Goal: Task Accomplishment & Management: Manage account settings

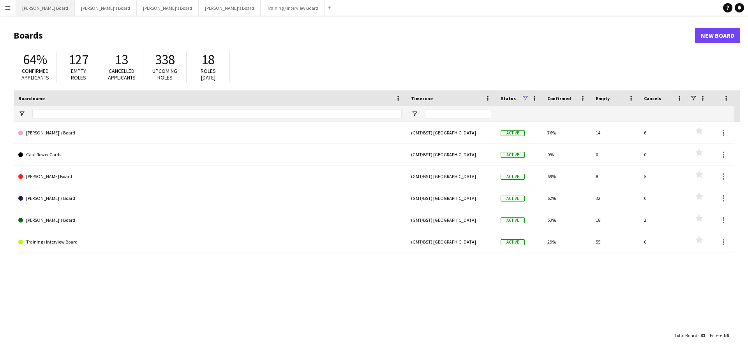
click at [38, 13] on button "[PERSON_NAME] Board Close" at bounding box center [45, 7] width 59 height 15
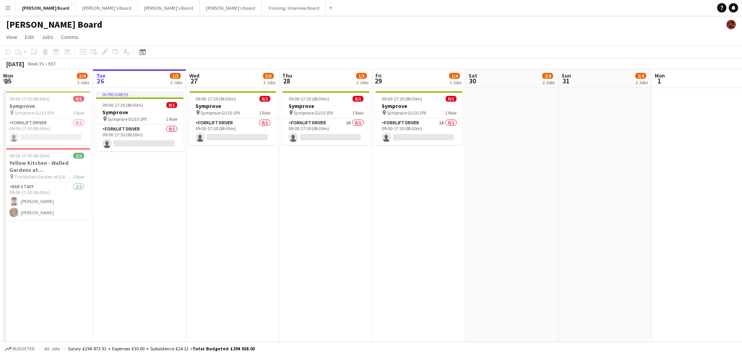
drag, startPoint x: 314, startPoint y: 136, endPoint x: 624, endPoint y: 1, distance: 337.5
click at [314, 136] on app-card-role "Forklift Driver 1A 0/1 09:00-17:30 (8h30m) single-neutral-actions" at bounding box center [326, 131] width 87 height 26
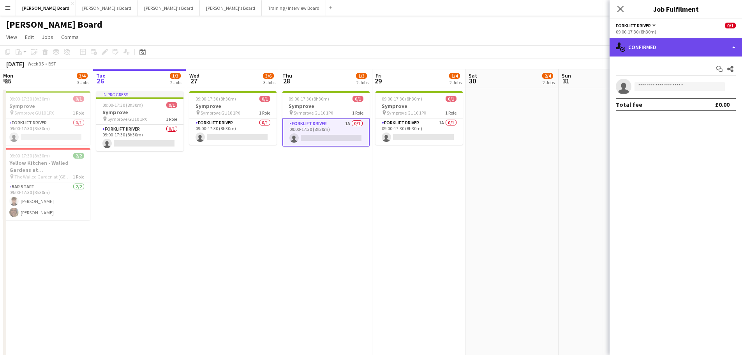
click at [677, 48] on div "single-neutral-actions-check-2 Confirmed" at bounding box center [676, 47] width 132 height 19
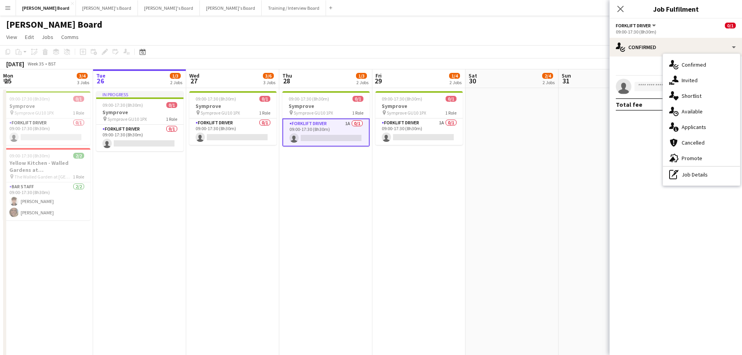
click at [685, 128] on div "single-neutral-actions-information Applicants" at bounding box center [701, 127] width 77 height 16
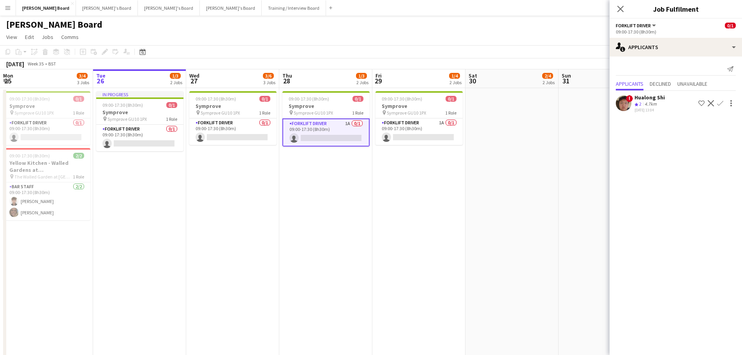
click at [642, 96] on div "Hualong Shi" at bounding box center [650, 97] width 30 height 7
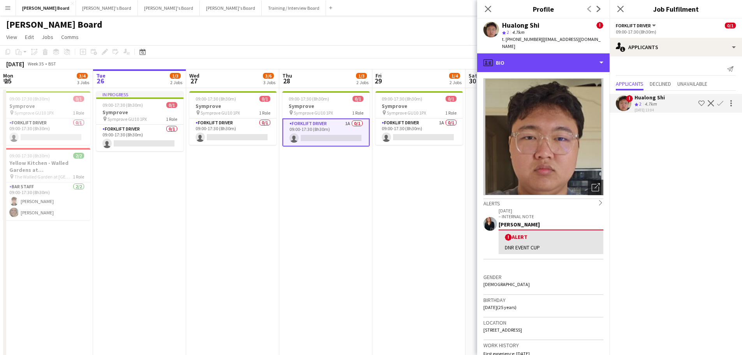
drag, startPoint x: 534, startPoint y: 49, endPoint x: 540, endPoint y: 65, distance: 16.3
click at [534, 53] on div "profile Bio" at bounding box center [543, 62] width 132 height 19
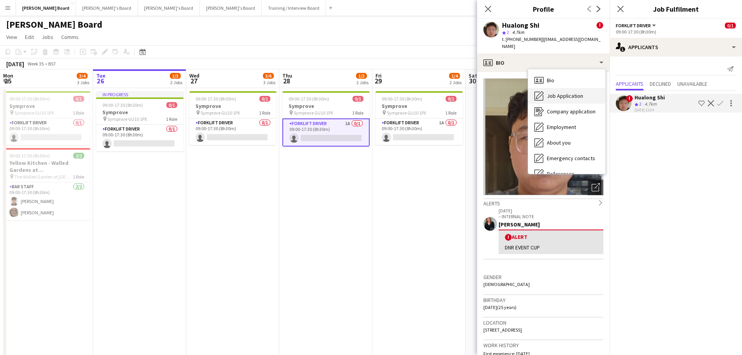
click at [554, 92] on span "Job Application" at bounding box center [565, 95] width 36 height 7
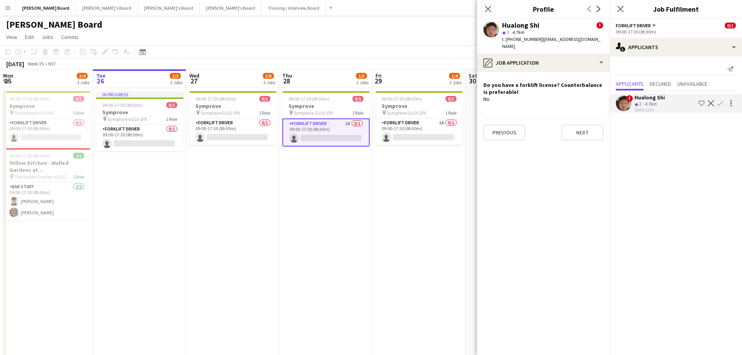
click at [712, 103] on app-icon "Decline" at bounding box center [711, 103] width 6 height 6
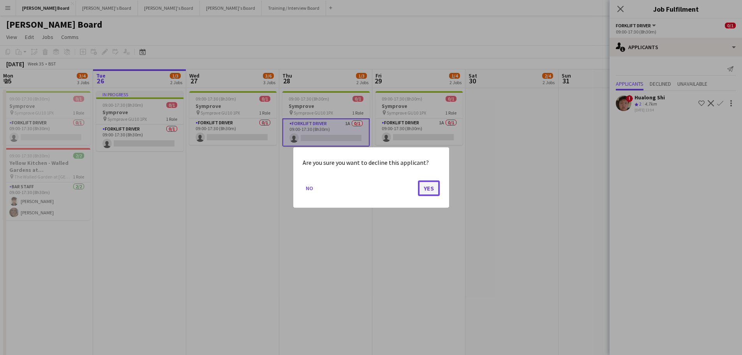
click at [431, 186] on button "Yes" at bounding box center [429, 188] width 22 height 16
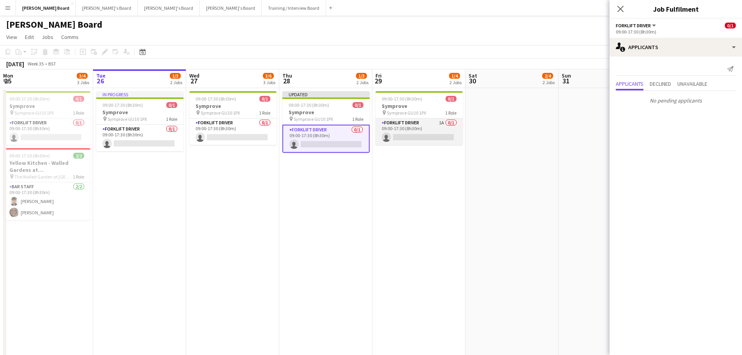
click at [433, 126] on app-card-role "Forklift Driver 1A 0/1 09:00-17:30 (8h30m) single-neutral-actions" at bounding box center [419, 131] width 87 height 26
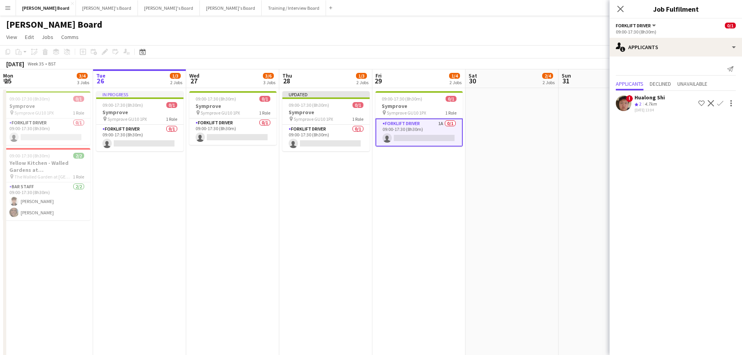
click at [710, 107] on button "Decline" at bounding box center [711, 103] width 9 height 9
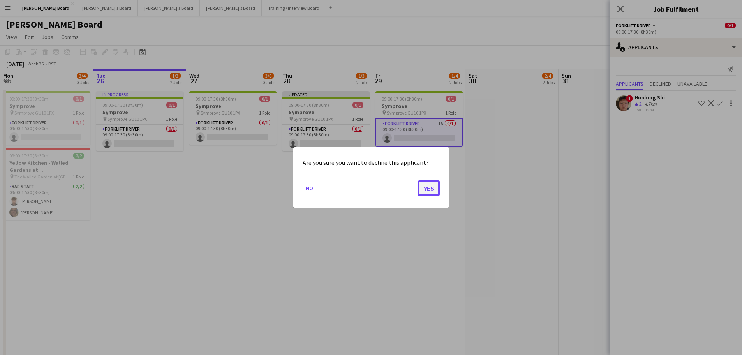
click at [435, 187] on button "Yes" at bounding box center [429, 188] width 22 height 16
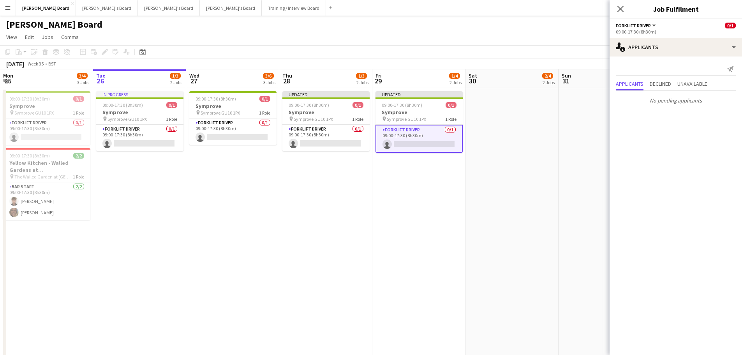
click at [436, 188] on app-date-cell "Updated 09:00-17:30 (8h30m) 0/1 Symprove pin Symprove GU10 1PX 1 Role Forklift …" at bounding box center [419, 300] width 93 height 424
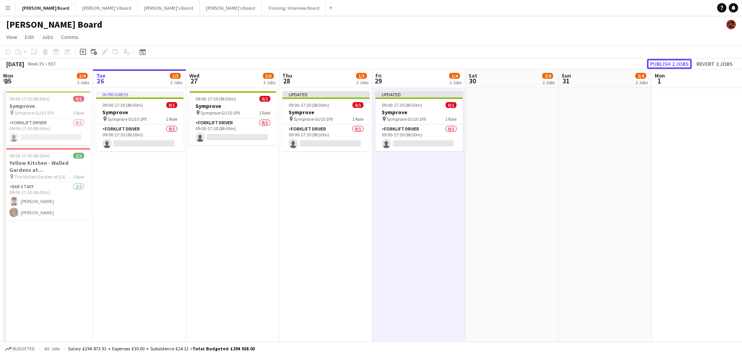
drag, startPoint x: 666, startPoint y: 62, endPoint x: 657, endPoint y: 64, distance: 9.0
click at [666, 62] on button "Publish 2 jobs" at bounding box center [669, 64] width 45 height 10
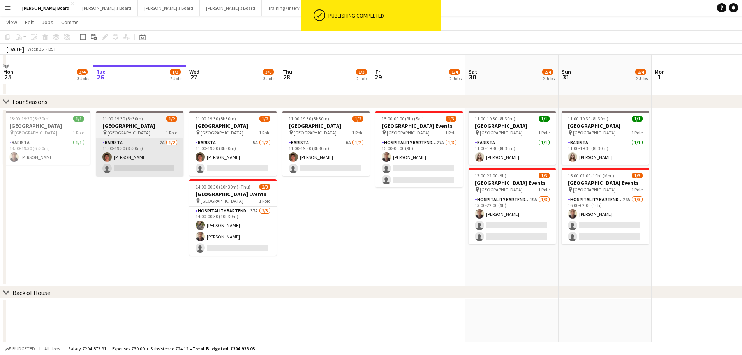
scroll to position [740, 0]
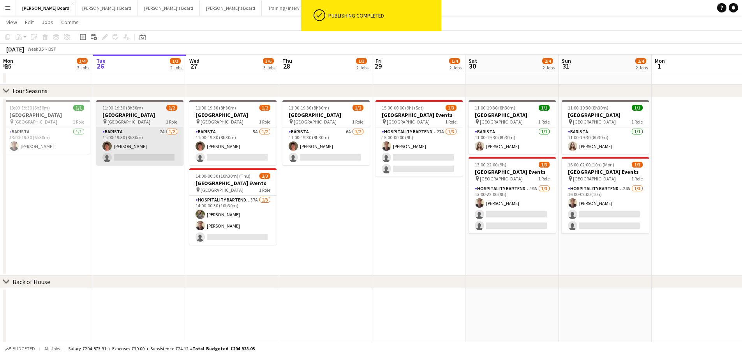
click at [145, 191] on app-date-cell "11:00-19:30 (8h30m) 1/2 Four Seasons Hotel Restaurant pin Four Seasons Hotel 1 …" at bounding box center [139, 186] width 93 height 178
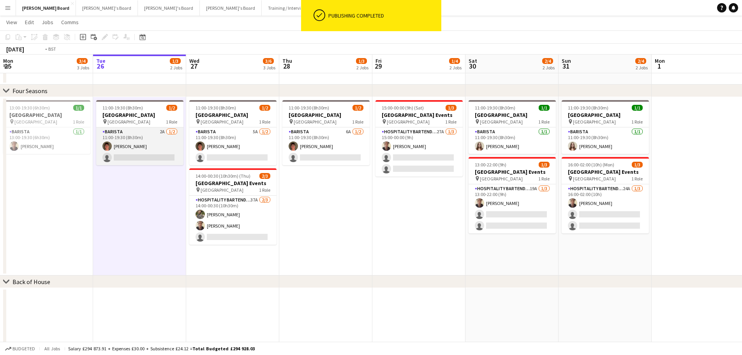
click at [155, 154] on app-card-role "Barista 2A 1/2 11:00-19:30 (8h30m) Toby Doyle single-neutral-actions" at bounding box center [139, 146] width 87 height 38
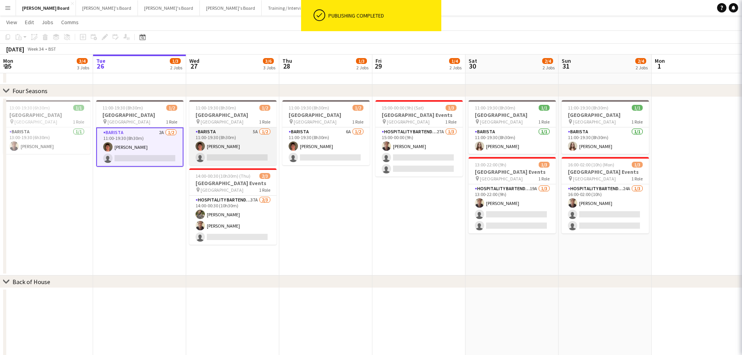
scroll to position [0, 186]
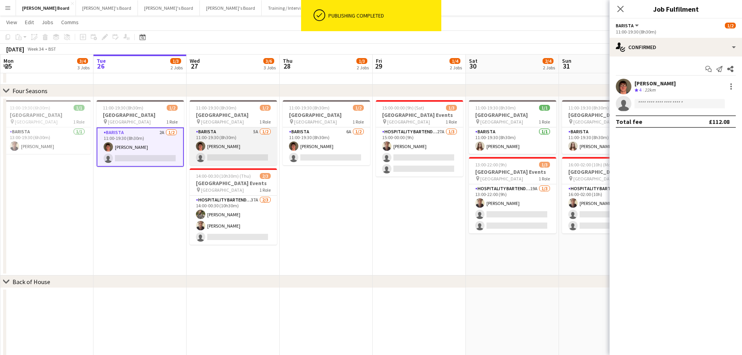
click at [247, 147] on app-card-role "Barista 5A 1/2 11:00-19:30 (8h30m) Toby Doyle single-neutral-actions" at bounding box center [233, 146] width 87 height 38
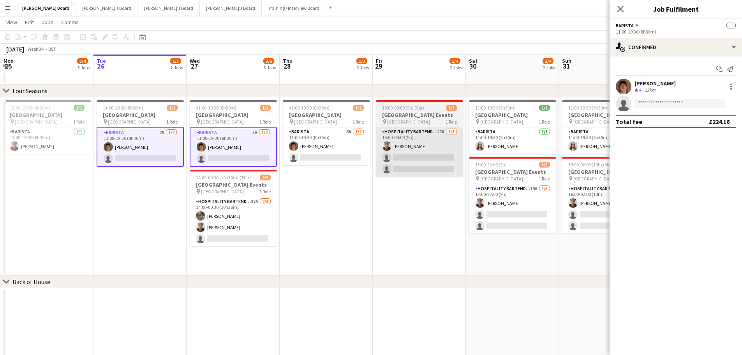
click at [349, 149] on app-card-role "Barista 6A 1/2 11:00-19:30 (8h30m) Toby Doyle single-neutral-actions" at bounding box center [326, 146] width 87 height 38
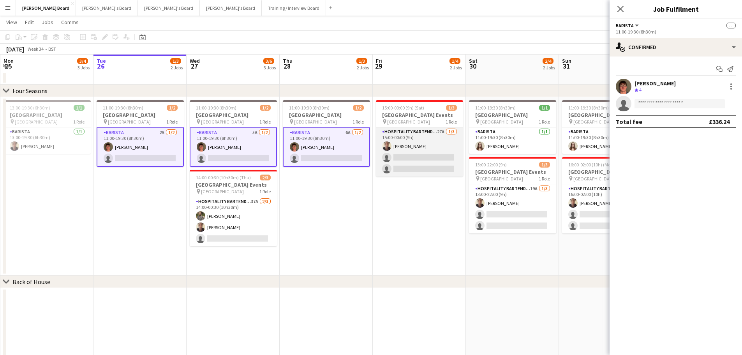
click at [413, 147] on app-card-role "Hospitality Bartender 27A 1/3 15:00-00:00 (9h) Oji Adoh single-neutral-actions …" at bounding box center [419, 151] width 87 height 49
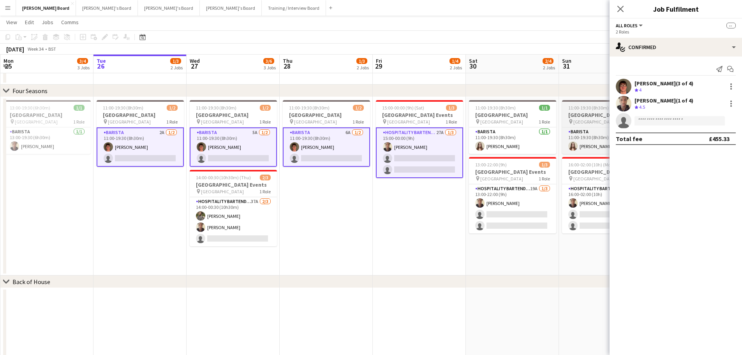
scroll to position [0, 184]
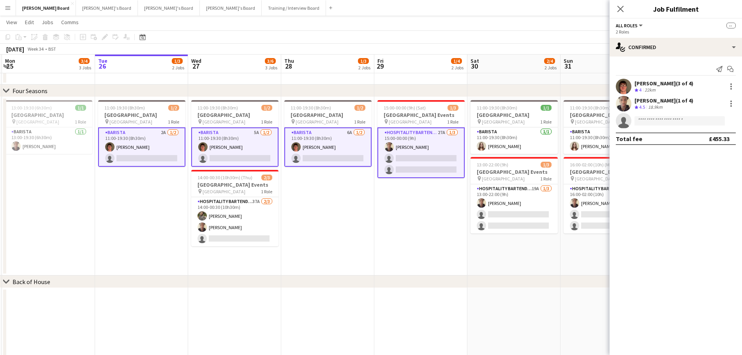
click at [422, 224] on app-date-cell "15:00-00:00 (9h) (Sat) 1/3 Four Seasons Hotel Events pin Four Seasons Hotel 1 R…" at bounding box center [420, 186] width 93 height 178
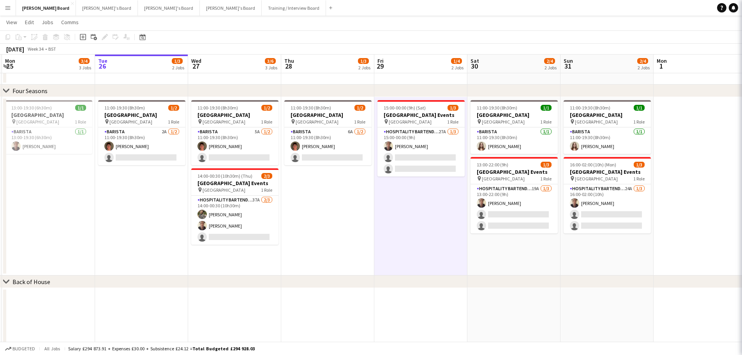
scroll to position [0, 186]
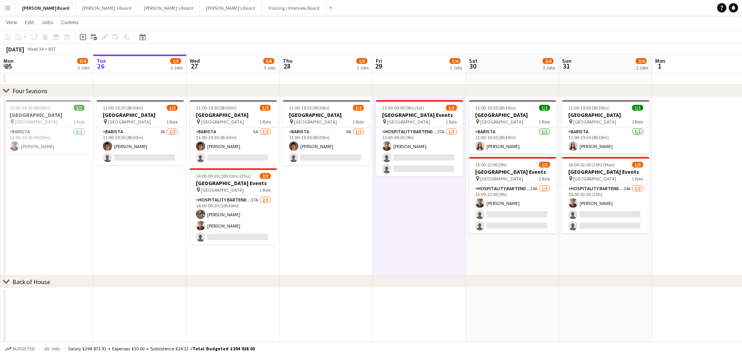
click at [9, 7] on app-icon "Menu" at bounding box center [8, 8] width 6 height 6
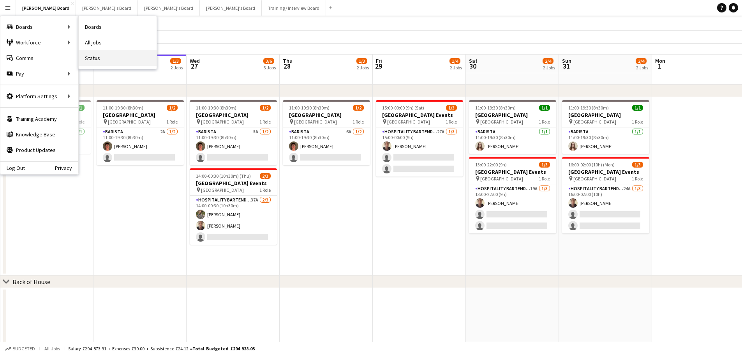
click at [127, 59] on link "Status" at bounding box center [118, 58] width 78 height 16
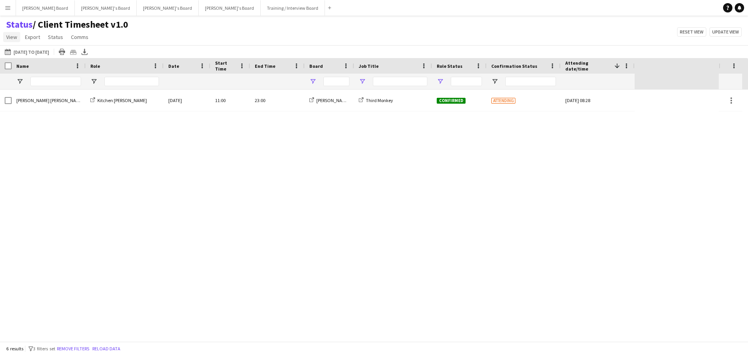
type input "**********"
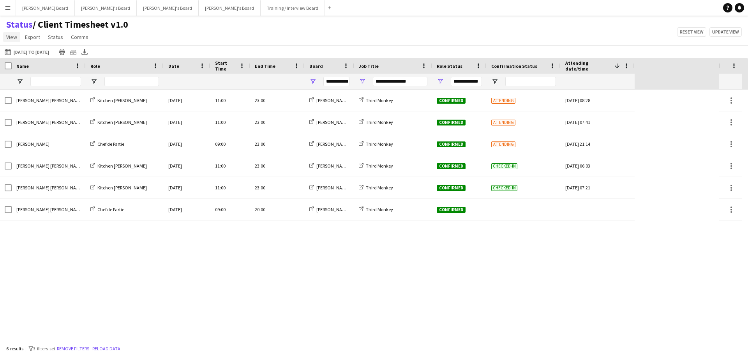
click at [10, 36] on span "View" at bounding box center [11, 37] width 11 height 7
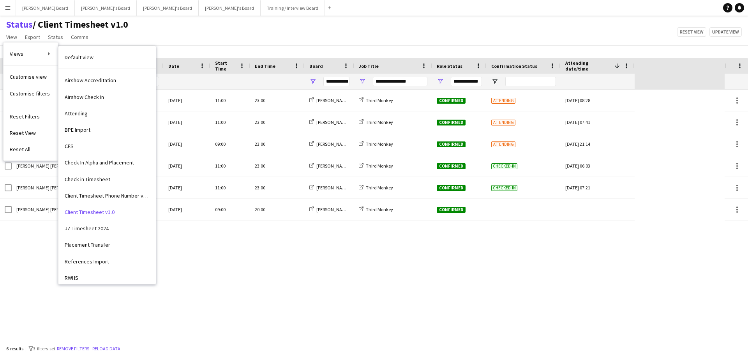
click at [84, 57] on span "Default view" at bounding box center [79, 57] width 29 height 7
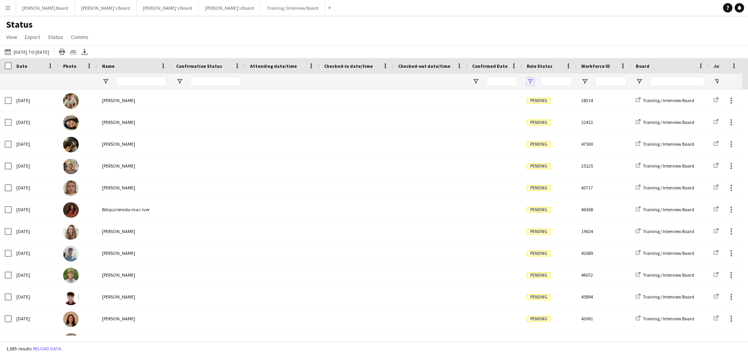
click at [530, 80] on span "Open Filter Menu" at bounding box center [530, 81] width 7 height 7
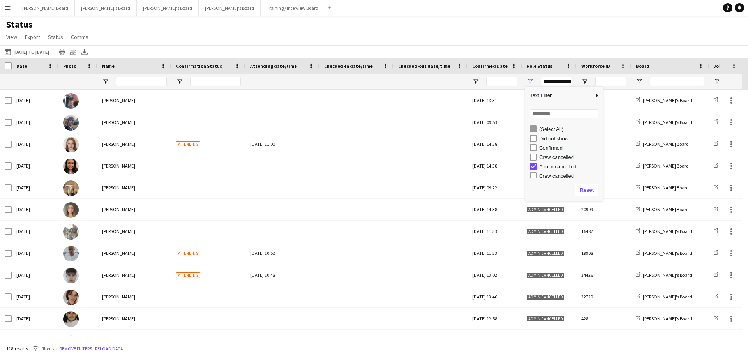
type input "**********"
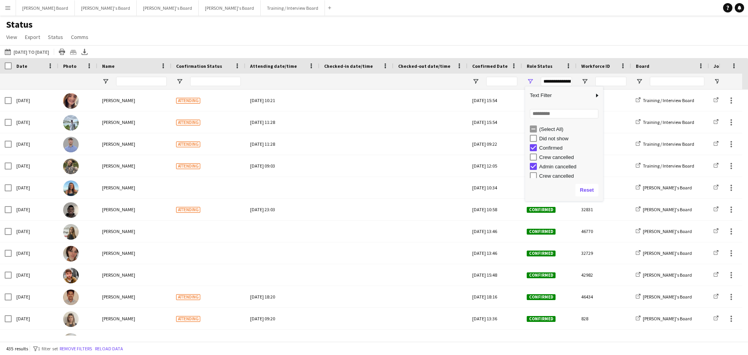
click at [272, 25] on div "Status View Views Default view Airshow Accreditation Airshow Check In Attending…" at bounding box center [374, 32] width 748 height 26
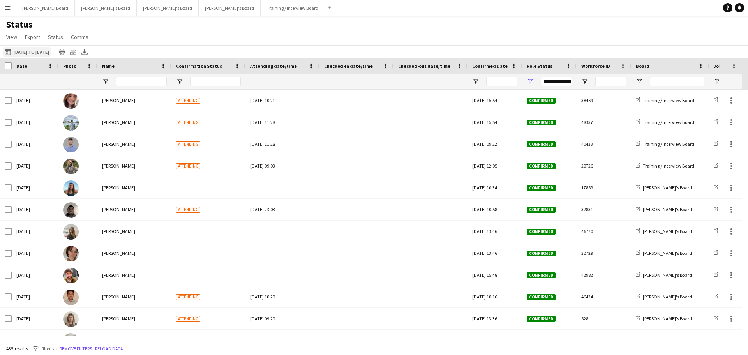
click at [49, 50] on button "26-08-2025 to 01-09-2025 07-08-2025 to 10-08-2025" at bounding box center [27, 51] width 48 height 9
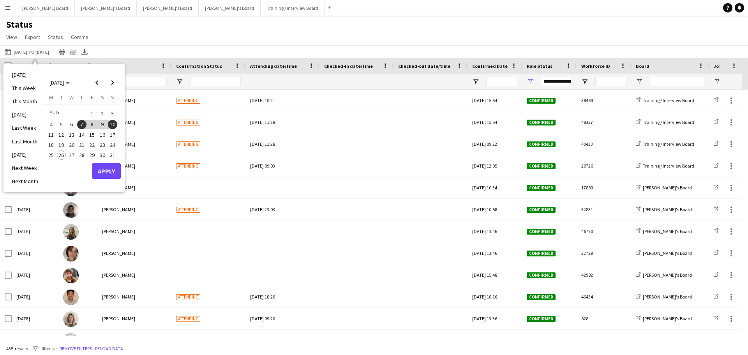
click at [49, 156] on span "25" at bounding box center [50, 154] width 9 height 9
click at [109, 171] on button "Apply" at bounding box center [106, 171] width 29 height 16
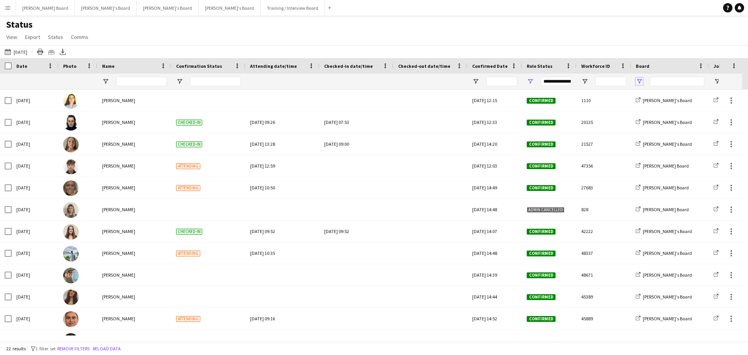
click at [638, 83] on span "Open Filter Menu" at bounding box center [639, 81] width 7 height 7
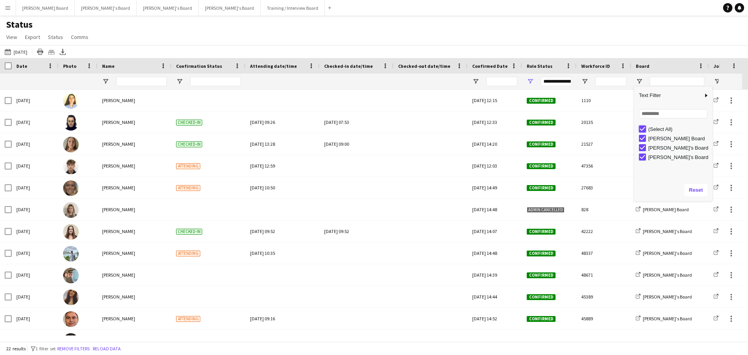
type input "***"
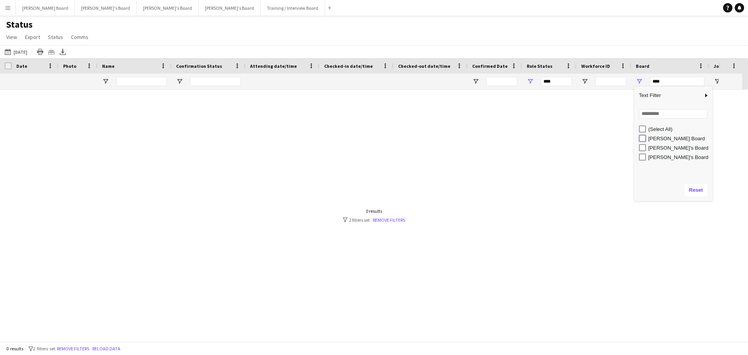
type input "**********"
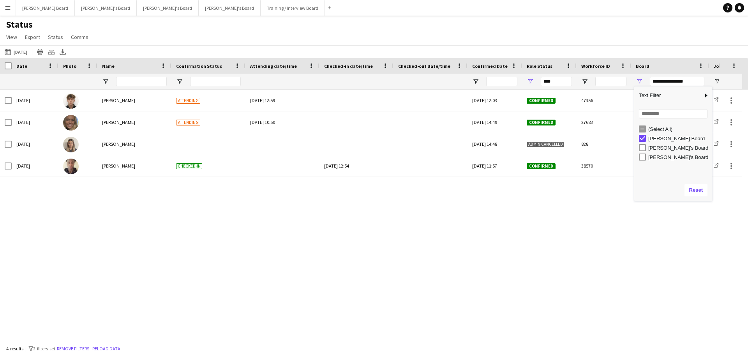
type input "**********"
click at [636, 35] on div "Status View Views Default view Airshow Accreditation Airshow Check In Attending…" at bounding box center [374, 32] width 748 height 26
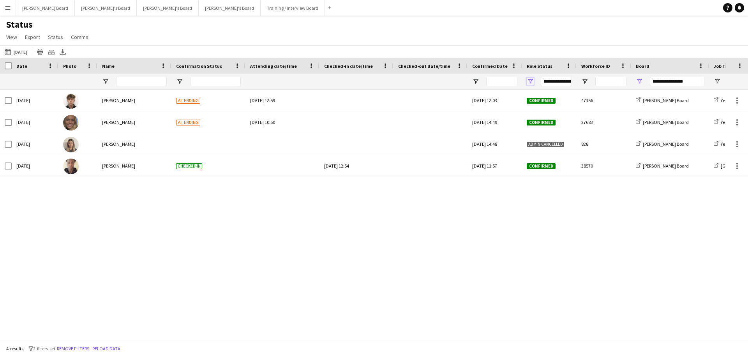
click at [530, 80] on span "Open Filter Menu" at bounding box center [530, 81] width 7 height 7
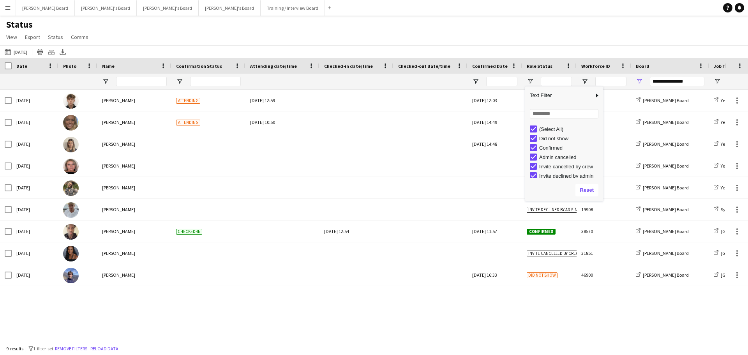
click at [568, 34] on div "Status View Views Default view Airshow Accreditation Airshow Check In Attending…" at bounding box center [374, 32] width 748 height 26
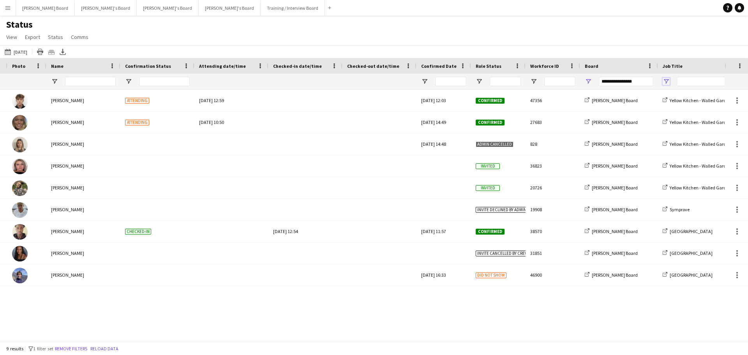
click at [665, 80] on span "Open Filter Menu" at bounding box center [666, 81] width 7 height 7
type input "***"
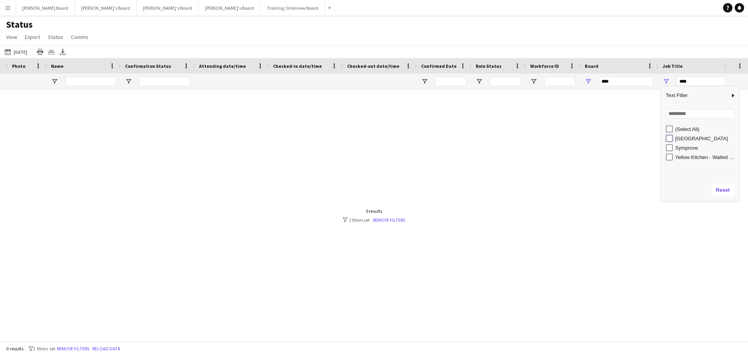
type input "**********"
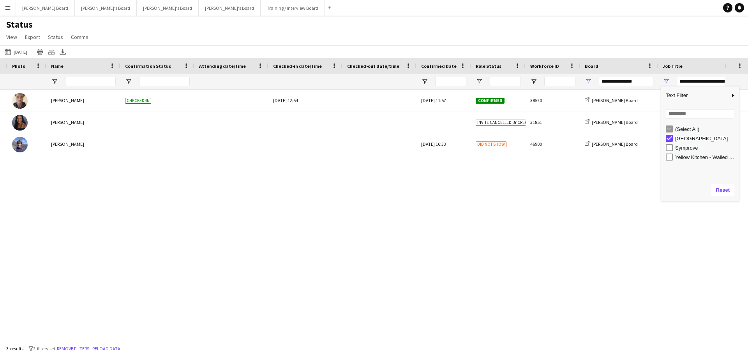
click at [521, 23] on div "Status View Views Default view Airshow Accreditation Airshow Check In Attending…" at bounding box center [374, 32] width 748 height 26
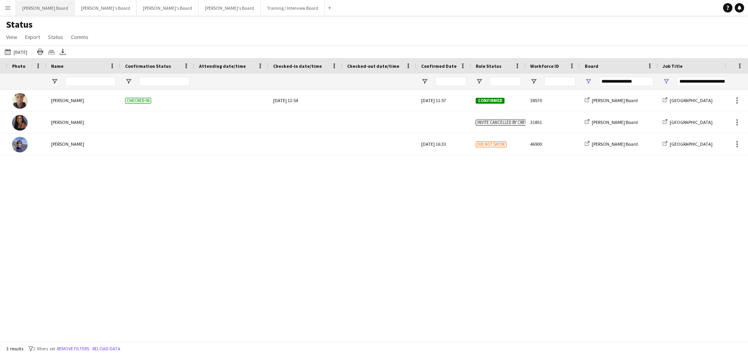
click at [28, 8] on button "Dean's Board Close" at bounding box center [45, 7] width 59 height 15
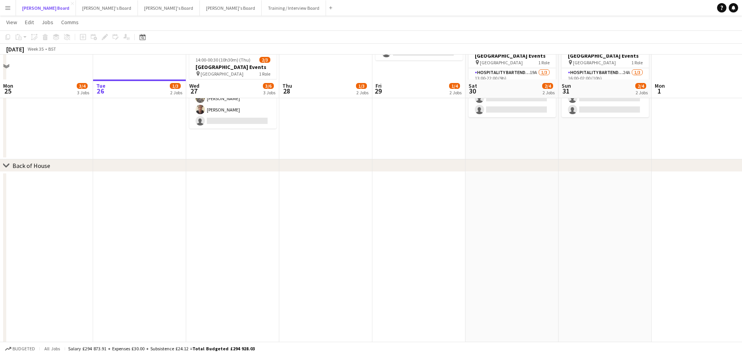
scroll to position [682, 0]
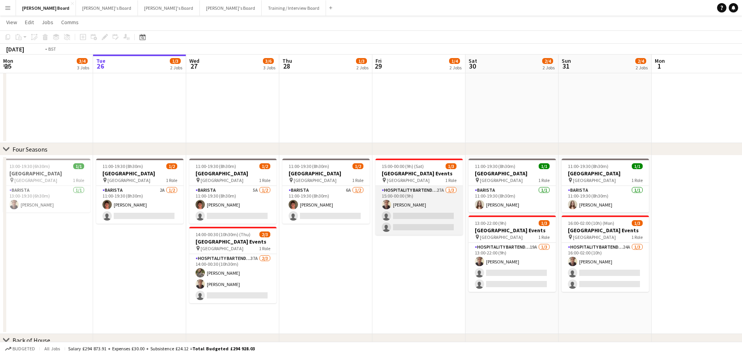
drag, startPoint x: 408, startPoint y: 216, endPoint x: 415, endPoint y: 218, distance: 7.0
click at [409, 216] on app-card-role "Hospitality Bartender 27A 1/3 15:00-00:00 (9h) Oji Adoh single-neutral-actions …" at bounding box center [419, 210] width 87 height 49
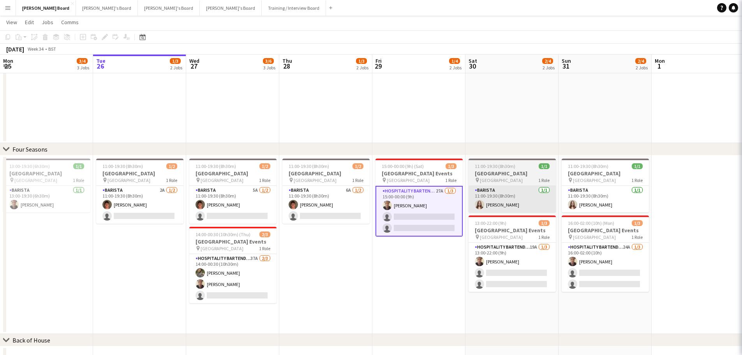
scroll to position [0, 185]
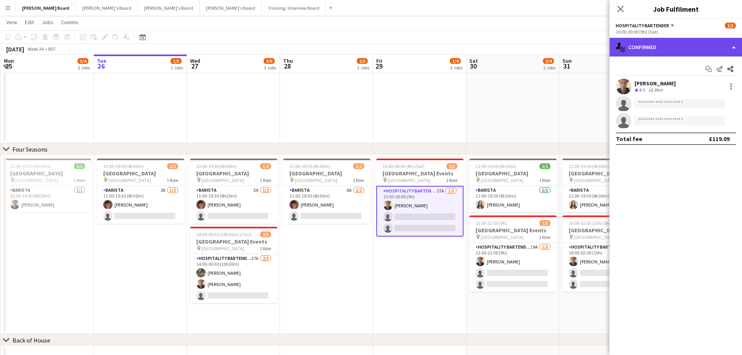
click at [705, 53] on div "single-neutral-actions-check-2 Confirmed" at bounding box center [676, 47] width 132 height 19
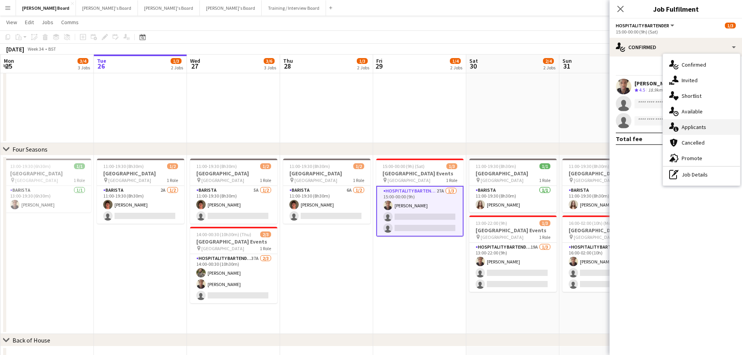
click at [704, 134] on div "single-neutral-actions-information Applicants" at bounding box center [701, 127] width 77 height 16
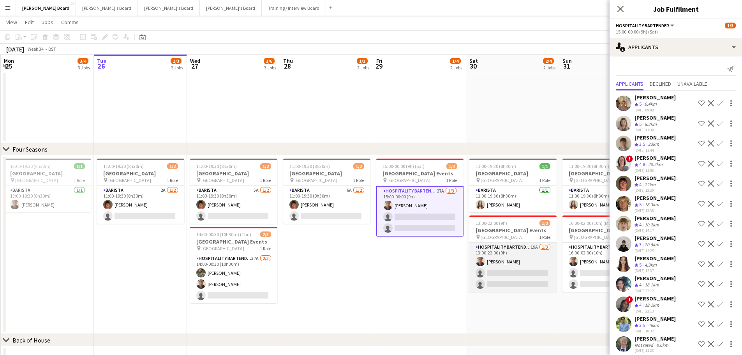
click at [510, 278] on app-card-role "Hospitality Bartender 19A 1/3 13:00-22:00 (9h) Oji Adoh single-neutral-actions …" at bounding box center [513, 267] width 87 height 49
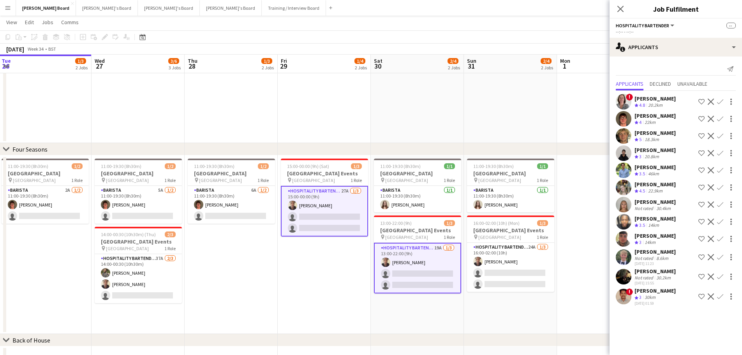
scroll to position [0, 283]
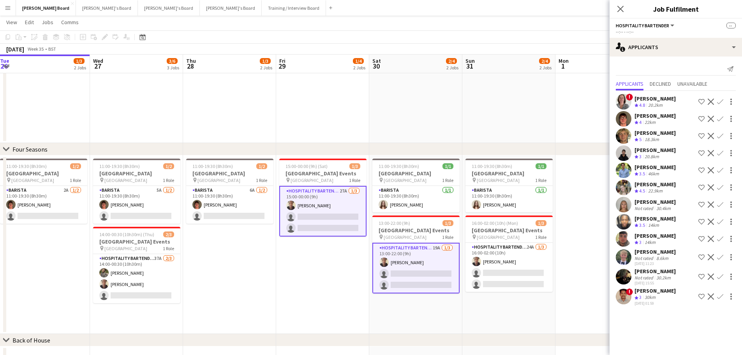
drag, startPoint x: 581, startPoint y: 251, endPoint x: 483, endPoint y: 251, distance: 97.4
click at [525, 276] on app-card-role "Hospitality Bartender 24A 1/3 16:00-02:00 (10h) Oji Adoh single-neutral-actions…" at bounding box center [509, 267] width 87 height 49
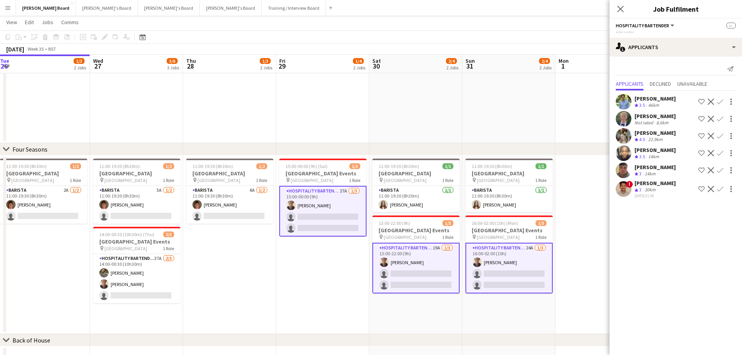
click at [521, 274] on app-card-role "Hospitality Bartender 24A 1/3 16:00-02:00 (10h) Oji Adoh single-neutral-actions…" at bounding box center [509, 268] width 87 height 51
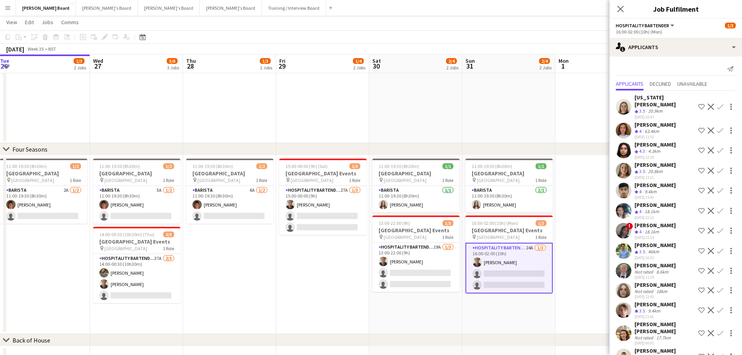
click at [521, 274] on app-card-role "Hospitality Bartender 24A 1/3 16:00-02:00 (10h) Oji Adoh single-neutral-actions…" at bounding box center [509, 268] width 87 height 51
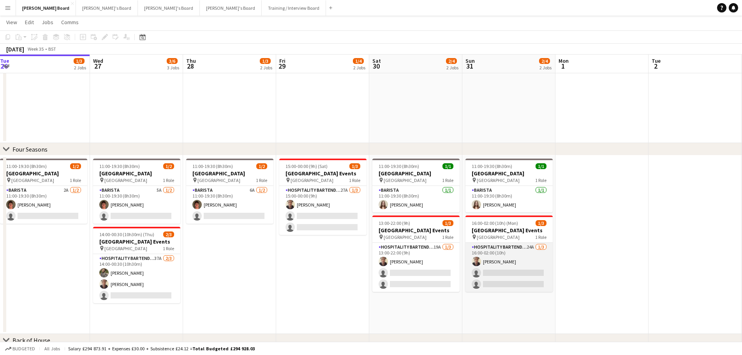
click at [521, 274] on app-card-role "Hospitality Bartender 24A 1/3 16:00-02:00 (10h) Oji Adoh single-neutral-actions…" at bounding box center [509, 267] width 87 height 49
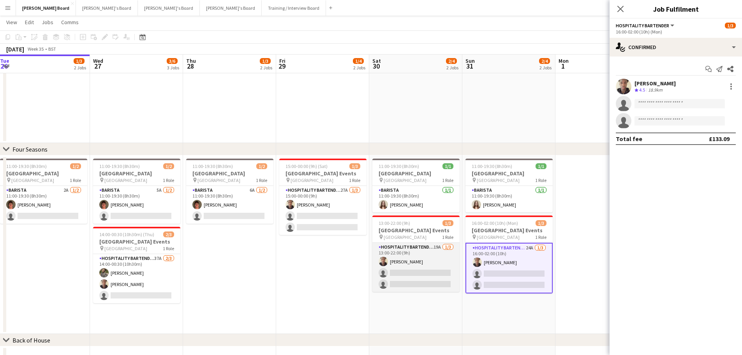
click at [412, 274] on app-card-role "Hospitality Bartender 19A 1/3 13:00-22:00 (9h) Oji Adoh single-neutral-actions …" at bounding box center [416, 267] width 87 height 49
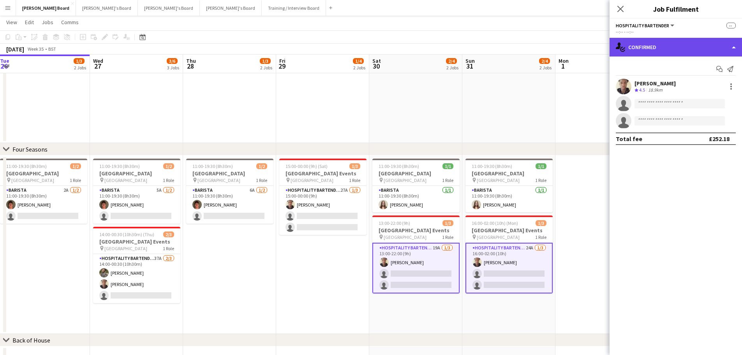
click at [693, 55] on div "single-neutral-actions-check-2 Confirmed" at bounding box center [676, 47] width 132 height 19
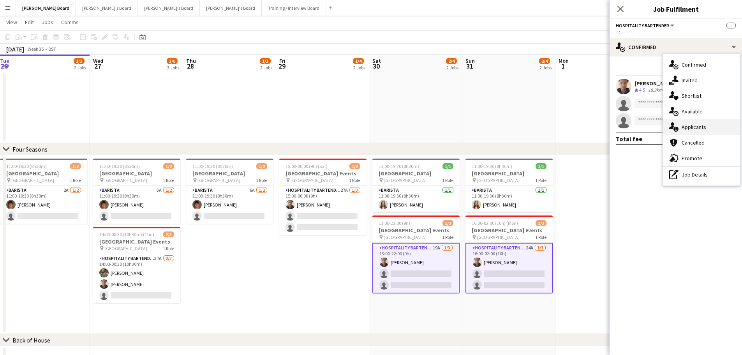
click at [700, 130] on div "single-neutral-actions-information Applicants" at bounding box center [701, 127] width 77 height 16
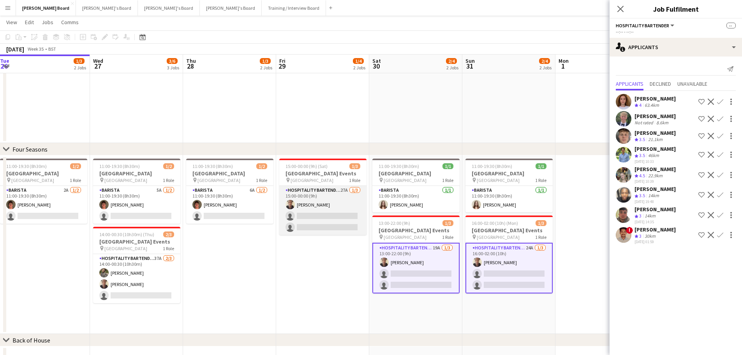
click at [321, 205] on app-card-role "Hospitality Bartender 27A 1/3 15:00-00:00 (9h) Oji Adoh single-neutral-actions …" at bounding box center [322, 210] width 87 height 49
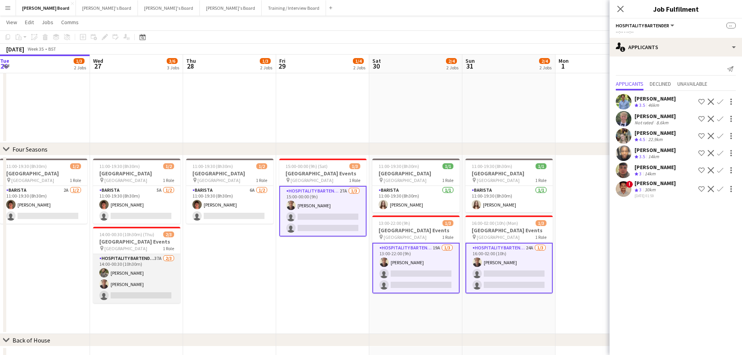
click at [154, 293] on app-card-role "Hospitality Bartender 37A 2/3 14:00-00:30 (10h30m) Ella Craik Oji Adoh single-n…" at bounding box center [136, 278] width 87 height 49
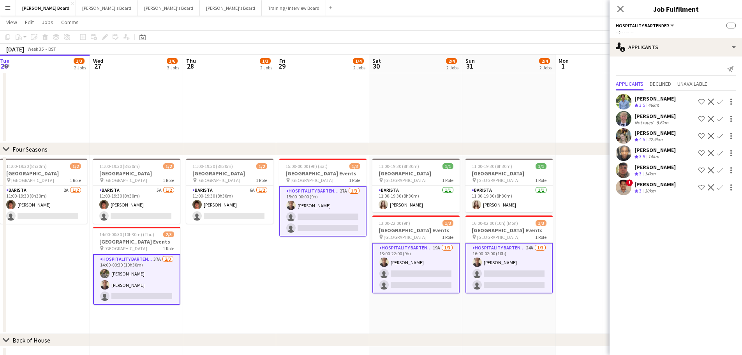
click at [720, 170] on app-icon "Confirm" at bounding box center [720, 170] width 6 height 6
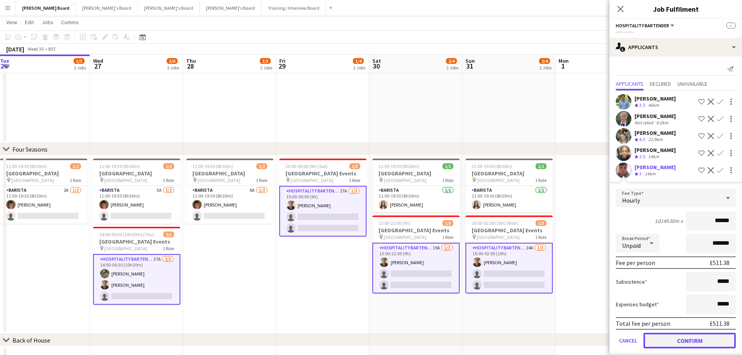
click at [680, 340] on button "Confirm" at bounding box center [690, 341] width 92 height 16
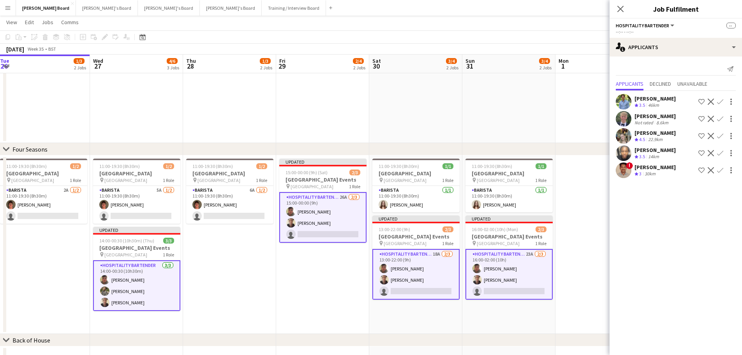
click at [335, 231] on app-card-role "Hospitality Bartender 26A 2/3 15:00-00:00 (9h) zachary hill Oji Adoh single-neu…" at bounding box center [322, 217] width 87 height 51
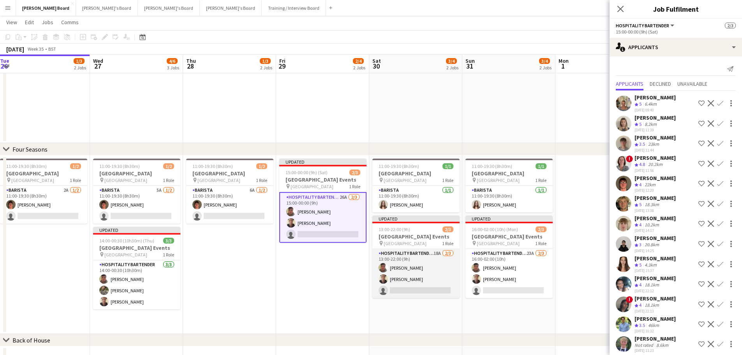
click at [447, 293] on app-card-role "Hospitality Bartender 18A 2/3 13:00-22:00 (9h) zachary hill Oji Adoh single-neu…" at bounding box center [416, 273] width 87 height 49
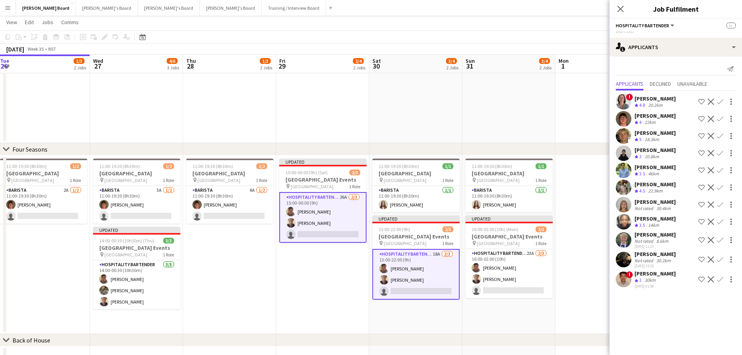
drag, startPoint x: 505, startPoint y: 280, endPoint x: 551, endPoint y: 238, distance: 62.1
click at [505, 280] on app-card-role "Hospitality Bartender 23A 2/3 16:00-02:00 (10h) zachary hill Oji Adoh single-ne…" at bounding box center [509, 273] width 87 height 49
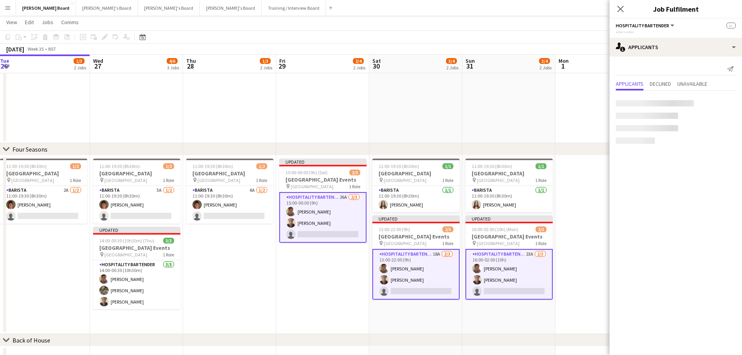
scroll to position [0, 282]
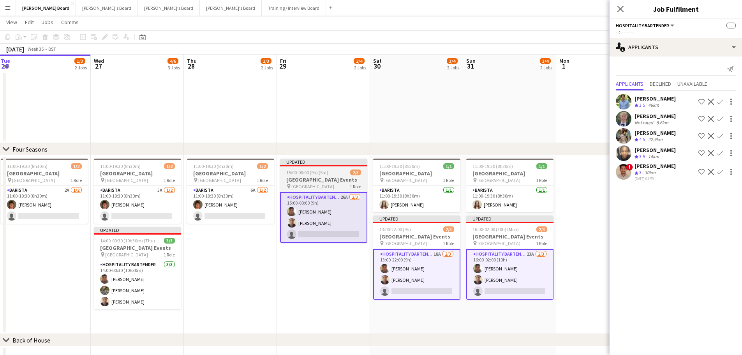
click at [327, 231] on app-card-role "Hospitality Bartender 26A 2/3 15:00-00:00 (9h) zachary hill Oji Adoh single-neu…" at bounding box center [323, 217] width 87 height 51
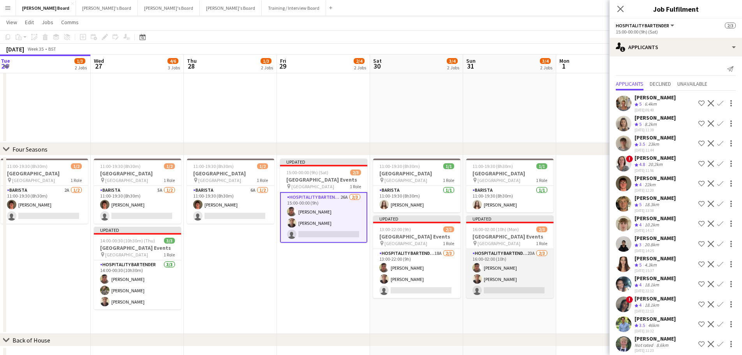
click at [540, 281] on app-card-role "Hospitality Bartender 23A 2/3 16:00-02:00 (10h) zachary hill Oji Adoh single-ne…" at bounding box center [509, 273] width 87 height 49
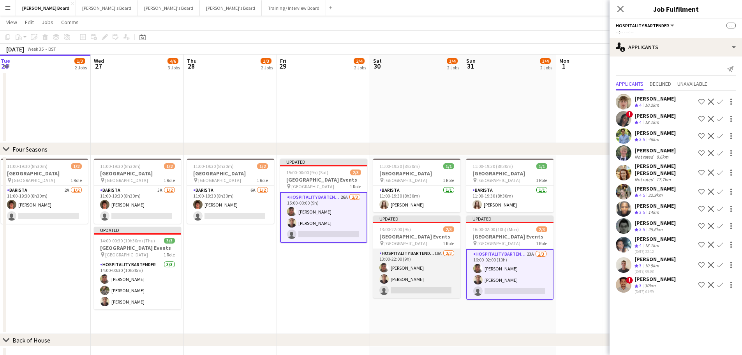
click at [415, 281] on app-card-role "Hospitality Bartender 18A 2/3 13:00-22:00 (9h) zachary hill Oji Adoh single-neu…" at bounding box center [416, 273] width 87 height 49
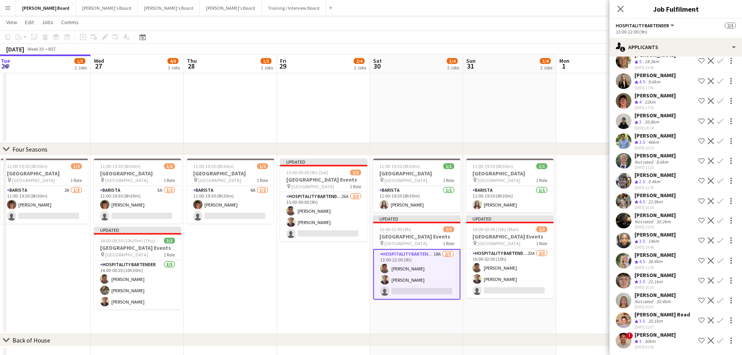
scroll to position [92, 0]
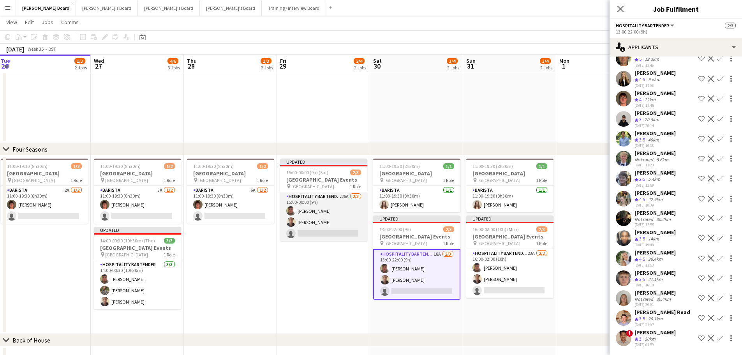
click at [304, 227] on app-card-role "Hospitality Bartender 26A 2/3 15:00-00:00 (9h) zachary hill Oji Adoh single-neu…" at bounding box center [323, 216] width 87 height 49
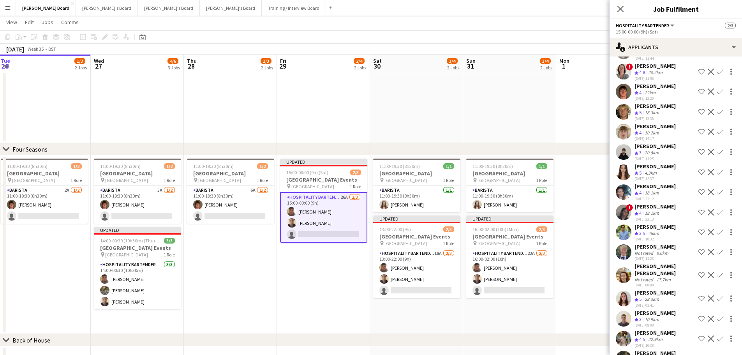
scroll to position [0, 0]
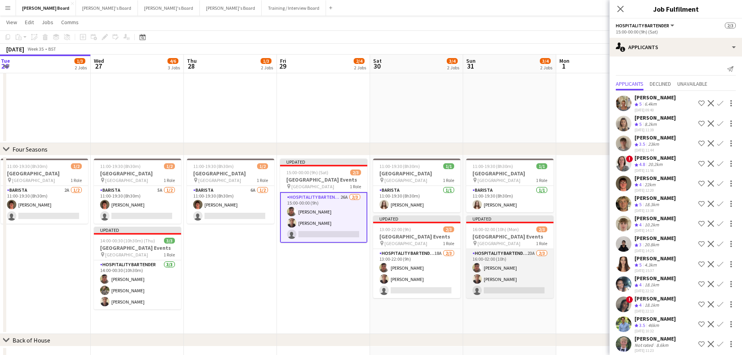
click at [482, 272] on app-card-role "Hospitality Bartender 23A 2/3 16:00-02:00 (10h) zachary hill Oji Adoh single-ne…" at bounding box center [509, 273] width 87 height 49
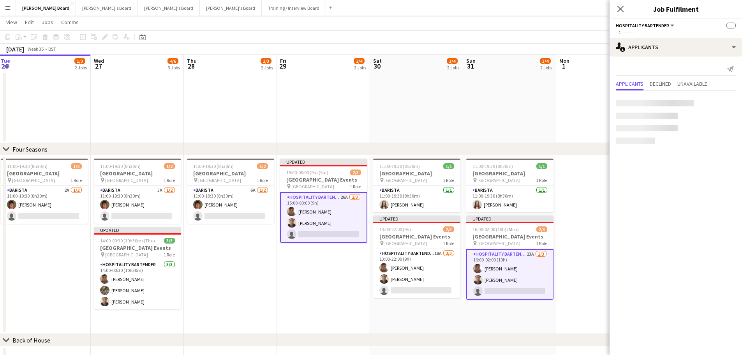
scroll to position [0, 281]
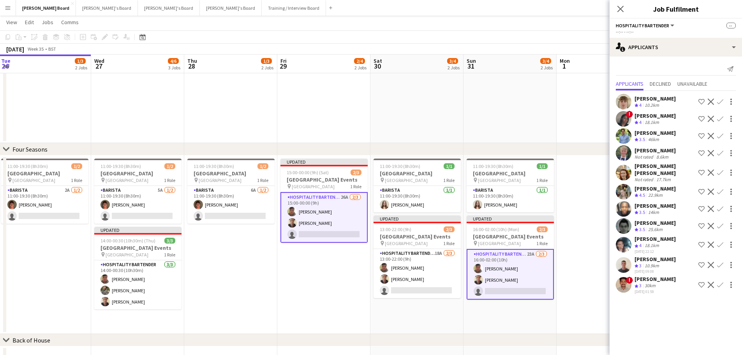
click at [482, 272] on app-card-role "Hospitality Bartender 23A 2/3 16:00-02:00 (10h) zachary hill Oji Adoh single-ne…" at bounding box center [510, 274] width 87 height 51
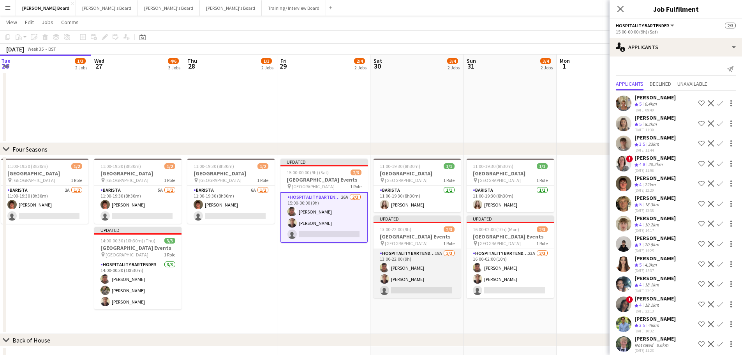
click at [444, 274] on app-card-role "Hospitality Bartender 18A 2/3 13:00-22:00 (9h) zachary hill Oji Adoh single-neu…" at bounding box center [417, 273] width 87 height 49
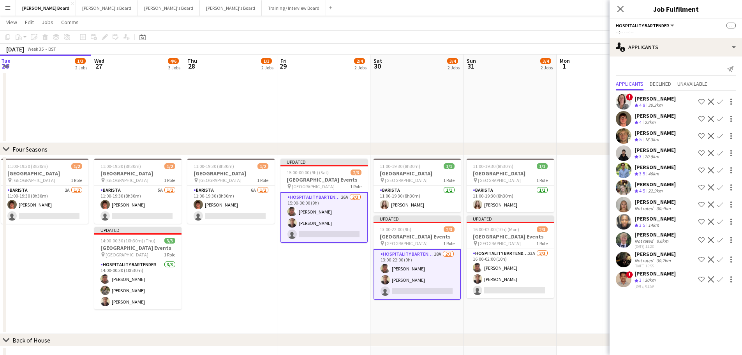
click at [443, 274] on app-card-role "Hospitality Bartender 18A 2/3 13:00-22:00 (9h) zachary hill Oji Adoh single-neu…" at bounding box center [417, 274] width 87 height 51
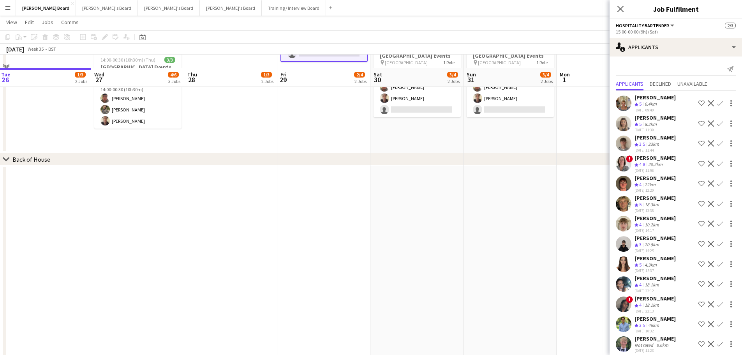
scroll to position [877, 0]
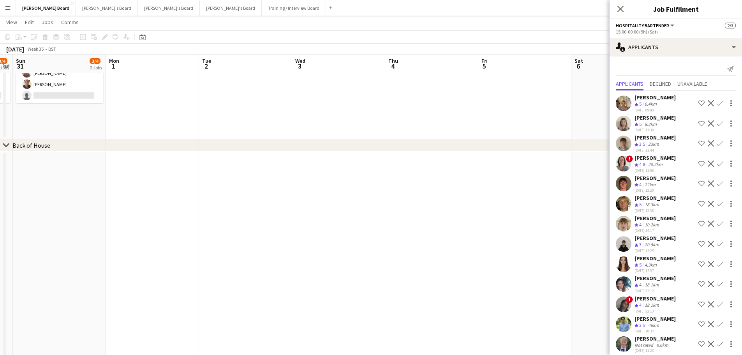
drag, startPoint x: 508, startPoint y: 177, endPoint x: 50, endPoint y: 181, distance: 457.5
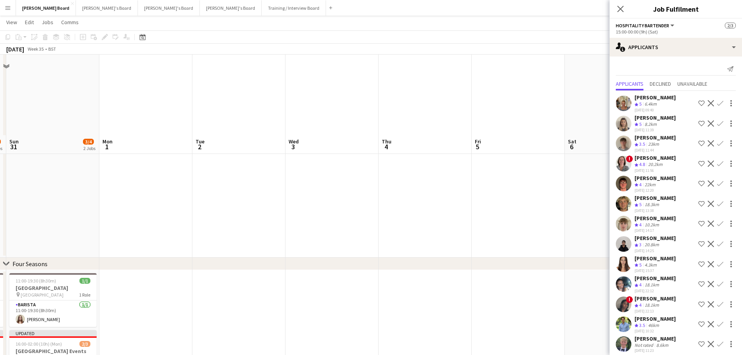
scroll to position [565, 0]
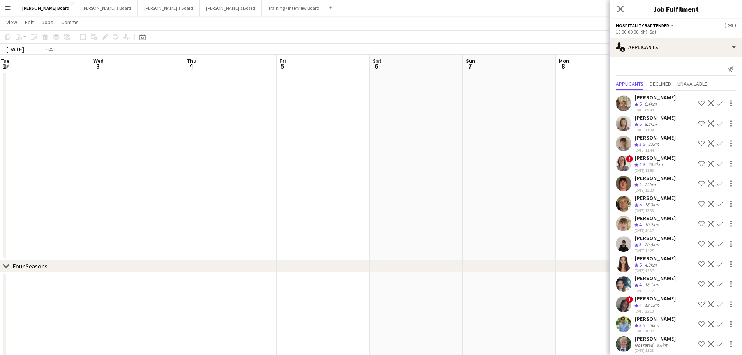
drag, startPoint x: 334, startPoint y: 200, endPoint x: 125, endPoint y: 175, distance: 209.6
click at [124, 176] on app-calendar-viewport "Thu 28 1/3 2 Jobs Fri 29 2/4 2 Jobs Sat 30 3/4 2 Jobs Sun 31 3/4 2 Jobs Mon 1 T…" at bounding box center [371, 78] width 742 height 1227
drag, startPoint x: 175, startPoint y: 174, endPoint x: 120, endPoint y: 168, distance: 55.3
click at [120, 168] on app-calendar-viewport "Tue 2 Wed 3 Thu 4 Fri 5 Sat 6 Sun 7 Mon 8 Tue 9 Wed 10 Thu 11 Fri 12 Sat 13 Sun…" at bounding box center [371, 78] width 742 height 1227
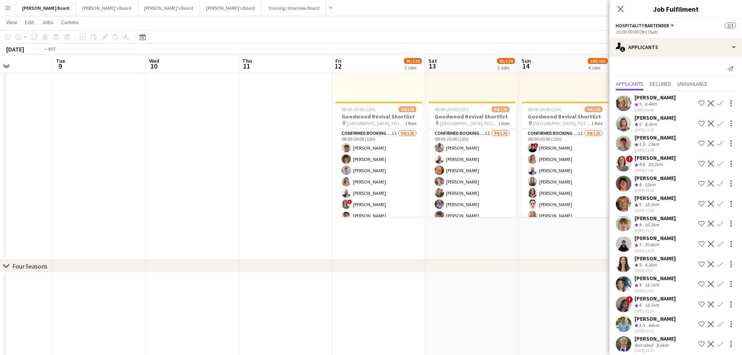
drag, startPoint x: 464, startPoint y: 161, endPoint x: 208, endPoint y: 165, distance: 256.4
click at [208, 165] on app-calendar-viewport "Fri 5 Sat 6 Sun 7 Mon 8 Tue 9 Wed 10 Thu 11 Fri 12 95/124 3 Jobs Sat 13 95/124 …" at bounding box center [371, 78] width 742 height 1227
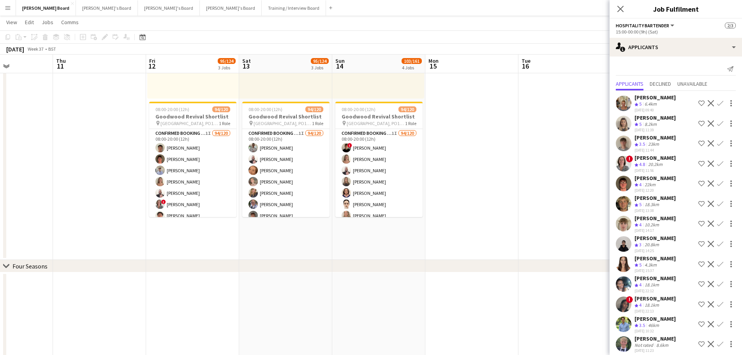
scroll to position [0, 230]
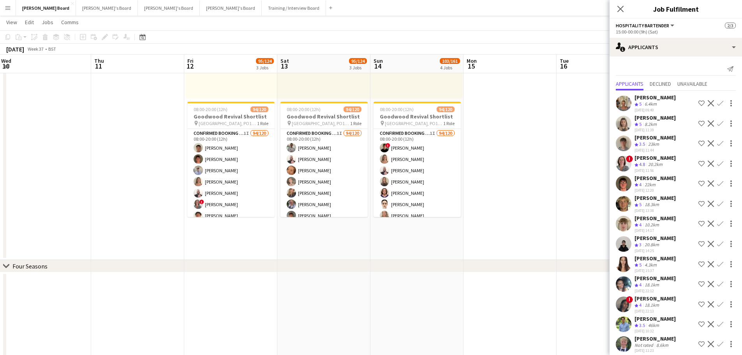
drag, startPoint x: 546, startPoint y: 177, endPoint x: 510, endPoint y: 177, distance: 35.9
click at [511, 178] on app-calendar-viewport "Sun 7 Mon 8 Tue 9 Wed 10 Thu 11 Fri 12 95/124 3 Jobs Sat 13 95/124 3 Jobs Sun 1…" at bounding box center [371, 78] width 742 height 1227
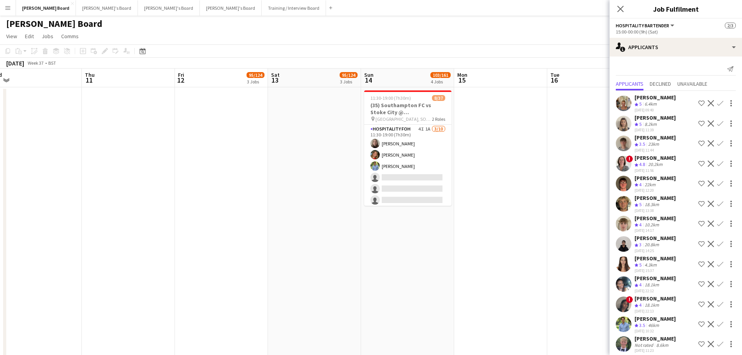
scroll to position [0, 0]
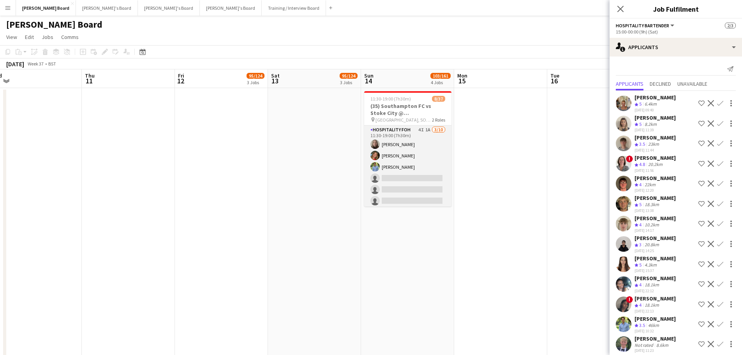
click at [406, 190] on app-card-role "Hospitality FOH 4I 1A 3/10 11:30-19:00 (7h30m) Dana Holloway katie duff William…" at bounding box center [407, 189] width 87 height 128
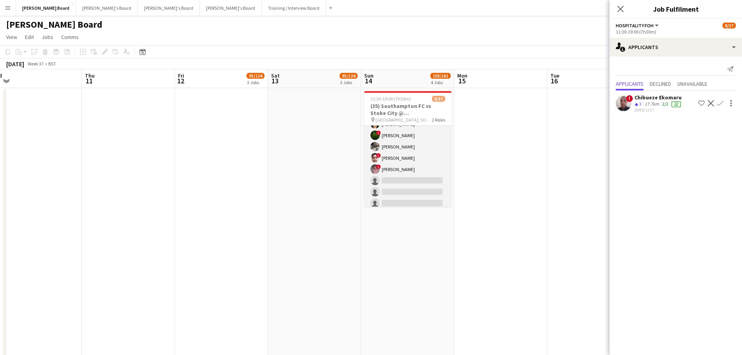
scroll to position [156, 0]
click at [417, 165] on app-card-role "Retail Kiosk 10I 3A 5/27 13:00-17:00 (4h) ! Shenéla Fernando ! Stephany Abadir …" at bounding box center [407, 259] width 87 height 320
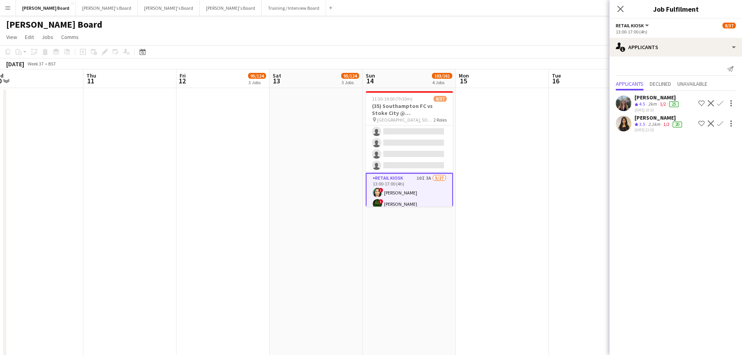
scroll to position [77, 0]
click at [659, 106] on div "1/2" at bounding box center [663, 104] width 9 height 7
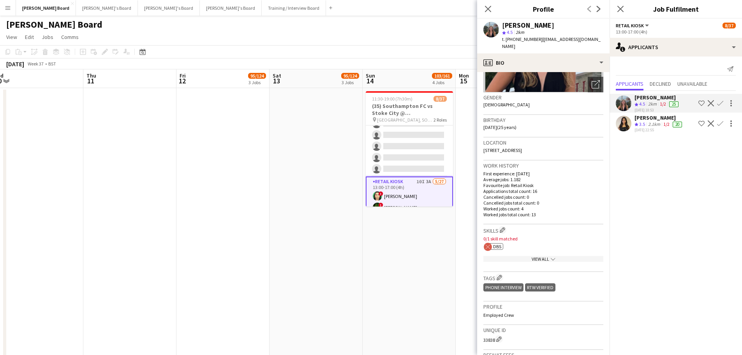
scroll to position [117, 0]
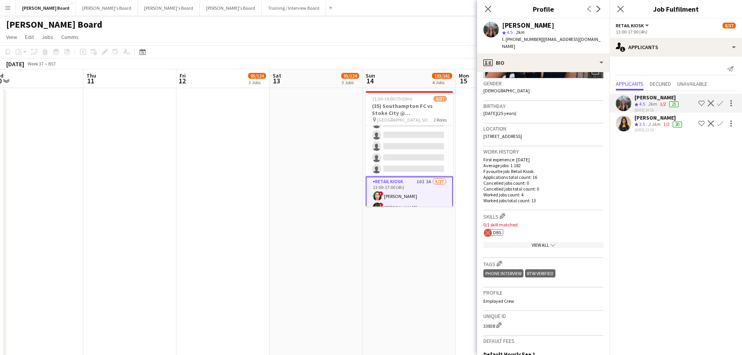
click at [647, 125] on div "Crew rating 3.5" at bounding box center [641, 124] width 12 height 7
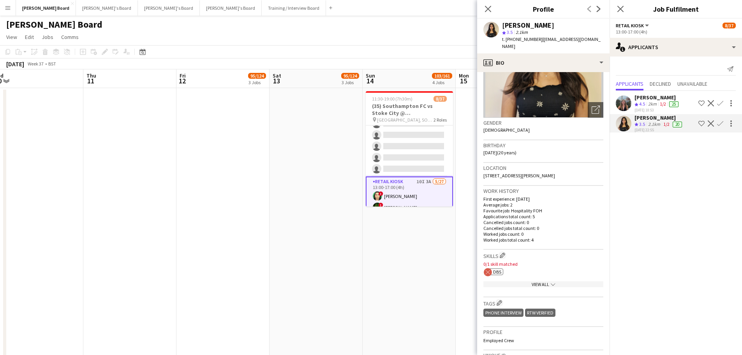
scroll to position [78, 0]
drag, startPoint x: 562, startPoint y: 276, endPoint x: 560, endPoint y: 281, distance: 5.2
click at [562, 277] on app-show-more-section "View All chevron-down" at bounding box center [544, 282] width 120 height 15
click at [560, 281] on div "View All chevron-down" at bounding box center [544, 284] width 120 height 6
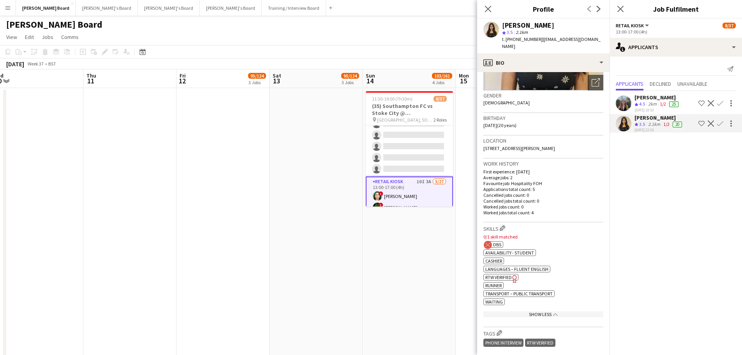
scroll to position [117, 0]
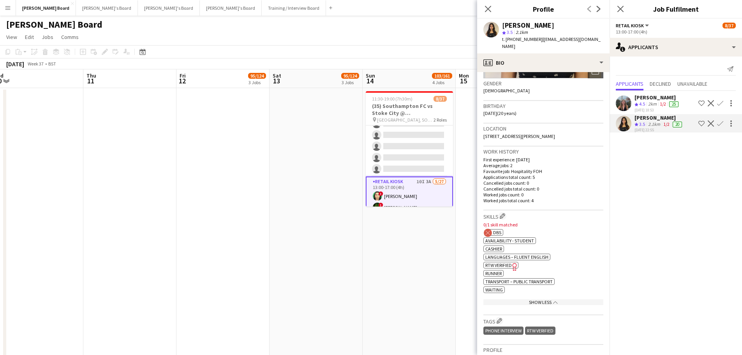
click at [719, 124] on app-icon "Confirm" at bounding box center [720, 123] width 6 height 6
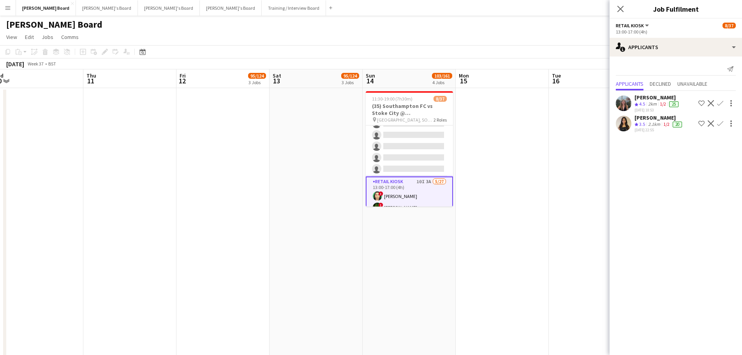
click at [719, 124] on app-icon "Confirm" at bounding box center [720, 123] width 6 height 6
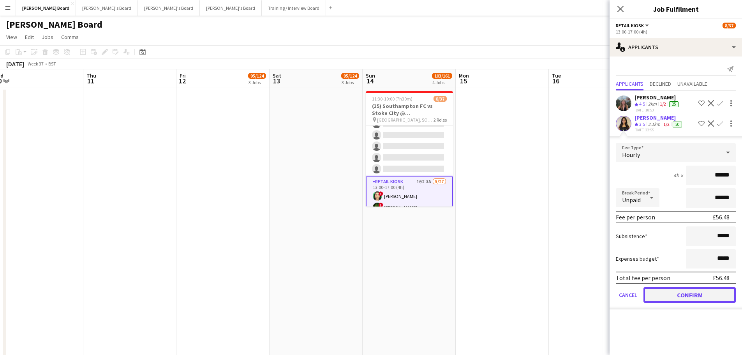
click at [671, 296] on button "Confirm" at bounding box center [690, 295] width 92 height 16
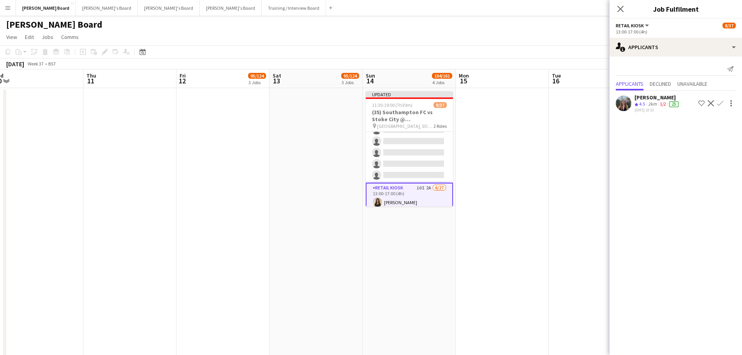
click at [717, 105] on button "Confirm" at bounding box center [720, 103] width 9 height 9
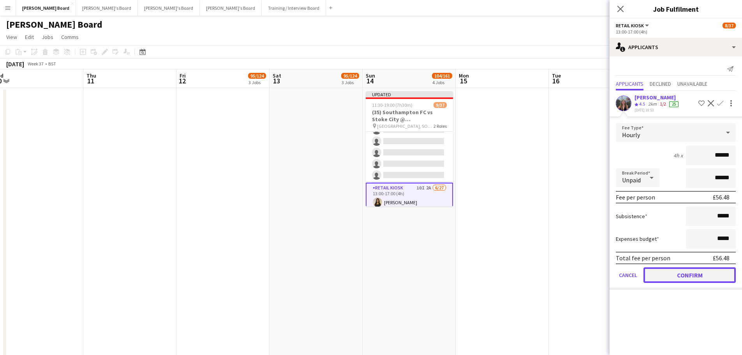
click at [690, 270] on button "Confirm" at bounding box center [690, 275] width 92 height 16
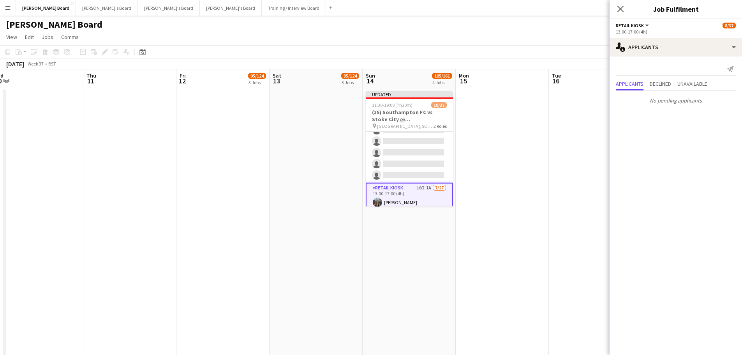
click at [572, 240] on app-date-cell at bounding box center [595, 300] width 93 height 424
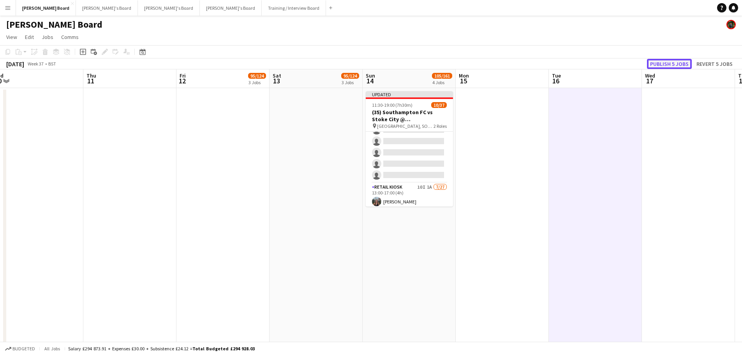
click at [677, 62] on button "Publish 5 jobs" at bounding box center [669, 64] width 45 height 10
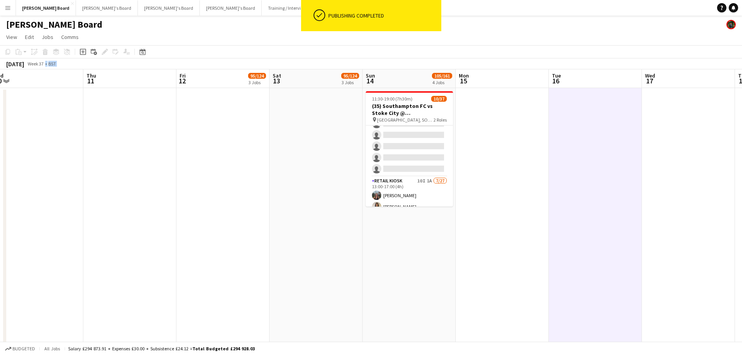
drag, startPoint x: 70, startPoint y: 65, endPoint x: 223, endPoint y: 202, distance: 205.3
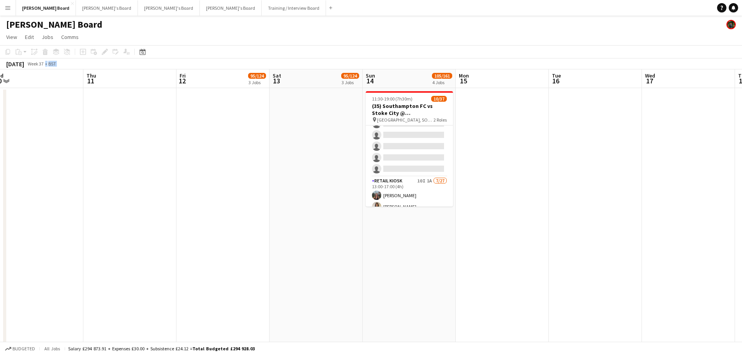
scroll to position [0, 267]
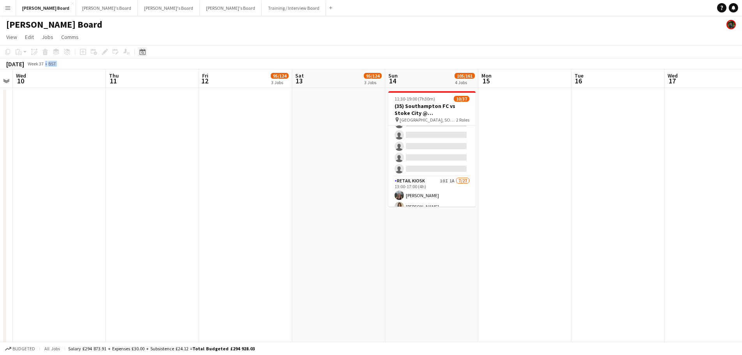
click at [143, 48] on div "Date picker" at bounding box center [142, 51] width 9 height 9
click at [195, 164] on button "[DATE]" at bounding box center [198, 165] width 23 height 12
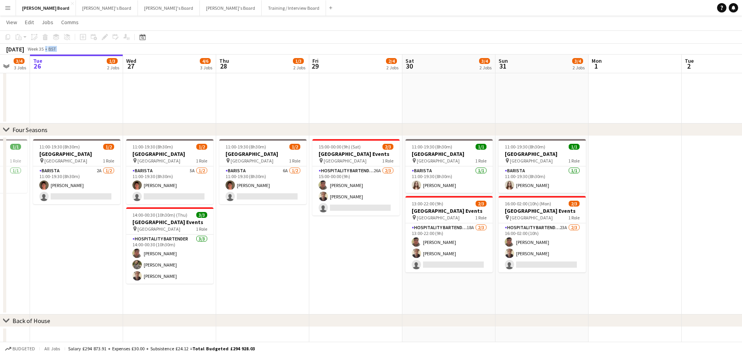
scroll to position [0, 288]
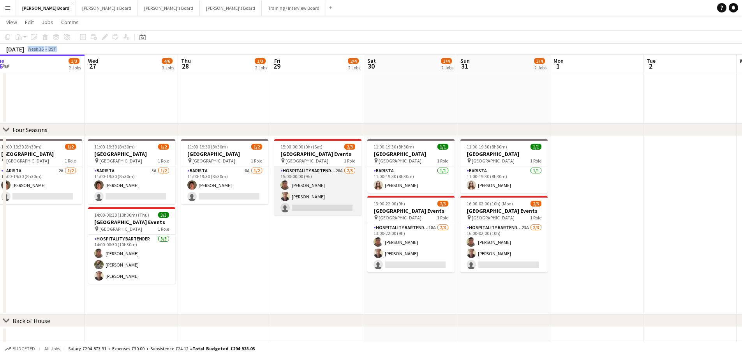
click at [320, 194] on app-card-role "Hospitality Bartender 26A 2/3 15:00-00:00 (9h) zachary hill Oji Adoh single-neu…" at bounding box center [317, 190] width 87 height 49
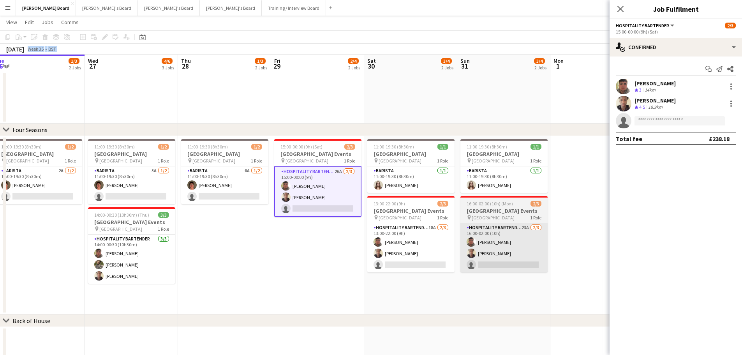
scroll to position [0, 286]
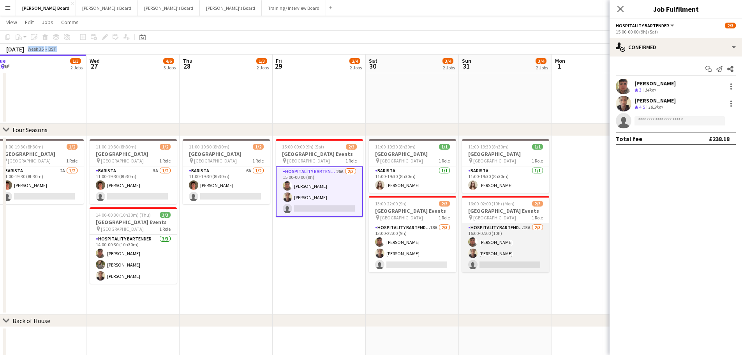
click at [531, 261] on app-card-role "Hospitality Bartender 23A 2/3 16:00-02:00 (10h) zachary hill Oji Adoh single-ne…" at bounding box center [505, 247] width 87 height 49
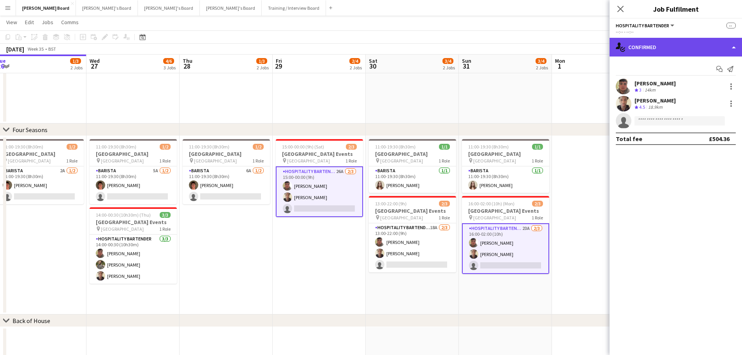
click at [705, 48] on div "single-neutral-actions-check-2 Confirmed" at bounding box center [676, 47] width 132 height 19
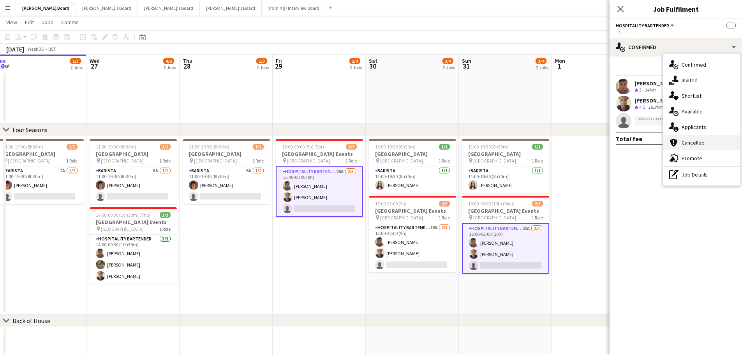
click at [710, 135] on div "cancellation Cancelled" at bounding box center [701, 143] width 77 height 16
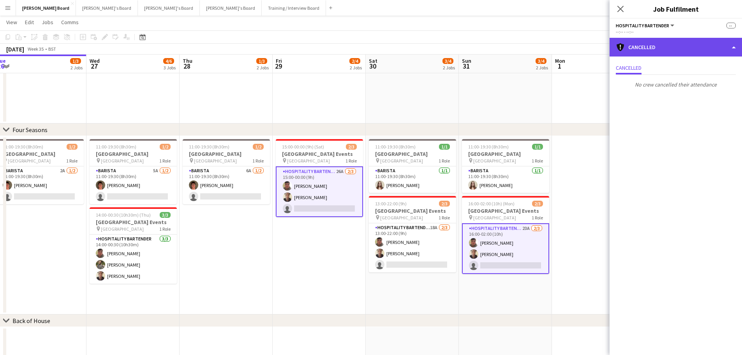
click at [665, 45] on div "cancellation Cancelled" at bounding box center [676, 47] width 132 height 19
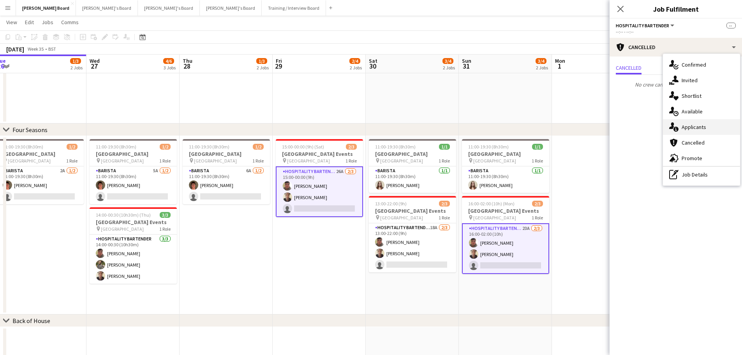
click at [691, 130] on div "single-neutral-actions-information Applicants" at bounding box center [701, 127] width 77 height 16
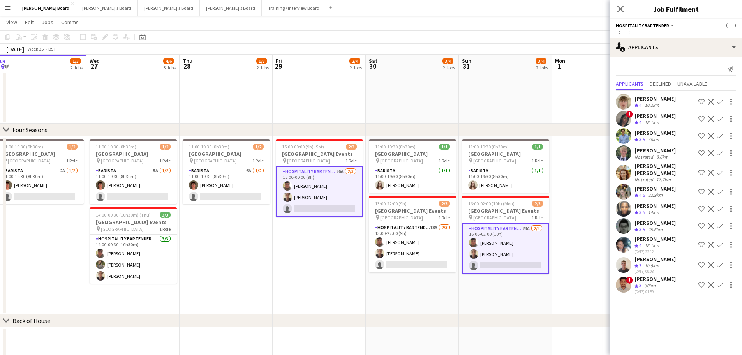
click at [331, 205] on app-card-role "Hospitality Bartender 26A 2/3 15:00-00:00 (9h) zachary hill Oji Adoh single-neu…" at bounding box center [319, 191] width 87 height 51
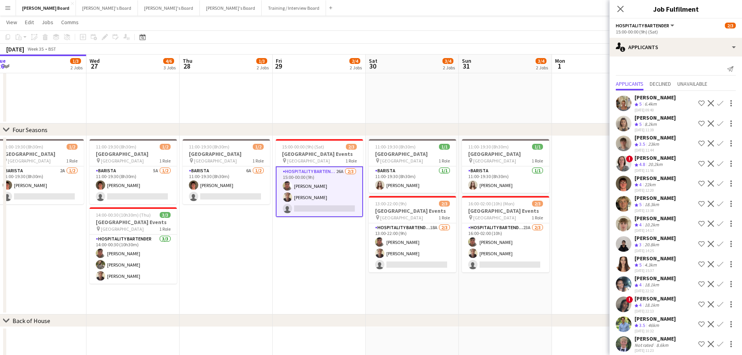
click at [331, 205] on app-card-role "Hospitality Bartender 26A 2/3 15:00-00:00 (9h) zachary hill Oji Adoh single-neu…" at bounding box center [319, 191] width 87 height 51
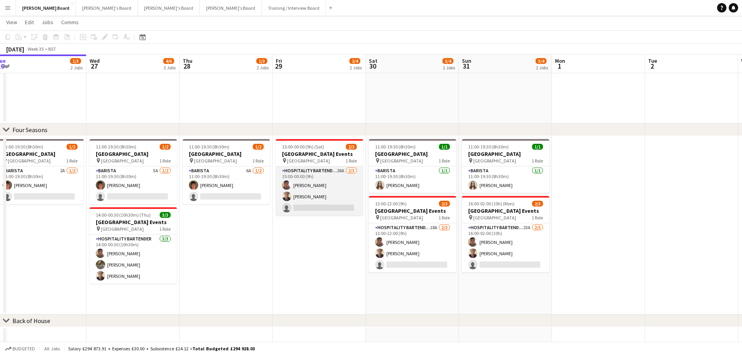
click at [331, 205] on app-card-role "Hospitality Bartender 26A 2/3 15:00-00:00 (9h) zachary hill Oji Adoh single-neu…" at bounding box center [319, 190] width 87 height 49
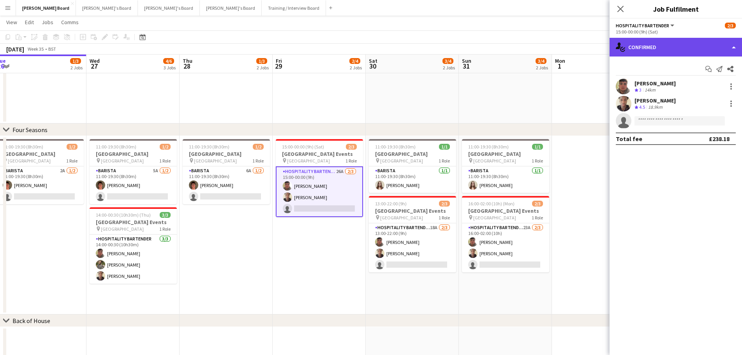
click at [703, 46] on div "single-neutral-actions-check-2 Confirmed" at bounding box center [676, 47] width 132 height 19
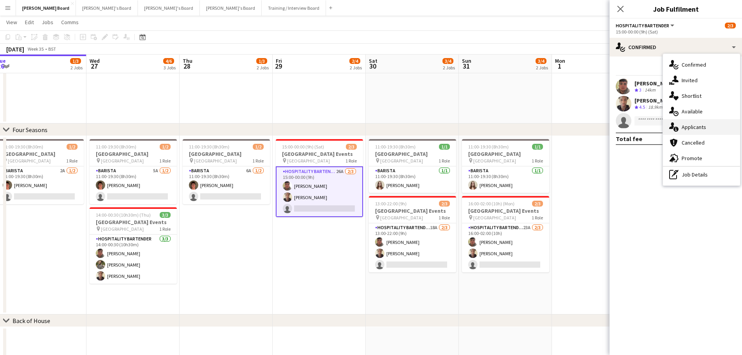
click at [700, 128] on div "single-neutral-actions-information Applicants" at bounding box center [701, 127] width 77 height 16
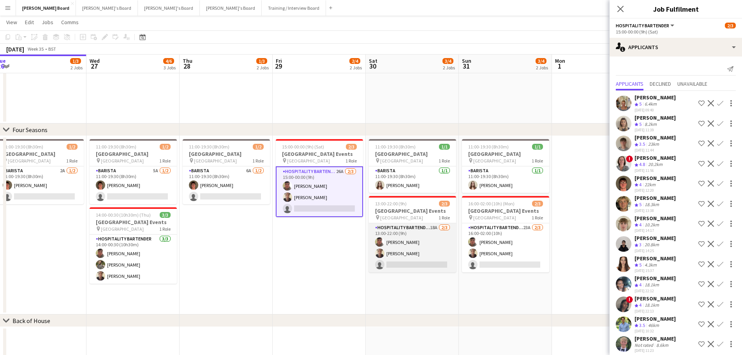
click at [417, 247] on app-card-role "Hospitality Bartender 18A 2/3 13:00-22:00 (9h) zachary hill Oji Adoh single-neu…" at bounding box center [412, 247] width 87 height 49
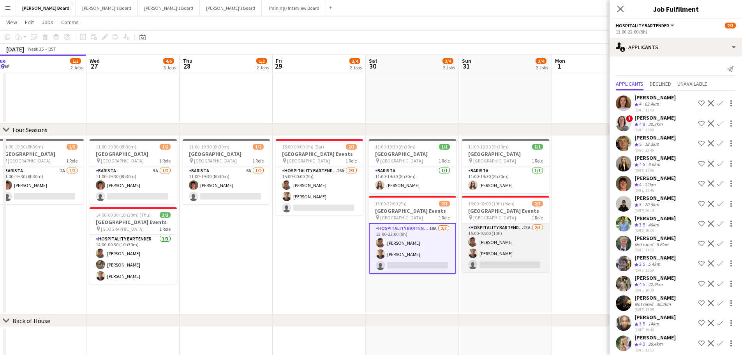
click at [524, 253] on app-card-role "Hospitality Bartender 23A 2/3 16:00-02:00 (10h) zachary hill Oji Adoh single-ne…" at bounding box center [505, 247] width 87 height 49
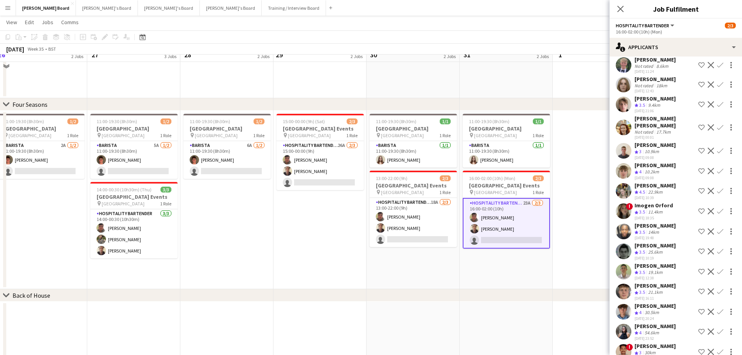
scroll to position [740, 0]
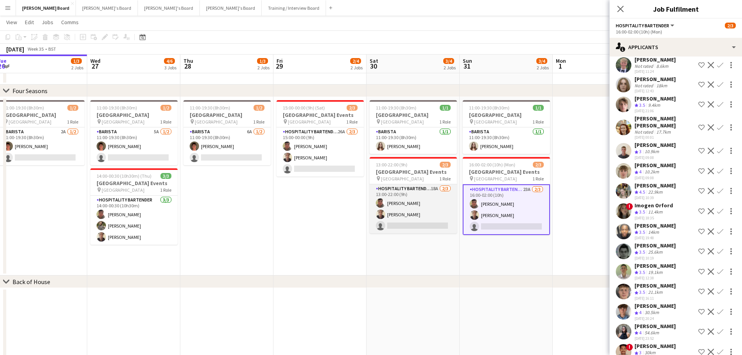
click at [431, 219] on app-card-role "Hospitality Bartender 18A 2/3 13:00-22:00 (9h) zachary hill Oji Adoh single-neu…" at bounding box center [413, 208] width 87 height 49
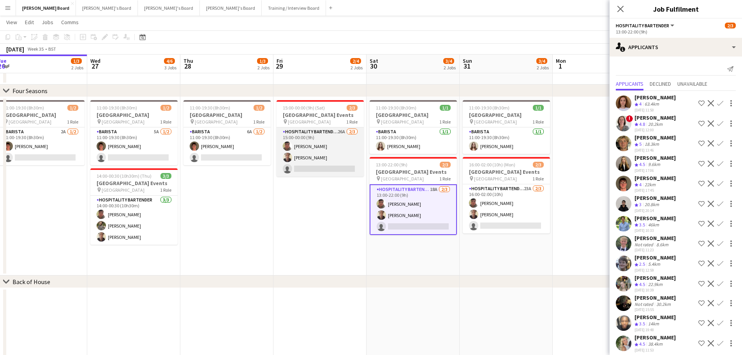
click at [311, 157] on app-card-role "Hospitality Bartender 26A 2/3 15:00-00:00 (9h) zachary hill Oji Adoh single-neu…" at bounding box center [320, 151] width 87 height 49
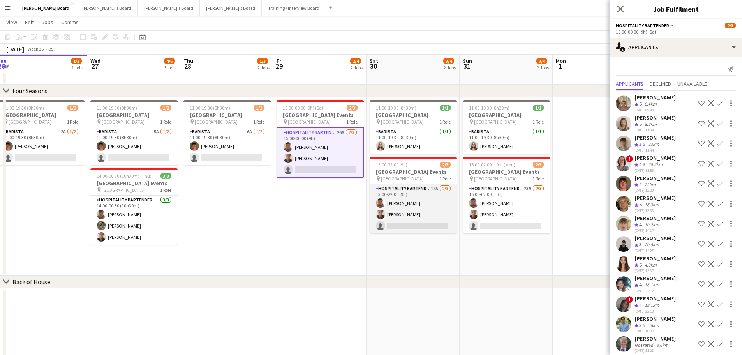
click at [419, 207] on app-card-role "Hospitality Bartender 18A 2/3 13:00-22:00 (9h) zachary hill Oji Adoh single-neu…" at bounding box center [413, 208] width 87 height 49
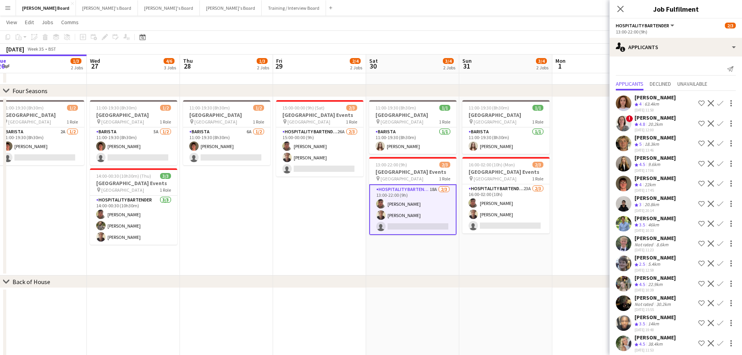
click at [717, 122] on app-icon "Confirm" at bounding box center [720, 123] width 6 height 6
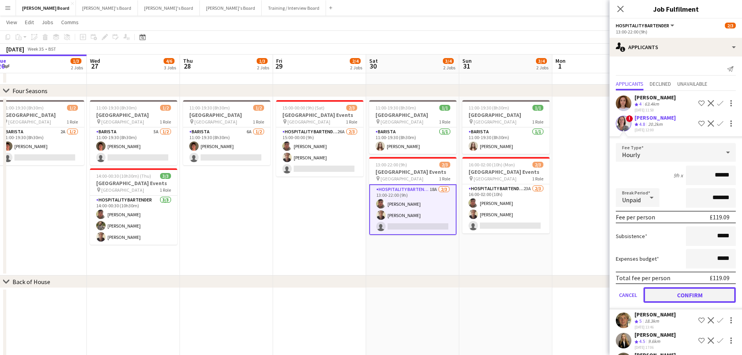
click at [677, 297] on button "Confirm" at bounding box center [690, 295] width 92 height 16
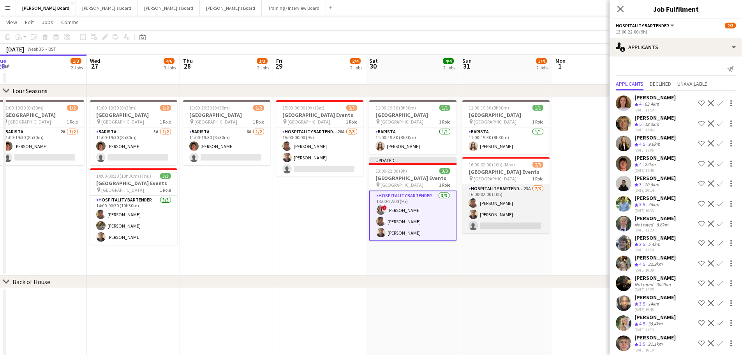
click at [534, 214] on app-card-role "Hospitality Bartender 23A 2/3 16:00-02:00 (10h) zachary hill Oji Adoh single-ne…" at bounding box center [506, 208] width 87 height 49
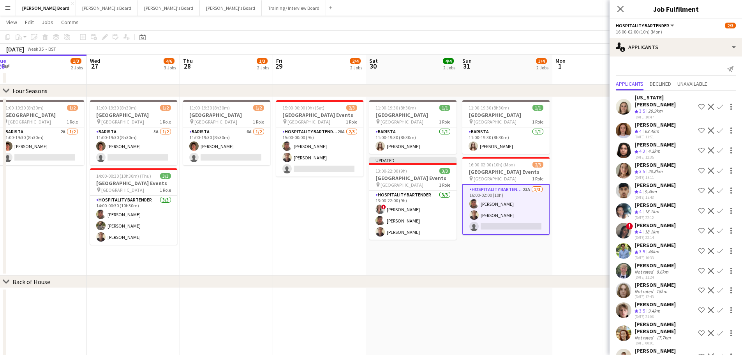
click at [717, 147] on app-icon "Confirm" at bounding box center [720, 150] width 6 height 6
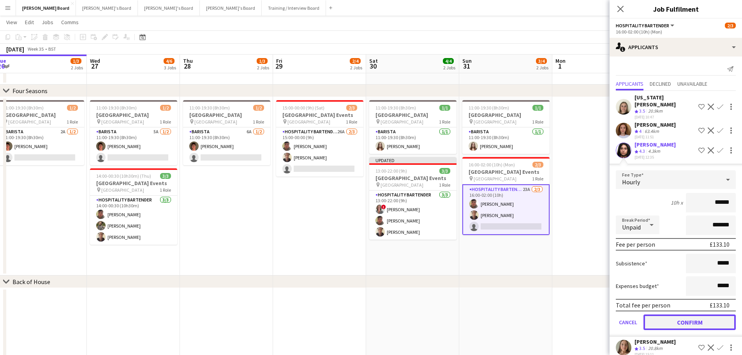
click at [681, 314] on button "Confirm" at bounding box center [690, 322] width 92 height 16
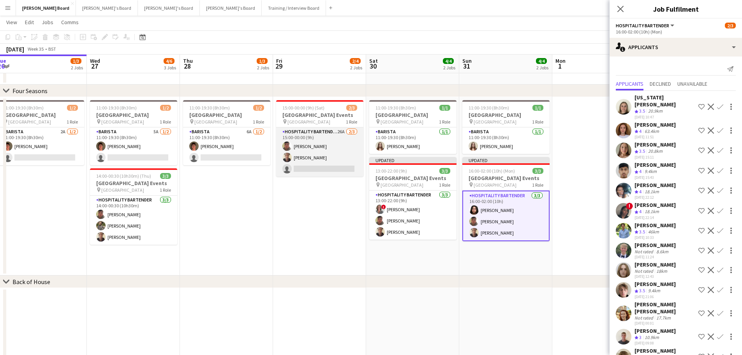
click at [306, 161] on app-card-role "Hospitality Bartender 26A 2/3 15:00-00:00 (9h) zachary hill Oji Adoh single-neu…" at bounding box center [319, 151] width 87 height 49
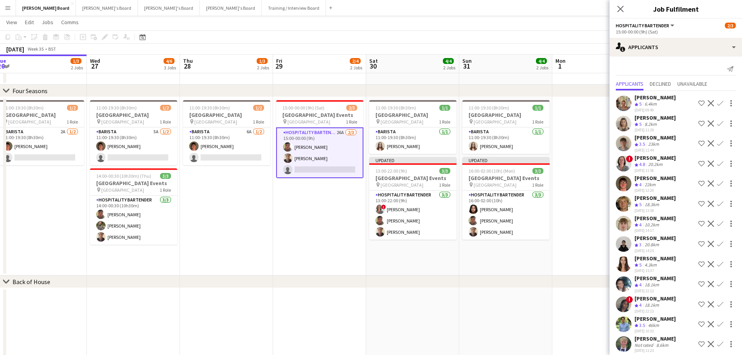
click at [717, 106] on app-icon "Confirm" at bounding box center [720, 103] width 6 height 6
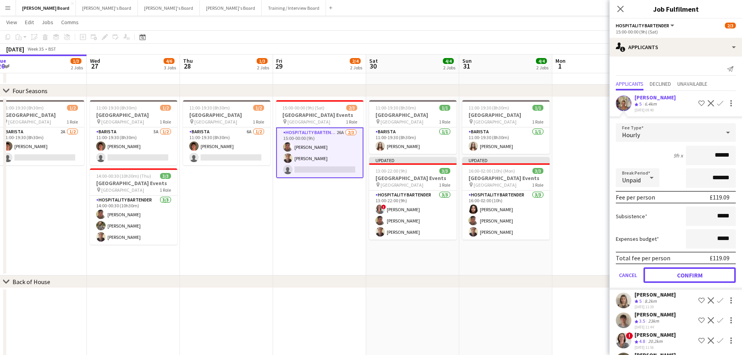
click at [681, 281] on button "Confirm" at bounding box center [690, 275] width 92 height 16
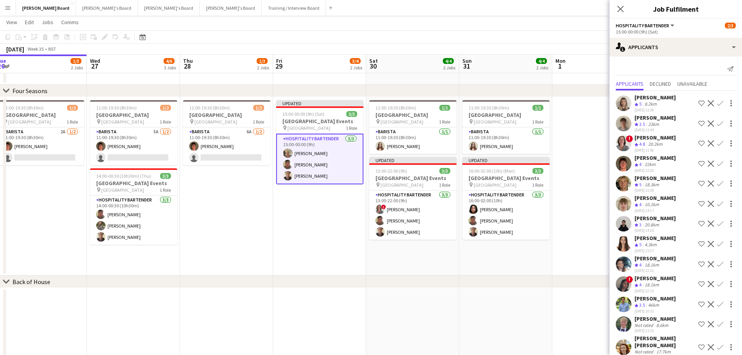
click at [500, 264] on app-date-cell "11:00-19:30 (8h30m) 1/1 Four Seasons Hotel Restaurant pin Four Seasons Hotel 1 …" at bounding box center [505, 186] width 93 height 178
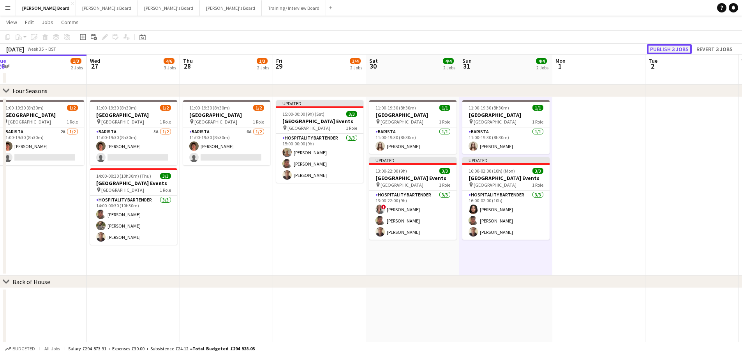
click at [652, 48] on button "Publish 3 jobs" at bounding box center [669, 49] width 45 height 10
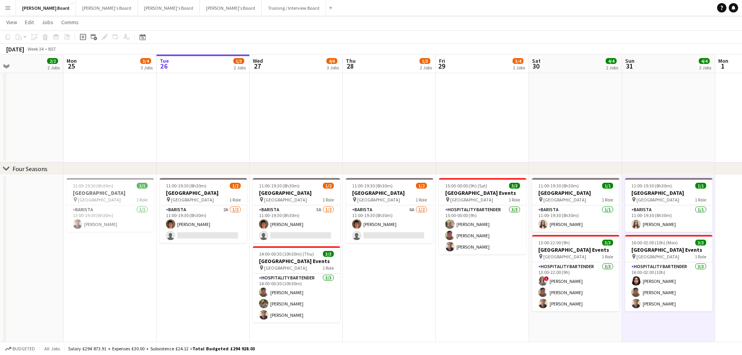
scroll to position [0, 176]
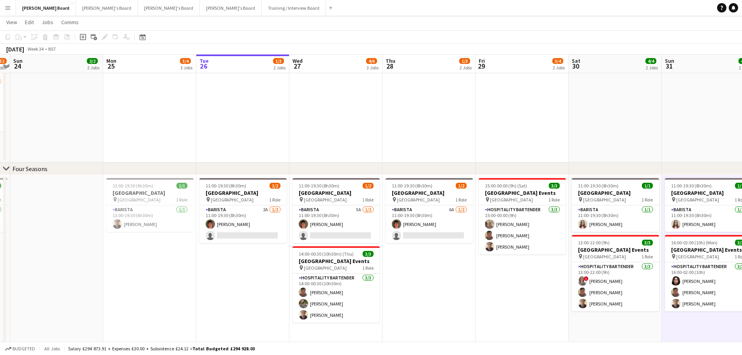
drag, startPoint x: 140, startPoint y: 297, endPoint x: 343, endPoint y: 297, distance: 202.6
click at [246, 235] on app-card-role "Barista 2A 1/2 11:00-19:30 (8h30m) Toby Doyle single-neutral-actions" at bounding box center [243, 224] width 87 height 38
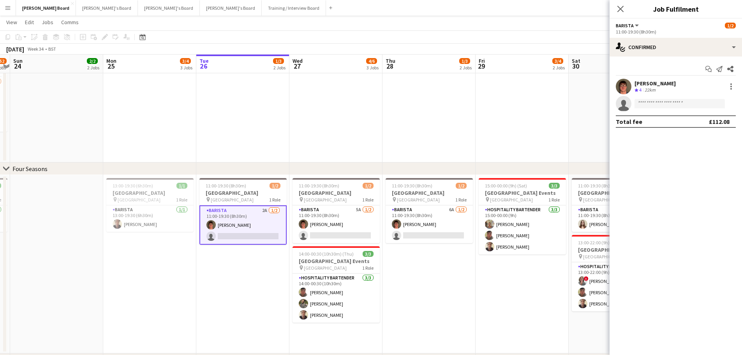
drag, startPoint x: 691, startPoint y: 34, endPoint x: 689, endPoint y: 40, distance: 6.8
click at [691, 35] on app-options-switcher "Barista All roles Barista 1/2 11:00-19:30 (8h30m)" at bounding box center [676, 28] width 132 height 19
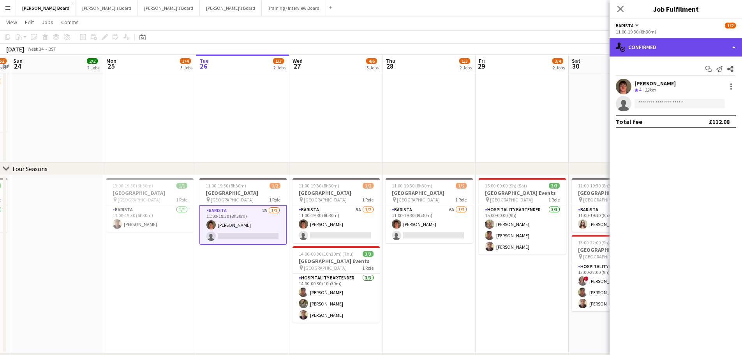
drag, startPoint x: 689, startPoint y: 42, endPoint x: 674, endPoint y: 118, distance: 77.9
click at [689, 43] on div "single-neutral-actions-check-2 Confirmed" at bounding box center [676, 47] width 132 height 19
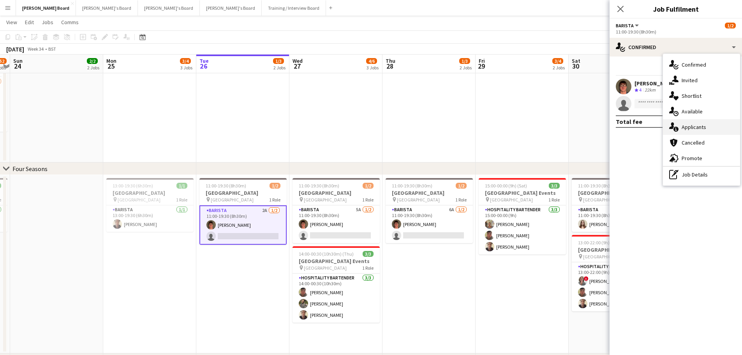
click at [692, 122] on div "single-neutral-actions-information Applicants" at bounding box center [701, 127] width 77 height 16
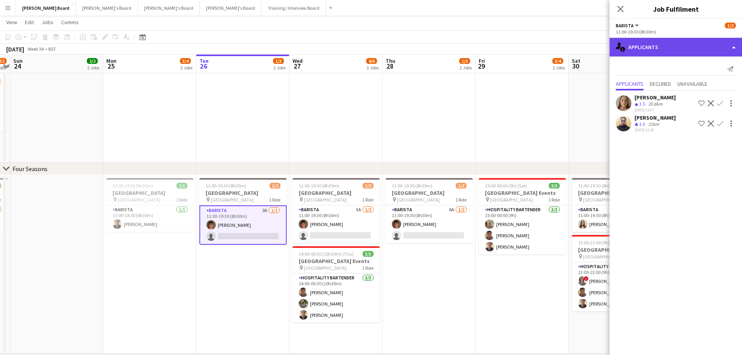
click at [648, 47] on div "single-neutral-actions-information Applicants" at bounding box center [676, 47] width 132 height 19
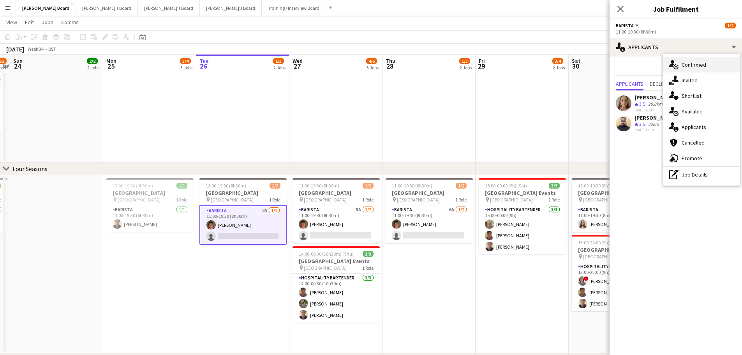
click at [697, 67] on div "single-neutral-actions-check-2 Confirmed" at bounding box center [701, 65] width 77 height 16
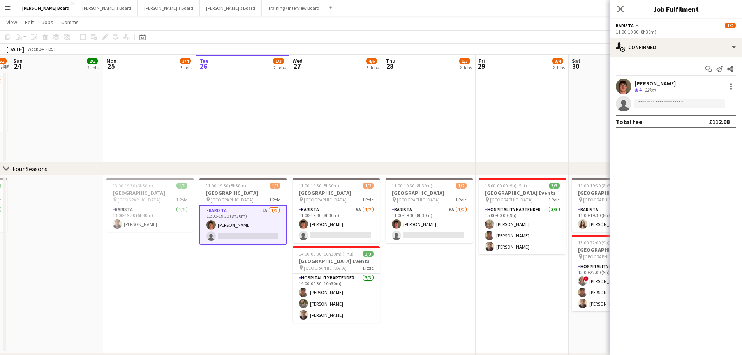
click at [639, 85] on div "[PERSON_NAME]" at bounding box center [655, 83] width 41 height 7
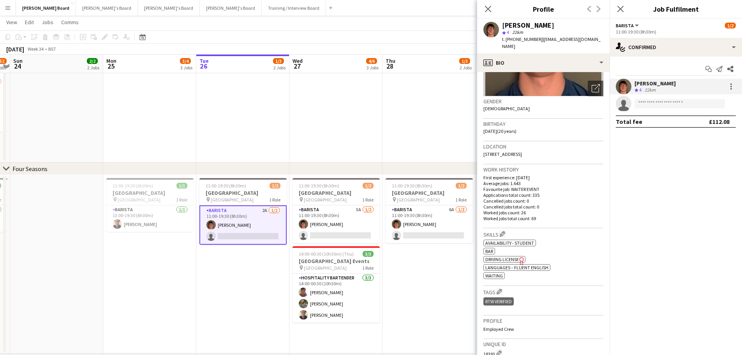
scroll to position [117, 0]
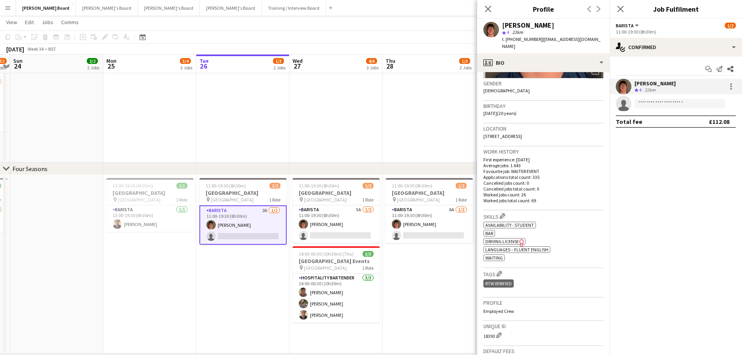
drag, startPoint x: 513, startPoint y: 39, endPoint x: 539, endPoint y: 40, distance: 26.1
click at [539, 40] on div "t. +4407392213030 | tobydoyle16@gmail.com" at bounding box center [552, 43] width 101 height 14
copy span "07392213030"
click at [334, 136] on app-date-cell at bounding box center [336, 12] width 93 height 301
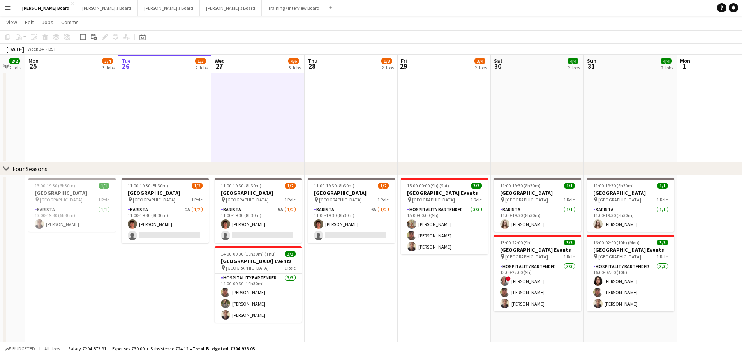
scroll to position [0, 263]
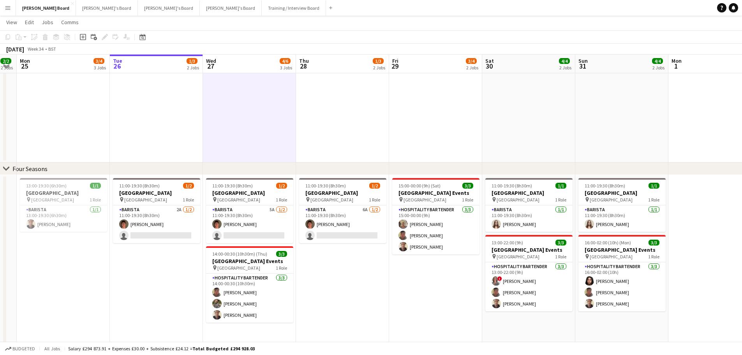
drag, startPoint x: 542, startPoint y: 274, endPoint x: 459, endPoint y: 272, distance: 82.7
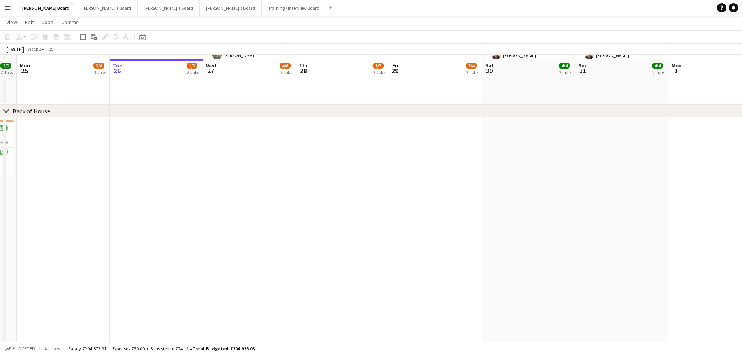
scroll to position [916, 0]
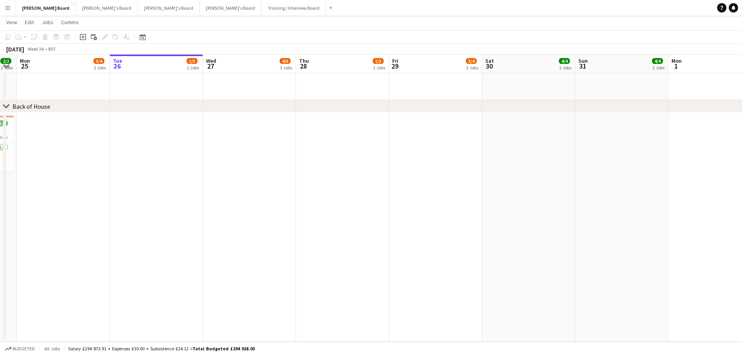
drag, startPoint x: 152, startPoint y: 182, endPoint x: 375, endPoint y: 181, distance: 223.3
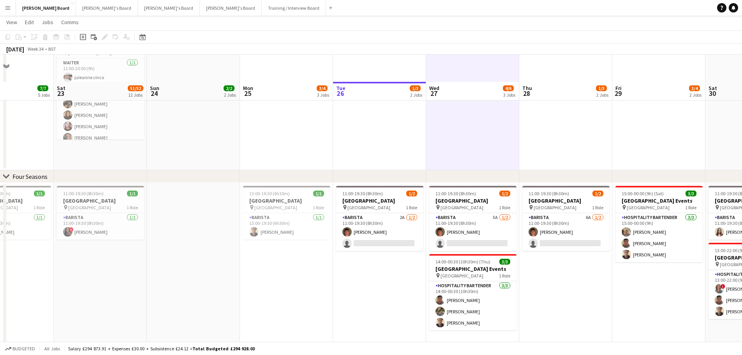
scroll to position [643, 0]
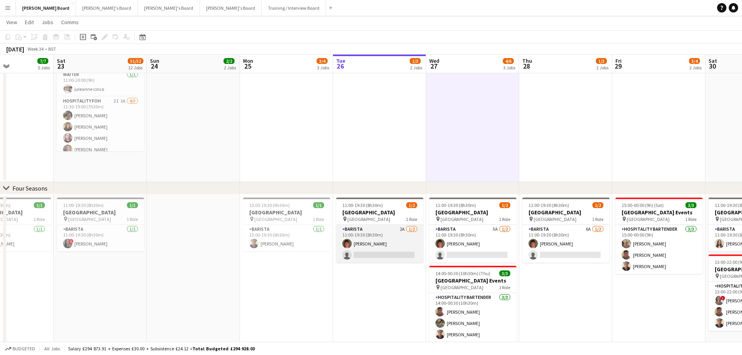
click at [380, 239] on app-card-role "Barista 2A 1/2 11:00-19:30 (8h30m) Toby Doyle single-neutral-actions" at bounding box center [379, 244] width 87 height 38
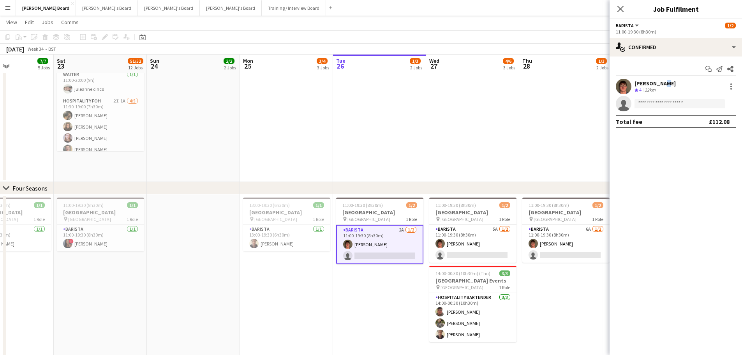
click at [659, 81] on div "[PERSON_NAME]" at bounding box center [655, 83] width 41 height 7
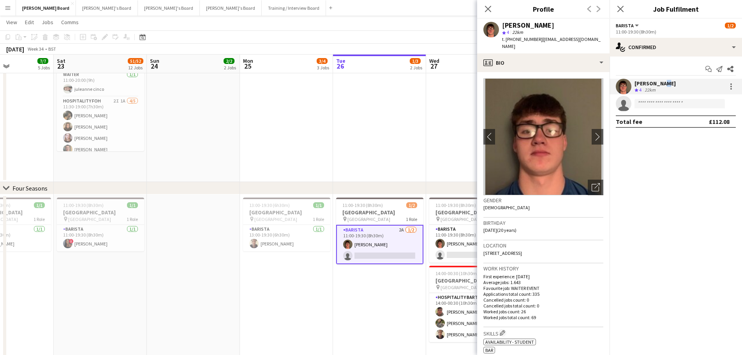
drag, startPoint x: 538, startPoint y: 38, endPoint x: 514, endPoint y: 45, distance: 25.2
click at [514, 45] on div "Toby Doyle star 4 22km t. +4407392213030 | tobydoyle16@gmail.com" at bounding box center [543, 36] width 132 height 35
copy span "07392213030"
click at [379, 111] on app-date-cell at bounding box center [379, 31] width 93 height 301
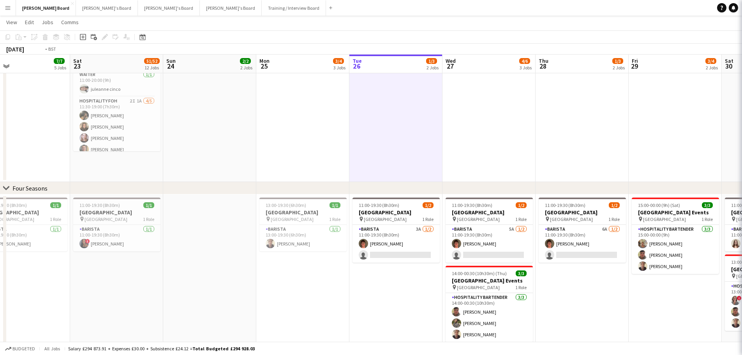
drag, startPoint x: 242, startPoint y: 132, endPoint x: 41, endPoint y: 118, distance: 202.0
click at [23, 124] on app-calendar-viewport "Wed 20 3/3 3 Jobs Thu 21 6/6 5 Jobs Fri 22 7/7 5 Jobs Sat 23 51/52 12 Jobs Sun …" at bounding box center [371, 0] width 742 height 1227
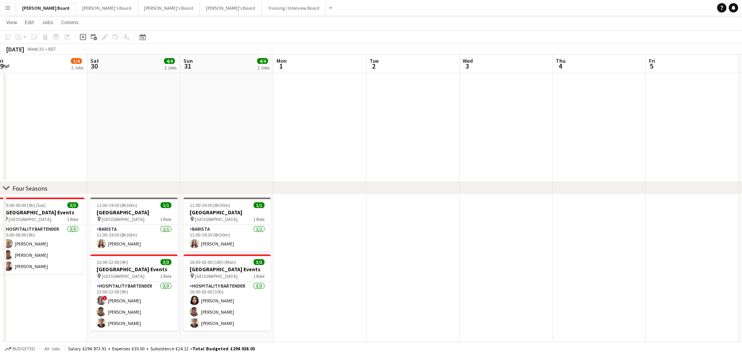
drag, startPoint x: 487, startPoint y: 124, endPoint x: 193, endPoint y: 125, distance: 294.2
click at [191, 130] on app-calendar-viewport "Mon 25 3/4 3 Jobs Tue 26 1/3 2 Jobs Wed 27 4/6 3 Jobs Thu 28 1/3 2 Jobs Fri 29 …" at bounding box center [371, 0] width 742 height 1227
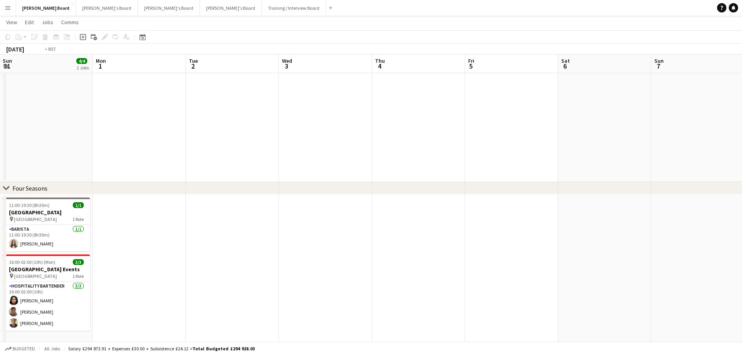
drag, startPoint x: 574, startPoint y: 133, endPoint x: 249, endPoint y: 145, distance: 326.0
click at [249, 146] on app-calendar-viewport "Thu 28 1/3 2 Jobs Fri 29 3/4 2 Jobs Sat 30 4/4 2 Jobs Sun 31 4/4 2 Jobs Mon 1 T…" at bounding box center [371, 0] width 742 height 1227
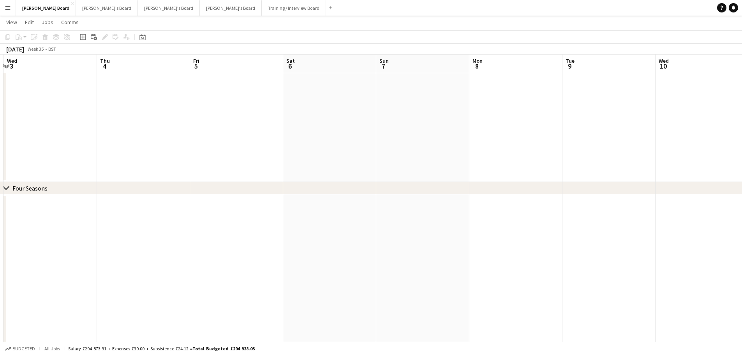
drag, startPoint x: 519, startPoint y: 137, endPoint x: 320, endPoint y: 143, distance: 199.6
click at [318, 145] on app-calendar-viewport "Sun 31 4/4 2 Jobs Mon 1 Tue 2 Wed 3 Thu 4 Fri 5 Sat 6 Sun 7 Mon 8 Tue 9 Wed 10 …" at bounding box center [371, 0] width 742 height 1227
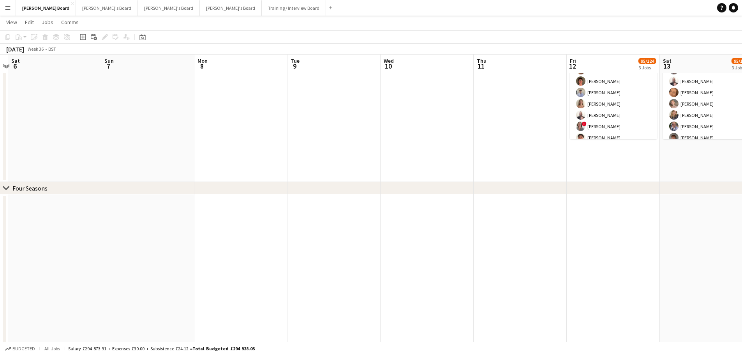
drag, startPoint x: 583, startPoint y: 131, endPoint x: 438, endPoint y: 143, distance: 144.8
click at [438, 143] on app-calendar-viewport "Wed 3 Thu 4 Fri 5 Sat 6 Sun 7 Mon 8 Tue 9 Wed 10 Thu 11 Fri 12 95/124 3 Jobs Sa…" at bounding box center [371, 0] width 742 height 1227
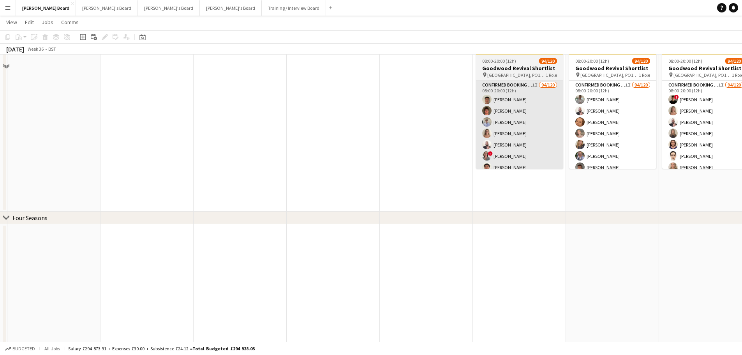
scroll to position [526, 0]
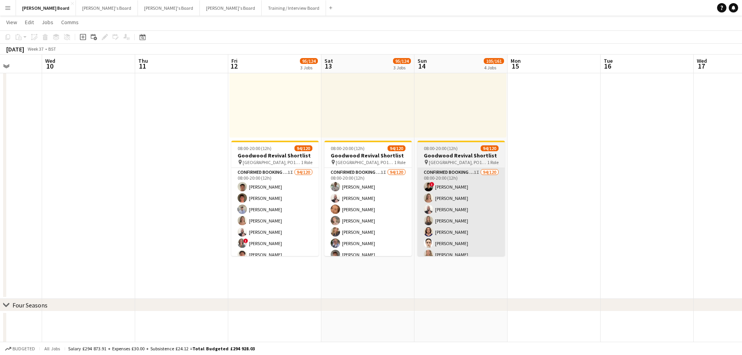
drag, startPoint x: 586, startPoint y: 224, endPoint x: 449, endPoint y: 206, distance: 138.1
click at [449, 207] on app-calendar-viewport "Sun 7 Mon 8 Tue 9 Wed 10 Thu 11 Fri 12 95/124 3 Jobs Sat 13 95/124 3 Jobs Sun 1…" at bounding box center [371, 117] width 742 height 1227
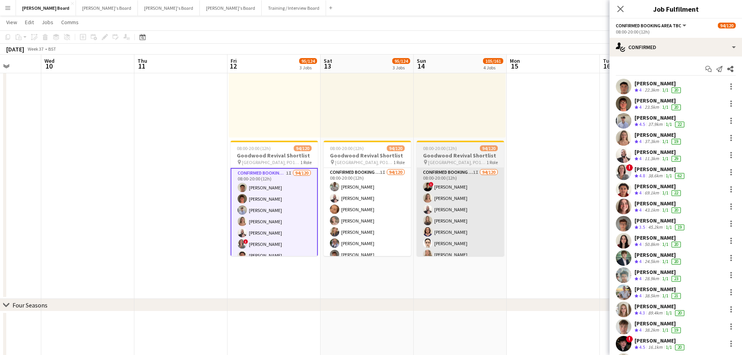
drag, startPoint x: 338, startPoint y: 215, endPoint x: 471, endPoint y: 211, distance: 132.9
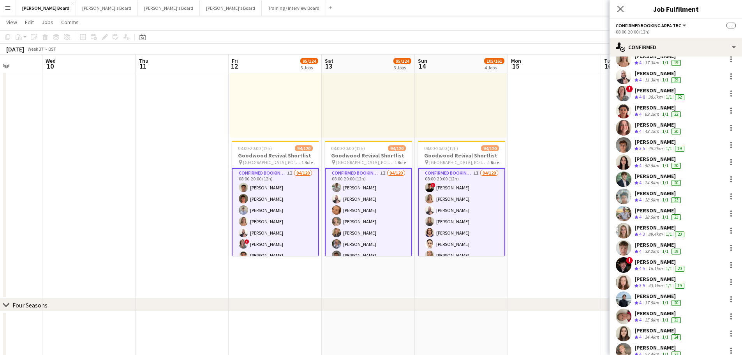
scroll to position [78, 0]
click at [731, 130] on div at bounding box center [732, 131] width 2 height 2
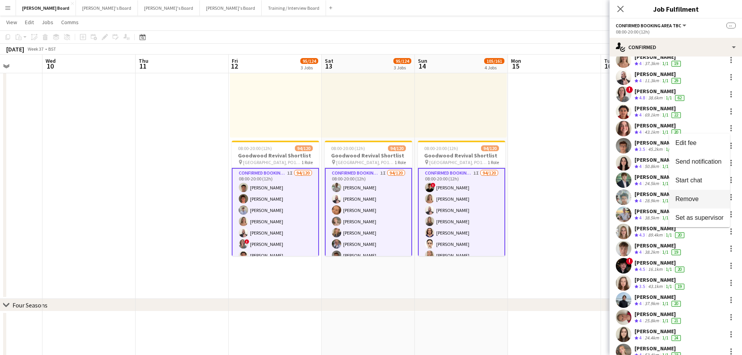
click at [699, 202] on span "Remove" at bounding box center [700, 199] width 48 height 7
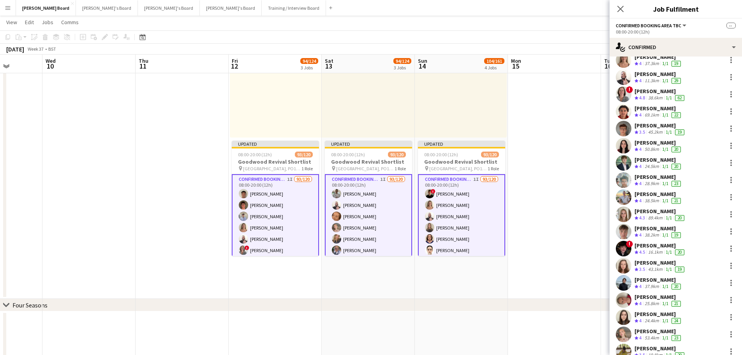
click at [588, 195] on app-date-cell at bounding box center [554, 148] width 93 height 301
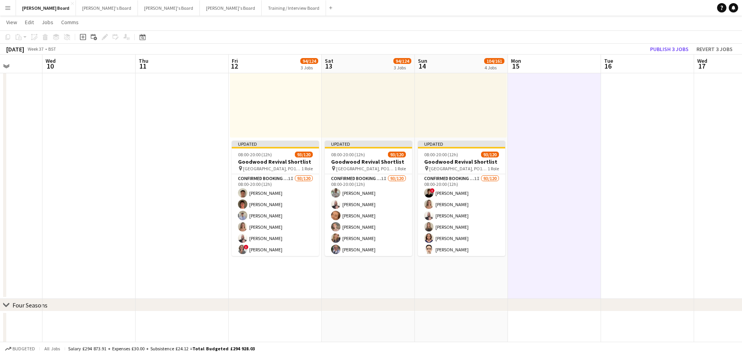
scroll to position [0, 238]
click at [666, 52] on button "Publish 3 jobs" at bounding box center [669, 49] width 45 height 10
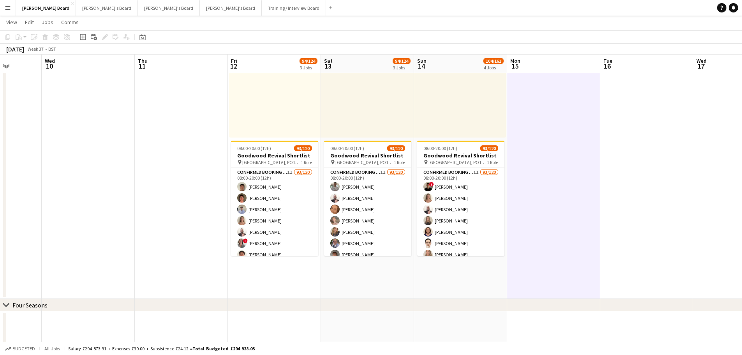
click at [136, 41] on div "Date picker AUG 2025 AUG 2025 Monday M Tuesday T Wednesday W Thursday T Friday …" at bounding box center [140, 36] width 18 height 9
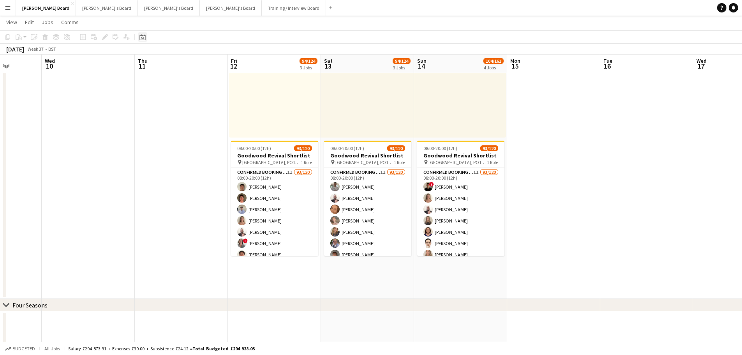
click at [139, 36] on div "Date picker" at bounding box center [142, 36] width 9 height 9
click at [198, 150] on button "[DATE]" at bounding box center [198, 151] width 23 height 12
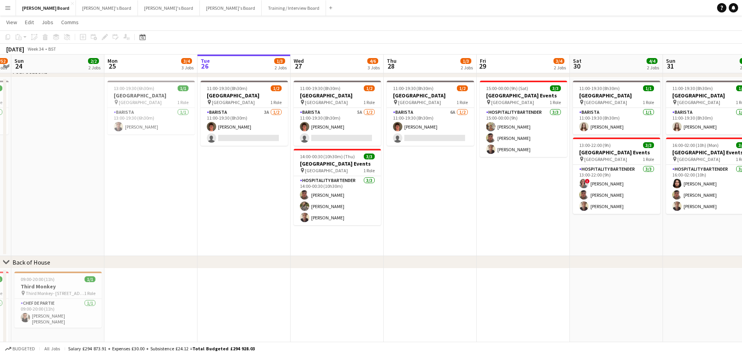
scroll to position [0, 250]
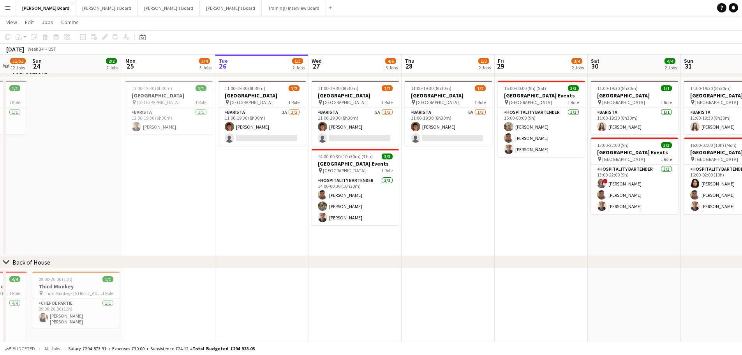
drag, startPoint x: 502, startPoint y: 220, endPoint x: 427, endPoint y: 221, distance: 75.2
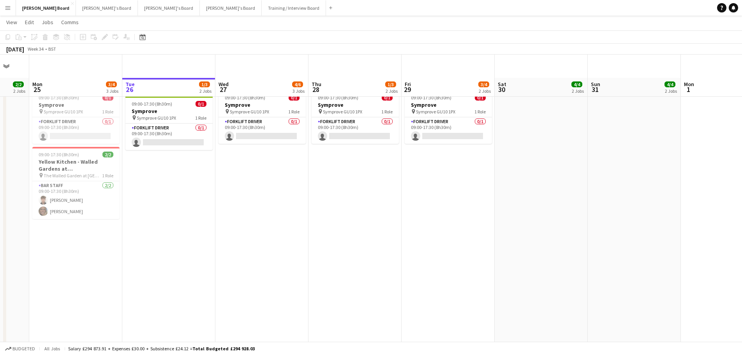
scroll to position [0, 0]
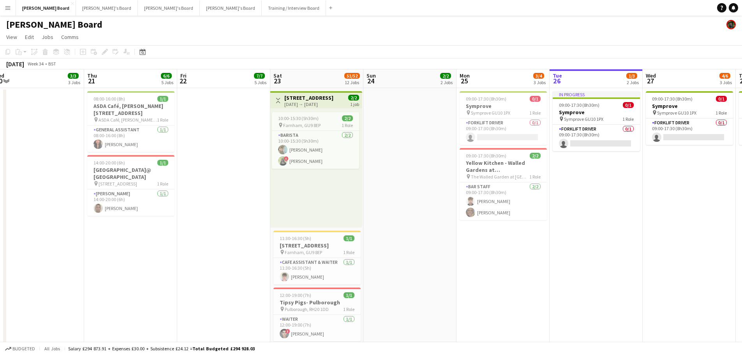
drag, startPoint x: 204, startPoint y: 208, endPoint x: 549, endPoint y: 208, distance: 344.9
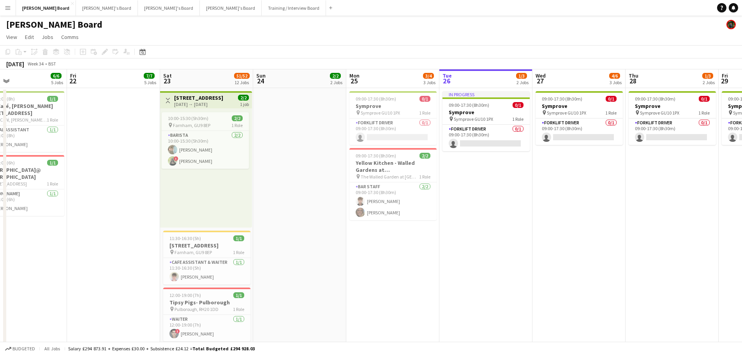
drag, startPoint x: 544, startPoint y: 226, endPoint x: 458, endPoint y: 221, distance: 85.9
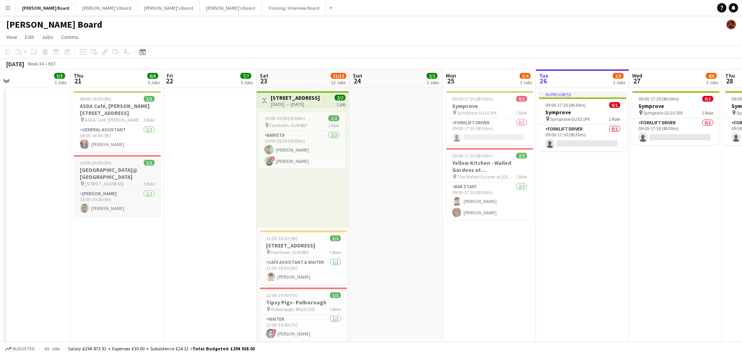
click at [119, 173] on h3 "[GEOGRAPHIC_DATA]@ [GEOGRAPHIC_DATA]" at bounding box center [117, 173] width 87 height 14
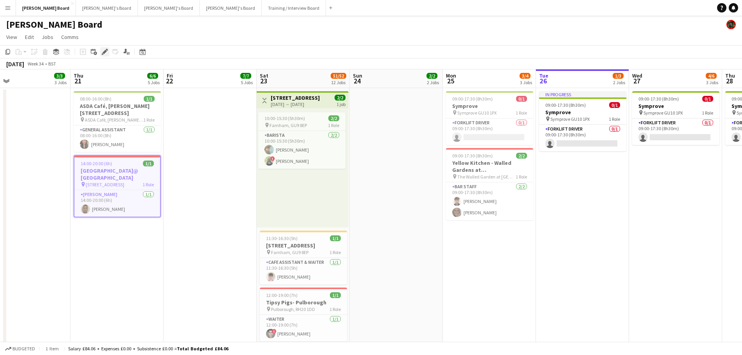
click at [109, 54] on div "Edit" at bounding box center [104, 51] width 9 height 9
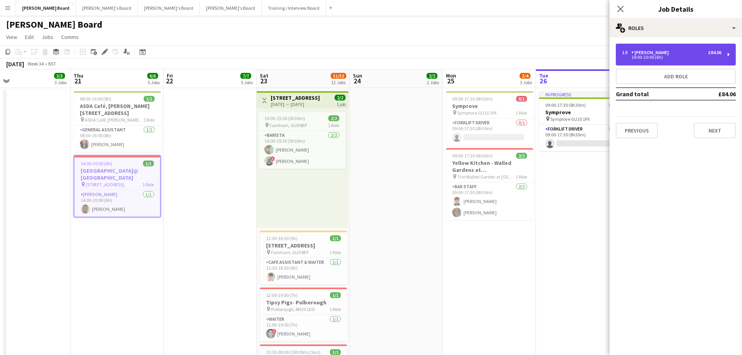
click at [675, 47] on div "1 x Van Driver £84.06 14:00-20:00 (6h)" at bounding box center [676, 55] width 120 height 22
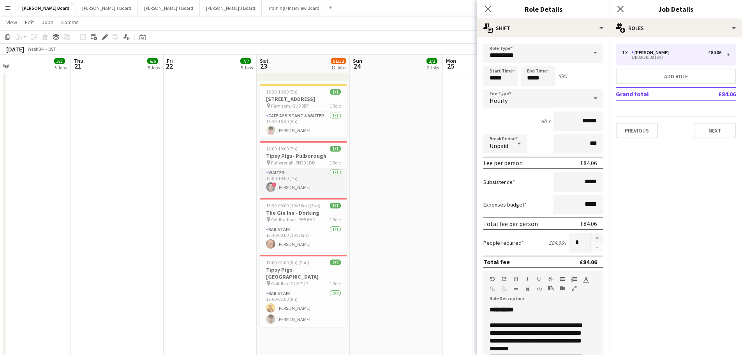
scroll to position [117, 0]
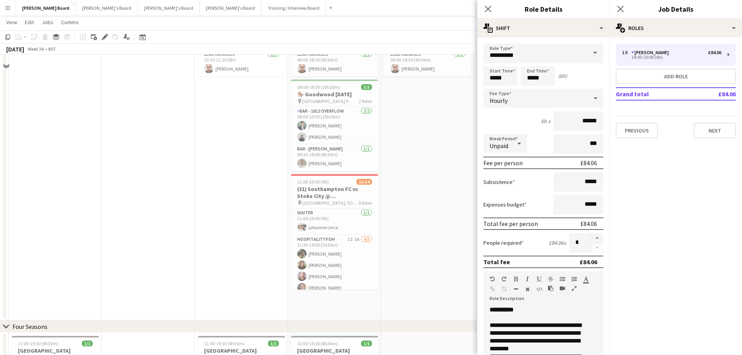
scroll to position [507, 0]
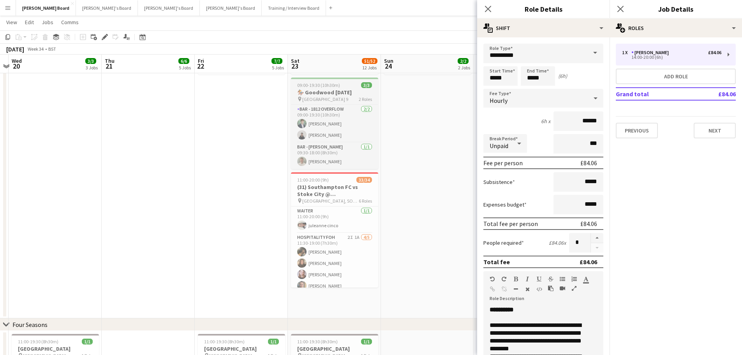
click at [341, 96] on h3 "🏇 Goodwood [DATE]" at bounding box center [334, 92] width 87 height 7
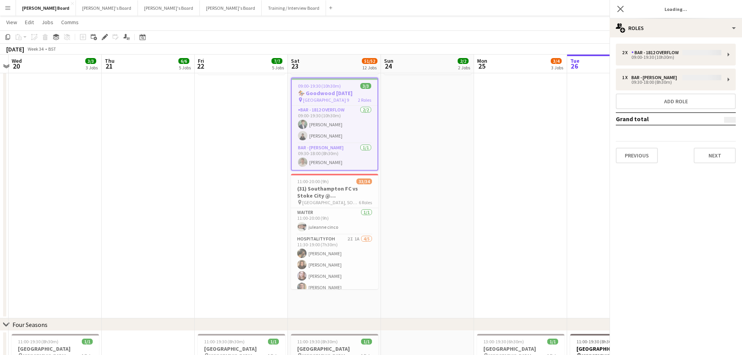
scroll to position [0, 178]
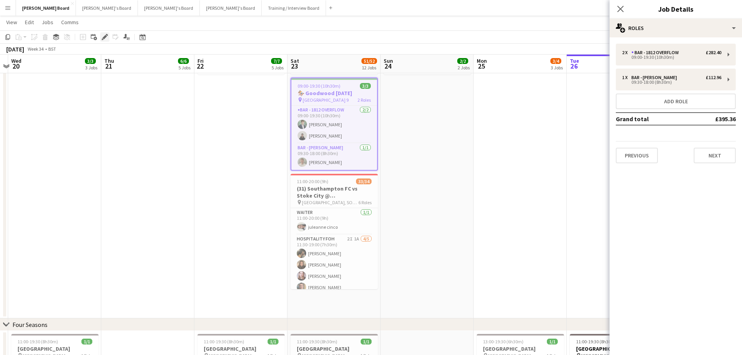
click at [108, 34] on div "Edit" at bounding box center [104, 36] width 9 height 9
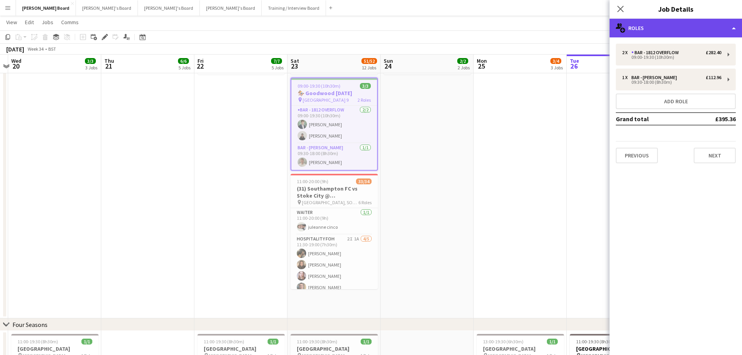
click at [688, 28] on div "multiple-users-add Roles" at bounding box center [676, 28] width 132 height 19
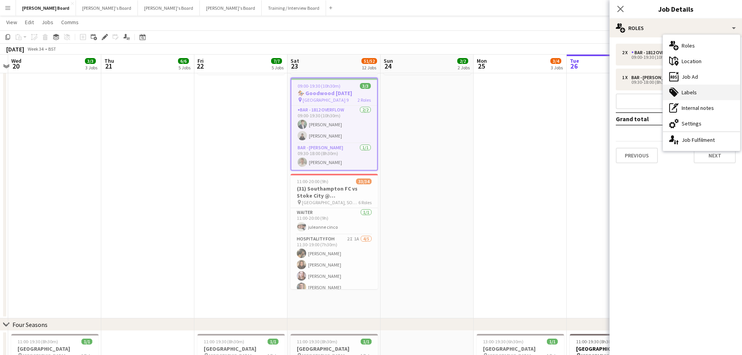
click at [698, 89] on div "tags-double Labels" at bounding box center [701, 93] width 77 height 16
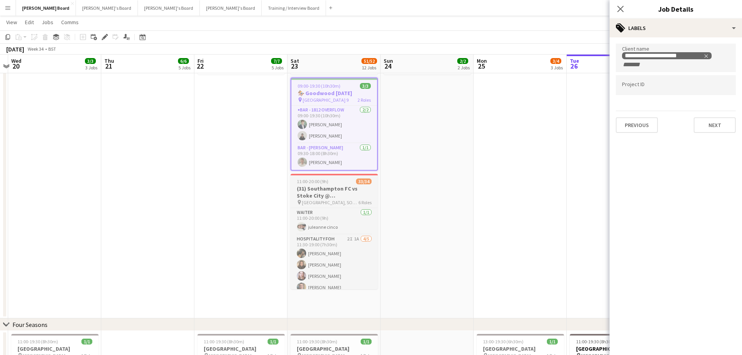
click at [345, 199] on h3 "(31) Southampton FC vs Stoke City @ St Mary's Stadium, SO14 5FP" at bounding box center [334, 192] width 87 height 14
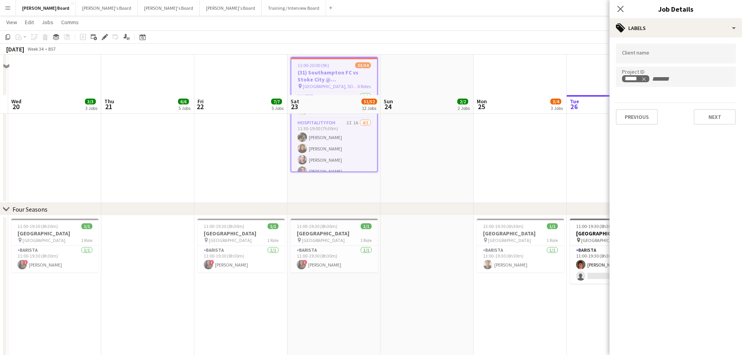
scroll to position [662, 0]
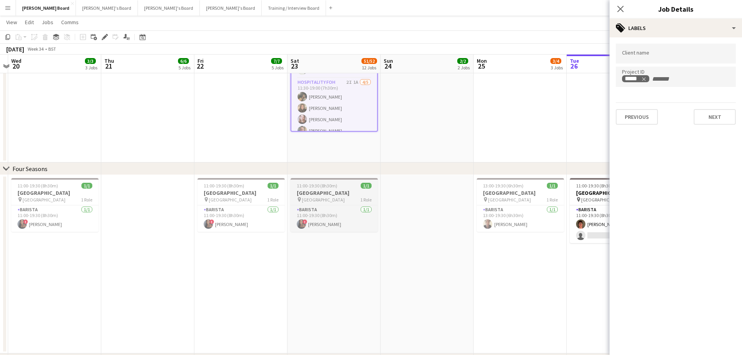
click at [340, 195] on h3 "[GEOGRAPHIC_DATA]" at bounding box center [334, 192] width 87 height 7
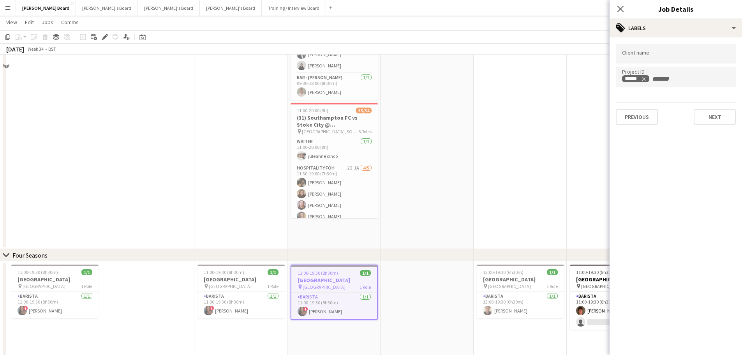
scroll to position [507, 0]
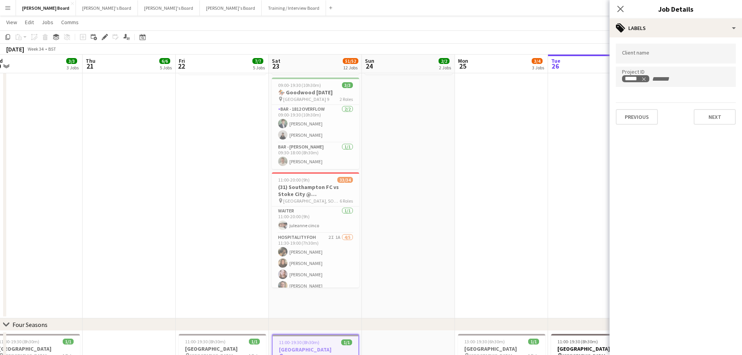
drag, startPoint x: 210, startPoint y: 207, endPoint x: 371, endPoint y: 192, distance: 161.7
click at [369, 192] on app-calendar-viewport "Mon 18 Tue 19 Wed 20 3/3 3 Jobs Thu 21 6/6 5 Jobs Fri 22 7/7 5 Jobs Sat 23 51/5…" at bounding box center [371, 137] width 742 height 1227
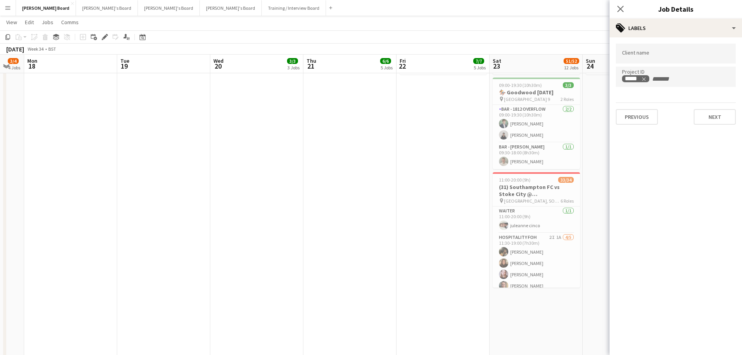
drag, startPoint x: 253, startPoint y: 194, endPoint x: 276, endPoint y: 202, distance: 24.4
click at [425, 192] on app-calendar-viewport "Sat 16 92/95 12 Jobs Sun 17 3/4 4 Jobs Mon 18 Tue 19 Wed 20 3/3 3 Jobs Thu 21 6…" at bounding box center [371, 180] width 742 height 1313
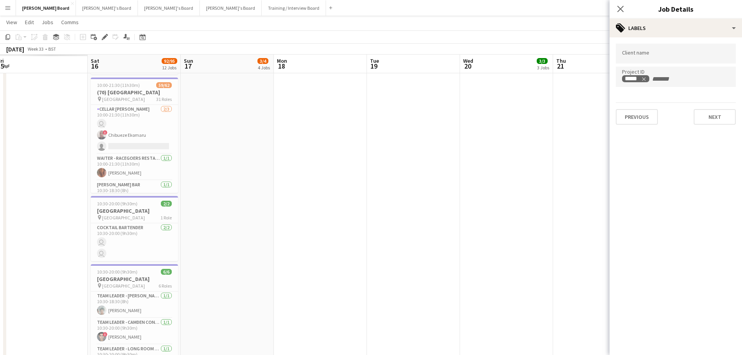
scroll to position [0, 244]
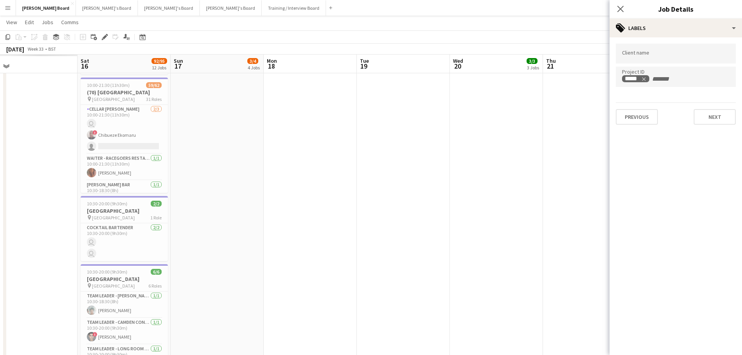
drag, startPoint x: 174, startPoint y: 202, endPoint x: 288, endPoint y: 207, distance: 114.3
click at [401, 193] on app-calendar-viewport "Wed 13 Thu 14 Fri 15 Sat 16 92/95 12 Jobs Sun 17 3/4 4 Jobs Mon 18 Tue 19 Wed 2…" at bounding box center [371, 180] width 742 height 1313
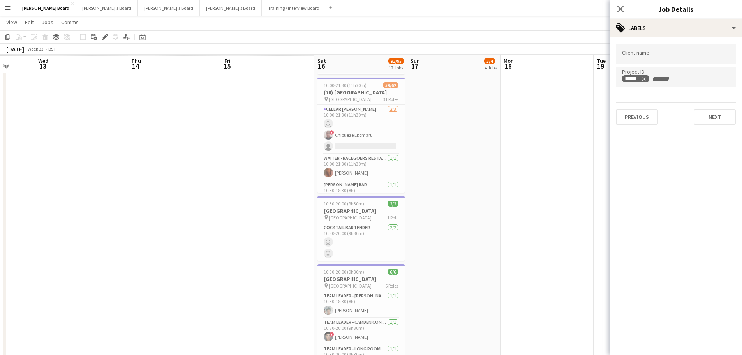
drag, startPoint x: 200, startPoint y: 208, endPoint x: 398, endPoint y: 220, distance: 199.1
click at [435, 208] on app-calendar-viewport "Sun 10 Mon 11 Tue 12 Wed 13 Thu 14 Fri 15 Sat 16 92/95 12 Jobs Sun 17 3/4 4 Job…" at bounding box center [371, 180] width 742 height 1313
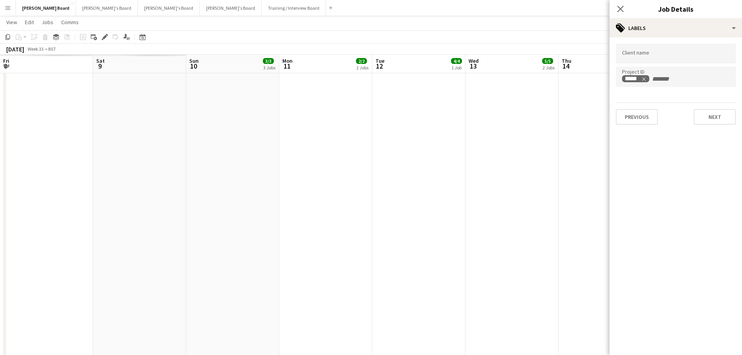
click at [484, 215] on app-calendar-viewport "Fri 8 Sat 9 Sun 10 3/3 3 Jobs Mon 11 2/2 2 Jobs Tue 12 4/4 1 Job Wed 13 5/5 2 J…" at bounding box center [371, 184] width 742 height 1320
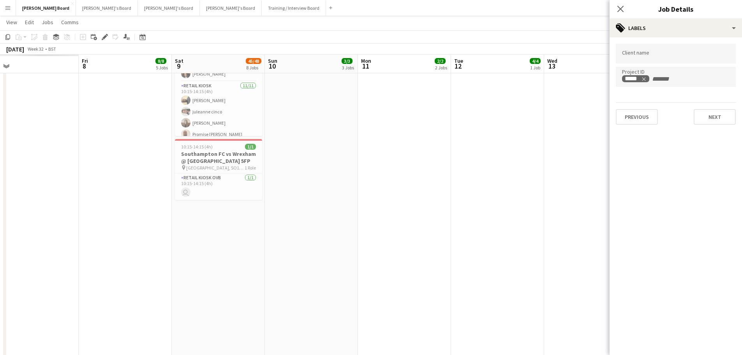
scroll to position [0, 218]
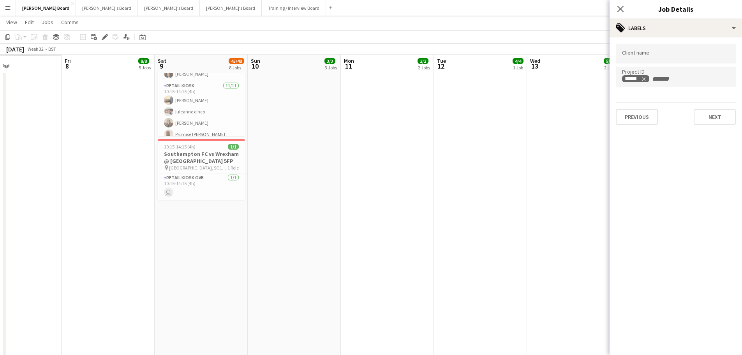
drag, startPoint x: 299, startPoint y: 223, endPoint x: 318, endPoint y: 223, distance: 19.1
click at [318, 223] on app-calendar-viewport "Tue 5 Wed 6 Thu 7 Fri 8 8/8 5 Jobs Sat 9 45/48 8 Jobs Sun 10 3/3 3 Jobs Mon 11 …" at bounding box center [371, 184] width 742 height 1320
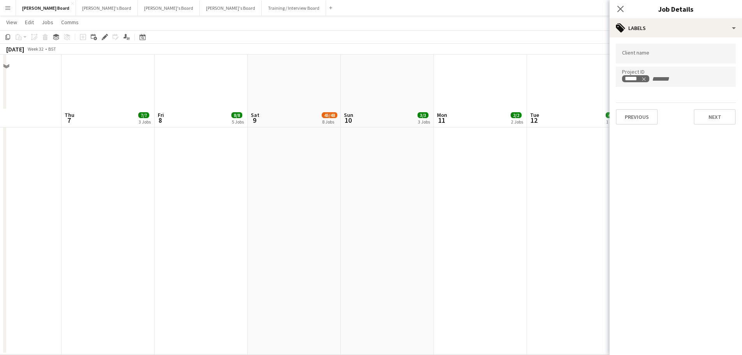
scroll to position [1013, 0]
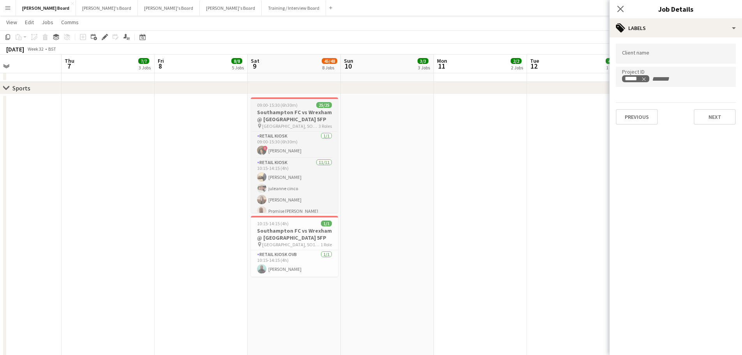
click at [297, 108] on app-job-card "09:00-15:30 (6h30m) 25/25 Southampton FC vs Wrexham @ St Mary's Stadium, SO14 5…" at bounding box center [294, 154] width 87 height 115
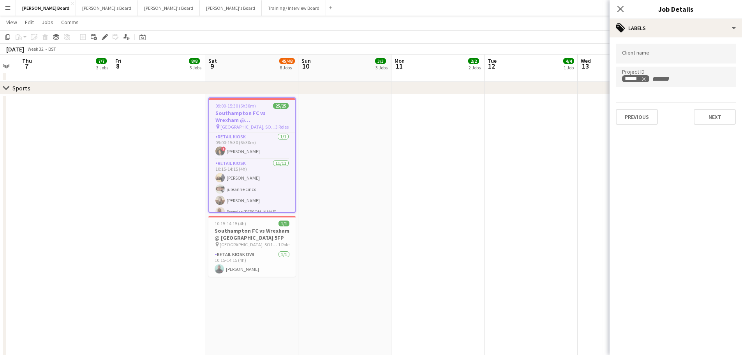
scroll to position [0, 261]
drag, startPoint x: 466, startPoint y: 188, endPoint x: 459, endPoint y: 188, distance: 7.8
click at [459, 188] on app-calendar-viewport "Mon 4 1/1 1 Job Tue 5 1/1 1 Job Wed 6 Thu 7 7/7 3 Jobs Fri 8 8/8 5 Jobs Sat 9 4…" at bounding box center [371, 70] width 742 height 2107
drag, startPoint x: 650, startPoint y: 80, endPoint x: 608, endPoint y: 81, distance: 42.1
click at [608, 81] on body "Menu Boards Boards Boards All jobs Status Workforce Workforce My Workforce Recr…" at bounding box center [371, 62] width 742 height 2151
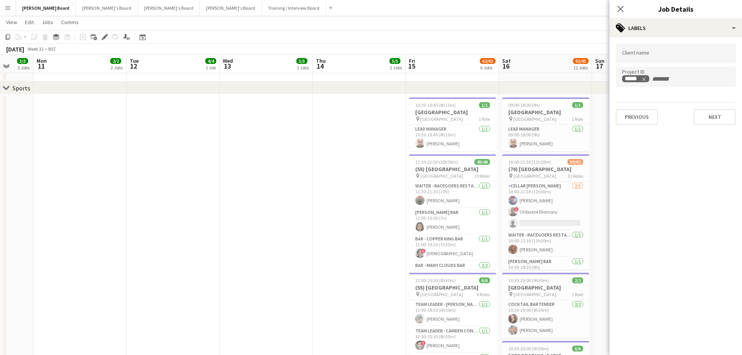
drag, startPoint x: 572, startPoint y: 178, endPoint x: 214, endPoint y: 196, distance: 358.6
click at [214, 196] on app-calendar-viewport "Fri 8 8/8 5 Jobs Sat 9 45/48 8 Jobs Sun 10 3/3 3 Jobs Mon 11 2/2 2 Jobs Tue 12 …" at bounding box center [371, 70] width 742 height 2107
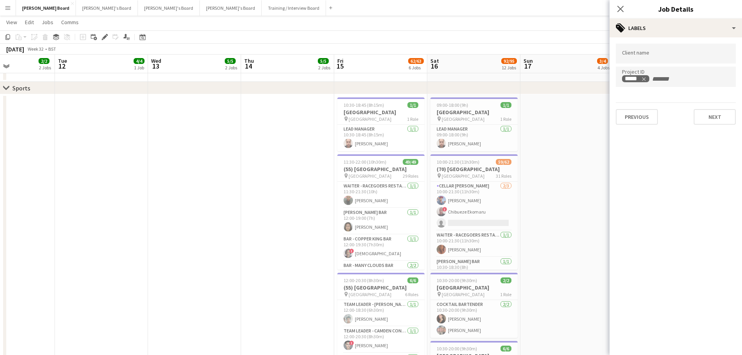
drag, startPoint x: 366, startPoint y: 204, endPoint x: 106, endPoint y: 201, distance: 260.3
click at [92, 207] on app-calendar-viewport "Fri 8 8/8 5 Jobs Sat 9 45/48 8 Jobs Sun 10 3/3 3 Jobs Mon 11 2/2 2 Jobs Tue 12 …" at bounding box center [371, 70] width 742 height 2107
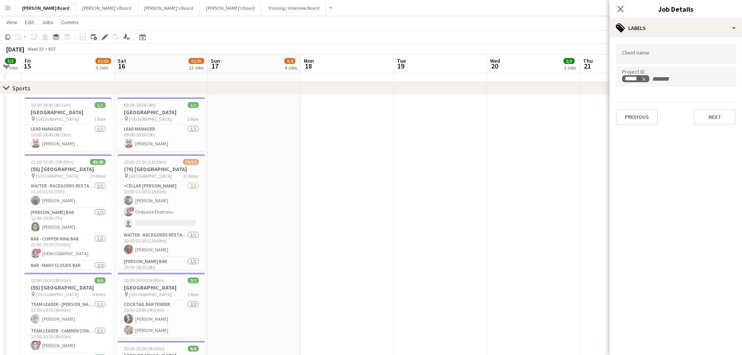
drag, startPoint x: 506, startPoint y: 210, endPoint x: 228, endPoint y: 198, distance: 278.1
click at [228, 198] on app-calendar-viewport "Tue 12 4/4 1 Job Wed 13 5/5 2 Jobs Thu 14 5/5 2 Jobs Fri 15 62/63 6 Jobs Sat 16…" at bounding box center [371, 70] width 742 height 2107
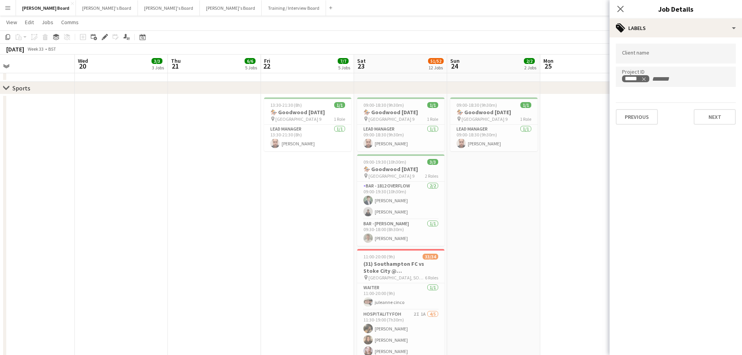
drag, startPoint x: 199, startPoint y: 201, endPoint x: 194, endPoint y: 195, distance: 7.7
click at [178, 199] on app-calendar-viewport "Sat 16 92/95 12 Jobs Sun 17 3/4 4 Jobs Mon 18 Tue 19 Wed 20 3/3 3 Jobs Thu 21 6…" at bounding box center [371, 70] width 742 height 2107
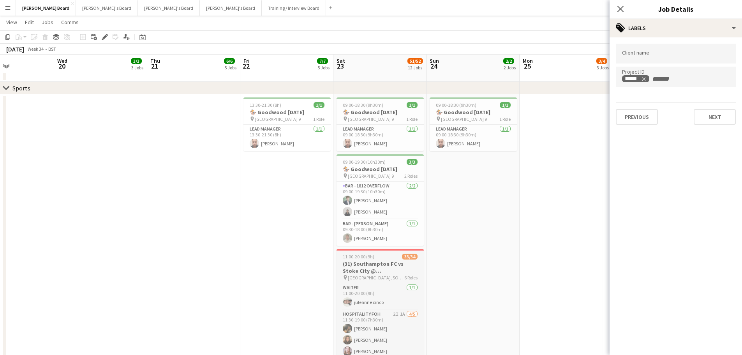
click at [385, 274] on h3 "(31) Southampton FC vs Stoke City @ St Mary's Stadium, SO14 5FP" at bounding box center [380, 267] width 87 height 14
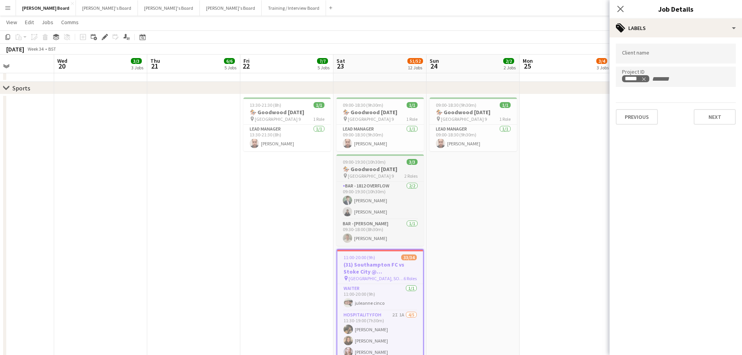
click at [385, 173] on h3 "🏇 Goodwood [DATE]" at bounding box center [380, 169] width 87 height 7
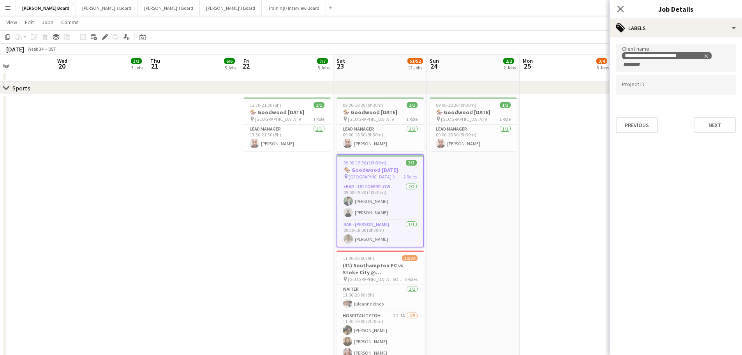
drag, startPoint x: 189, startPoint y: 187, endPoint x: 289, endPoint y: 206, distance: 101.0
click at [469, 194] on app-calendar-viewport "Sun 17 3/4 4 Jobs Mon 18 Tue 19 Wed 20 3/3 3 Jobs Thu 21 6/6 5 Jobs Fri 22 7/7 …" at bounding box center [371, 70] width 742 height 2107
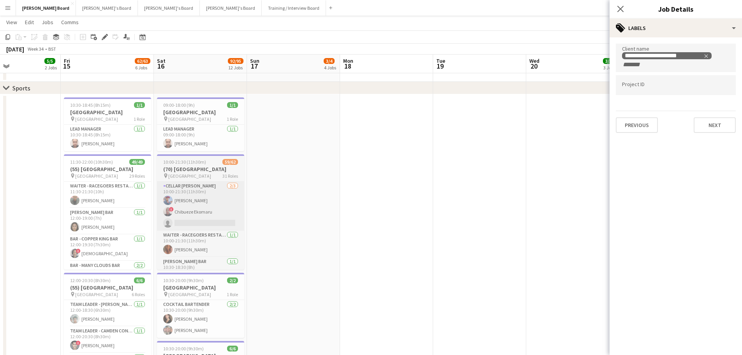
drag, startPoint x: 500, startPoint y: 207, endPoint x: 321, endPoint y: 205, distance: 178.9
click at [509, 208] on app-calendar-viewport "Tue 12 4/4 1 Job Wed 13 5/5 2 Jobs Thu 14 5/5 2 Jobs Fri 15 62/63 6 Jobs Sat 16…" at bounding box center [371, 70] width 742 height 2107
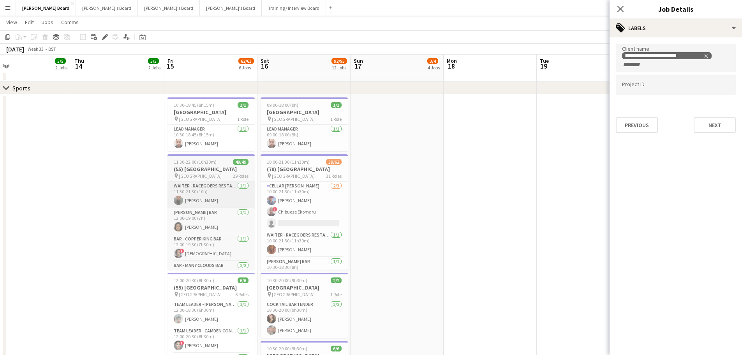
drag, startPoint x: 470, startPoint y: 200, endPoint x: 420, endPoint y: 203, distance: 50.4
click at [471, 200] on app-calendar-viewport "Mon 11 2/2 2 Jobs Tue 12 4/4 1 Job Wed 13 5/5 2 Jobs Thu 14 5/5 2 Jobs Fri 15 6…" at bounding box center [371, 70] width 742 height 2107
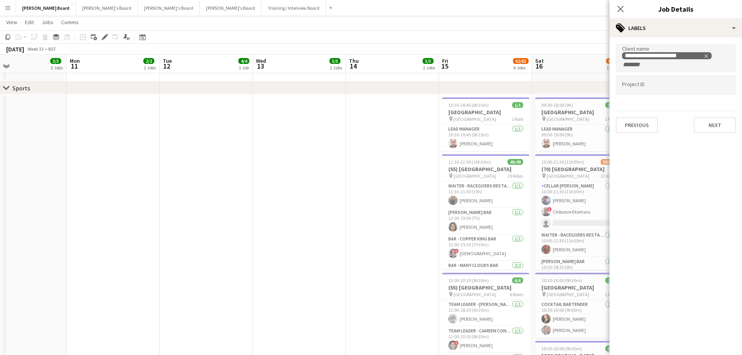
drag, startPoint x: 403, startPoint y: 190, endPoint x: 505, endPoint y: 192, distance: 102.1
click at [522, 187] on app-calendar-viewport "Fri 8 8/8 5 Jobs Sat 9 45/48 8 Jobs Sun 10 3/3 3 Jobs Mon 11 2/2 2 Jobs Tue 12 …" at bounding box center [371, 70] width 742 height 2107
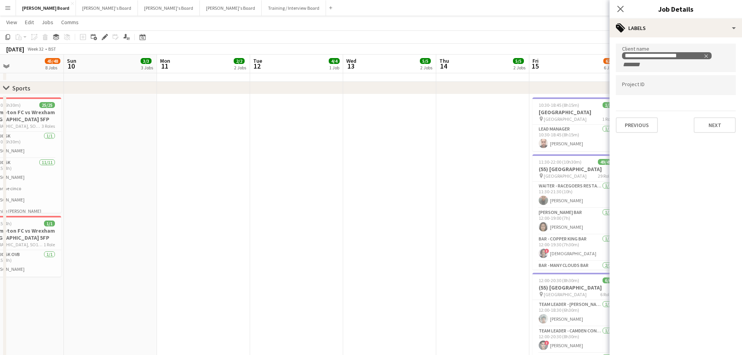
click at [516, 183] on app-calendar-viewport "Thu 7 7/7 3 Jobs Fri 8 8/8 5 Jobs Sat 9 45/48 8 Jobs Sun 10 3/3 3 Jobs Mon 11 2…" at bounding box center [371, 70] width 742 height 2107
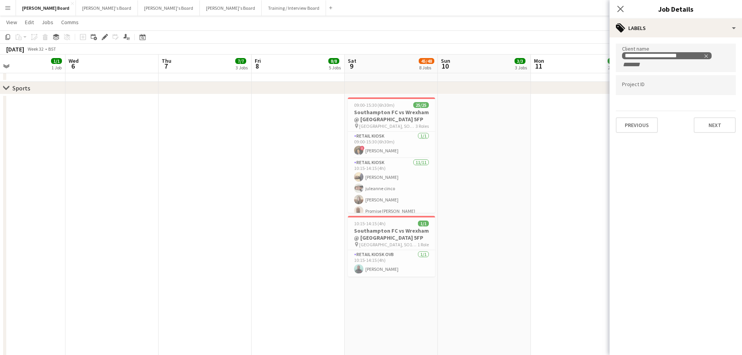
drag, startPoint x: 524, startPoint y: 187, endPoint x: 311, endPoint y: 198, distance: 212.7
click at [565, 186] on app-calendar-viewport "Sun 3 10/10 6 Jobs Mon 4 1/1 1 Job Tue 5 1/1 1 Job Wed 6 Thu 7 7/7 3 Jobs Fri 8…" at bounding box center [371, 70] width 742 height 2107
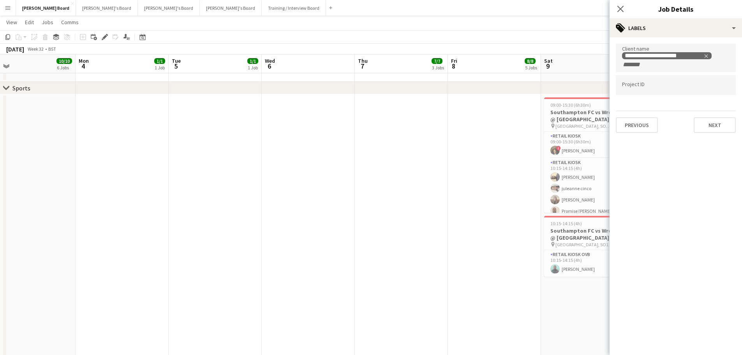
click at [546, 190] on app-calendar-viewport "Fri 1 97/99 14 Jobs Sat 2 122/125 20 Jobs Sun 3 10/10 6 Jobs Mon 4 1/1 1 Job Tu…" at bounding box center [371, 70] width 742 height 2107
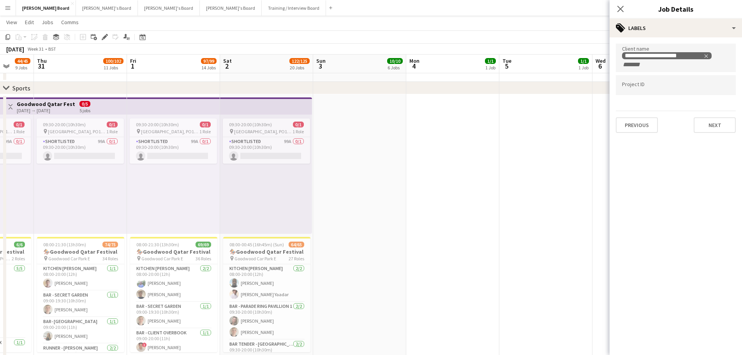
drag, startPoint x: 320, startPoint y: 198, endPoint x: 311, endPoint y: 213, distance: 18.2
click at [502, 197] on app-calendar-viewport "Mon 28 13/13 6 Jobs Tue 29 38/39 10 Jobs Wed 30 44/45 9 Jobs Thu 31 100/102 11 …" at bounding box center [371, 70] width 742 height 2107
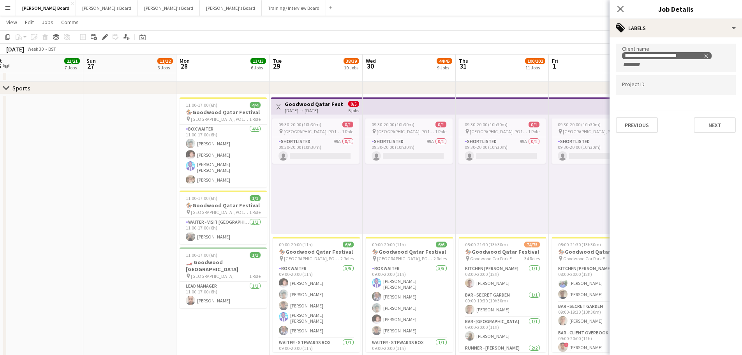
drag, startPoint x: 268, startPoint y: 210, endPoint x: 301, endPoint y: 210, distance: 33.1
click at [301, 210] on app-calendar-viewport "Thu 24 Fri 25 7/7 2 Jobs Sat 26 21/21 7 Jobs Sun 27 11/12 3 Jobs Mon 28 13/13 6…" at bounding box center [371, 87] width 742 height 2141
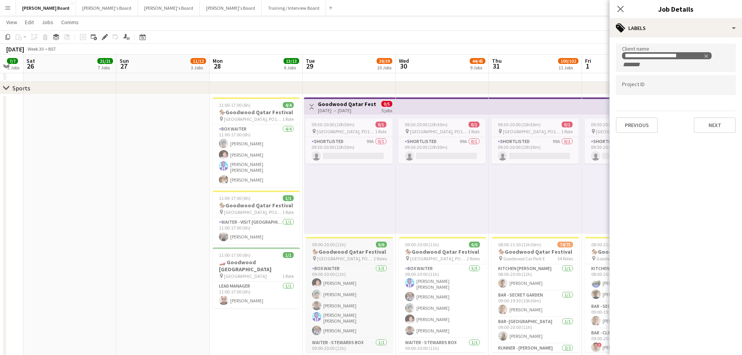
click at [348, 254] on h3 "🏇🏼Goodwood Qatar Festival" at bounding box center [349, 251] width 87 height 7
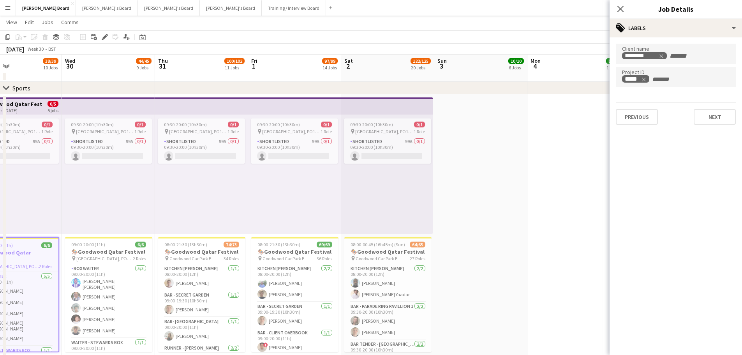
drag, startPoint x: 555, startPoint y: 198, endPoint x: 227, endPoint y: 187, distance: 328.7
click at [191, 198] on app-calendar-viewport "Sat 26 21/21 7 Jobs Sun 27 11/12 3 Jobs Mon 28 13/13 6 Jobs Tue 29 38/39 10 Job…" at bounding box center [371, 87] width 742 height 2141
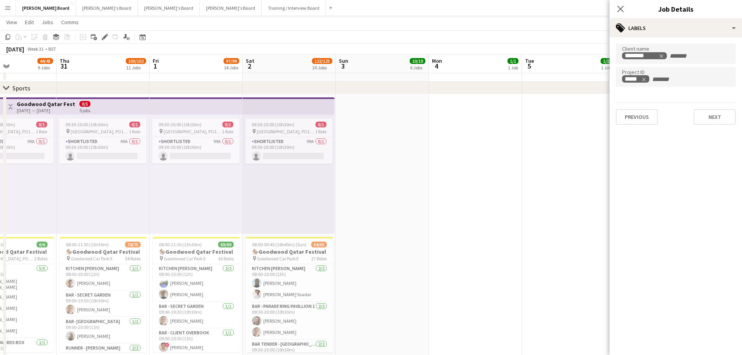
drag, startPoint x: 484, startPoint y: 206, endPoint x: 265, endPoint y: 205, distance: 219.0
click at [265, 205] on app-calendar-viewport "Sun 27 11/12 3 Jobs Mon 28 13/13 6 Jobs Tue 29 38/39 10 Jobs Wed 30 44/45 9 Job…" at bounding box center [371, 87] width 742 height 2141
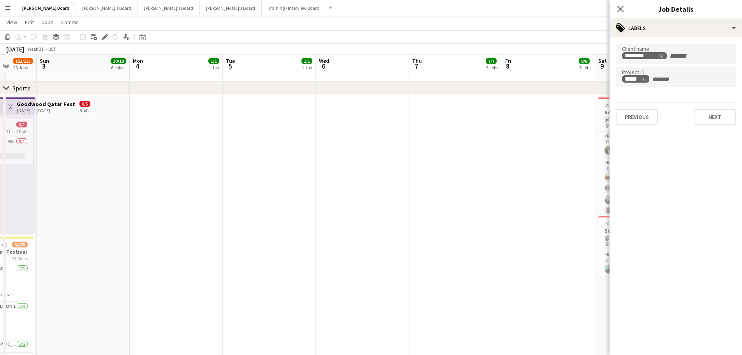
drag, startPoint x: 450, startPoint y: 204, endPoint x: 258, endPoint y: 202, distance: 192.9
click at [258, 202] on app-calendar-viewport "Wed 30 44/45 9 Jobs Thu 31 100/102 11 Jobs Fri 1 97/99 14 Jobs Sat 2 122/125 20…" at bounding box center [371, 87] width 742 height 2141
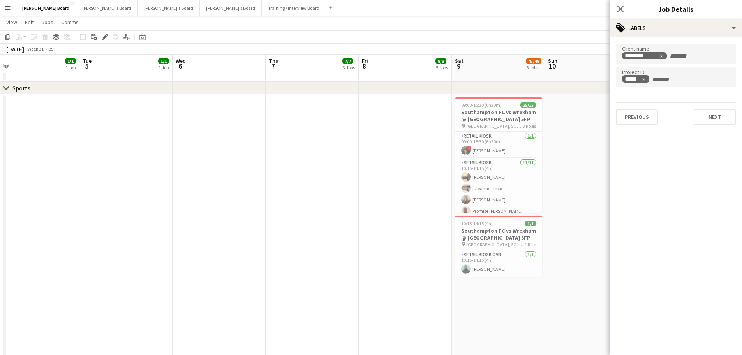
drag, startPoint x: 470, startPoint y: 200, endPoint x: 243, endPoint y: 203, distance: 226.4
click at [243, 203] on app-calendar-viewport "Fri 1 97/99 14 Jobs Sat 2 122/125 20 Jobs Sun 3 10/10 6 Jobs Mon 4 1/1 1 Job Tu…" at bounding box center [371, 87] width 742 height 2141
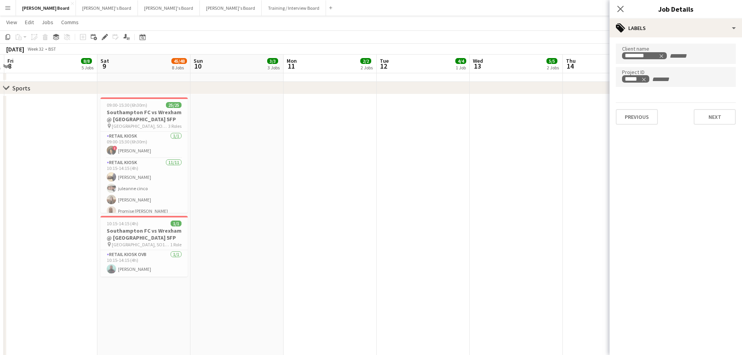
drag, startPoint x: 454, startPoint y: 214, endPoint x: 349, endPoint y: 210, distance: 104.9
click at [349, 210] on app-calendar-viewport "Tue 5 1/1 1 Job Wed 6 Thu 7 7/7 3 Jobs Fri 8 8/8 5 Jobs Sat 9 45/48 8 Jobs Sun …" at bounding box center [371, 87] width 742 height 2141
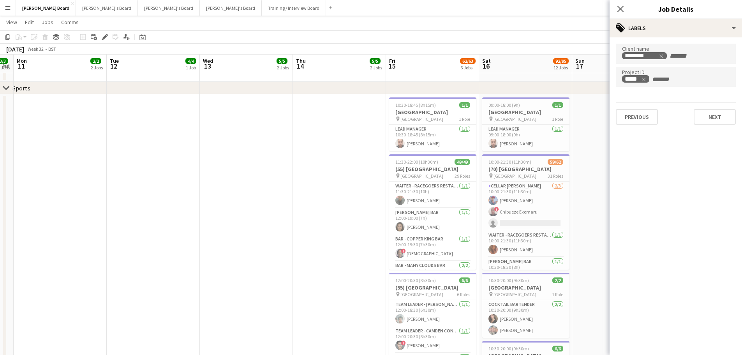
drag, startPoint x: 511, startPoint y: 207, endPoint x: 241, endPoint y: 208, distance: 270.1
click at [241, 208] on app-calendar-viewport "Fri 8 8/8 5 Jobs Sat 9 45/48 8 Jobs Sun 10 3/3 3 Jobs Mon 11 2/2 2 Jobs Tue 12 …" at bounding box center [371, 87] width 742 height 2141
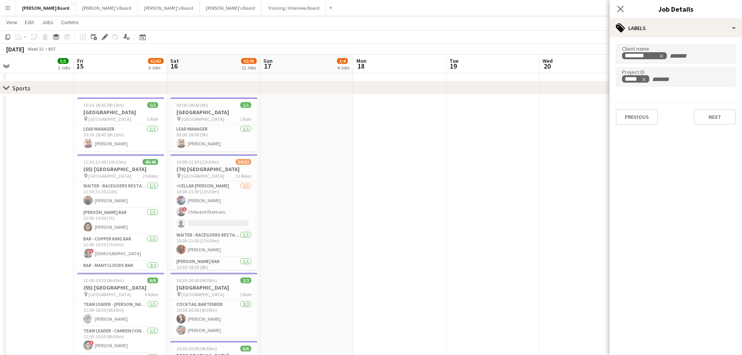
drag, startPoint x: 417, startPoint y: 200, endPoint x: 385, endPoint y: 186, distance: 34.9
click at [112, 198] on app-calendar-viewport "Mon 11 2/2 2 Jobs Tue 12 4/4 1 Job Wed 13 5/5 2 Jobs Thu 14 5/5 2 Jobs Fri 15 6…" at bounding box center [371, 87] width 742 height 2141
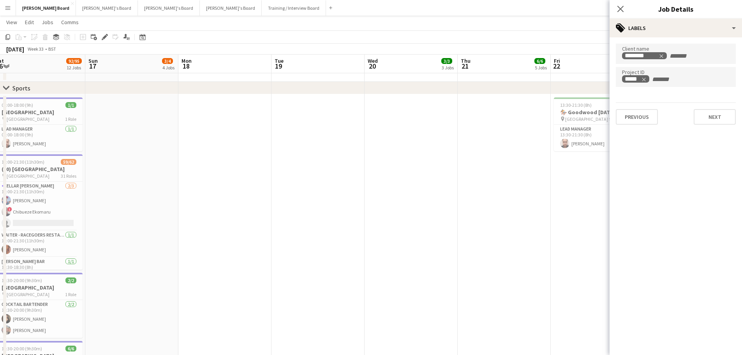
drag, startPoint x: 259, startPoint y: 199, endPoint x: 246, endPoint y: 188, distance: 17.2
click at [211, 199] on app-calendar-viewport "Wed 13 5/5 2 Jobs Thu 14 5/5 2 Jobs Fri 15 62/63 6 Jobs Sat 16 92/95 12 Jobs Su…" at bounding box center [371, 87] width 742 height 2141
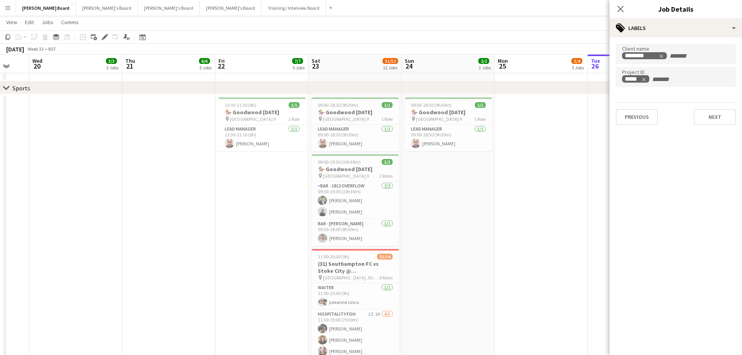
scroll to position [0, 227]
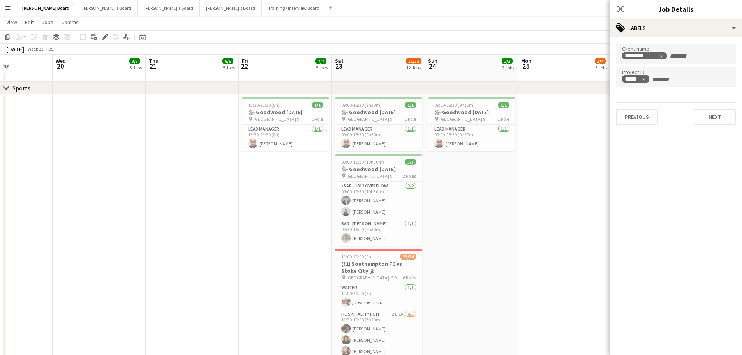
drag, startPoint x: 496, startPoint y: 188, endPoint x: 257, endPoint y: 193, distance: 238.5
click at [257, 193] on app-calendar-viewport "Sun 17 3/4 4 Jobs Mon 18 Tue 19 Wed 20 3/3 3 Jobs Thu 21 6/6 5 Jobs Fri 22 7/7 …" at bounding box center [371, 87] width 742 height 2141
click at [383, 173] on h3 "🏇 Goodwood [DATE]" at bounding box center [378, 169] width 87 height 7
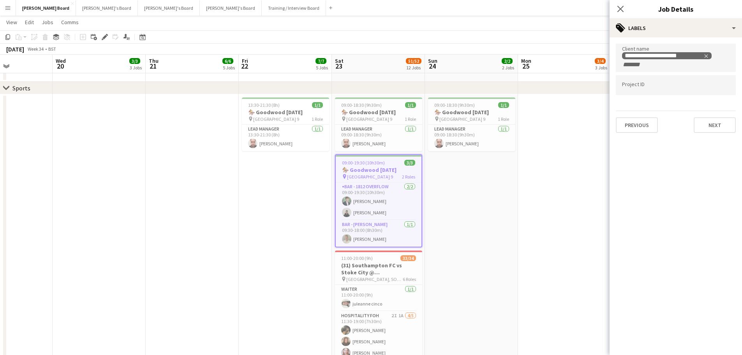
click at [687, 88] on input "Type to search project ID labels..." at bounding box center [676, 85] width 108 height 7
type input "*****"
click at [519, 221] on app-date-cell at bounding box center [564, 351] width 93 height 514
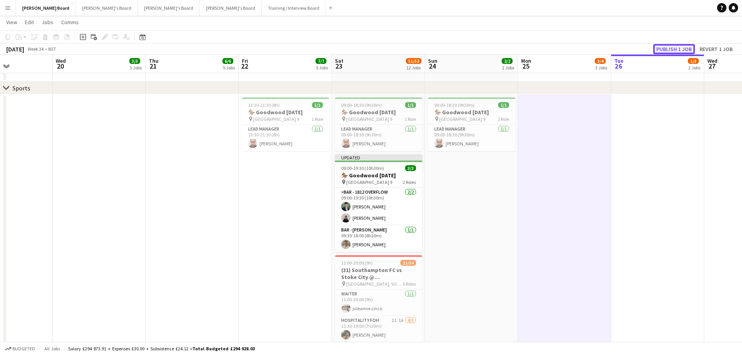
click at [668, 46] on button "Publish 1 job" at bounding box center [675, 49] width 42 height 10
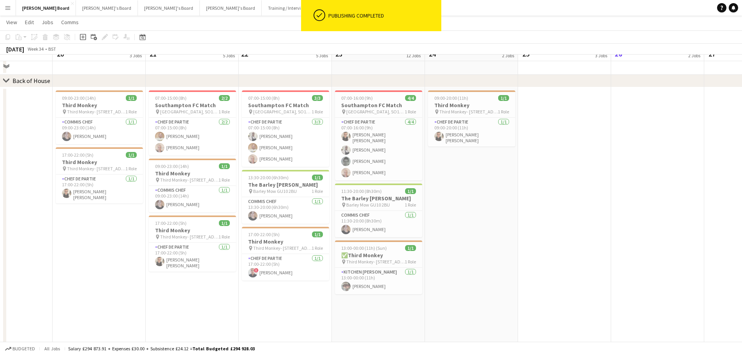
scroll to position [1791, 0]
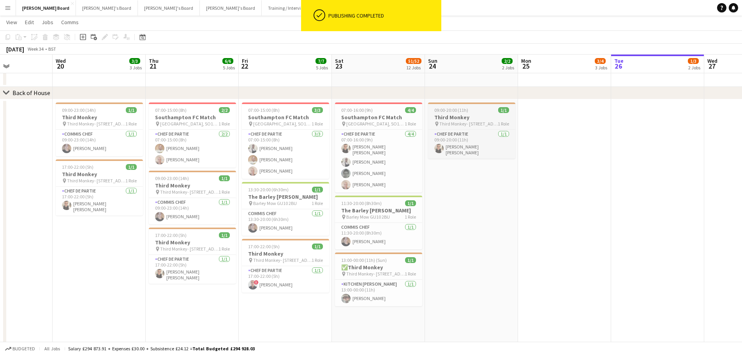
click at [444, 108] on span "09:00-20:00 (11h)" at bounding box center [452, 110] width 34 height 6
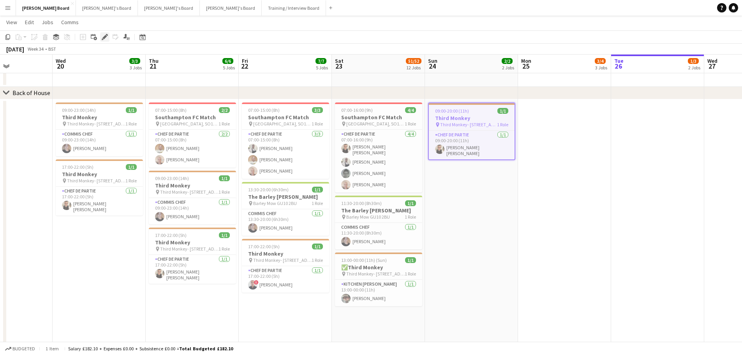
click at [107, 36] on icon "Edit" at bounding box center [105, 37] width 6 height 6
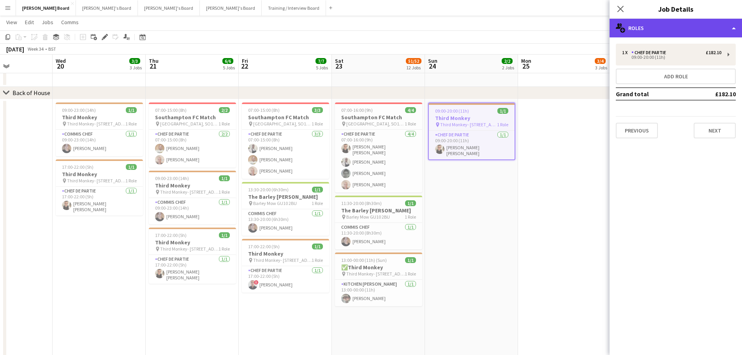
click at [670, 28] on div "multiple-users-add Roles" at bounding box center [676, 28] width 132 height 19
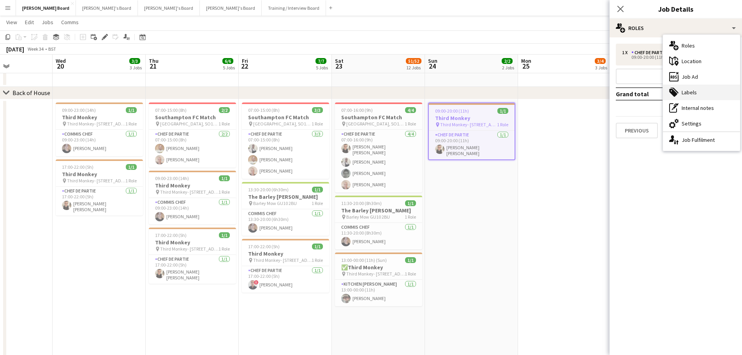
click at [694, 94] on div "tags-double Labels" at bounding box center [701, 93] width 77 height 16
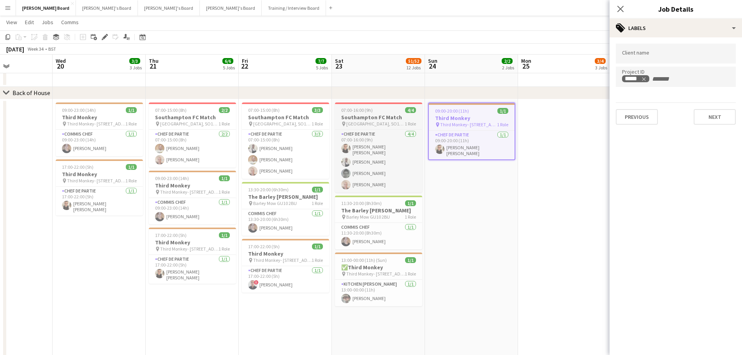
click at [392, 118] on h3 "Southampton FC Match" at bounding box center [378, 117] width 87 height 7
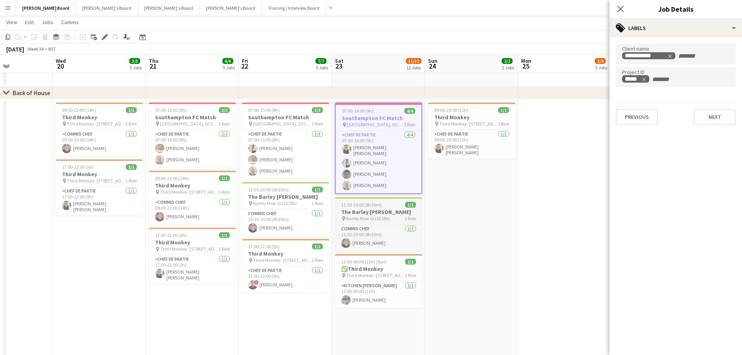
click at [374, 213] on h3 "The Barley [PERSON_NAME]" at bounding box center [378, 211] width 87 height 7
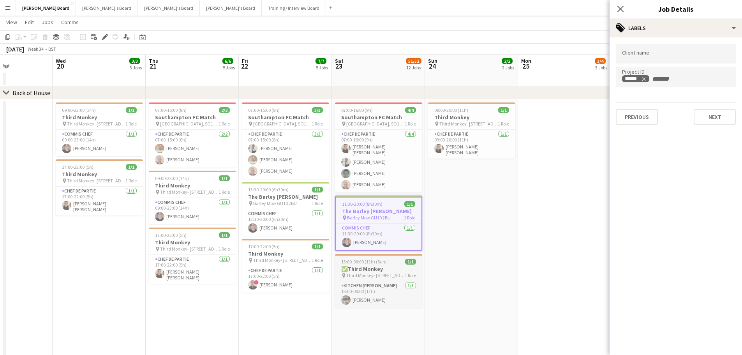
click at [379, 269] on h3 "✅Third Monkey" at bounding box center [378, 268] width 87 height 7
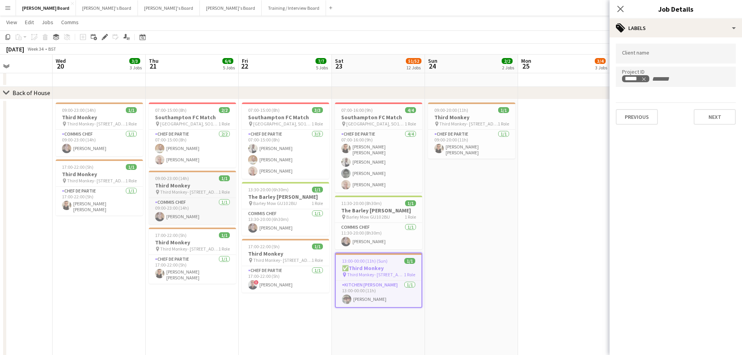
click at [181, 191] on span "Third Monkey- [STREET_ADDRESS]" at bounding box center [189, 192] width 58 height 6
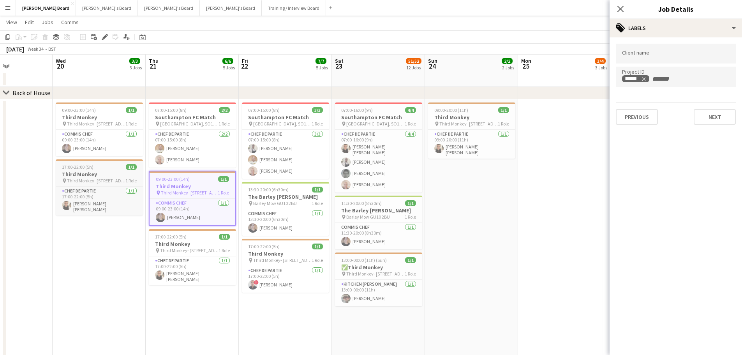
click at [106, 170] on div "17:00-22:00 (5h) 1/1" at bounding box center [99, 167] width 87 height 6
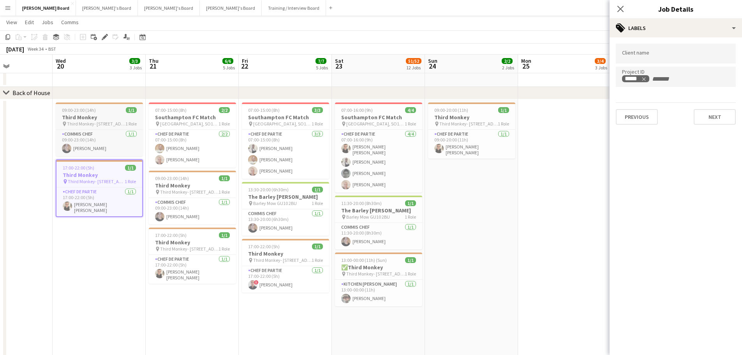
click at [110, 119] on h3 "Third Monkey" at bounding box center [99, 117] width 87 height 7
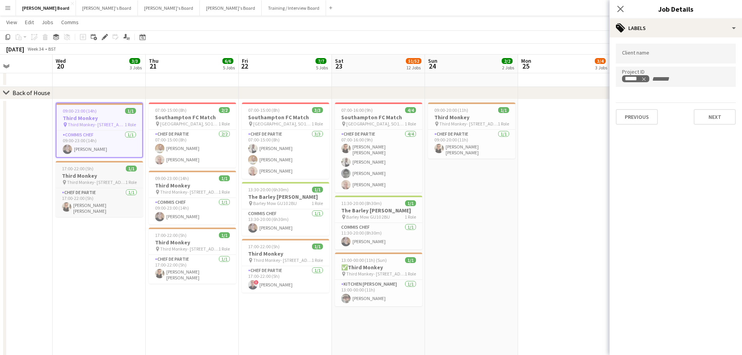
drag, startPoint x: 67, startPoint y: 239, endPoint x: 61, endPoint y: 181, distance: 58.8
click at [61, 181] on div "pin Third Monkey- 46 South St 1 Role" at bounding box center [99, 182] width 87 height 6
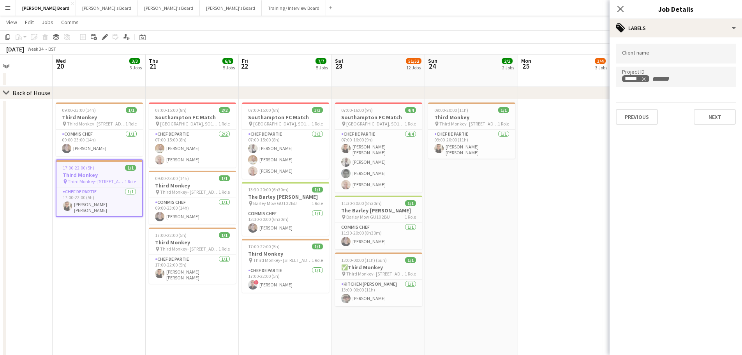
click at [67, 177] on h3 "Third Monkey" at bounding box center [100, 174] width 86 height 7
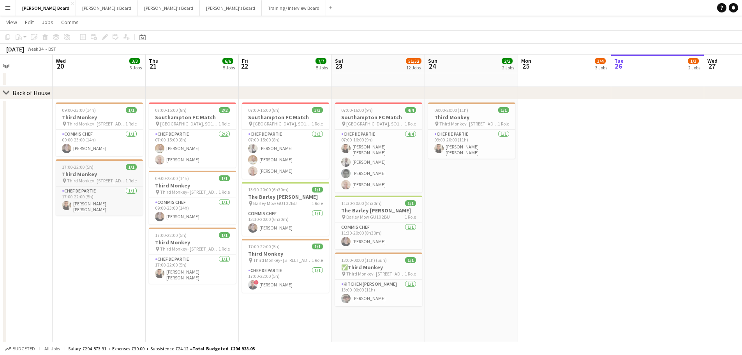
click at [92, 173] on h3 "Third Monkey" at bounding box center [99, 174] width 87 height 7
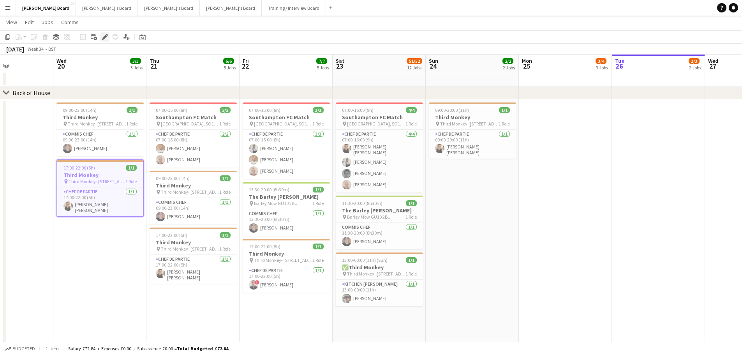
click at [104, 33] on div "Edit" at bounding box center [104, 36] width 9 height 9
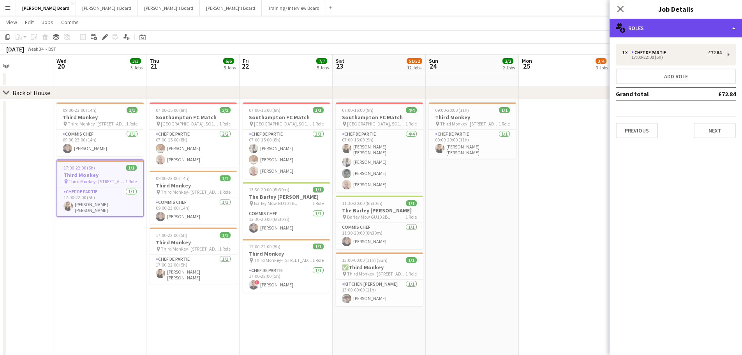
click at [713, 35] on div "multiple-users-add Roles" at bounding box center [676, 28] width 132 height 19
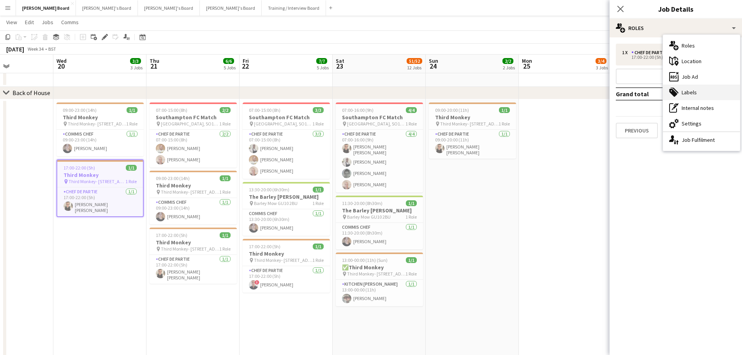
click at [713, 99] on div "tags-double Labels" at bounding box center [701, 93] width 77 height 16
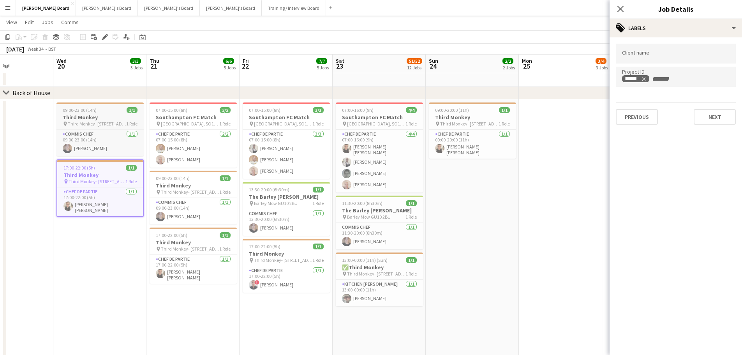
click at [103, 120] on h3 "Third Monkey" at bounding box center [100, 117] width 87 height 7
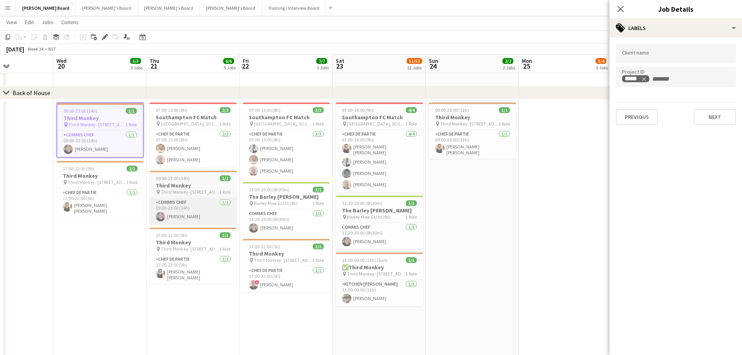
drag, startPoint x: 198, startPoint y: 188, endPoint x: 219, endPoint y: 199, distance: 24.2
click at [198, 188] on h3 "Third Monkey" at bounding box center [193, 185] width 87 height 7
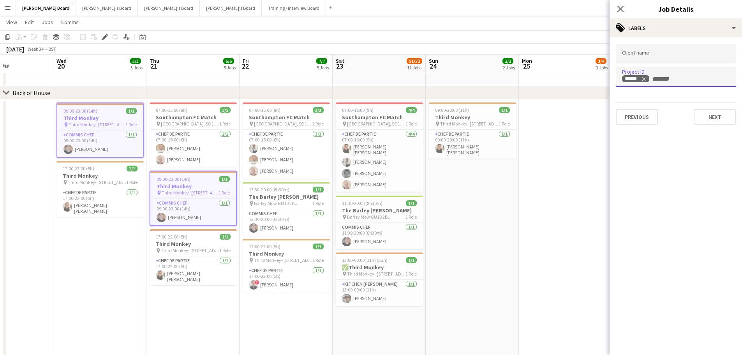
drag, startPoint x: 666, startPoint y: 82, endPoint x: 620, endPoint y: 79, distance: 46.1
click at [620, 79] on div "*****" at bounding box center [676, 77] width 120 height 20
click at [647, 80] on tag-ripple at bounding box center [635, 79] width 27 height 7
click at [646, 77] on icon "Remove tag" at bounding box center [643, 78] width 5 height 5
paste input "*****"
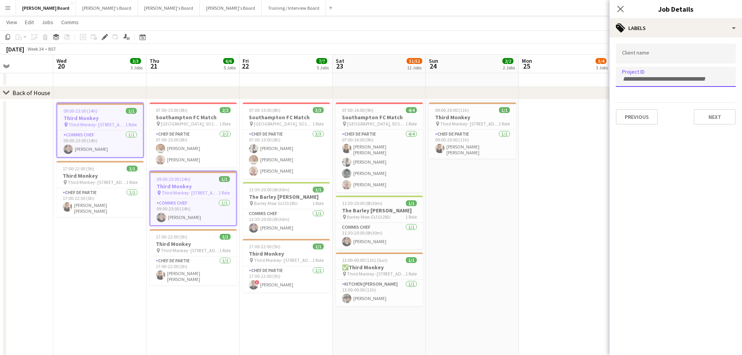
type input "*****"
click at [496, 246] on app-date-cell "09:00-20:00 (11h) 1/1 Third Monkey pin Third Monkey- 46 South St 1 Role Chef de…" at bounding box center [472, 239] width 93 height 281
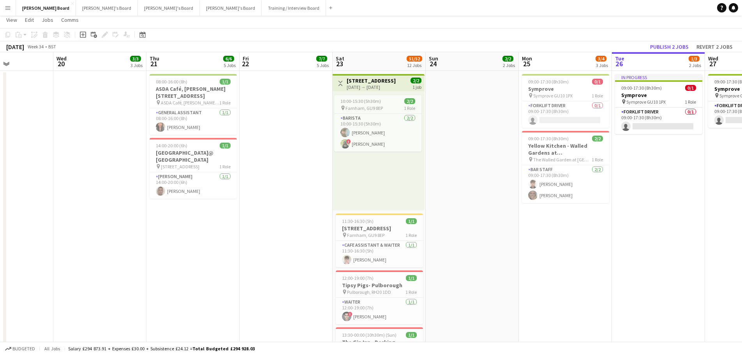
scroll to position [0, 0]
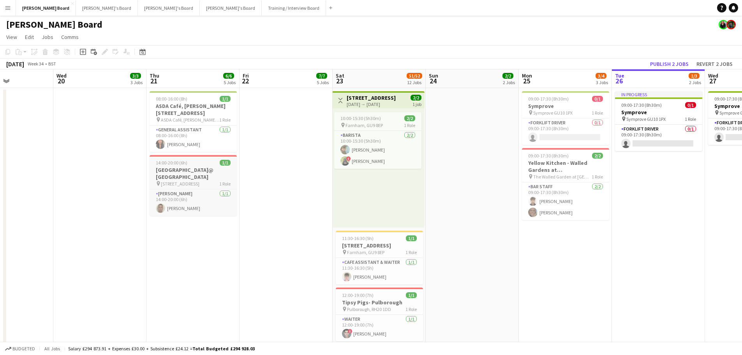
click at [171, 166] on h3 "[GEOGRAPHIC_DATA]@ [GEOGRAPHIC_DATA]" at bounding box center [193, 173] width 87 height 14
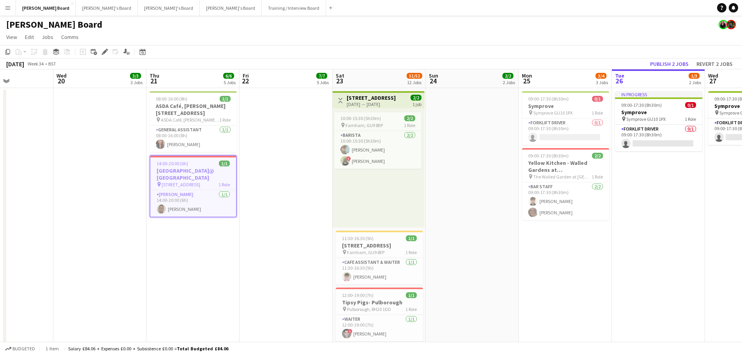
click at [106, 47] on div "Edit" at bounding box center [104, 51] width 9 height 9
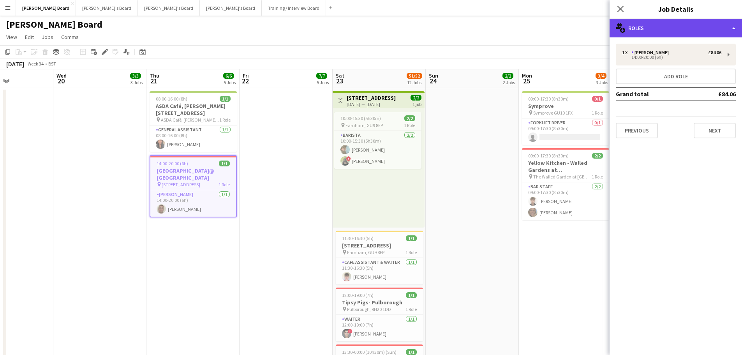
click at [705, 27] on div "multiple-users-add Roles" at bounding box center [676, 28] width 132 height 19
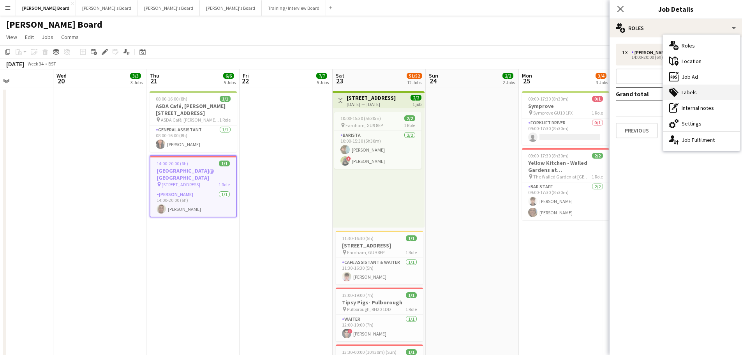
click at [685, 92] on div "tags-double Labels" at bounding box center [701, 93] width 77 height 16
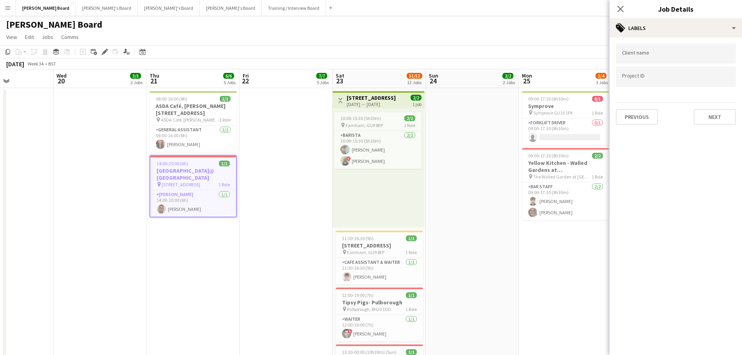
click at [646, 74] on form at bounding box center [676, 76] width 108 height 8
type input "*****"
click at [536, 45] on app-page-menu "View Day view expanded Day view collapsed Month view Date picker Jump to today …" at bounding box center [371, 37] width 742 height 15
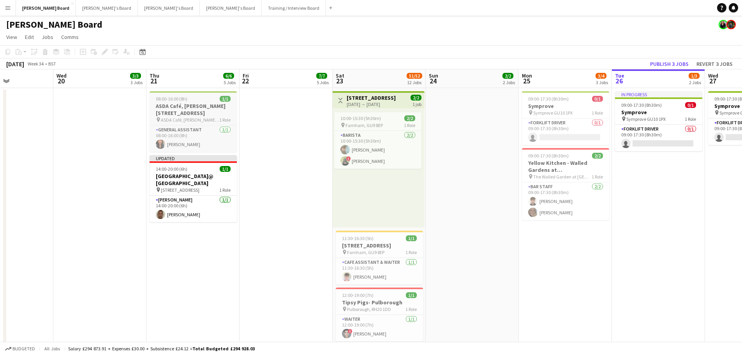
click at [190, 113] on h3 "ASDA Café, [PERSON_NAME][STREET_ADDRESS]" at bounding box center [193, 109] width 87 height 14
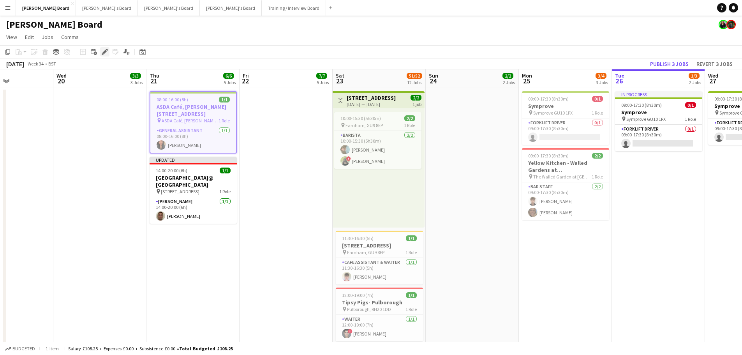
click at [101, 49] on div "Edit" at bounding box center [104, 51] width 9 height 9
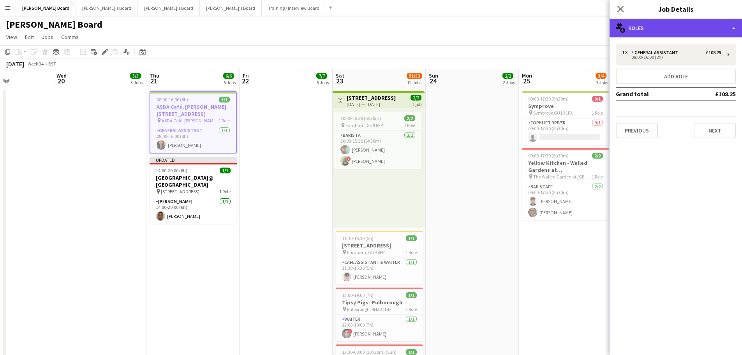
click at [663, 27] on div "multiple-users-add Roles" at bounding box center [676, 28] width 132 height 19
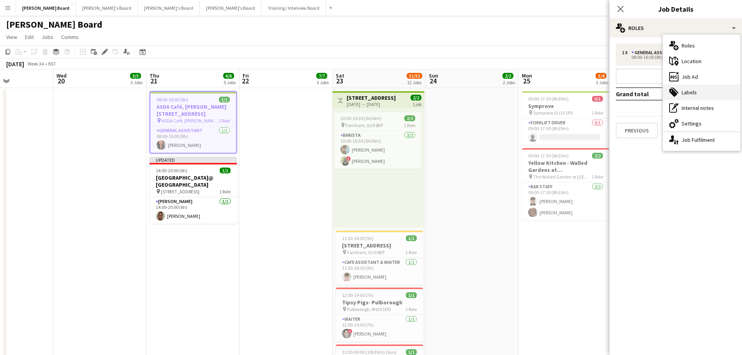
click at [717, 96] on div "tags-double Labels" at bounding box center [701, 93] width 77 height 16
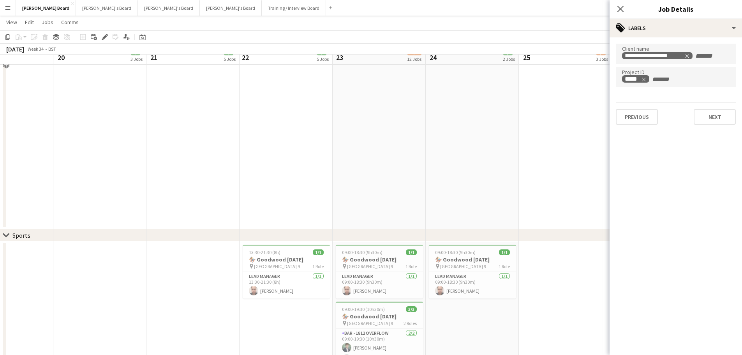
scroll to position [857, 0]
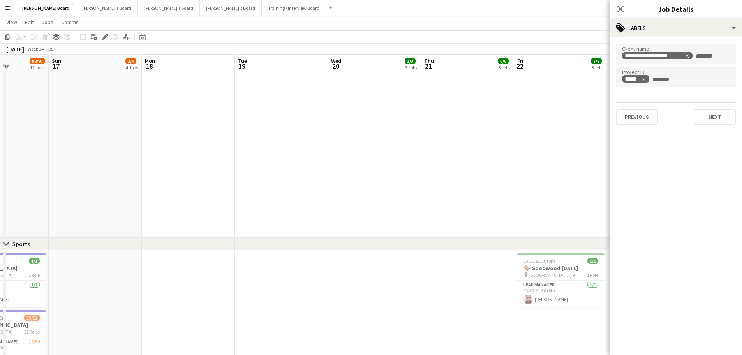
drag, startPoint x: 272, startPoint y: 199, endPoint x: 389, endPoint y: 198, distance: 116.9
click at [389, 198] on app-calendar-viewport "Fri 15 62/63 6 Jobs Sat 16 92/95 12 Jobs Sun 17 3/4 4 Jobs Mon 18 Tue 19 Wed 20…" at bounding box center [371, 243] width 742 height 2141
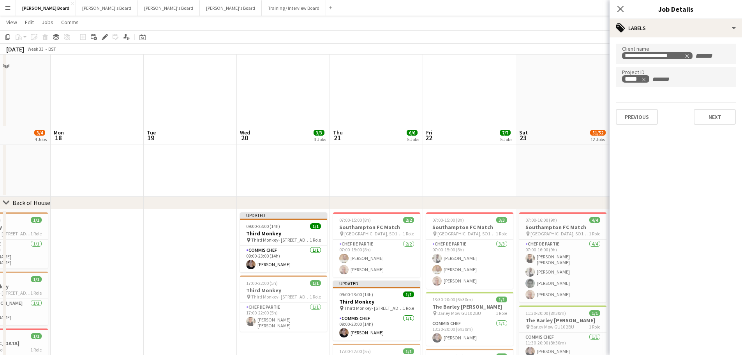
scroll to position [1598, 0]
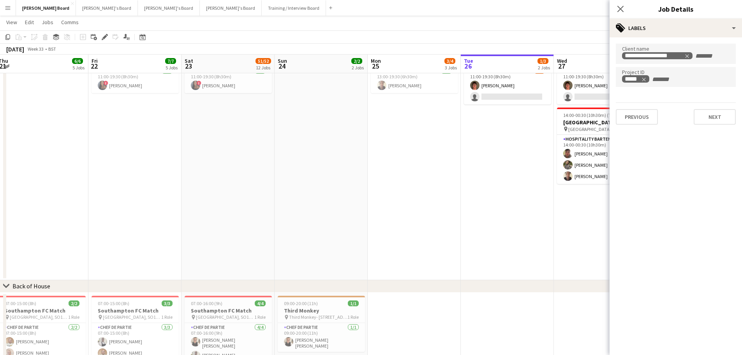
drag, startPoint x: 523, startPoint y: 178, endPoint x: 182, endPoint y: 189, distance: 340.8
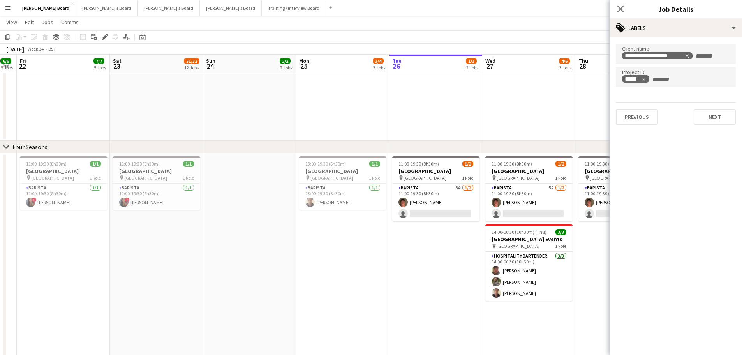
scroll to position [0, 278]
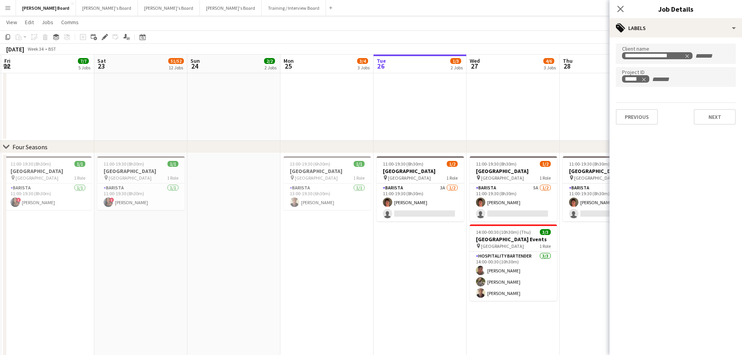
drag, startPoint x: 443, startPoint y: 254, endPoint x: 399, endPoint y: 251, distance: 43.8
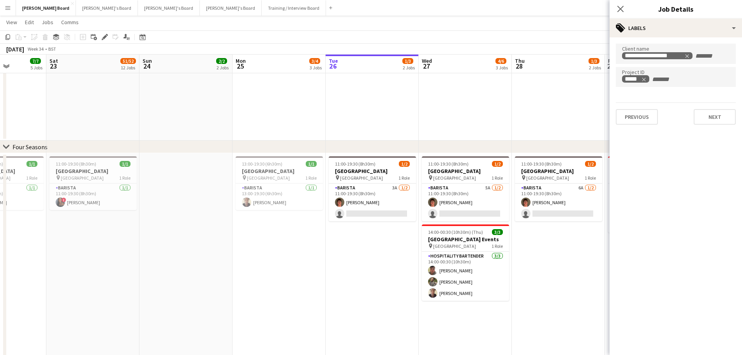
drag, startPoint x: 449, startPoint y: 254, endPoint x: 399, endPoint y: 256, distance: 50.0
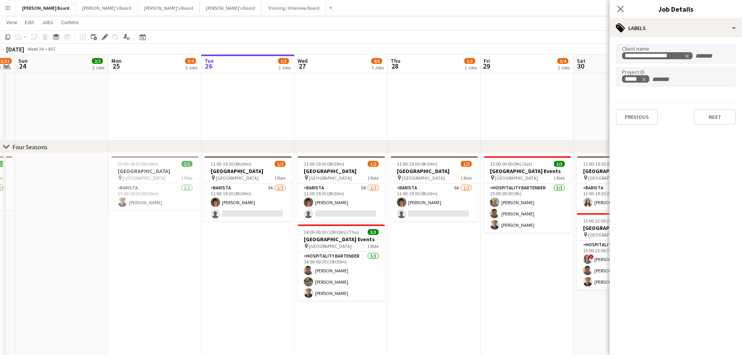
scroll to position [0, 265]
drag, startPoint x: 564, startPoint y: 253, endPoint x: 441, endPoint y: 247, distance: 123.7
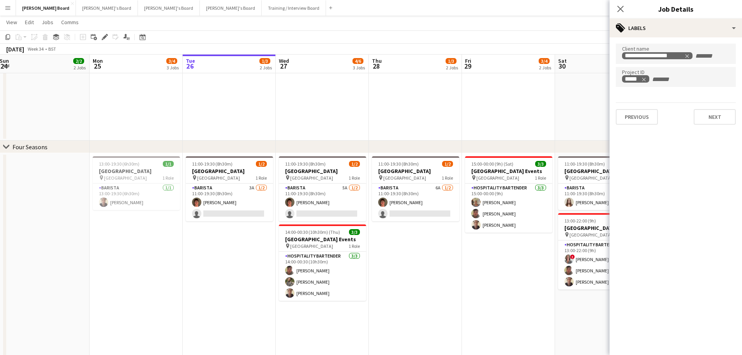
scroll to position [0, 286]
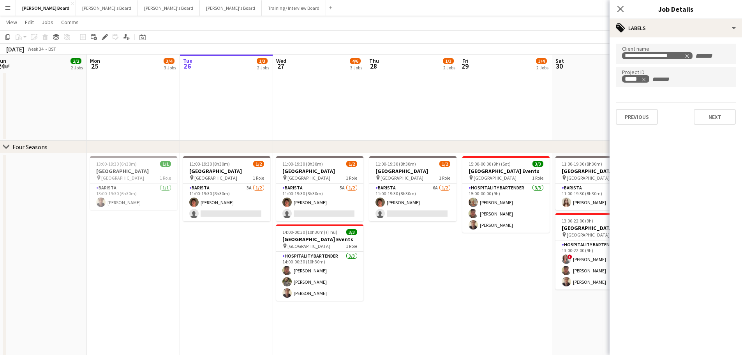
drag, startPoint x: 525, startPoint y: 267, endPoint x: 504, endPoint y: 265, distance: 20.4
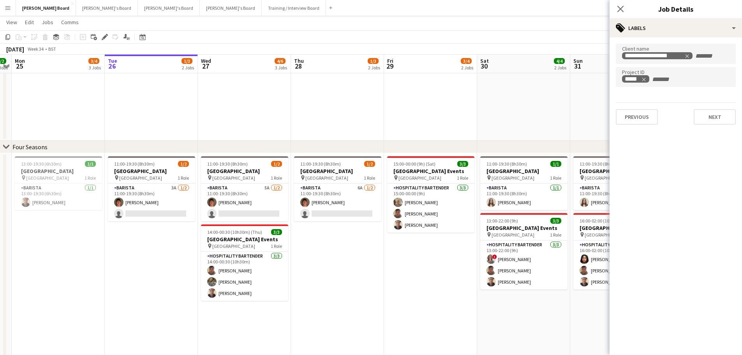
scroll to position [0, 271]
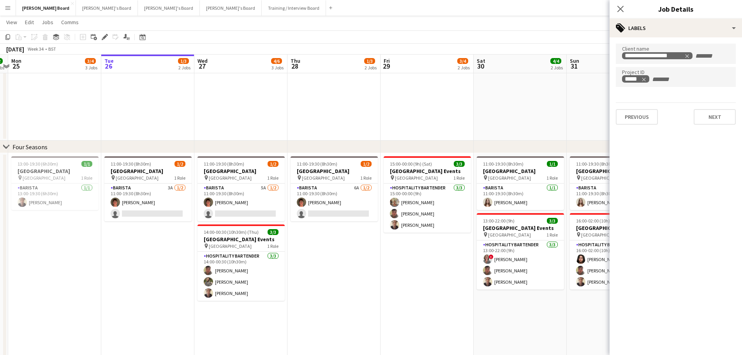
drag, startPoint x: 485, startPoint y: 268, endPoint x: 406, endPoint y: 261, distance: 79.1
click at [333, 217] on app-card-role "Barista 6A 1/2 11:00-19:30 (8h30m) Toby Doyle single-neutral-actions" at bounding box center [334, 203] width 87 height 38
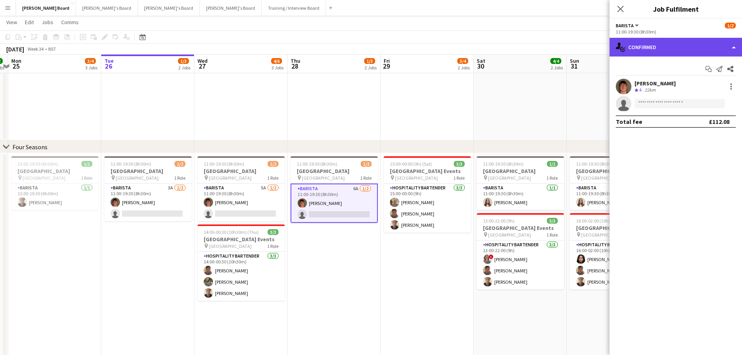
click at [686, 44] on div "single-neutral-actions-check-2 Confirmed" at bounding box center [676, 47] width 132 height 19
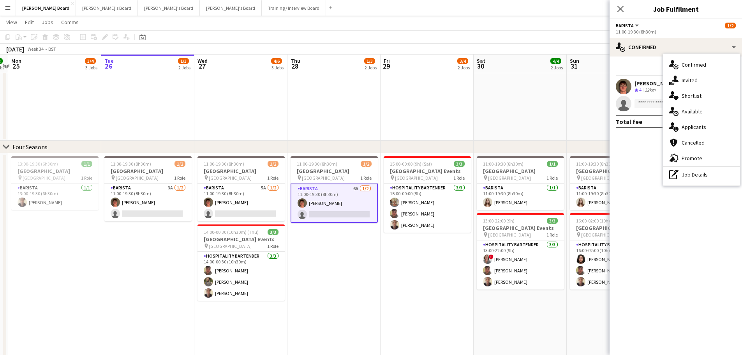
click at [695, 133] on div "single-neutral-actions-information Applicants" at bounding box center [701, 127] width 77 height 16
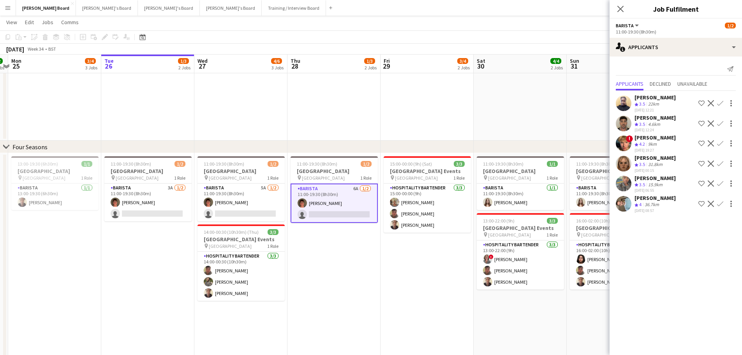
click at [662, 201] on div "[PERSON_NAME]" at bounding box center [655, 197] width 41 height 7
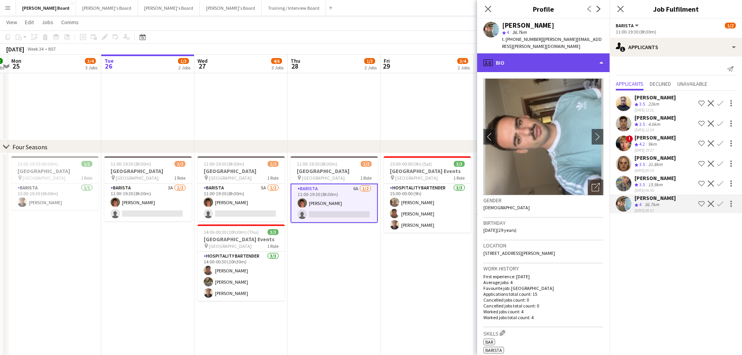
click at [553, 61] on div "profile Bio" at bounding box center [543, 62] width 132 height 19
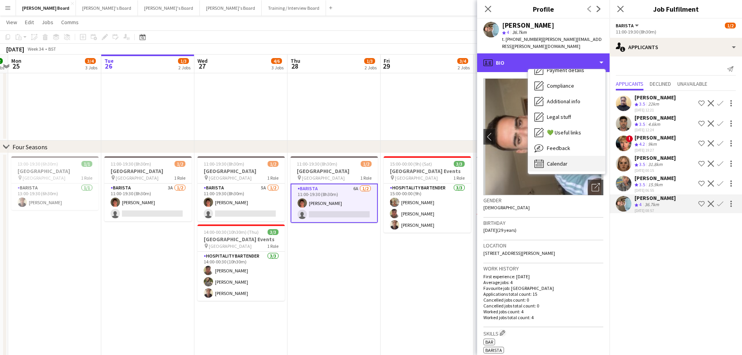
scroll to position [104, 0]
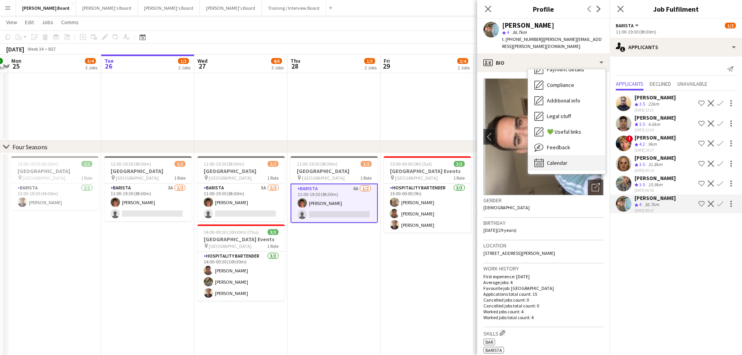
click at [558, 159] on span "Calendar" at bounding box center [557, 162] width 21 height 7
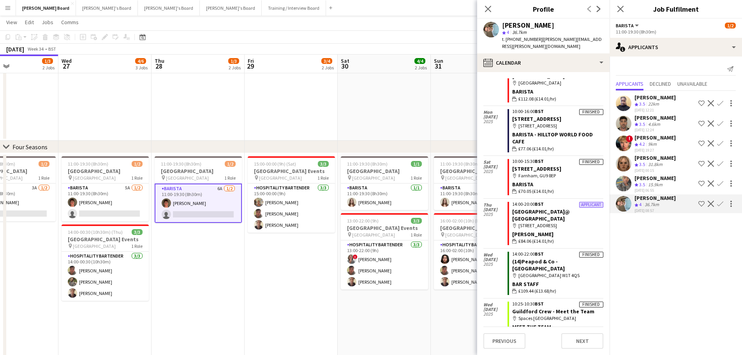
scroll to position [0, 254]
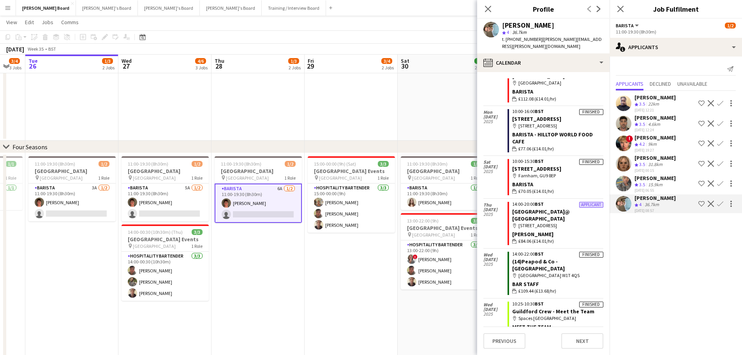
drag, startPoint x: 412, startPoint y: 279, endPoint x: 344, endPoint y: 273, distance: 68.1
click at [655, 150] on div "25-08-2025 19:27" at bounding box center [655, 150] width 41 height 5
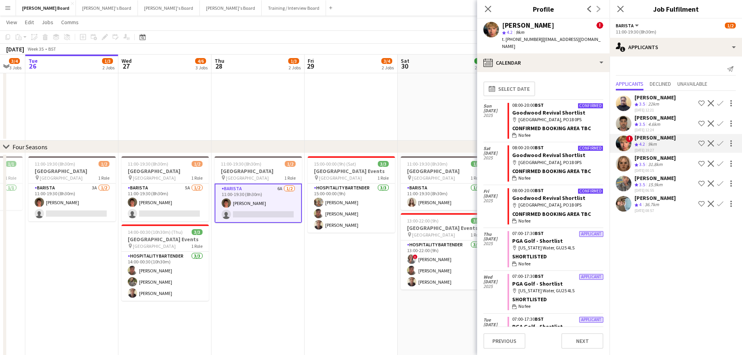
click at [642, 205] on span "4" at bounding box center [640, 204] width 2 height 6
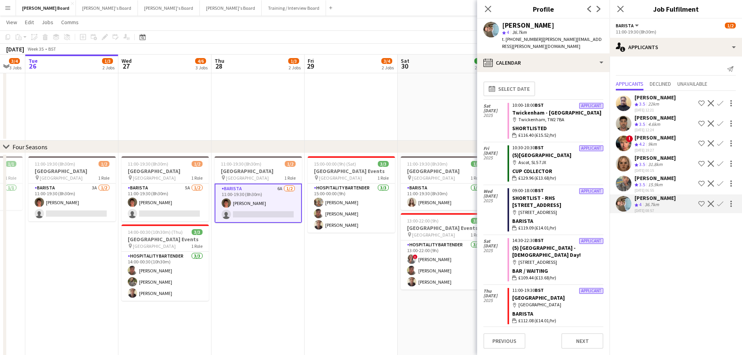
scroll to position [39, 0]
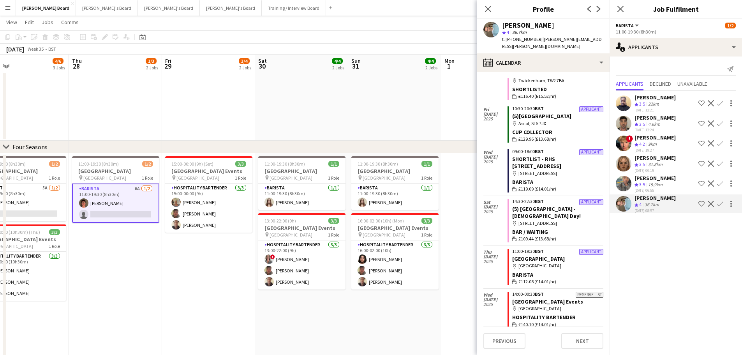
drag, startPoint x: 383, startPoint y: 250, endPoint x: 242, endPoint y: 242, distance: 142.1
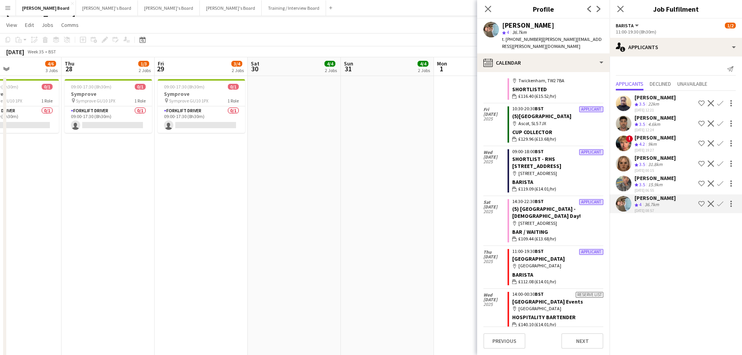
scroll to position [0, 0]
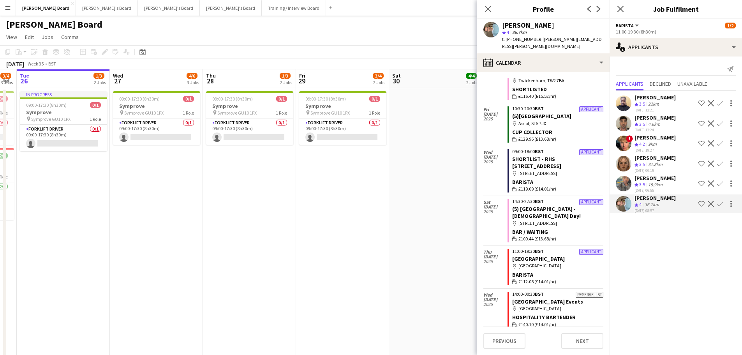
drag, startPoint x: 201, startPoint y: 202, endPoint x: 309, endPoint y: 201, distance: 108.3
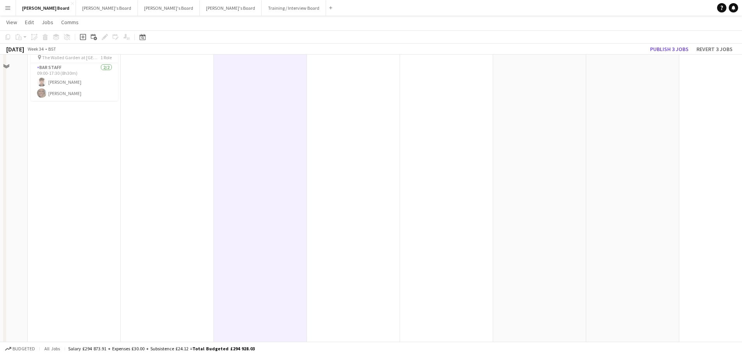
scroll to position [39, 0]
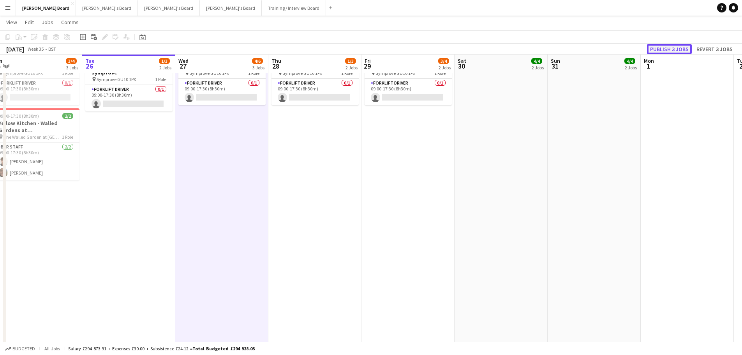
click at [679, 53] on button "Publish 3 jobs" at bounding box center [669, 49] width 45 height 10
drag, startPoint x: 342, startPoint y: 224, endPoint x: 480, endPoint y: 219, distance: 138.4
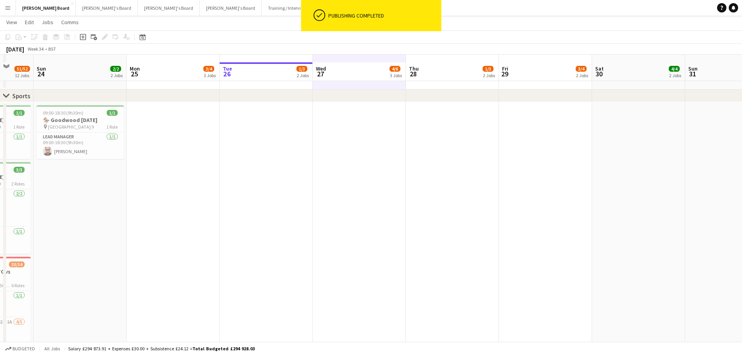
drag, startPoint x: 230, startPoint y: 186, endPoint x: 307, endPoint y: 183, distance: 77.2
click at [306, 183] on app-calendar-viewport "Thu 21 6/6 5 Jobs Fri 22 7/7 5 Jobs Sat 23 51/52 12 Jobs Sun 24 2/2 2 Jobs Mon …" at bounding box center [371, 95] width 742 height 2141
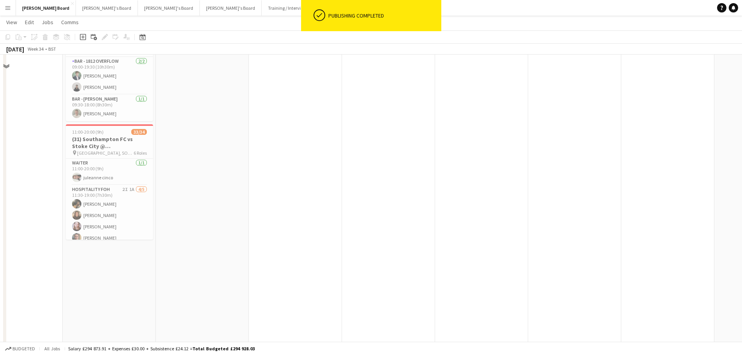
scroll to position [1169, 0]
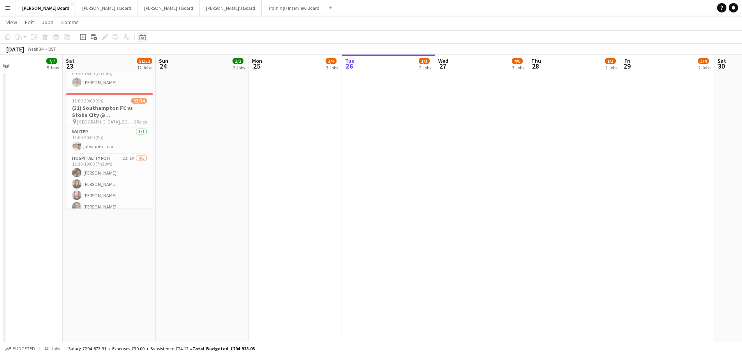
click at [138, 39] on div "Date picker" at bounding box center [142, 36] width 9 height 9
click at [202, 67] on span "Next month" at bounding box center [206, 64] width 16 height 16
click at [263, 129] on app-date-cell at bounding box center [295, 195] width 93 height 514
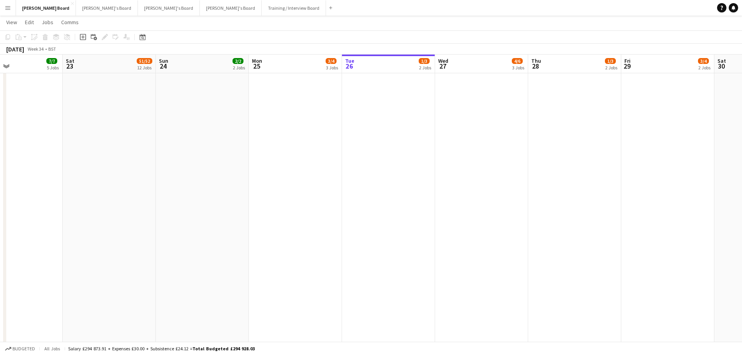
scroll to position [0, 0]
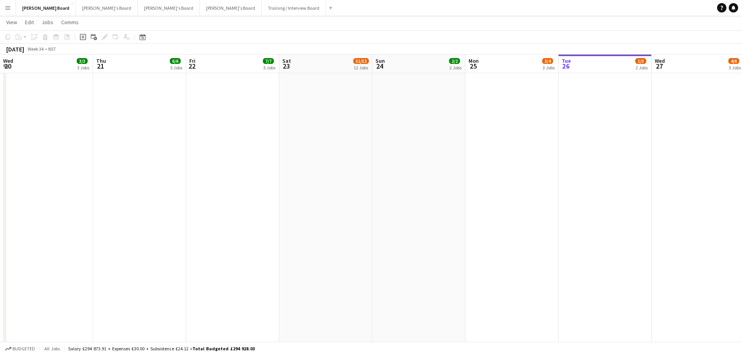
drag, startPoint x: 454, startPoint y: 212, endPoint x: 325, endPoint y: 200, distance: 129.2
drag, startPoint x: 325, startPoint y: 200, endPoint x: 359, endPoint y: 200, distance: 33.1
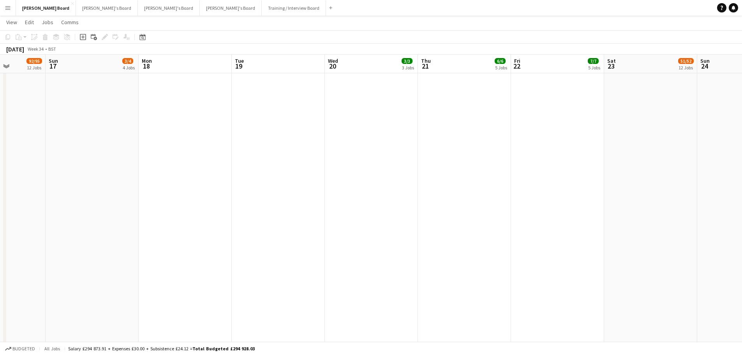
drag, startPoint x: 217, startPoint y: 207, endPoint x: 337, endPoint y: 225, distance: 121.0
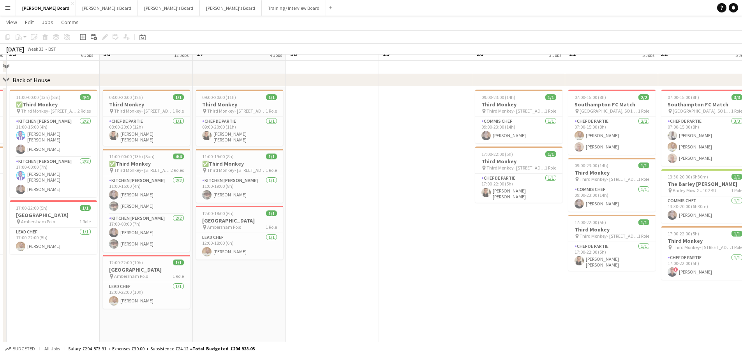
scroll to position [1791, 0]
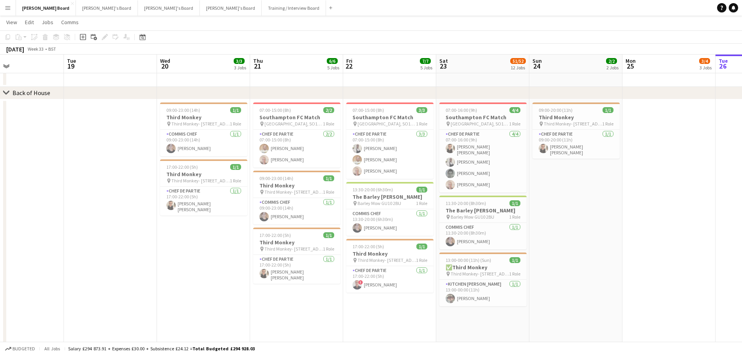
drag, startPoint x: 445, startPoint y: 151, endPoint x: 145, endPoint y: 171, distance: 300.3
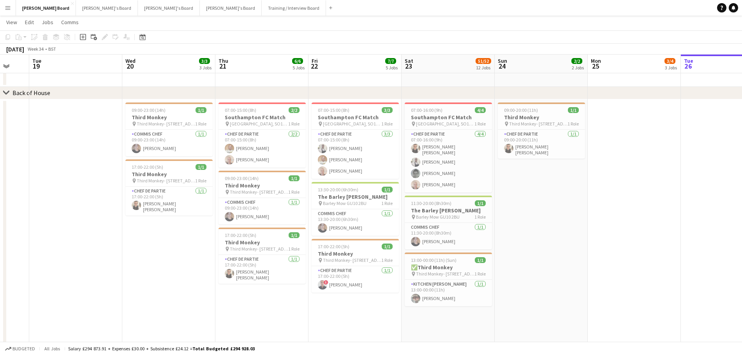
scroll to position [0, 253]
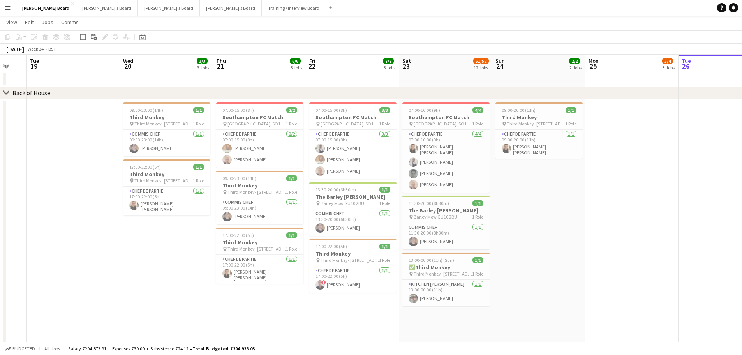
drag, startPoint x: 633, startPoint y: 193, endPoint x: 607, endPoint y: 191, distance: 26.2
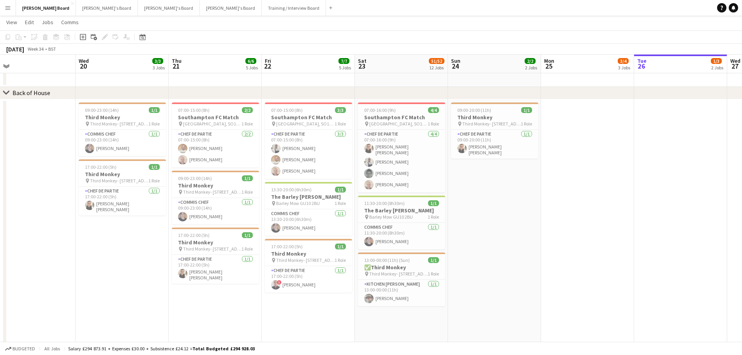
drag, startPoint x: 603, startPoint y: 181, endPoint x: 551, endPoint y: 180, distance: 51.5
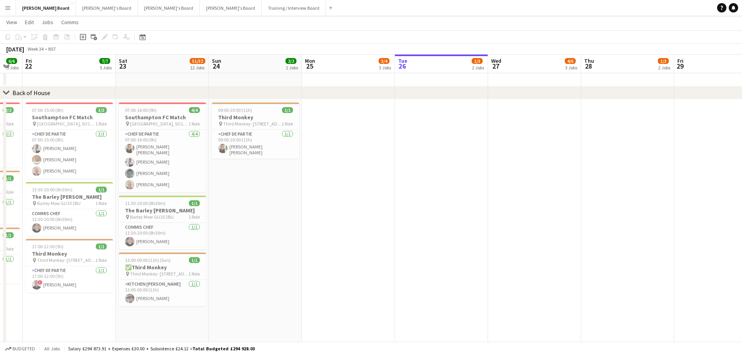
drag, startPoint x: 588, startPoint y: 168, endPoint x: 318, endPoint y: 165, distance: 269.3
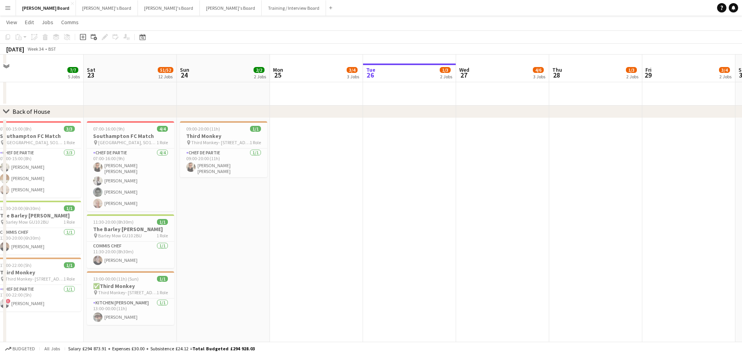
scroll to position [1791, 0]
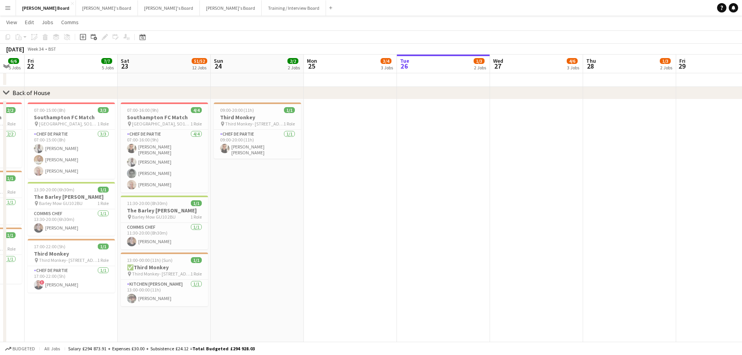
drag, startPoint x: 278, startPoint y: 210, endPoint x: 312, endPoint y: 206, distance: 34.2
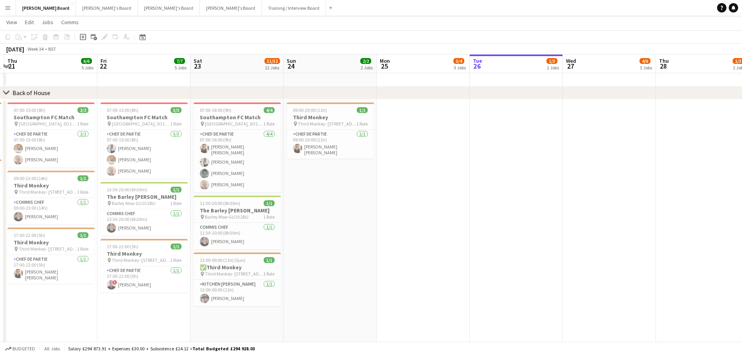
drag, startPoint x: 321, startPoint y: 215, endPoint x: 436, endPoint y: 223, distance: 114.8
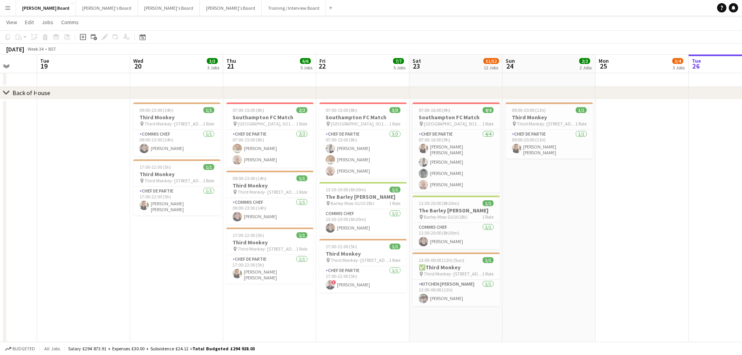
drag, startPoint x: 177, startPoint y: 219, endPoint x: 302, endPoint y: 210, distance: 126.1
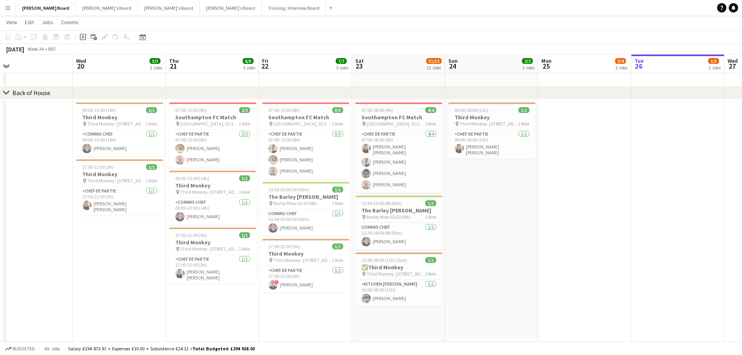
scroll to position [0, 228]
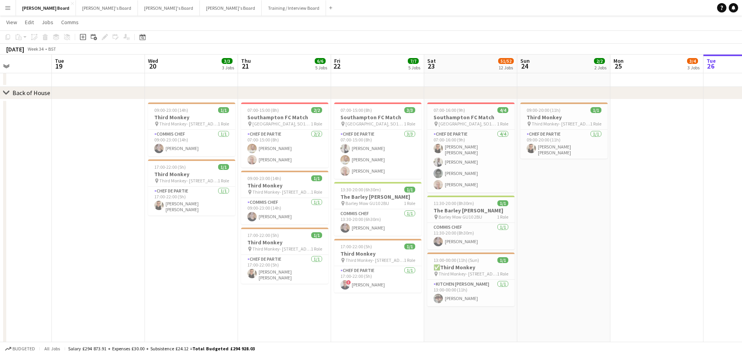
drag, startPoint x: 591, startPoint y: 190, endPoint x: 512, endPoint y: 172, distance: 80.4
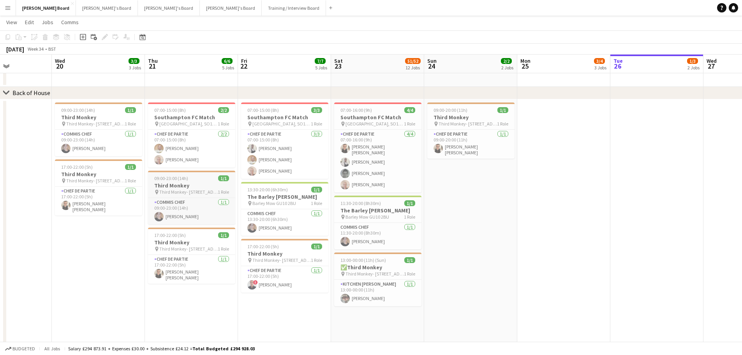
click at [164, 185] on h3 "Third Monkey" at bounding box center [191, 185] width 87 height 7
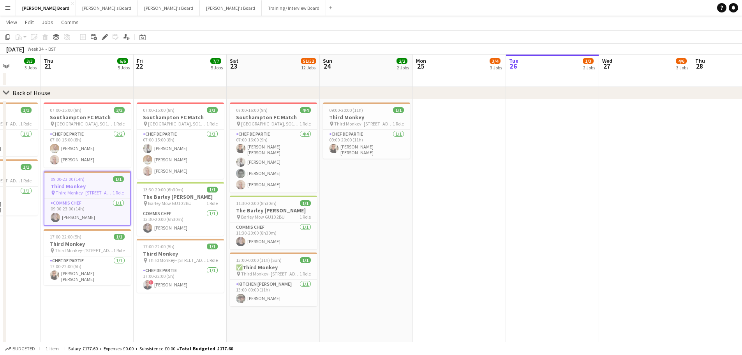
drag, startPoint x: 536, startPoint y: 204, endPoint x: 432, endPoint y: 203, distance: 104.4
click at [443, 136] on app-date-cell at bounding box center [459, 239] width 93 height 281
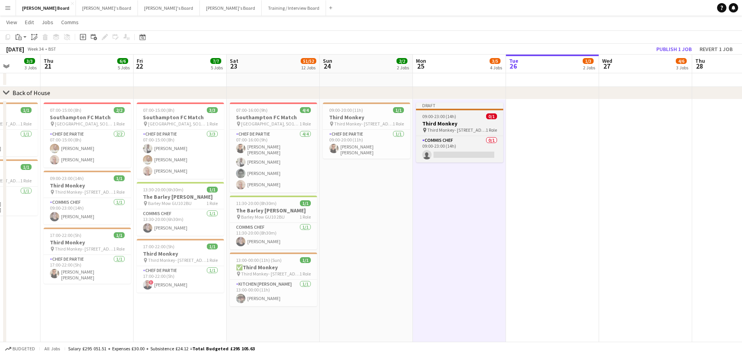
click at [458, 123] on h3 "Third Monkey" at bounding box center [459, 123] width 87 height 7
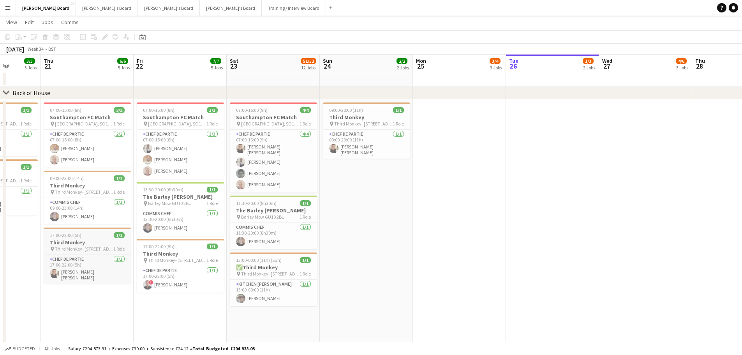
click at [81, 246] on span "Third Monkey- [STREET_ADDRESS]" at bounding box center [84, 249] width 58 height 6
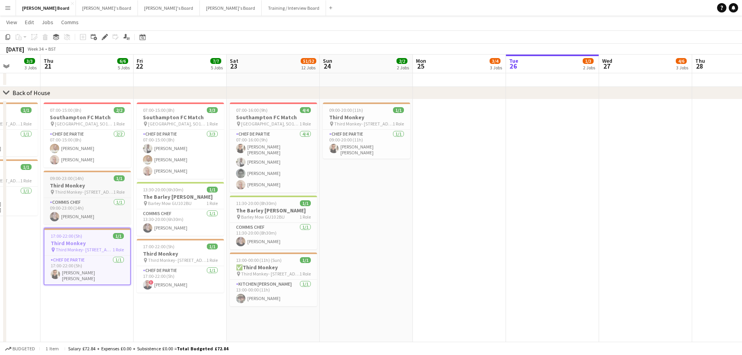
click at [86, 177] on div "09:00-23:00 (14h) 1/1" at bounding box center [87, 178] width 87 height 6
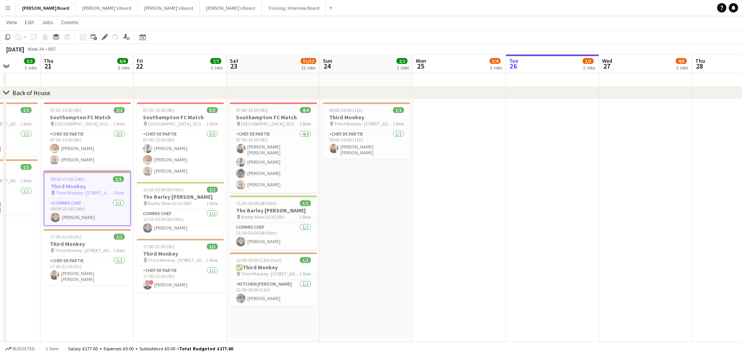
click at [483, 126] on app-date-cell at bounding box center [459, 239] width 93 height 281
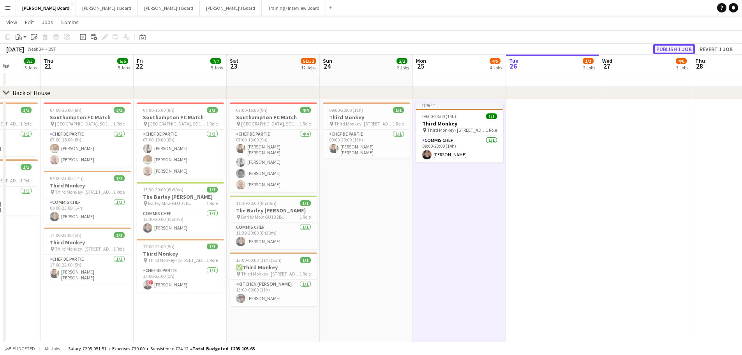
click at [659, 49] on button "Publish 1 job" at bounding box center [675, 49] width 42 height 10
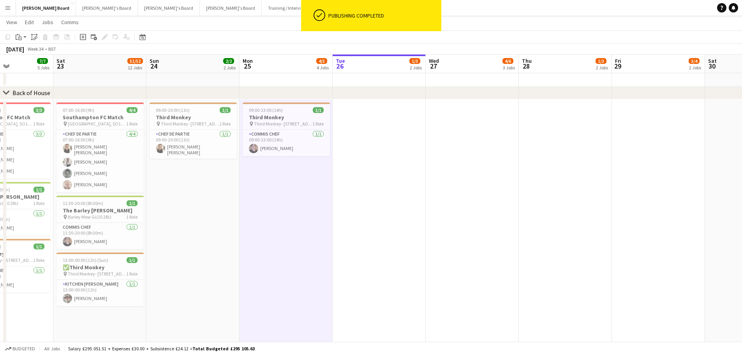
drag, startPoint x: 594, startPoint y: 196, endPoint x: 293, endPoint y: 182, distance: 300.8
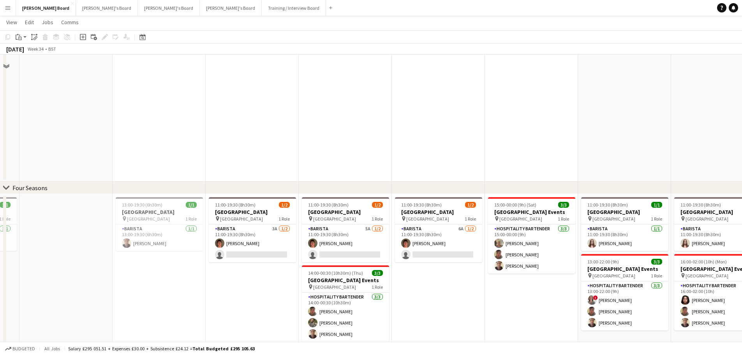
scroll to position [1362, 0]
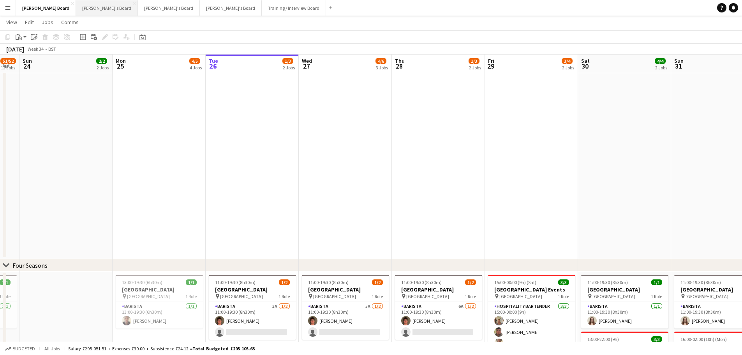
drag, startPoint x: 73, startPoint y: 7, endPoint x: 76, endPoint y: 9, distance: 4.0
click at [76, 9] on button "Thomasina's Board Close" at bounding box center [107, 7] width 62 height 15
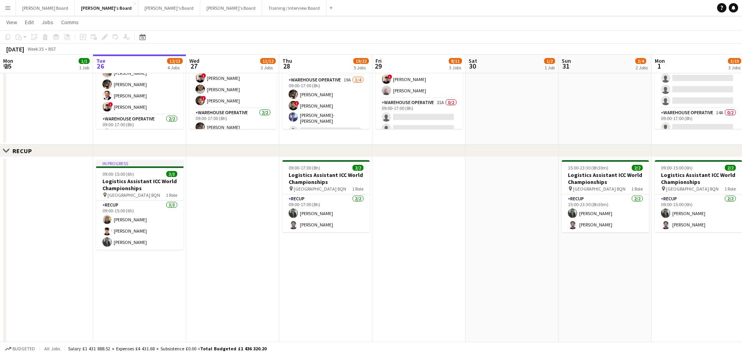
scroll to position [0, 235]
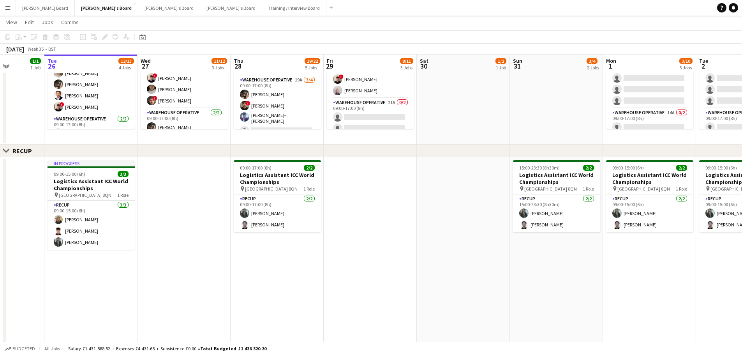
drag, startPoint x: 559, startPoint y: 139, endPoint x: 436, endPoint y: 150, distance: 123.6
click at [436, 150] on div "chevron-right Industrial Close set RECUP Close set Red Chutney Close set Admin …" at bounding box center [371, 216] width 742 height 839
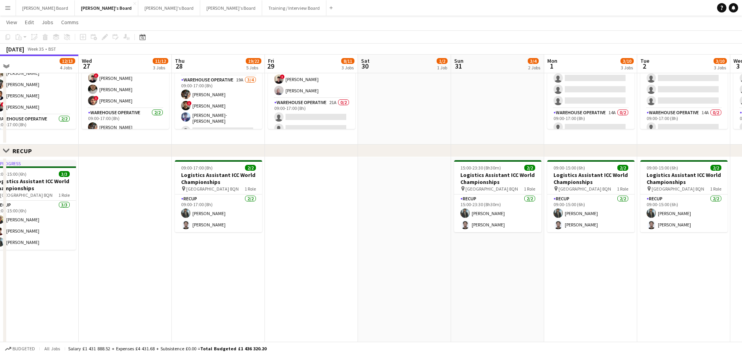
scroll to position [0, 247]
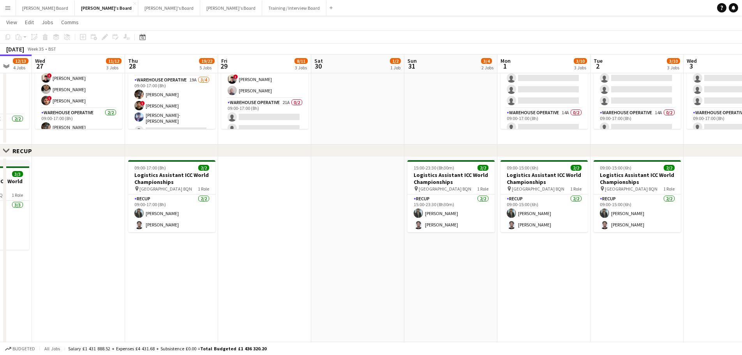
drag, startPoint x: 581, startPoint y: 143, endPoint x: 389, endPoint y: 147, distance: 192.2
click at [385, 154] on div "chevron-right Industrial Close set RECUP Close set Red Chutney Close set Admin …" at bounding box center [371, 216] width 742 height 839
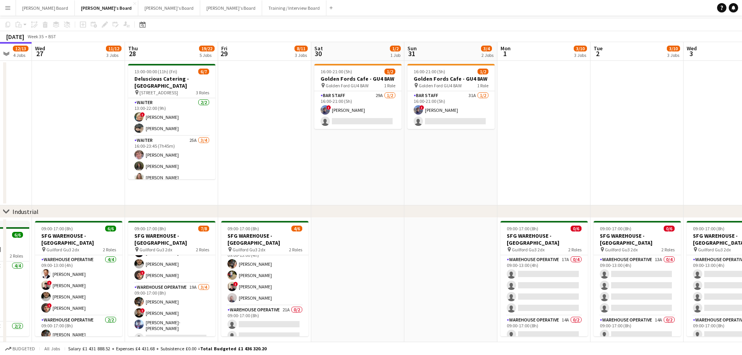
scroll to position [0, 0]
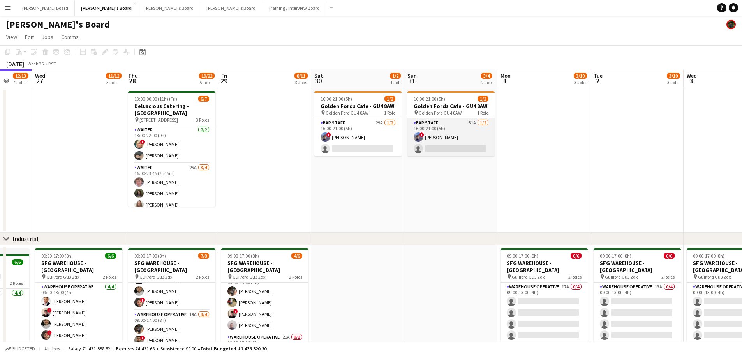
click at [436, 130] on app-card-role "BAR STAFF 31A 1/2 16:00-21:00 (5h) ! Douglas Lansley single-neutral-actions" at bounding box center [451, 137] width 87 height 38
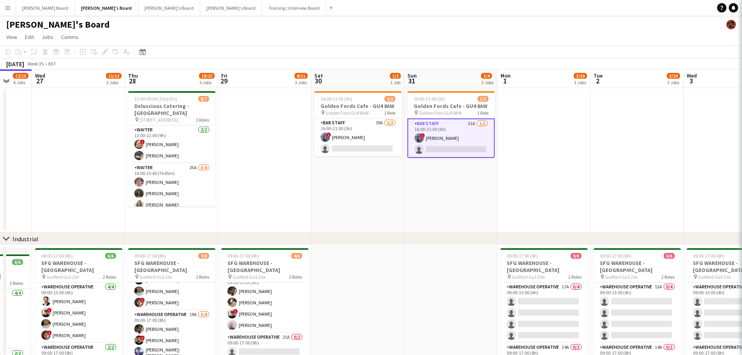
scroll to position [0, 247]
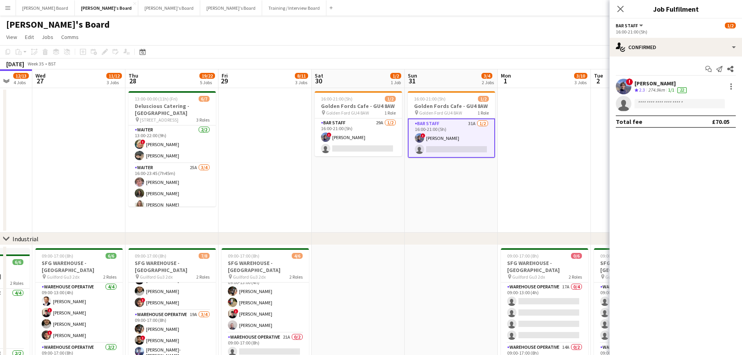
click at [648, 88] on div "274.9km" at bounding box center [657, 90] width 20 height 7
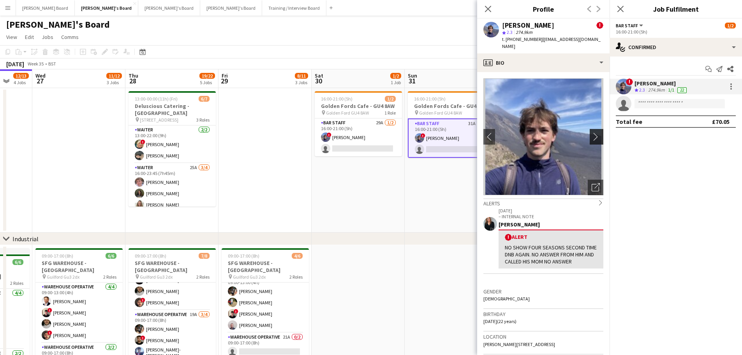
click at [592, 132] on app-icon "chevron-right" at bounding box center [598, 136] width 12 height 8
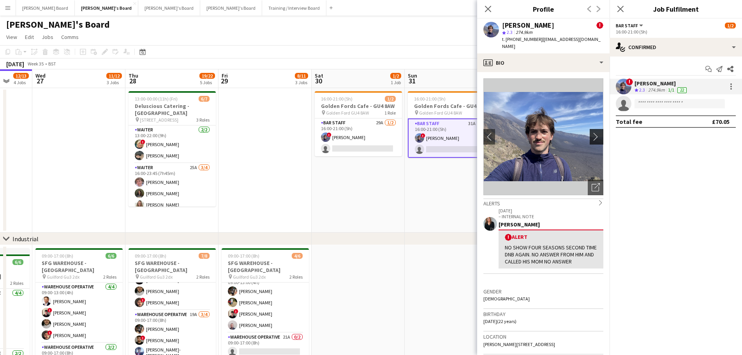
click at [592, 132] on app-icon "chevron-right" at bounding box center [598, 136] width 12 height 8
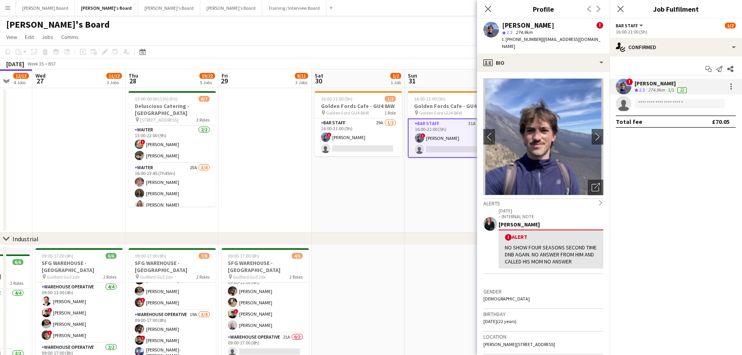
click at [434, 195] on app-date-cell "16:00-21:00 (5h) 1/2 Golden Fords Cafe - GU4 8AW pin Golden Ford GU4 8AW 1 Role…" at bounding box center [451, 160] width 93 height 145
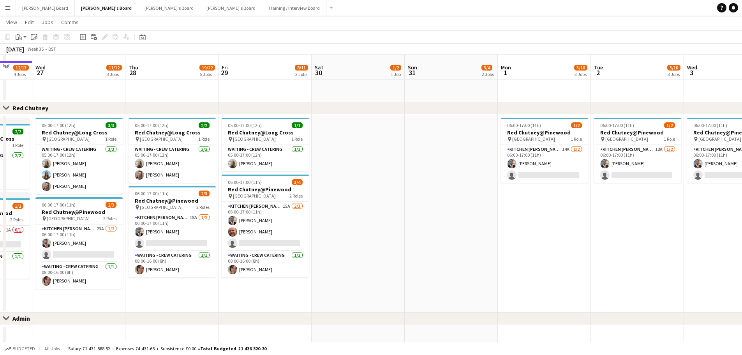
scroll to position [528, 0]
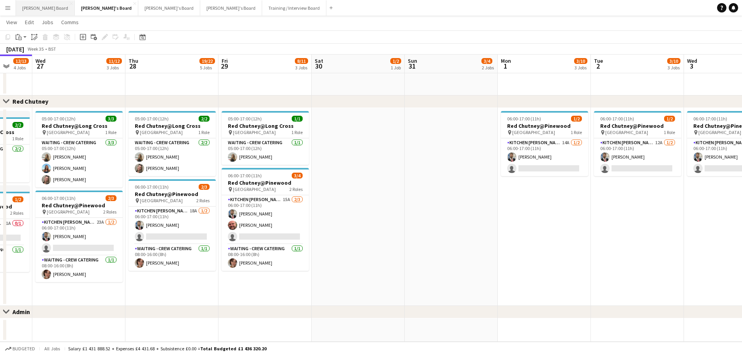
click at [46, 8] on button "Dean's Board Close" at bounding box center [45, 7] width 59 height 15
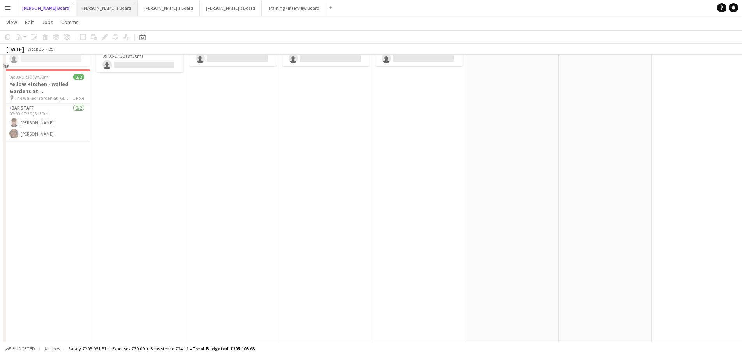
scroll to position [51, 0]
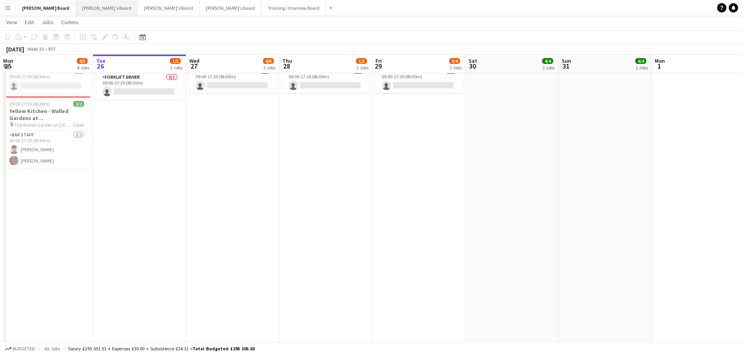
click at [93, 7] on button "Thomasina's Board Close" at bounding box center [107, 7] width 62 height 15
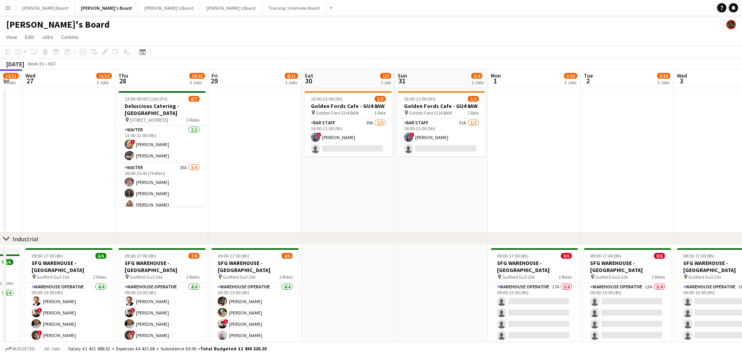
scroll to position [0, 259]
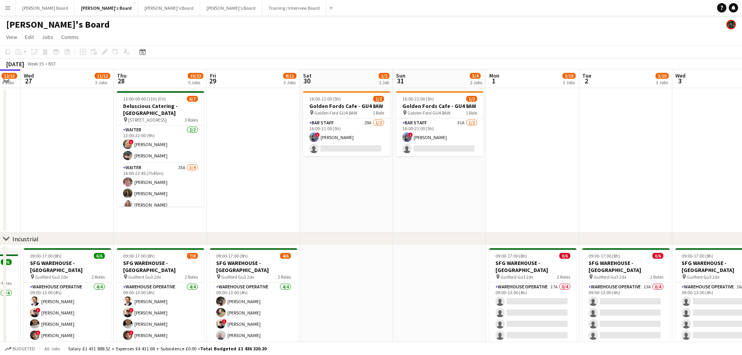
drag, startPoint x: 392, startPoint y: 206, endPoint x: 226, endPoint y: 184, distance: 167.1
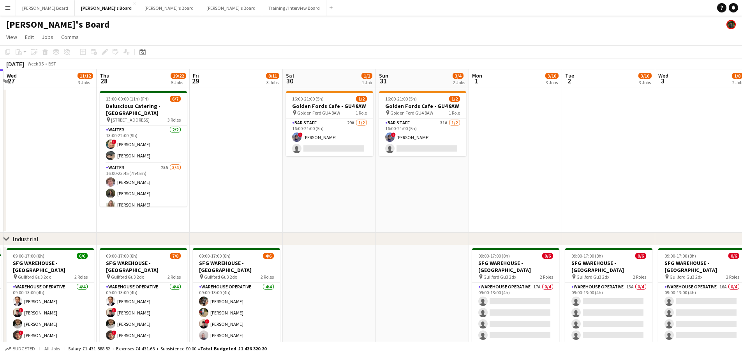
scroll to position [0, 282]
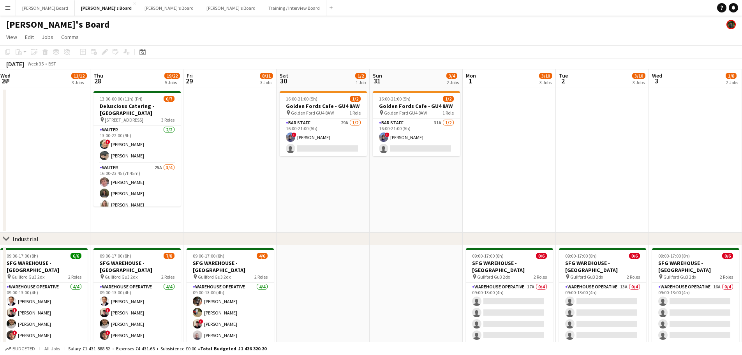
drag, startPoint x: 602, startPoint y: 180, endPoint x: 580, endPoint y: 184, distance: 21.9
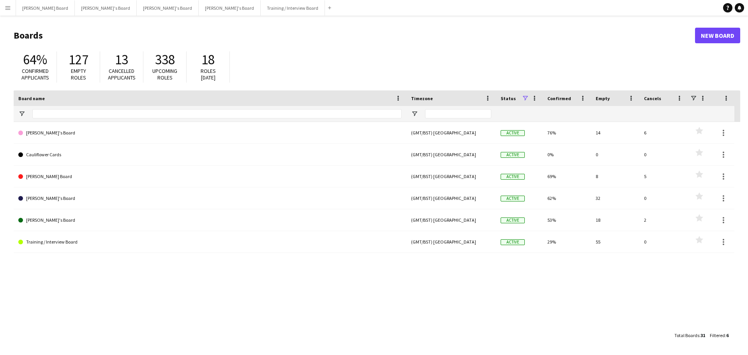
drag, startPoint x: 11, startPoint y: 7, endPoint x: 15, endPoint y: 29, distance: 22.3
click at [11, 8] on app-icon "Menu" at bounding box center [8, 8] width 6 height 6
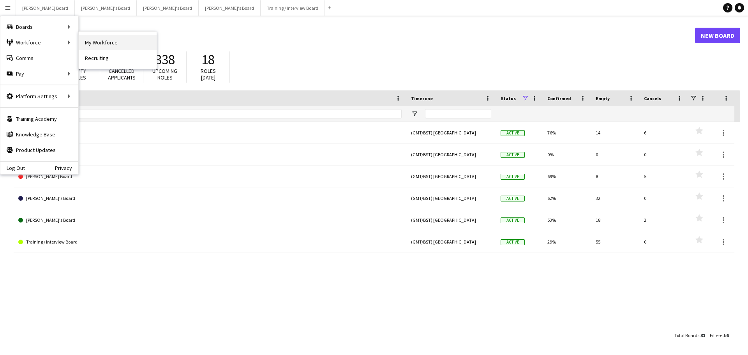
click at [113, 36] on link "My Workforce" at bounding box center [118, 43] width 78 height 16
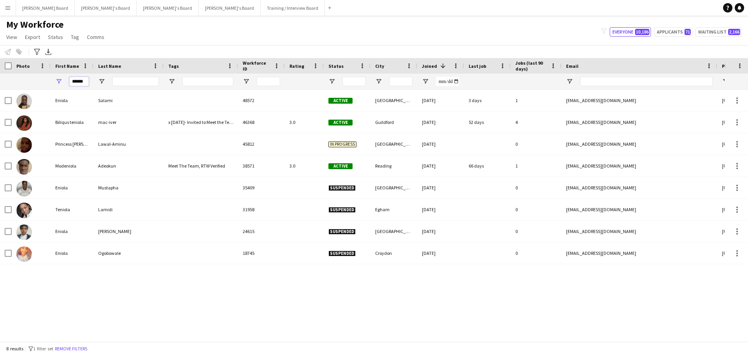
drag, startPoint x: 83, startPoint y: 81, endPoint x: 46, endPoint y: 82, distance: 37.0
click at [46, 82] on div "******" at bounding box center [469, 82] width 939 height 16
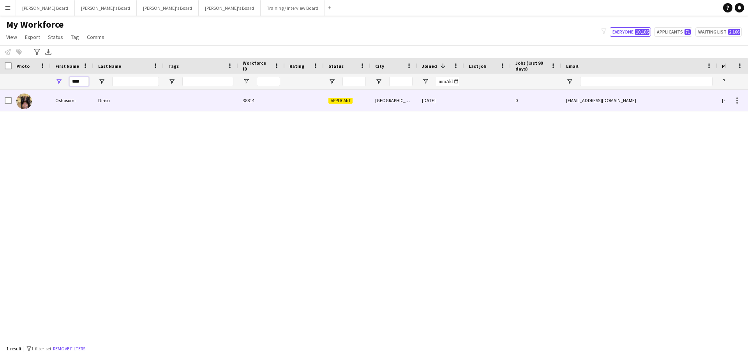
type input "****"
click at [139, 99] on div "Dirisu" at bounding box center [129, 100] width 70 height 21
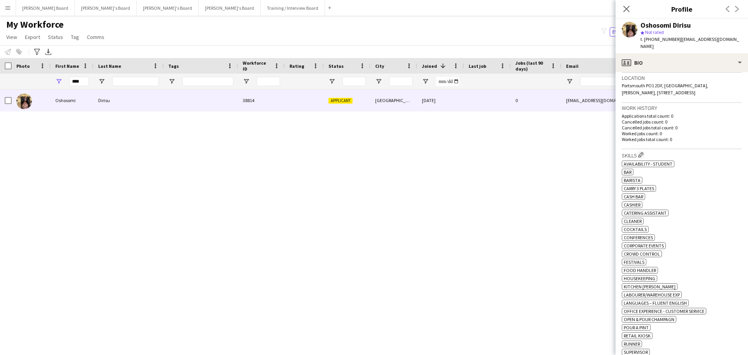
scroll to position [156, 0]
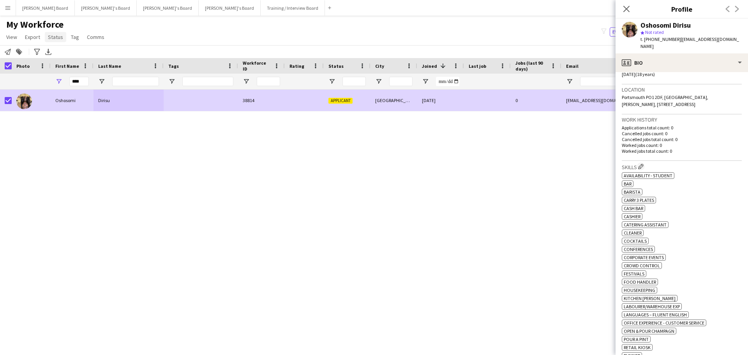
click at [55, 40] on span "Status" at bounding box center [55, 37] width 15 height 7
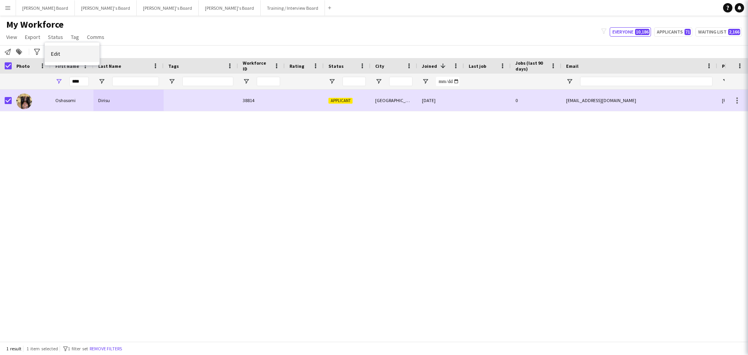
click at [60, 56] on span "Edit" at bounding box center [55, 53] width 9 height 7
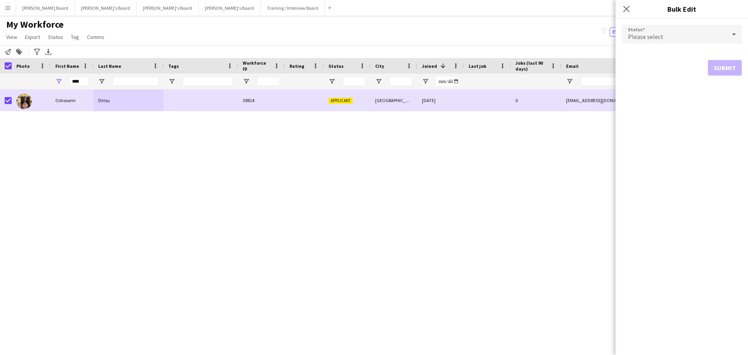
click at [680, 41] on div "Please select" at bounding box center [674, 34] width 104 height 19
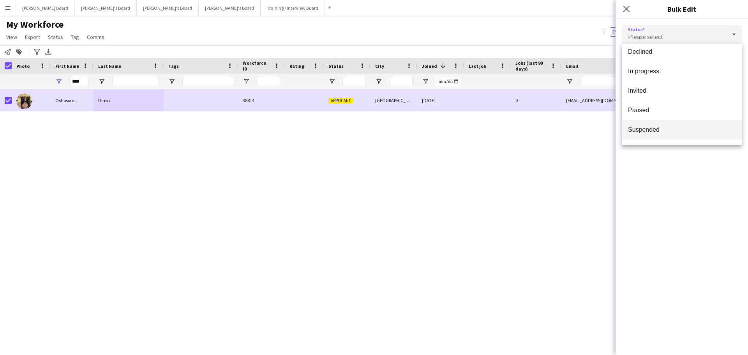
scroll to position [80, 0]
click at [677, 131] on span "Waiting list" at bounding box center [682, 131] width 108 height 7
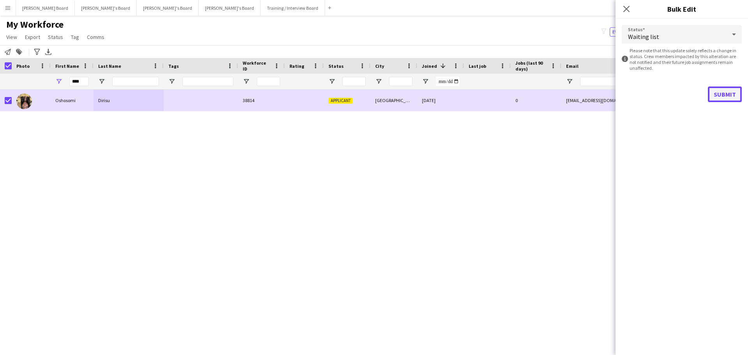
click at [716, 95] on button "Submit" at bounding box center [725, 95] width 34 height 16
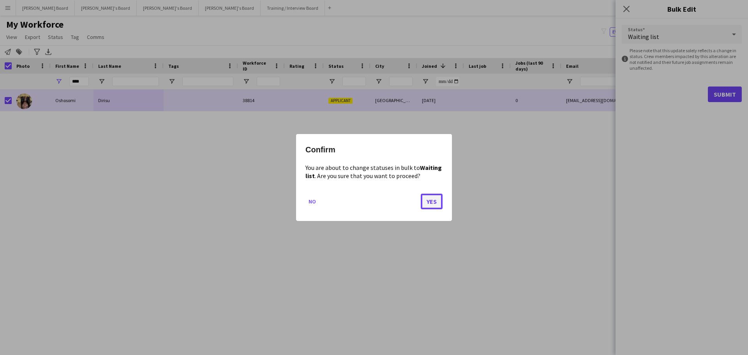
click at [429, 198] on button "Yes" at bounding box center [432, 202] width 22 height 16
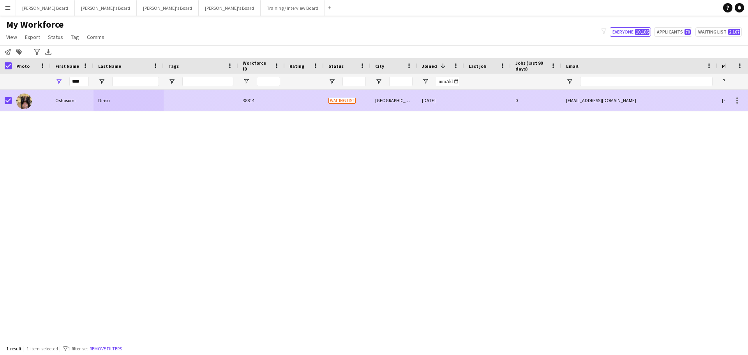
click at [284, 106] on div "38814" at bounding box center [261, 100] width 47 height 21
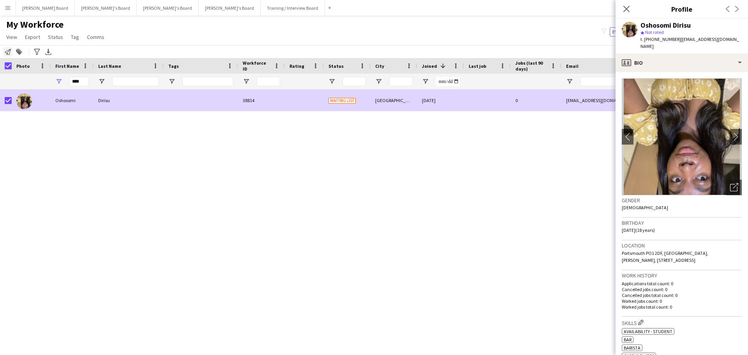
click at [9, 53] on icon "Notify workforce" at bounding box center [8, 52] width 6 height 6
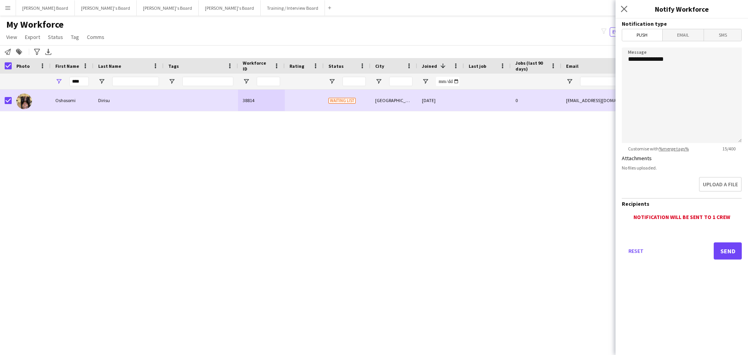
click at [686, 34] on span "Email" at bounding box center [683, 35] width 41 height 12
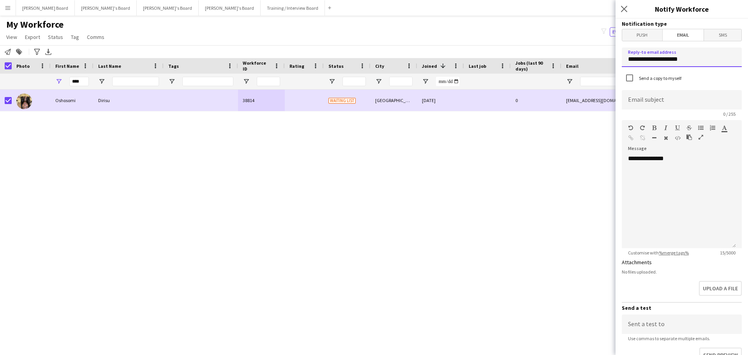
drag, startPoint x: 694, startPoint y: 60, endPoint x: 557, endPoint y: 62, distance: 136.8
click at [557, 62] on body "Menu Boards Boards Boards All jobs Status Workforce Workforce My Workforce Recr…" at bounding box center [374, 177] width 748 height 355
type input "**********"
click at [652, 90] on form "**********" at bounding box center [682, 235] width 132 height 433
drag, startPoint x: 636, startPoint y: 95, endPoint x: 641, endPoint y: 97, distance: 5.8
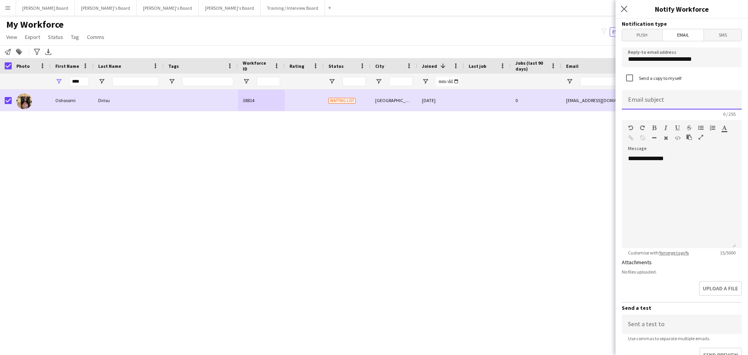
click at [637, 98] on input at bounding box center [682, 99] width 120 height 19
type input "*"
type input "*********"
click at [694, 177] on div "**********" at bounding box center [679, 202] width 114 height 94
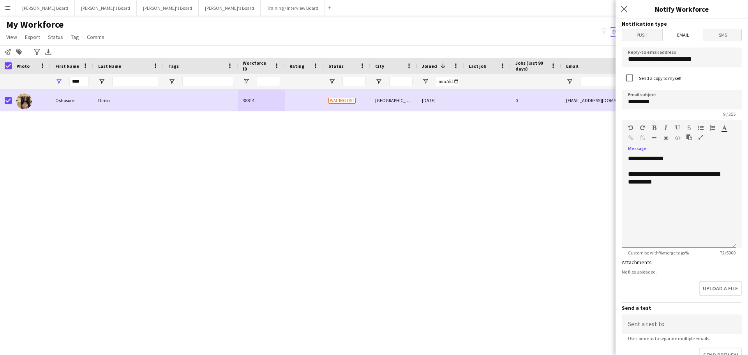
click at [707, 163] on div at bounding box center [679, 167] width 102 height 8
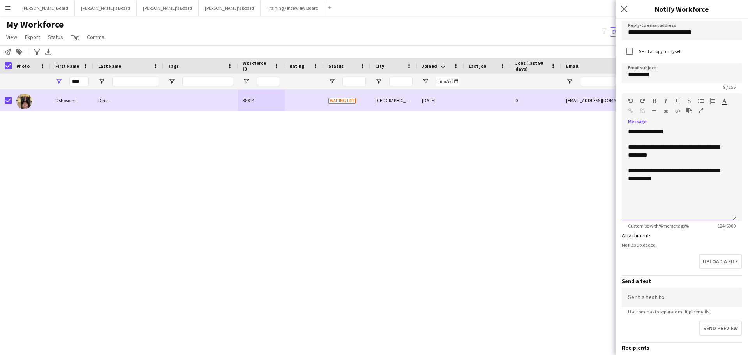
scroll to position [39, 0]
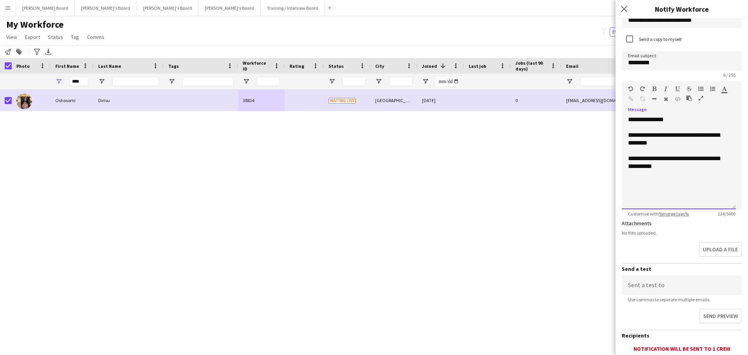
click at [704, 189] on div "**********" at bounding box center [679, 163] width 114 height 94
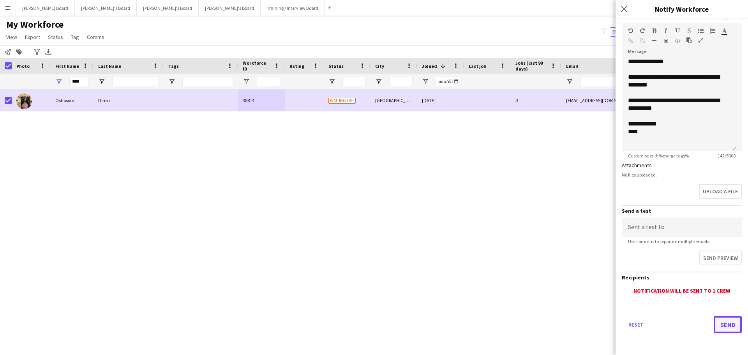
click at [722, 318] on button "Send" at bounding box center [728, 324] width 28 height 17
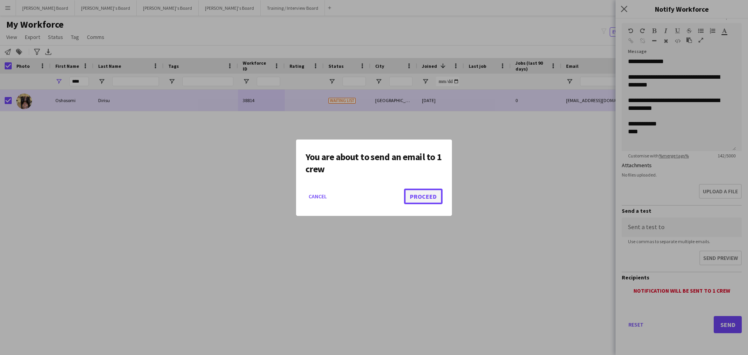
click at [435, 194] on button "Proceed" at bounding box center [423, 197] width 39 height 16
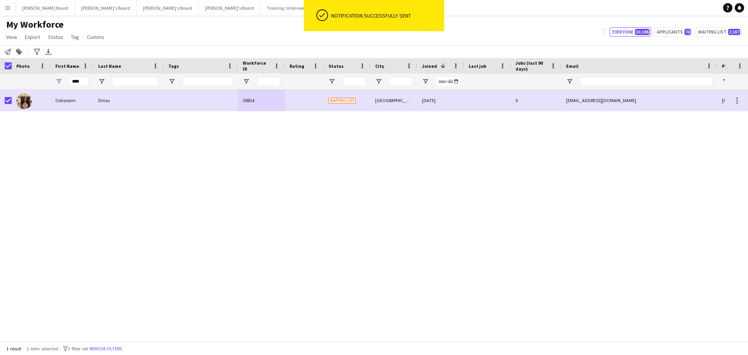
click at [462, 190] on div "Oshosomi Dirisu 38814 Waiting list Portsmouth 05-06-2024 0 mailsophiedirisu@gma…" at bounding box center [362, 213] width 725 height 246
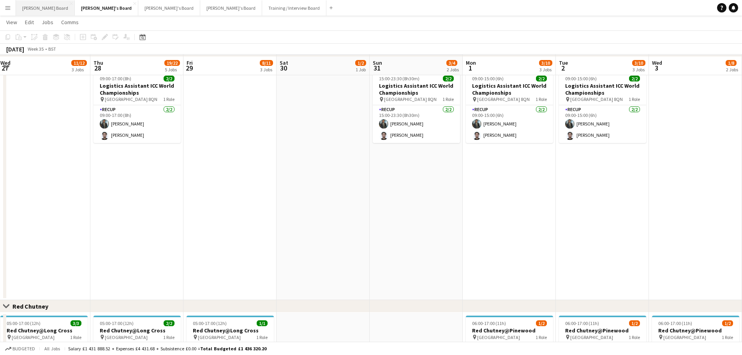
scroll to position [390, 0]
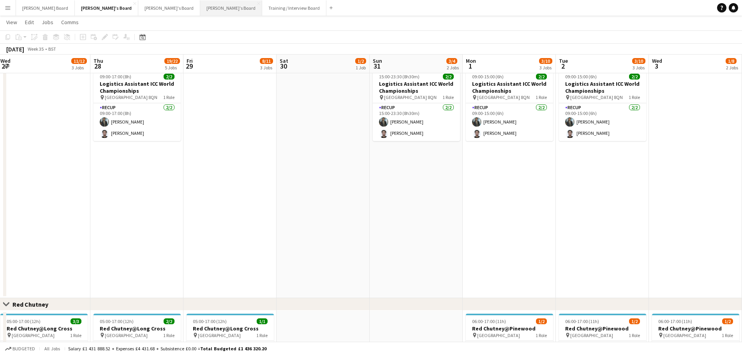
click at [200, 7] on button "Jakub's Board Close" at bounding box center [231, 7] width 62 height 15
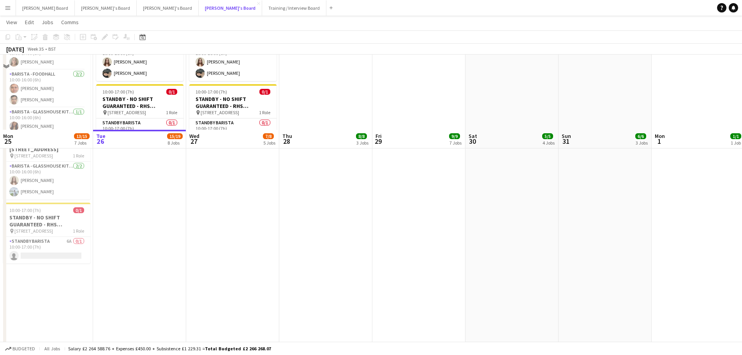
scroll to position [935, 0]
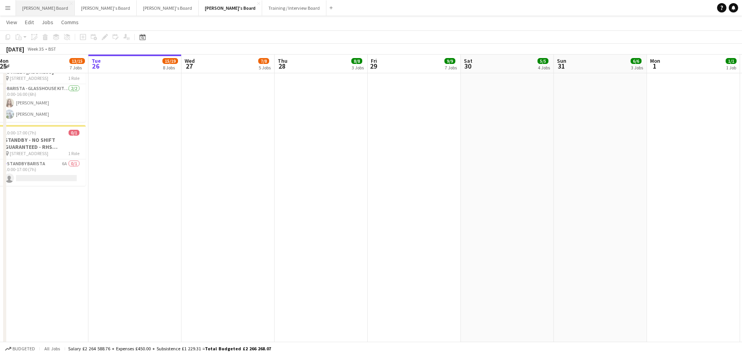
click at [47, 10] on button "Dean's Board Close" at bounding box center [45, 7] width 59 height 15
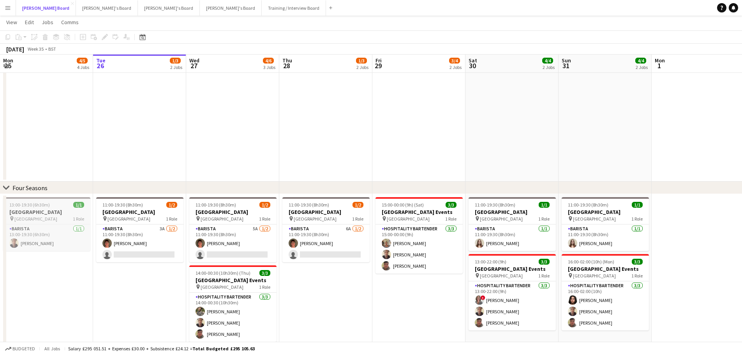
scroll to position [643, 0]
click at [7, 11] on app-icon "Menu" at bounding box center [8, 8] width 6 height 6
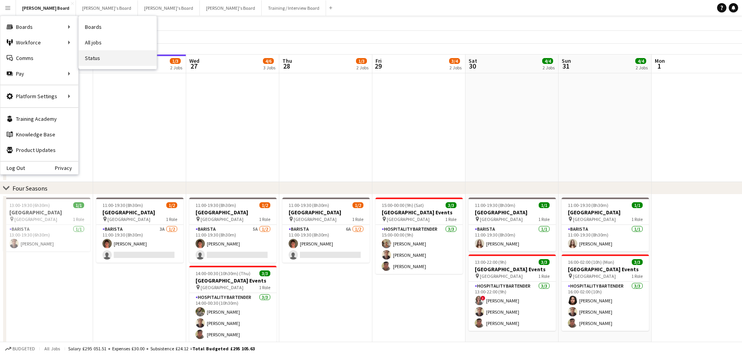
click at [108, 57] on link "Status" at bounding box center [118, 58] width 78 height 16
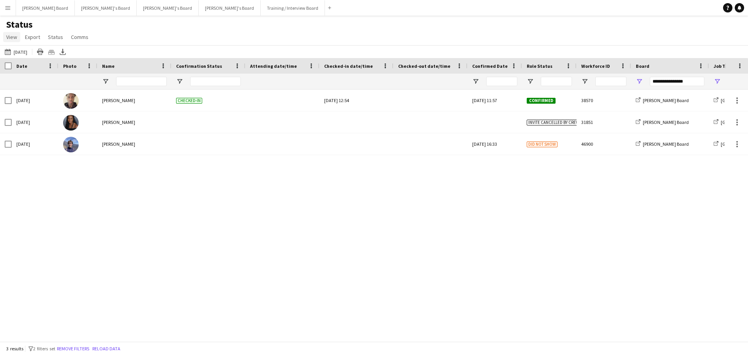
click at [13, 36] on span "View" at bounding box center [11, 37] width 11 height 7
drag, startPoint x: 113, startPoint y: 28, endPoint x: 63, endPoint y: 33, distance: 50.2
click at [112, 28] on div "Status View Views Default view Airshow Accreditation Airshow Check In Attending…" at bounding box center [374, 32] width 748 height 26
click at [12, 36] on span "View" at bounding box center [11, 37] width 11 height 7
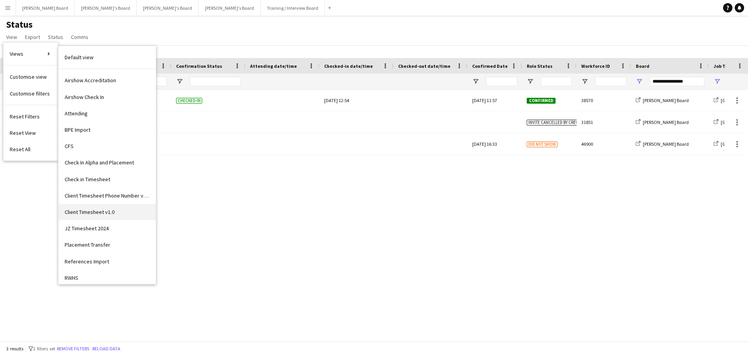
click at [104, 220] on link "Client Timesheet v1.0" at bounding box center [106, 212] width 97 height 16
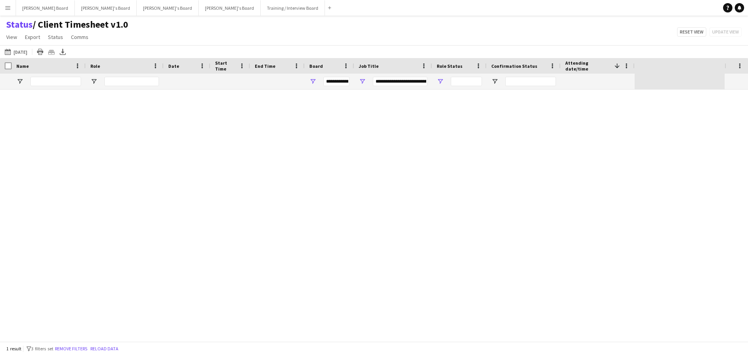
type input "**********"
click at [23, 55] on button "Yesterday Yesterday" at bounding box center [16, 51] width 26 height 9
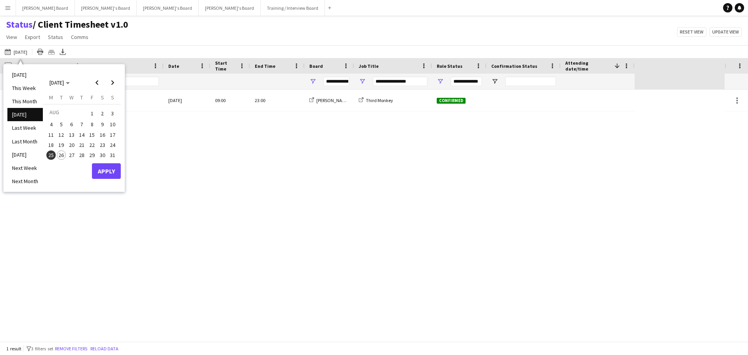
click at [60, 154] on span "26" at bounding box center [61, 154] width 9 height 9
click at [114, 154] on span "31" at bounding box center [112, 154] width 9 height 9
click at [111, 175] on button "Apply" at bounding box center [106, 171] width 29 height 16
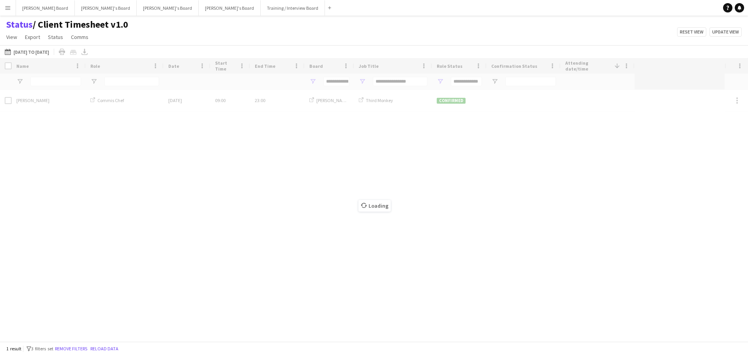
type input "***"
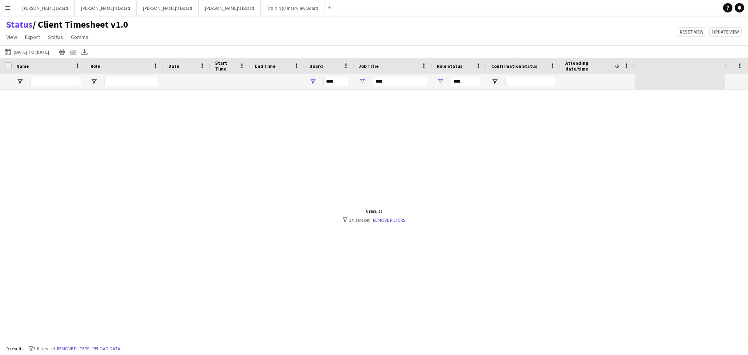
click at [394, 216] on div "0 results filter-1 3 filters set Remove filters" at bounding box center [374, 215] width 62 height 15
click at [390, 221] on link "Remove filters" at bounding box center [389, 220] width 32 height 6
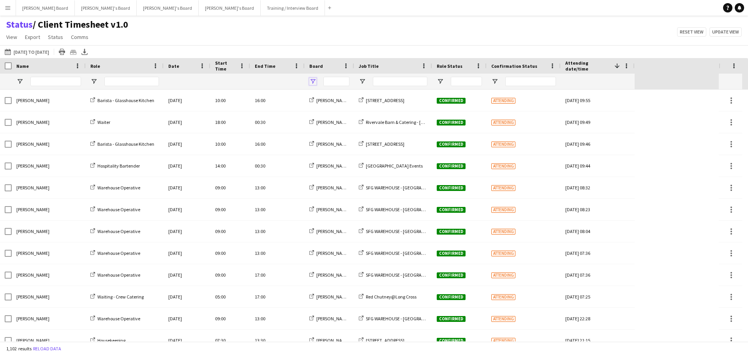
click at [312, 82] on span "Open Filter Menu" at bounding box center [312, 81] width 7 height 7
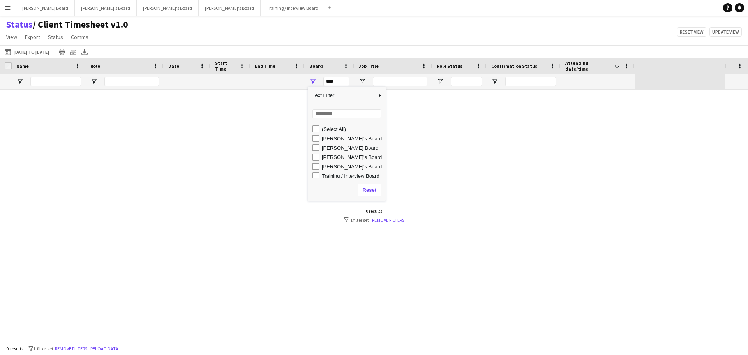
click at [314, 152] on div "[PERSON_NAME] Board" at bounding box center [349, 147] width 73 height 9
type input "**********"
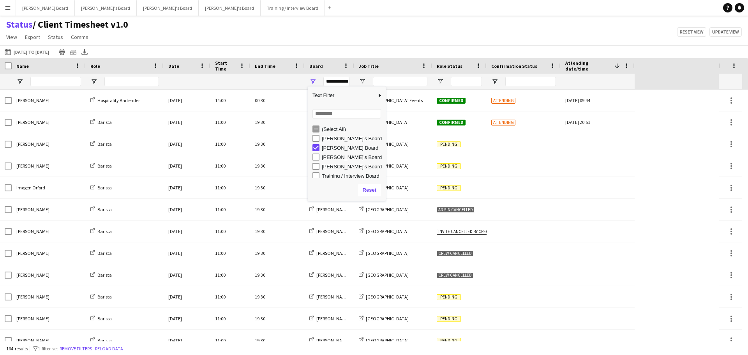
scroll to position [2, 0]
click at [365, 19] on div "Status / Client Timesheet v1.0 View Views Default view Airshow Accreditation Ai…" at bounding box center [374, 32] width 748 height 26
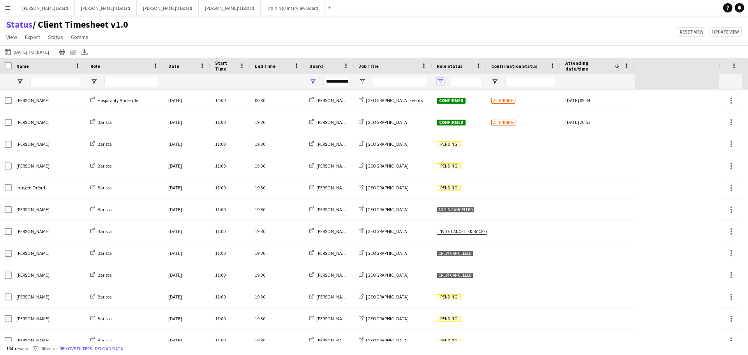
click at [440, 80] on span "Open Filter Menu" at bounding box center [440, 81] width 7 height 7
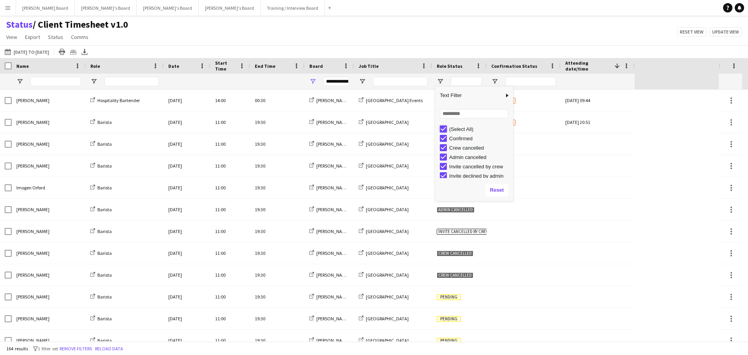
type input "***"
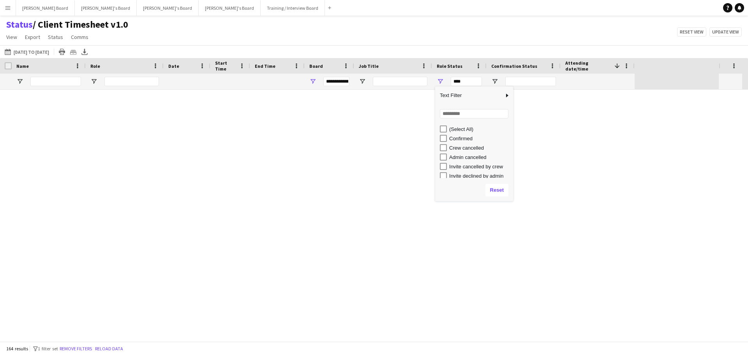
type input "***"
click at [444, 134] on div "Confirmed" at bounding box center [476, 138] width 73 height 9
type input "**********"
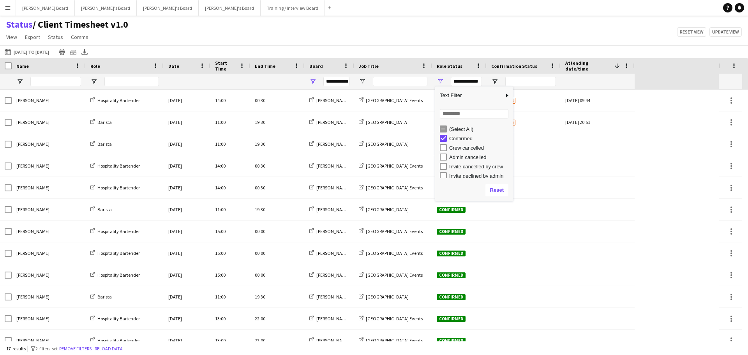
click at [489, 36] on div "Status / Client Timesheet v1.0 View Views Default view Airshow Accreditation Ai…" at bounding box center [374, 32] width 748 height 26
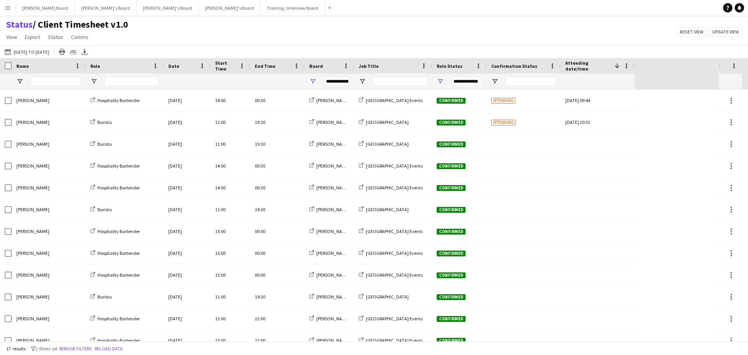
click at [365, 86] on div at bounding box center [393, 82] width 78 height 16
click at [362, 81] on span "Open Filter Menu" at bounding box center [362, 81] width 7 height 7
type input "***"
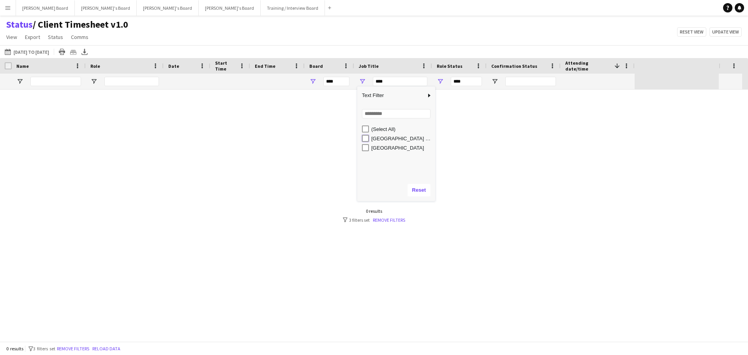
type input "**********"
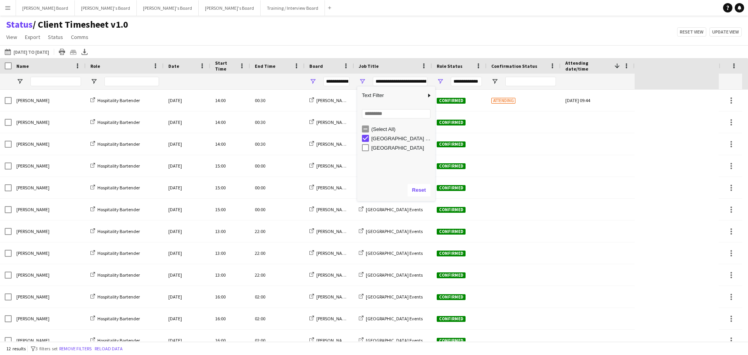
click at [409, 19] on div "Status / Client Timesheet v1.0 View Views Default view Airshow Accreditation Ai…" at bounding box center [374, 32] width 748 height 26
click at [367, 83] on div "**********" at bounding box center [393, 82] width 78 height 16
click at [362, 81] on span "Open Filter Menu" at bounding box center [362, 81] width 7 height 7
type input "***"
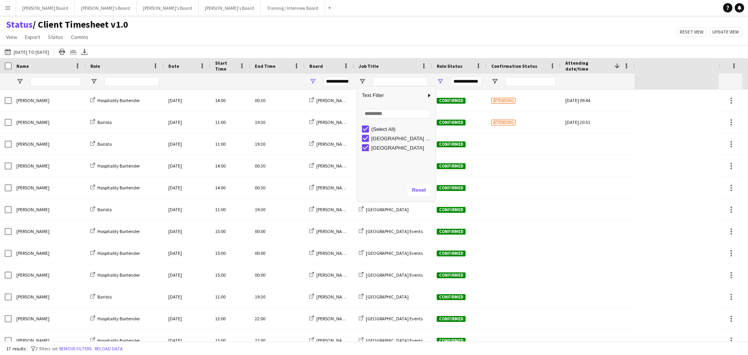
type input "***"
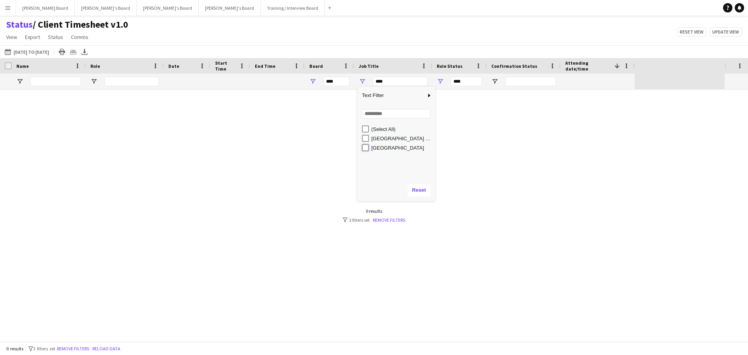
type input "**********"
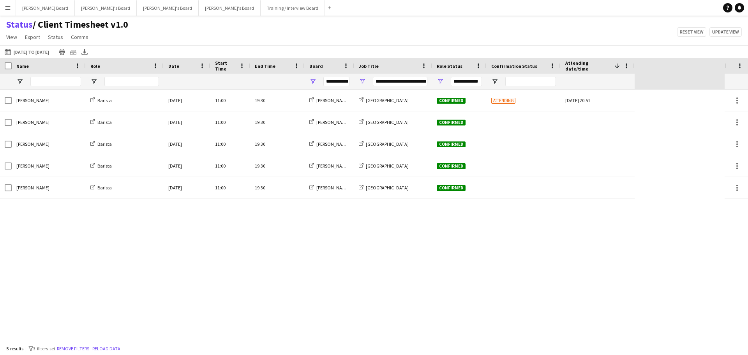
click at [336, 25] on div "Status / Client Timesheet v1.0 View Views Default view Airshow Accreditation Ai…" at bounding box center [374, 32] width 748 height 26
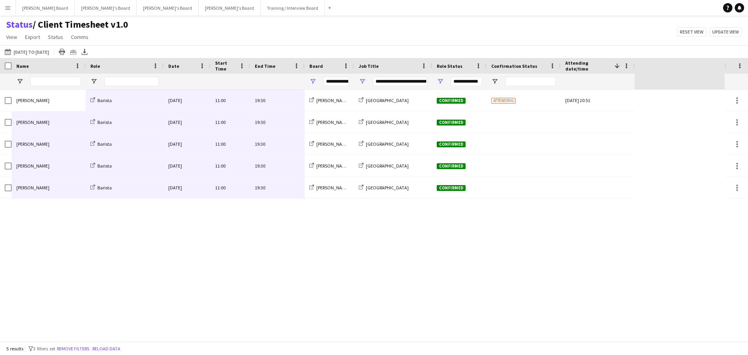
drag, startPoint x: 37, startPoint y: 94, endPoint x: 261, endPoint y: 184, distance: 241.6
click at [261, 184] on div "Toby Doyle Barista Tue, 26 Aug 2025 11:00 19:30 Dean's Board Four Seasons Hotel…" at bounding box center [317, 144] width 635 height 109
click at [41, 11] on button "Dean's Board Close" at bounding box center [45, 7] width 59 height 15
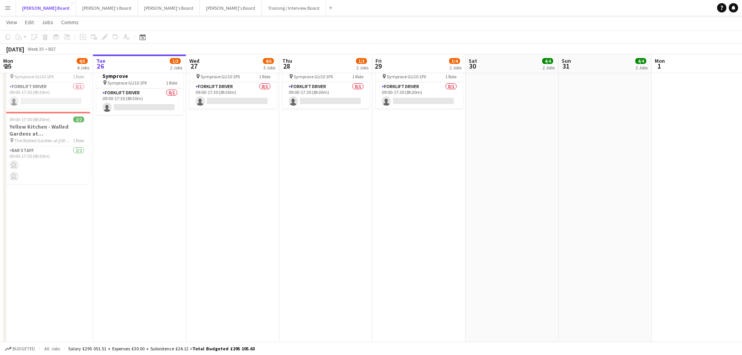
scroll to position [39, 0]
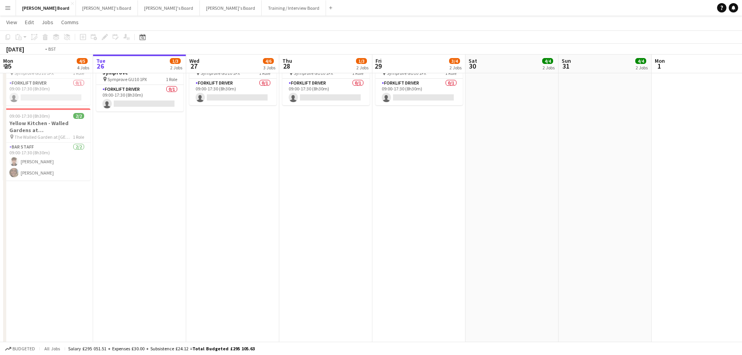
drag, startPoint x: 253, startPoint y: 221, endPoint x: 221, endPoint y: 219, distance: 32.8
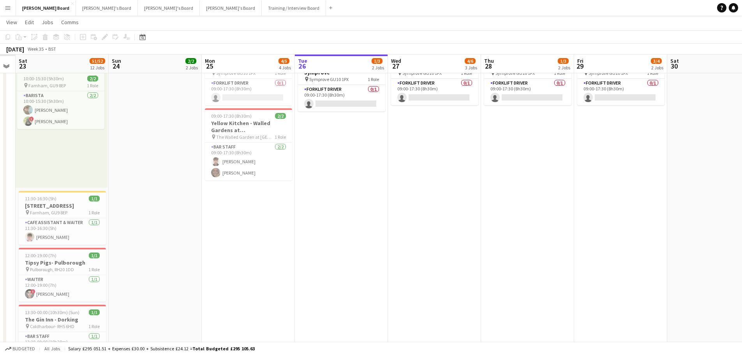
drag, startPoint x: 221, startPoint y: 219, endPoint x: 433, endPoint y: 214, distance: 212.8
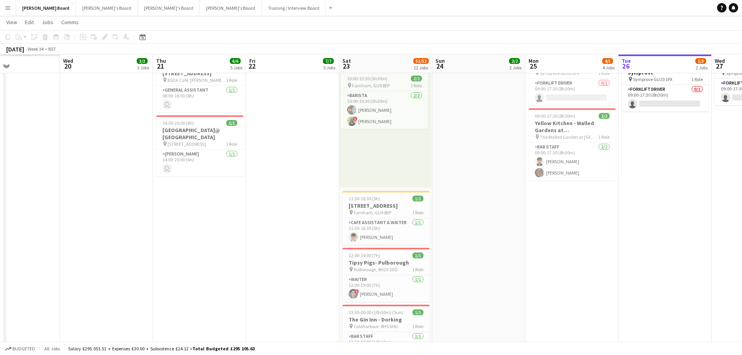
drag, startPoint x: 522, startPoint y: 223, endPoint x: 543, endPoint y: 223, distance: 21.0
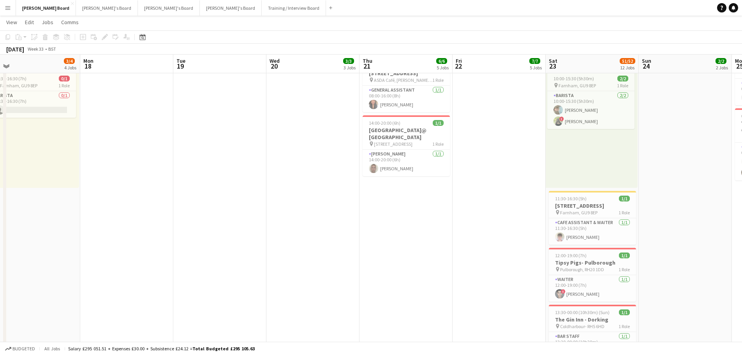
drag, startPoint x: 251, startPoint y: 216, endPoint x: 313, endPoint y: 220, distance: 61.7
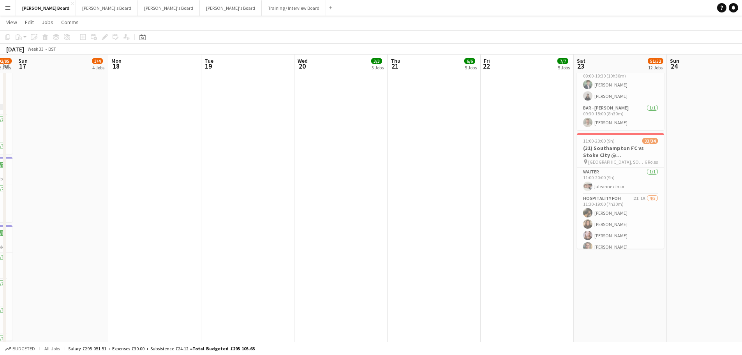
scroll to position [0, 251]
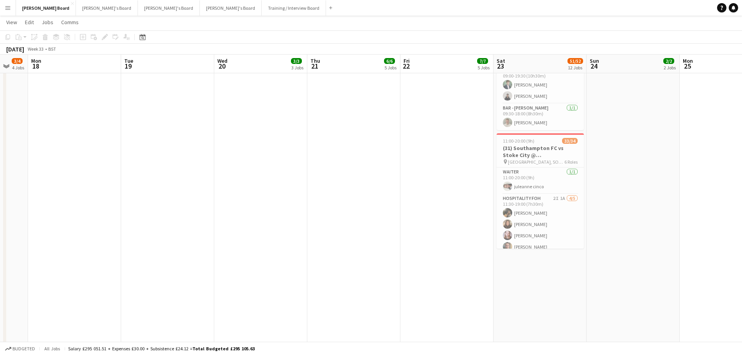
drag, startPoint x: 443, startPoint y: 213, endPoint x: 393, endPoint y: 210, distance: 49.6
click at [393, 210] on app-calendar-viewport "Fri 15 62/63 6 Jobs Sat 16 92/95 12 Jobs Sun 17 3/4 4 Jobs Mon 18 Tue 19 Wed 20…" at bounding box center [371, 145] width 742 height 1320
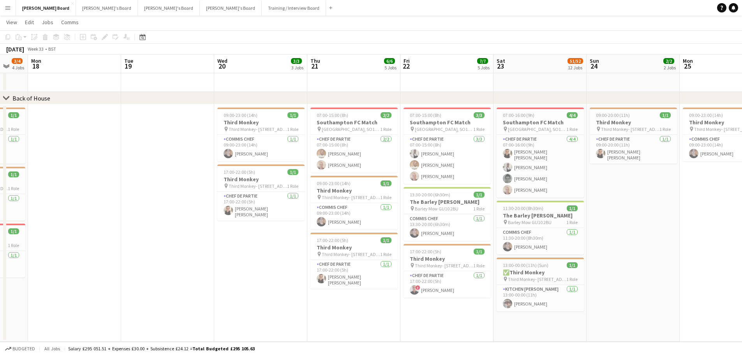
scroll to position [0, 245]
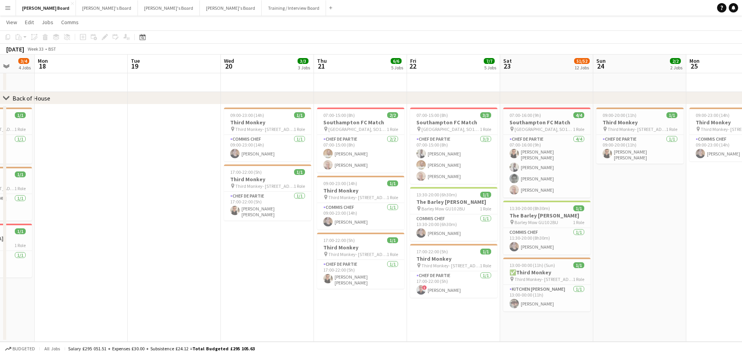
drag, startPoint x: 112, startPoint y: 121, endPoint x: 114, endPoint y: 117, distance: 4.4
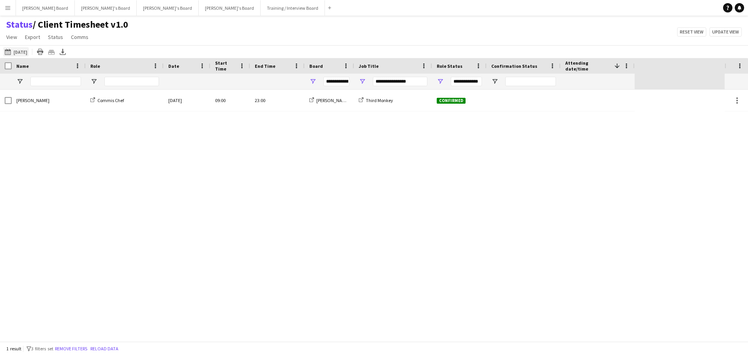
click at [29, 49] on button "26-08-2025 to 31-08-2025 Yesterday" at bounding box center [16, 51] width 26 height 9
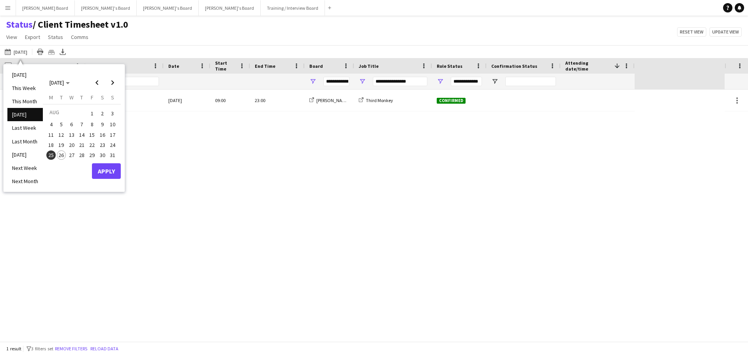
click at [55, 148] on span "18" at bounding box center [50, 144] width 9 height 9
click at [112, 143] on span "24" at bounding box center [112, 144] width 9 height 9
click at [105, 168] on button "Apply" at bounding box center [106, 171] width 29 height 16
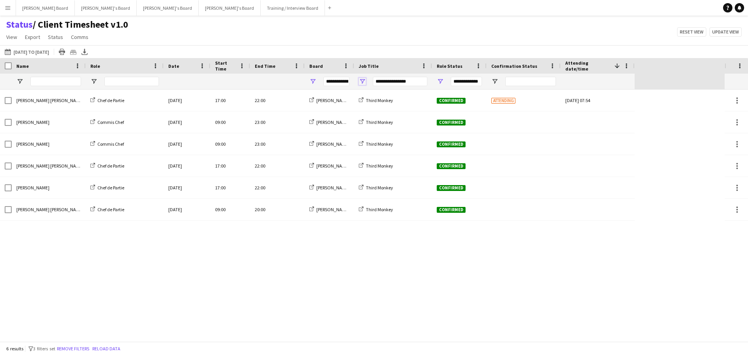
click at [364, 79] on span "Open Filter Menu" at bounding box center [362, 81] width 7 height 7
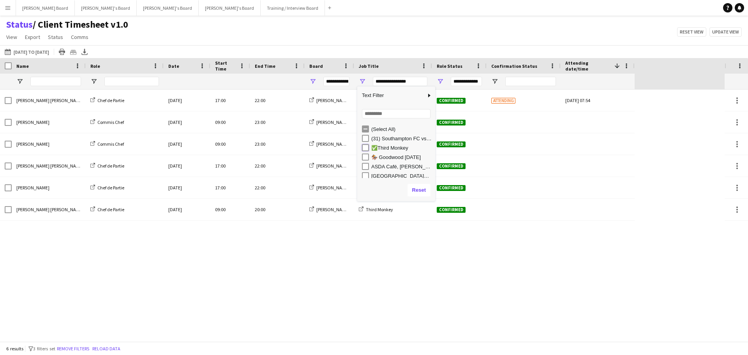
type input "**********"
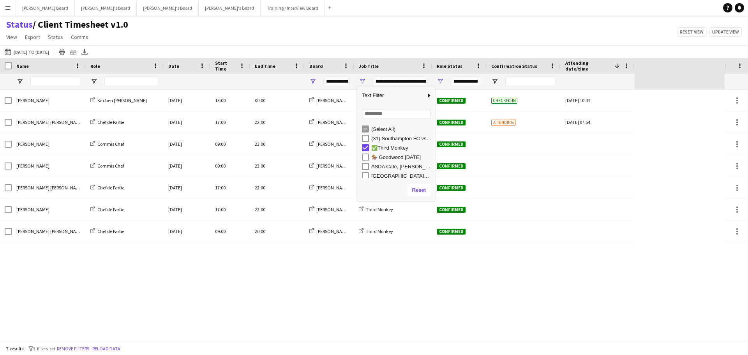
click at [343, 34] on div "Status / Client Timesheet v1.0 View Views Default view Airshow Accreditation Ai…" at bounding box center [374, 32] width 748 height 26
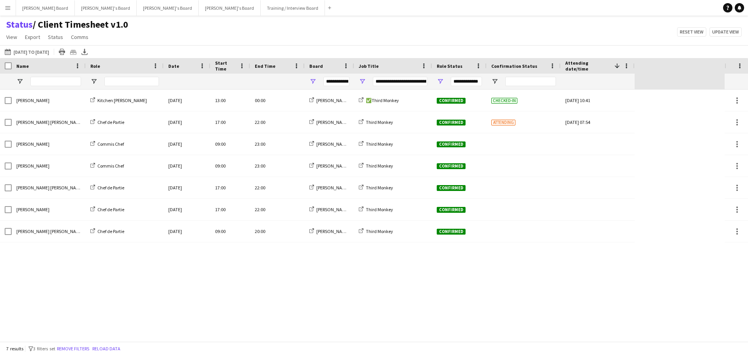
click at [182, 66] on div "Date" at bounding box center [182, 66] width 28 height 12
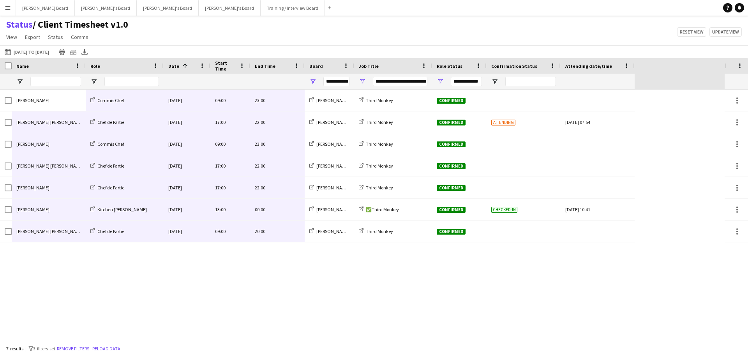
drag, startPoint x: 51, startPoint y: 100, endPoint x: 273, endPoint y: 227, distance: 255.9
click at [273, 227] on div "Marnel Antonio Guillen Castellon Chef de Partie Wed, 20 Aug 2025 17:00 22:00 De…" at bounding box center [317, 166] width 635 height 153
click at [288, 39] on div "Status / Client Timesheet v1.0 View Views Default view Airshow Accreditation Ai…" at bounding box center [374, 32] width 748 height 26
drag, startPoint x: 39, startPoint y: 10, endPoint x: 45, endPoint y: 11, distance: 6.7
click at [39, 10] on button "Dean's Board Close" at bounding box center [45, 7] width 59 height 15
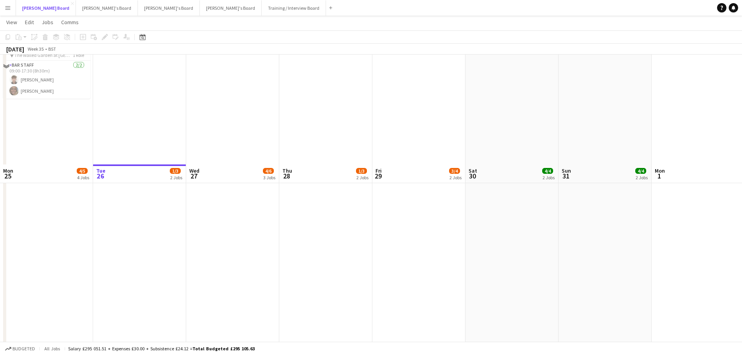
scroll to position [234, 0]
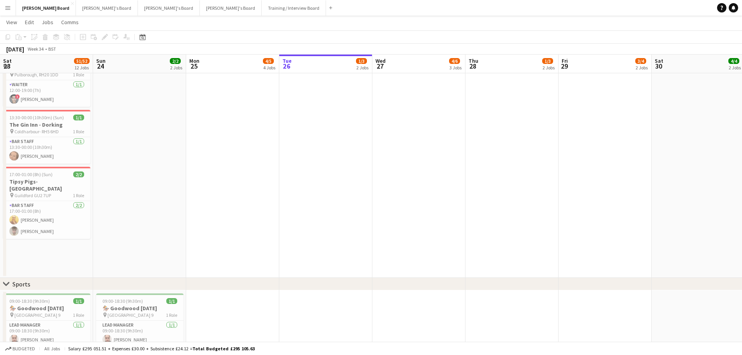
drag, startPoint x: 234, startPoint y: 206, endPoint x: 199, endPoint y: 208, distance: 34.7
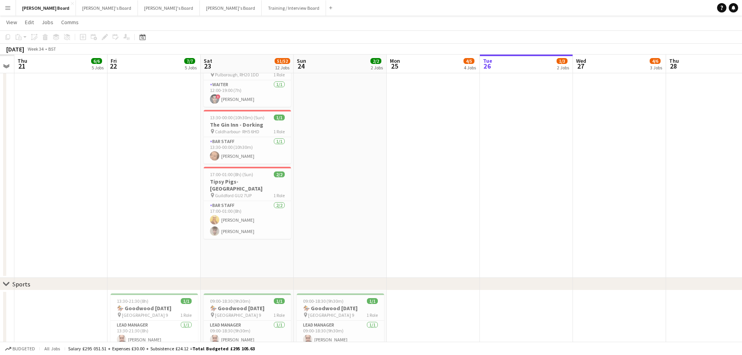
drag, startPoint x: 199, startPoint y: 208, endPoint x: 388, endPoint y: 203, distance: 188.7
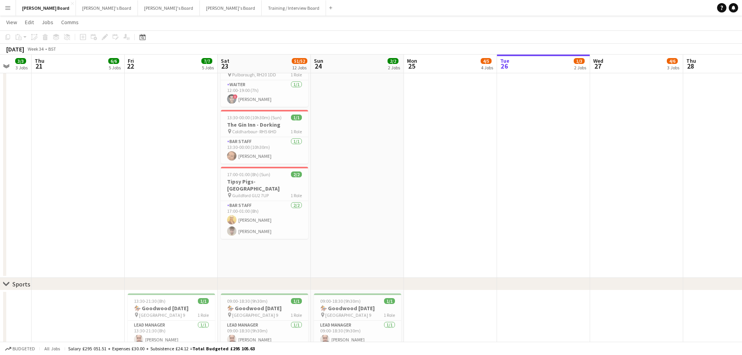
scroll to position [0, 188]
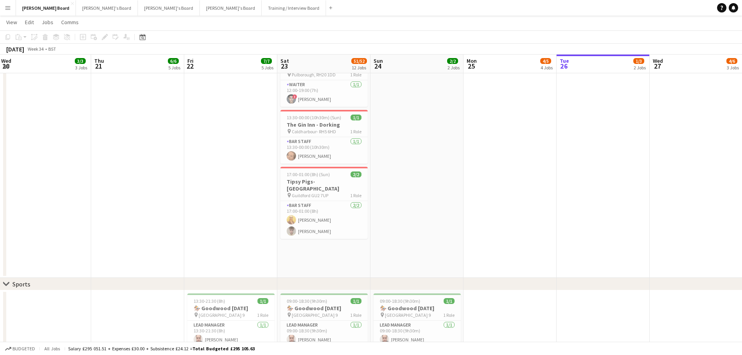
drag, startPoint x: 320, startPoint y: 207, endPoint x: 392, endPoint y: 210, distance: 71.8
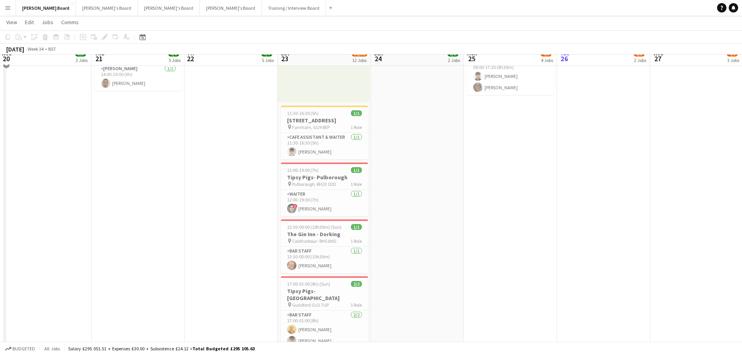
scroll to position [117, 0]
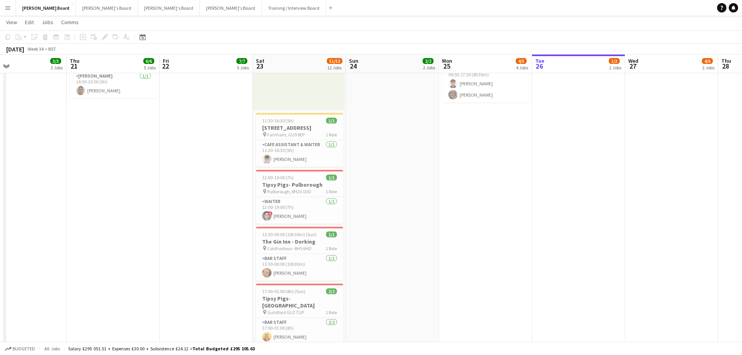
drag, startPoint x: 425, startPoint y: 224, endPoint x: 495, endPoint y: 228, distance: 69.5
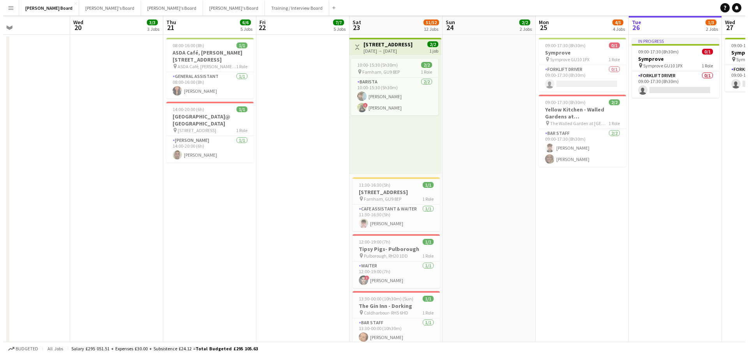
scroll to position [0, 0]
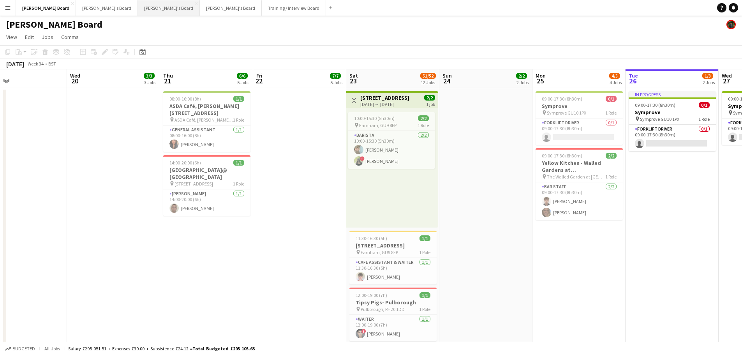
click at [138, 12] on button "Caitlin's Board Close" at bounding box center [169, 7] width 62 height 15
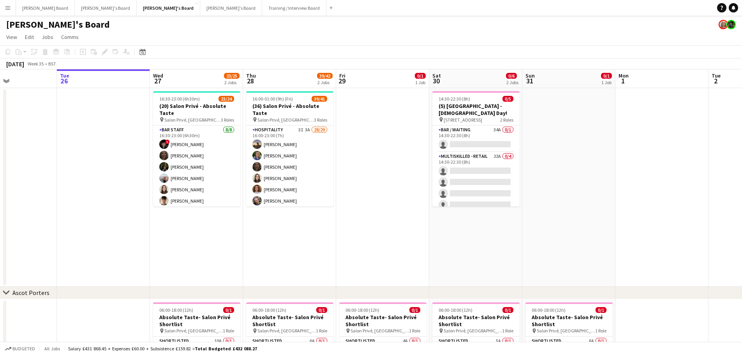
scroll to position [0, 223]
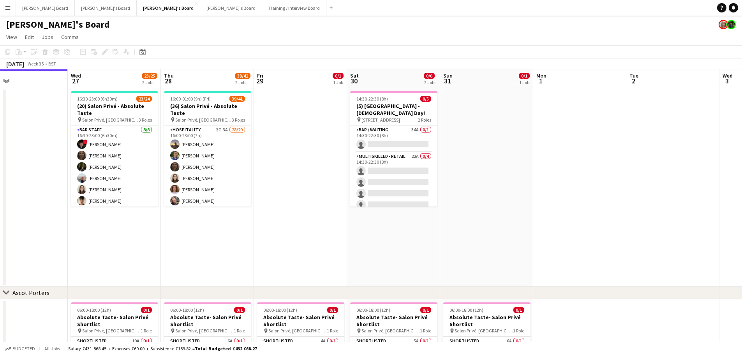
drag, startPoint x: 543, startPoint y: 240, endPoint x: 249, endPoint y: 223, distance: 294.7
click at [249, 223] on app-calendar-viewport "Sat 23 7/7 2 Jobs Sun 24 Mon 25 Tue 26 Wed 27 23/25 2 Jobs Thu 28 39/42 2 Jobs …" at bounding box center [371, 277] width 742 height 417
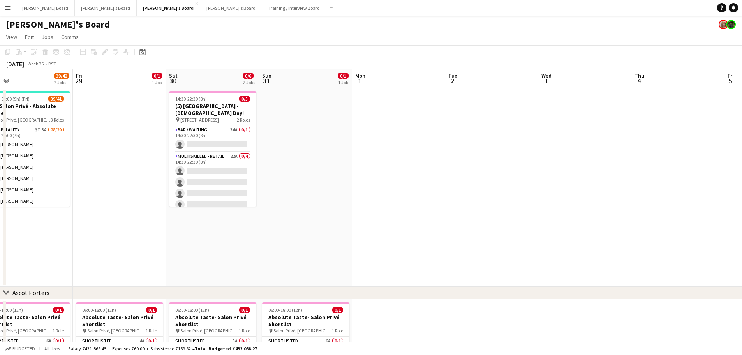
drag, startPoint x: 510, startPoint y: 218, endPoint x: 208, endPoint y: 223, distance: 302.0
click at [208, 223] on app-calendar-viewport "Mon 25 Tue 26 Wed 27 23/25 2 Jobs Thu 28 39/42 2 Jobs Fri 29 0/1 1 Job Sat 30 0…" at bounding box center [371, 277] width 742 height 417
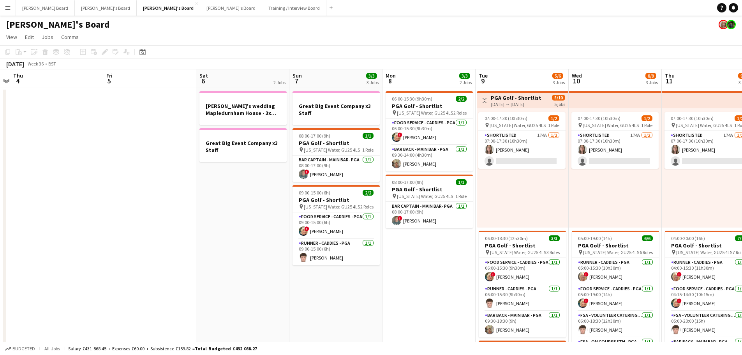
scroll to position [0, 277]
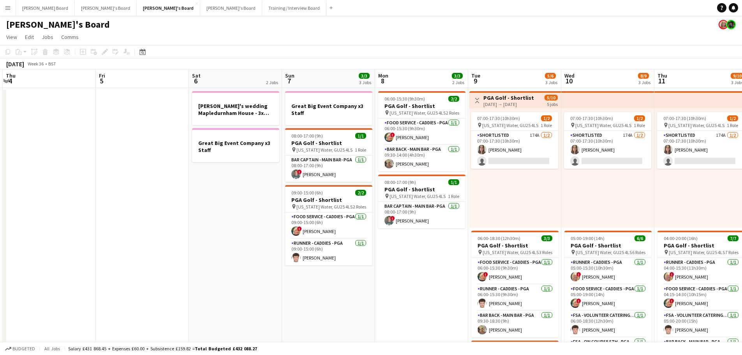
drag, startPoint x: 407, startPoint y: 214, endPoint x: 103, endPoint y: 175, distance: 306.4
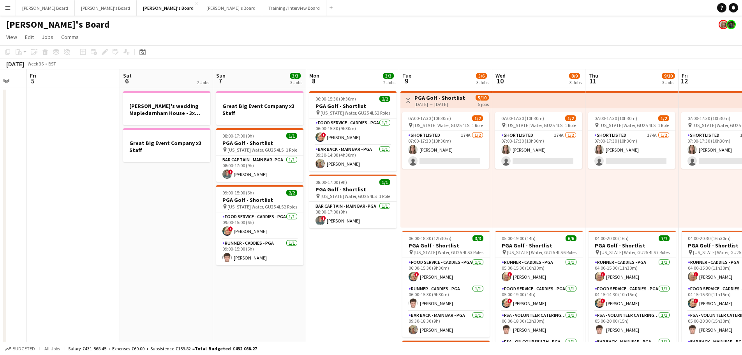
drag, startPoint x: 530, startPoint y: 206, endPoint x: 462, endPoint y: 206, distance: 67.8
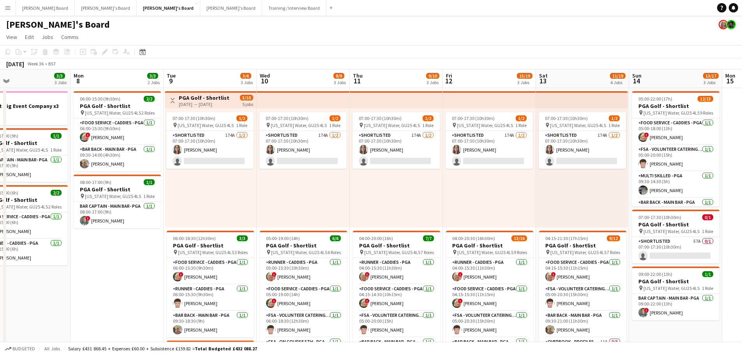
scroll to position [0, 226]
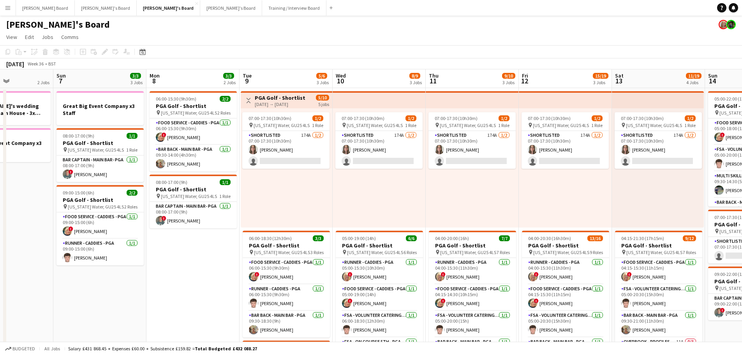
drag, startPoint x: 593, startPoint y: 219, endPoint x: 362, endPoint y: 209, distance: 231.3
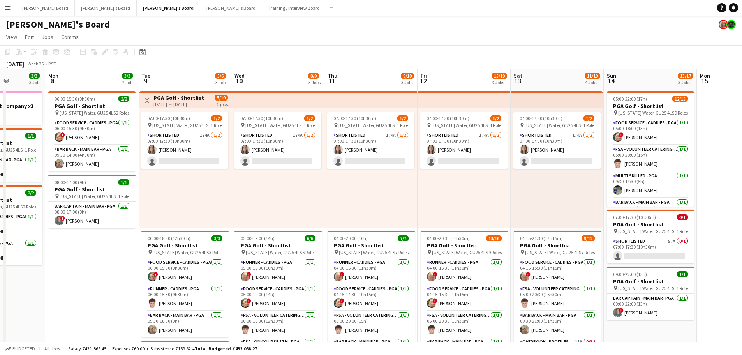
drag, startPoint x: 712, startPoint y: 218, endPoint x: 697, endPoint y: 218, distance: 14.4
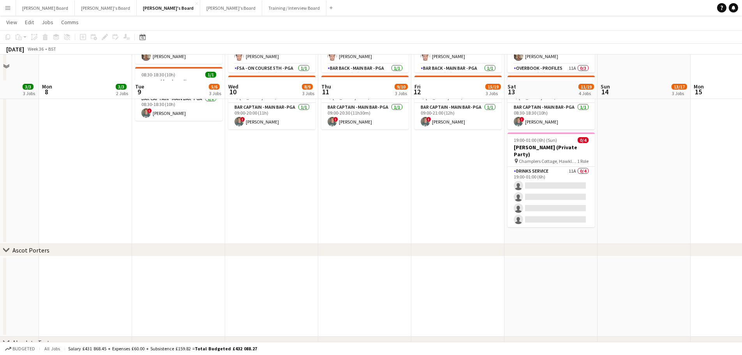
scroll to position [375, 0]
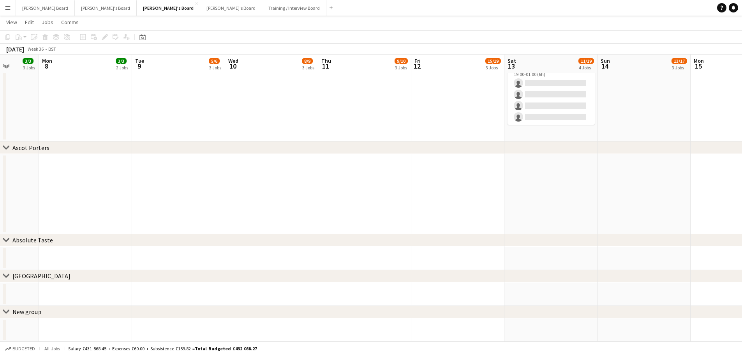
drag, startPoint x: 223, startPoint y: 209, endPoint x: 558, endPoint y: 153, distance: 340.5
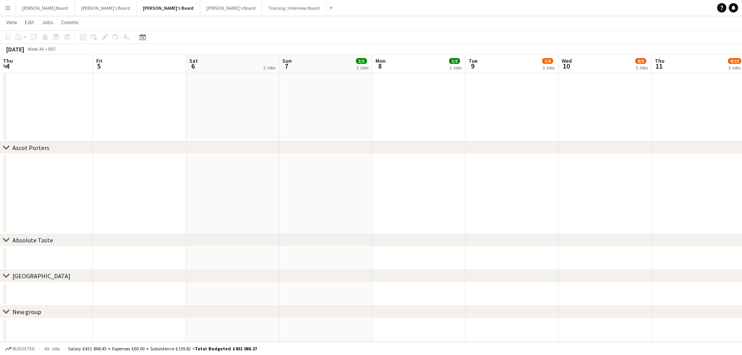
drag, startPoint x: 340, startPoint y: 187, endPoint x: 207, endPoint y: 192, distance: 133.8
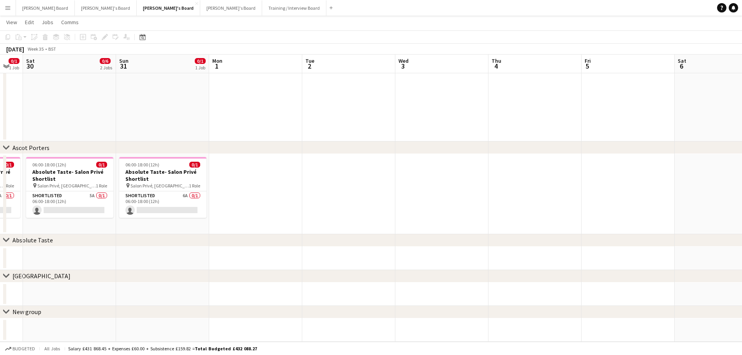
drag, startPoint x: 391, startPoint y: 187, endPoint x: 462, endPoint y: 189, distance: 70.6
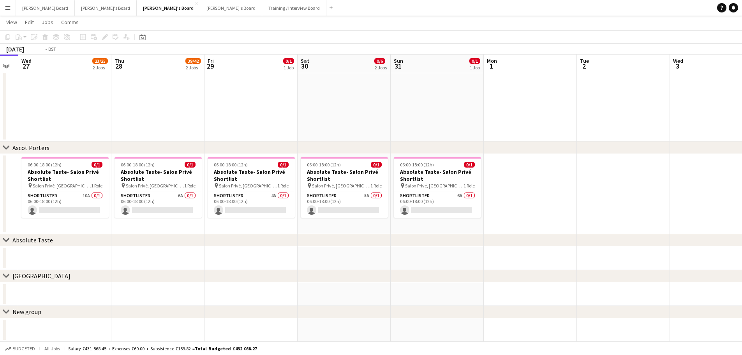
drag, startPoint x: 494, startPoint y: 188, endPoint x: 288, endPoint y: 163, distance: 208.0
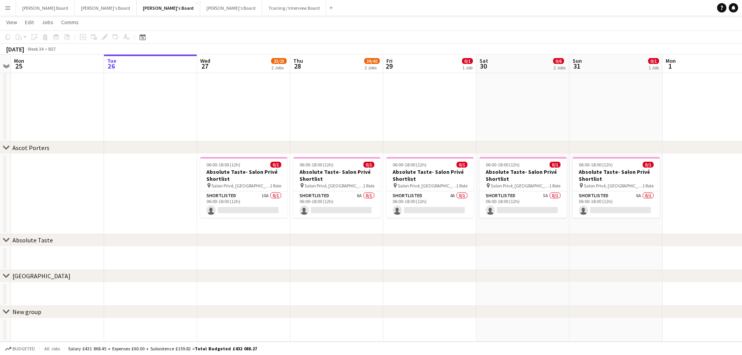
drag, startPoint x: 57, startPoint y: 134, endPoint x: 325, endPoint y: 129, distance: 268.6
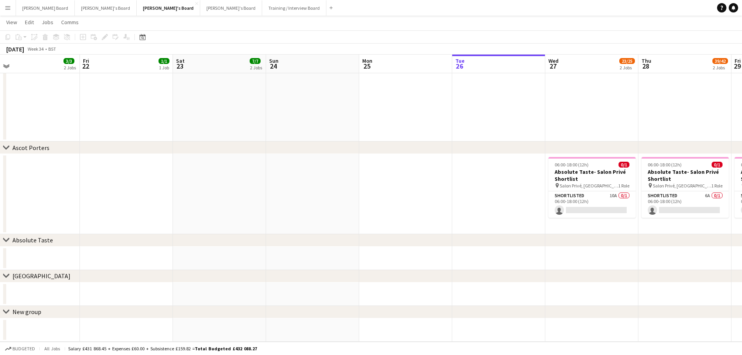
drag, startPoint x: 215, startPoint y: 139, endPoint x: 349, endPoint y: 142, distance: 134.1
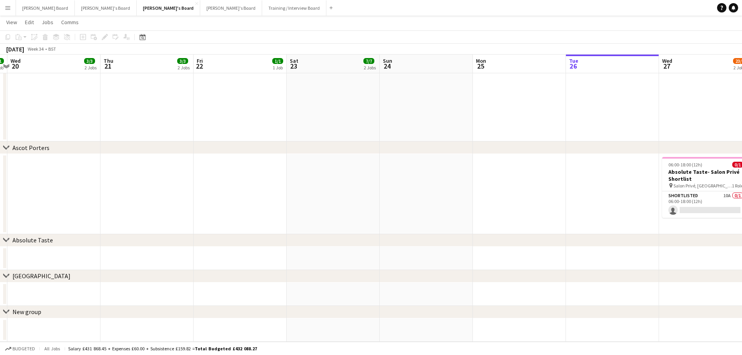
drag, startPoint x: 316, startPoint y: 142, endPoint x: 321, endPoint y: 141, distance: 5.2
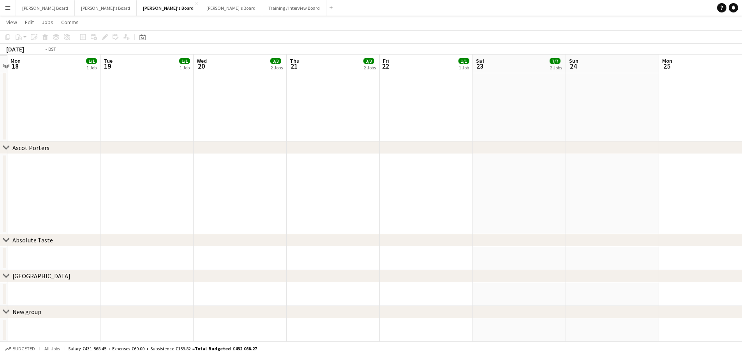
drag, startPoint x: 231, startPoint y: 139, endPoint x: 430, endPoint y: 124, distance: 199.7
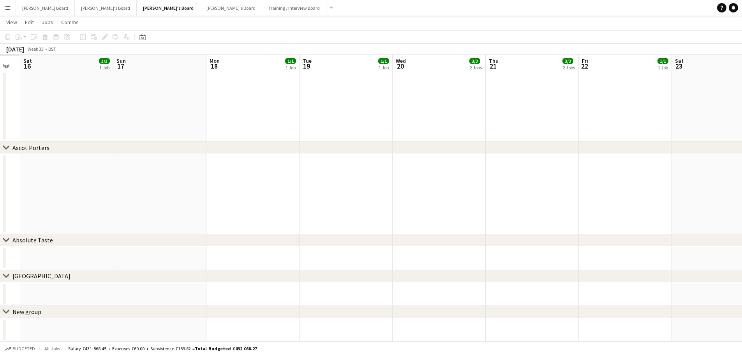
drag, startPoint x: 236, startPoint y: 119, endPoint x: 389, endPoint y: 111, distance: 153.0
drag, startPoint x: 197, startPoint y: 120, endPoint x: 407, endPoint y: 123, distance: 210.1
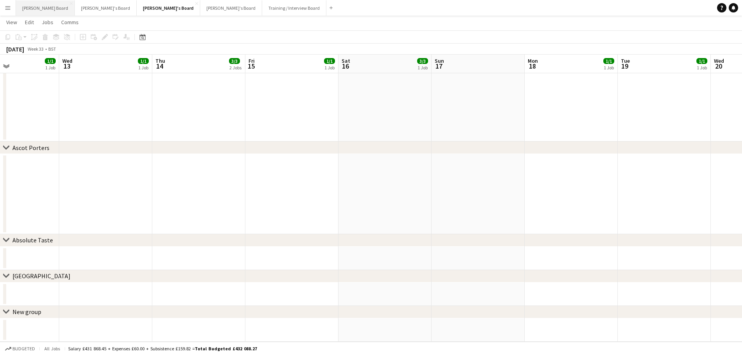
click at [29, 6] on button "Dean's Board Close" at bounding box center [45, 7] width 59 height 15
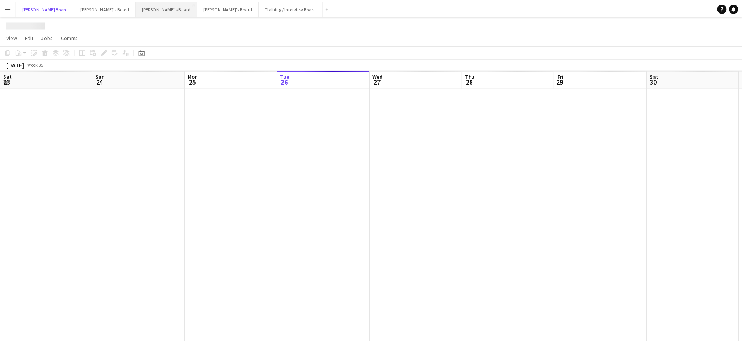
scroll to position [0, 186]
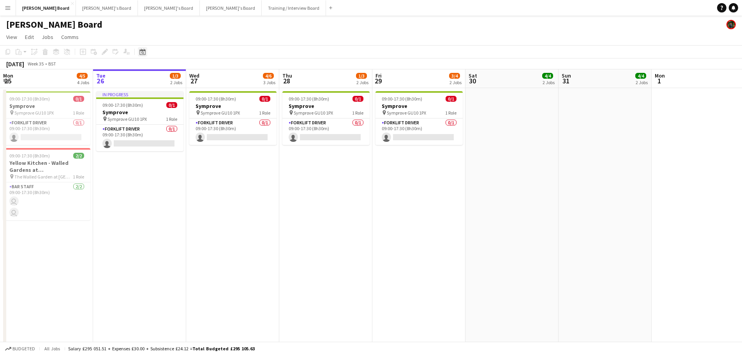
click at [142, 53] on icon at bounding box center [142, 52] width 3 height 3
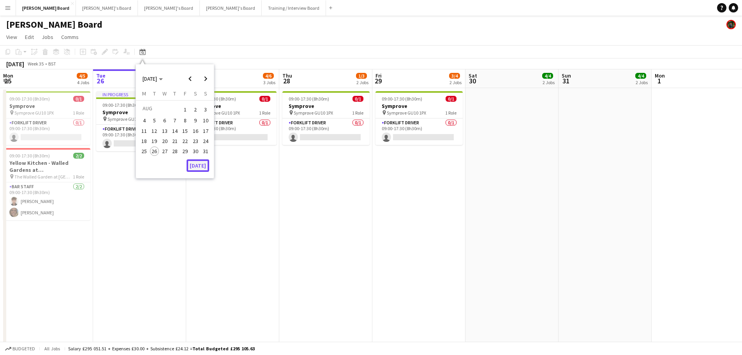
click at [200, 168] on button "[DATE]" at bounding box center [198, 165] width 23 height 12
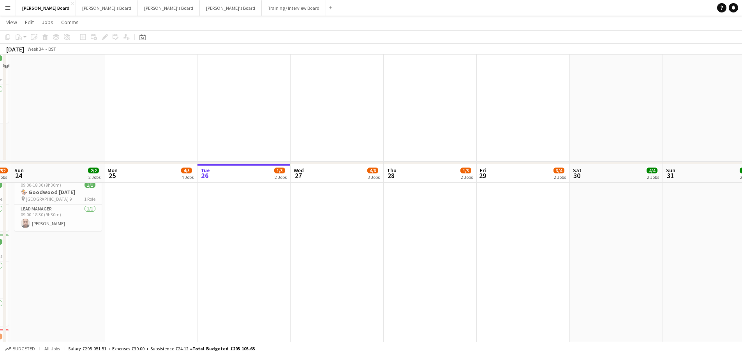
scroll to position [468, 0]
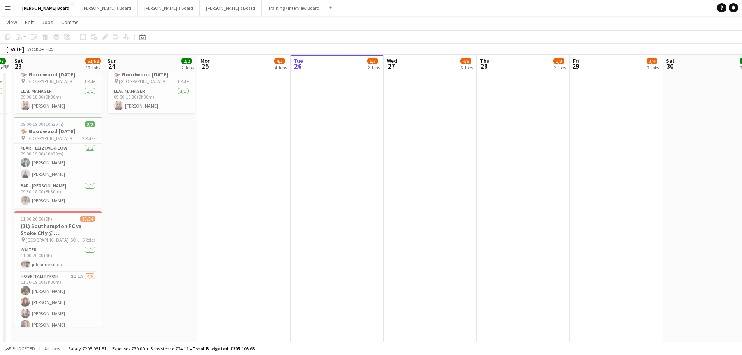
drag, startPoint x: 281, startPoint y: 182, endPoint x: 331, endPoint y: 182, distance: 50.3
click at [355, 181] on app-calendar-viewport "Wed 20 Thu 21 6/6 5 Jobs Fri 22 7/7 5 Jobs Sat 23 51/52 12 Jobs Sun 24 2/2 2 Jo…" at bounding box center [371, 176] width 742 height 1227
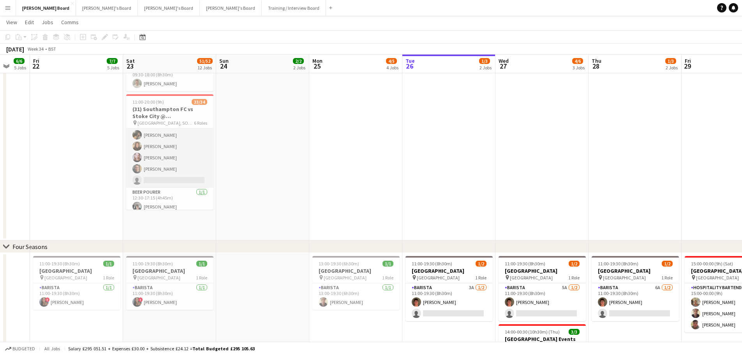
scroll to position [78, 0]
click at [177, 145] on app-card-role "Hospitality FOH 2I 1A 4/5 11:30-19:00 (7h30m) Emily Bonser millie bates Oliver …" at bounding box center [169, 113] width 87 height 72
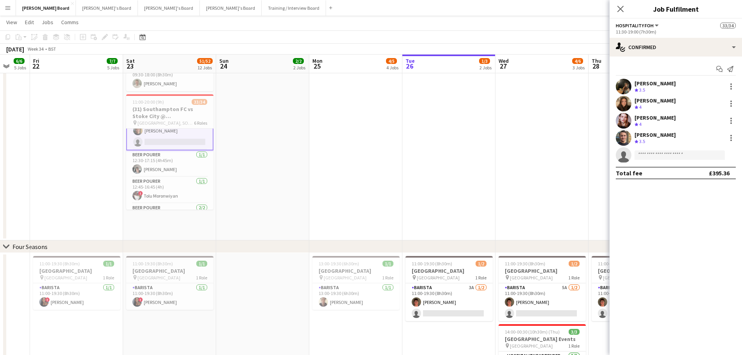
scroll to position [79, 0]
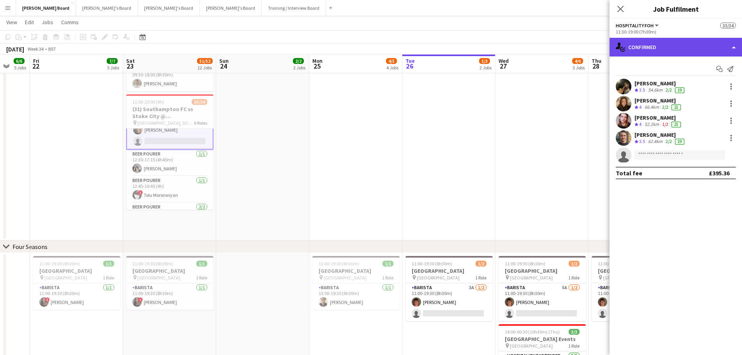
drag, startPoint x: 681, startPoint y: 48, endPoint x: 700, endPoint y: 142, distance: 96.2
click at [681, 48] on div "single-neutral-actions-check-2 Confirmed" at bounding box center [676, 47] width 132 height 19
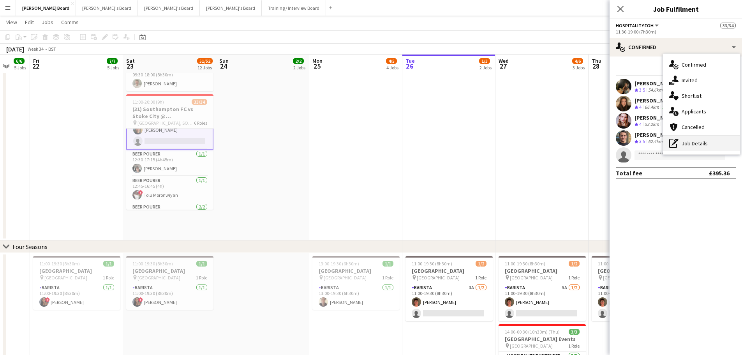
click at [694, 145] on div "pen-write Job Details" at bounding box center [701, 144] width 77 height 16
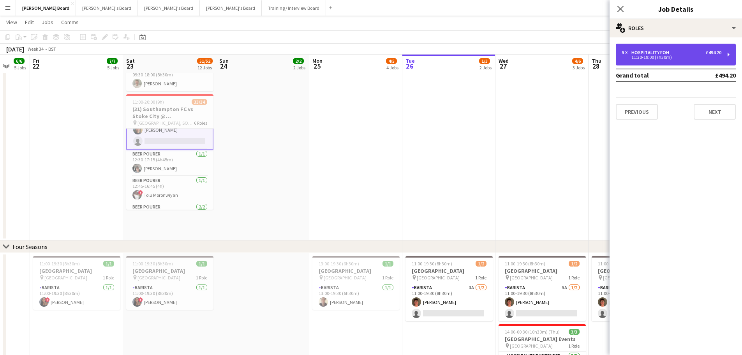
click at [660, 55] on div "11:30-19:00 (7h30m)" at bounding box center [671, 57] width 99 height 4
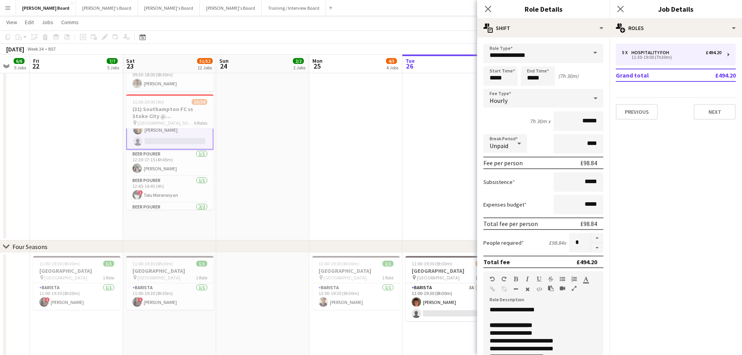
click at [590, 253] on form "**********" at bounding box center [543, 266] width 132 height 444
click at [591, 250] on button "button" at bounding box center [597, 248] width 12 height 10
type input "*"
click at [351, 180] on app-date-cell at bounding box center [355, 90] width 93 height 301
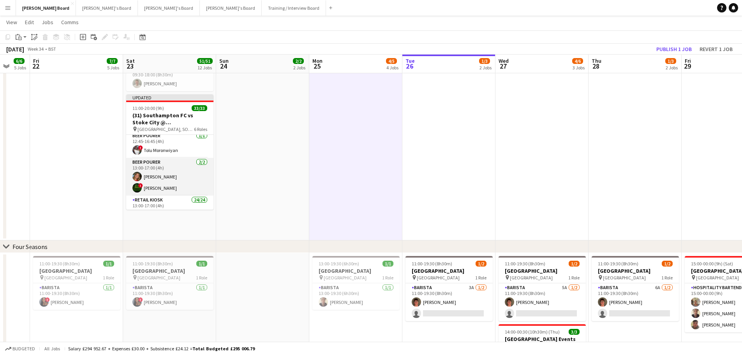
scroll to position [156, 0]
click at [173, 185] on app-card-role "Retail Kiosk 24/24 13:00-17:00 (4h) Courteney Gardner Pamela Bockarie ! Liam Je…" at bounding box center [169, 262] width 87 height 289
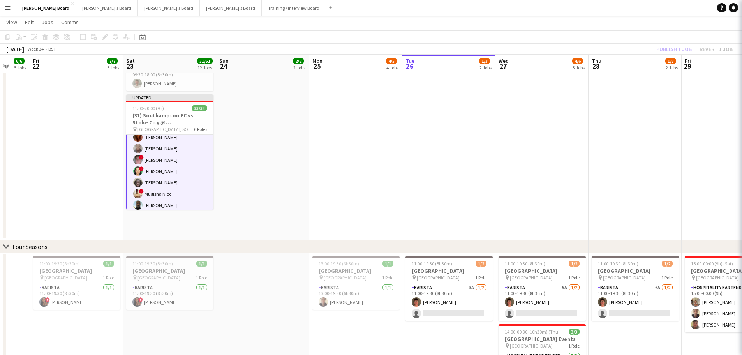
scroll to position [196, 0]
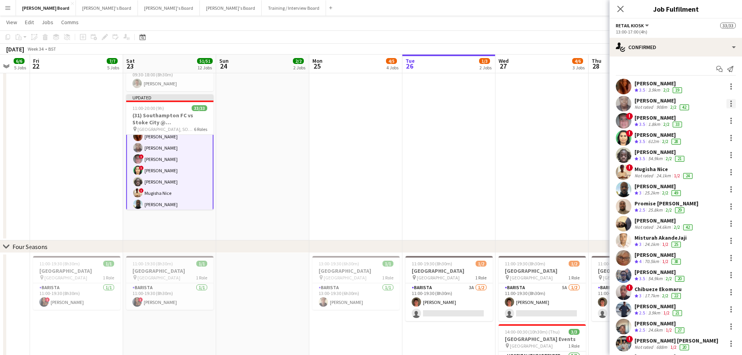
click at [729, 104] on div at bounding box center [731, 103] width 9 height 9
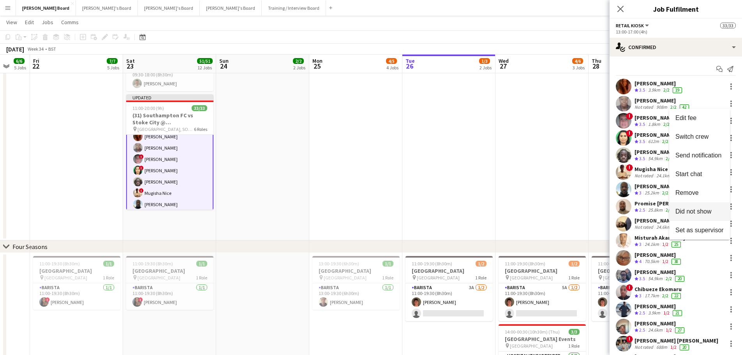
click at [694, 207] on button "Did not show" at bounding box center [699, 211] width 61 height 19
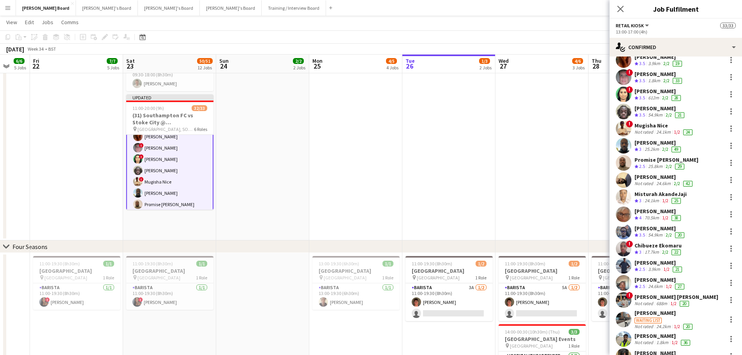
scroll to position [39, 0]
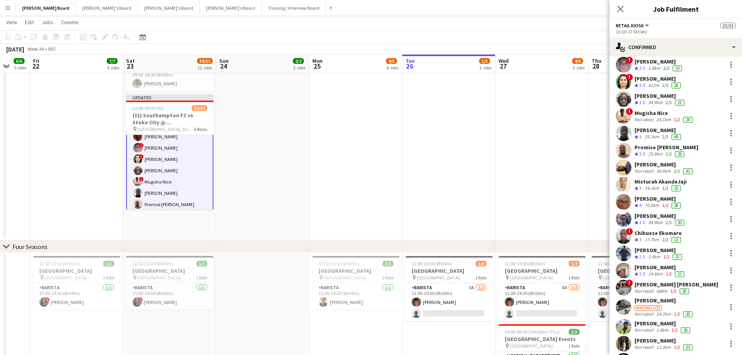
click at [663, 204] on div "1/2" at bounding box center [665, 205] width 9 height 7
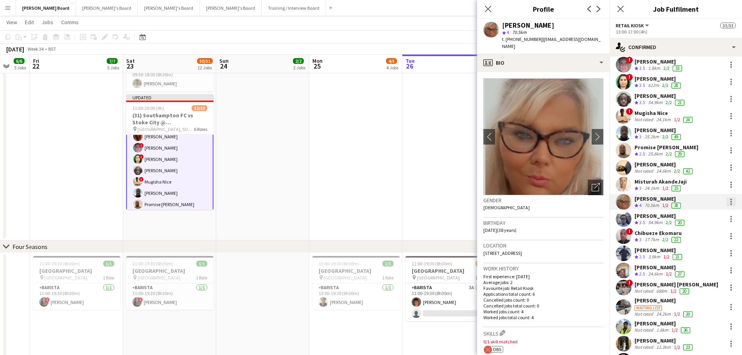
click at [727, 201] on div at bounding box center [731, 201] width 9 height 9
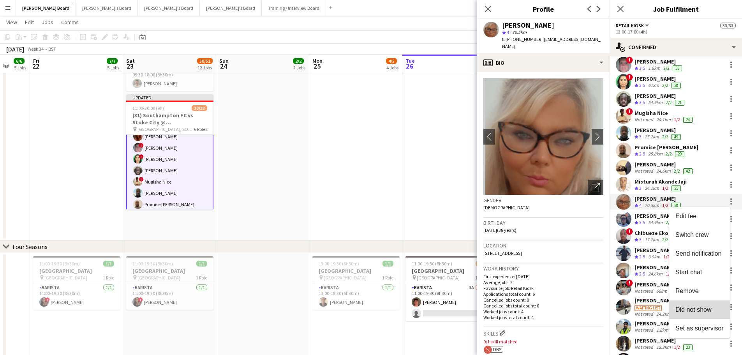
click at [704, 308] on span "Did not show" at bounding box center [694, 309] width 36 height 7
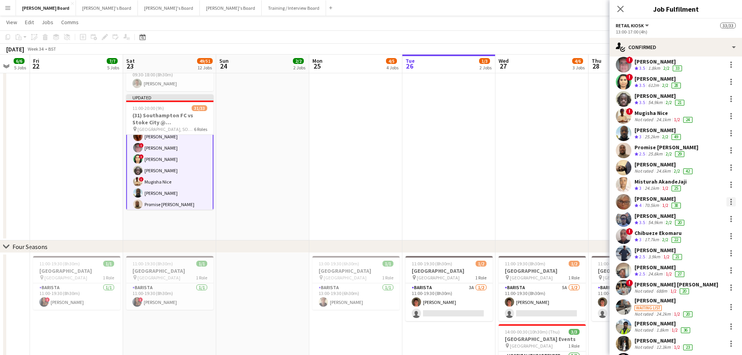
click at [727, 203] on div at bounding box center [731, 201] width 9 height 9
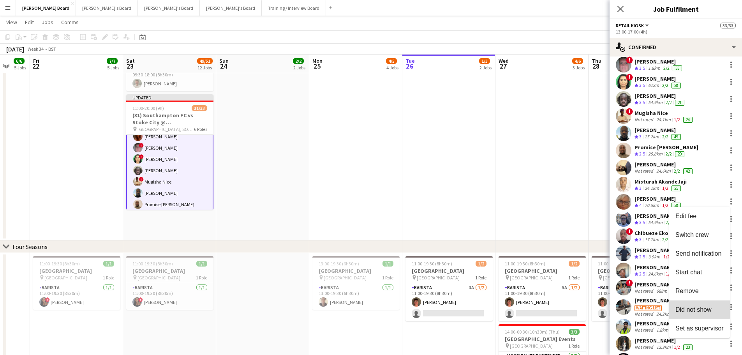
click at [697, 306] on span "Did not show" at bounding box center [694, 309] width 36 height 7
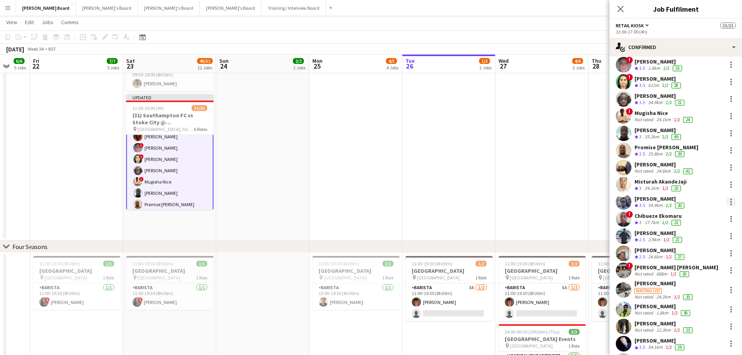
click at [727, 203] on div at bounding box center [731, 201] width 9 height 9
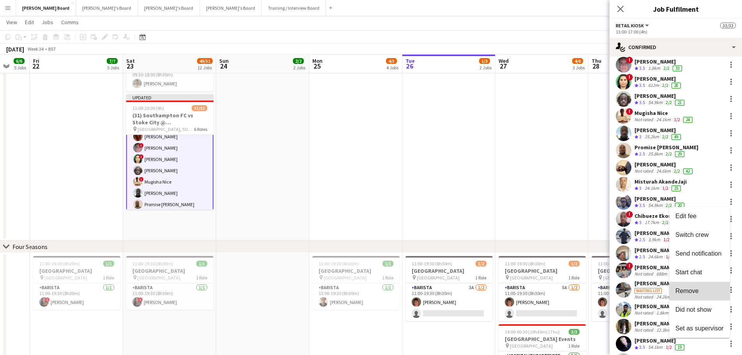
click at [701, 288] on span "Remove" at bounding box center [700, 291] width 48 height 7
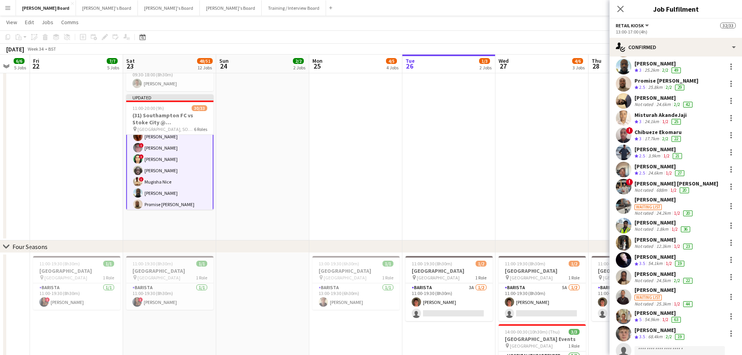
scroll to position [117, 0]
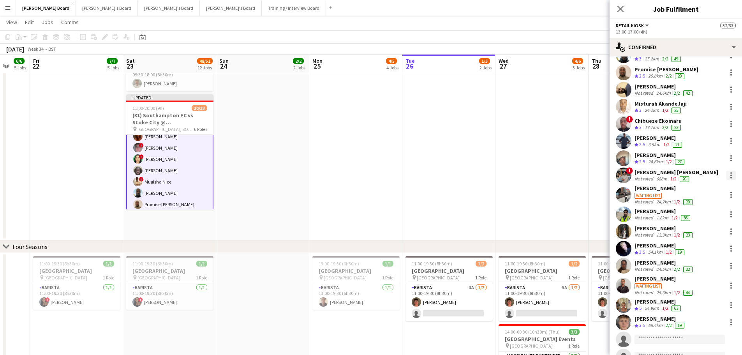
click at [728, 176] on div at bounding box center [731, 175] width 9 height 9
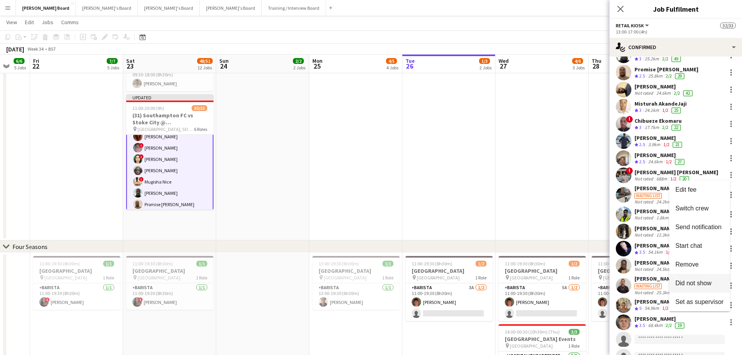
click at [710, 281] on span "Did not show" at bounding box center [694, 283] width 36 height 7
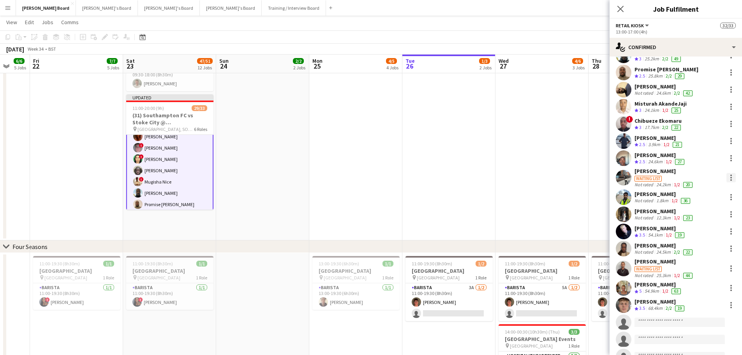
click at [731, 179] on div at bounding box center [732, 180] width 2 height 2
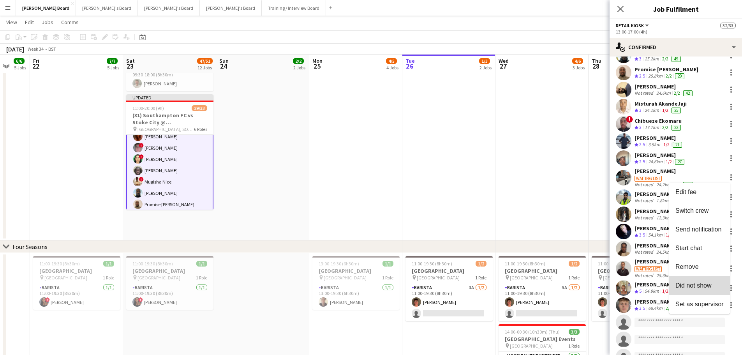
click at [707, 284] on span "Did not show" at bounding box center [694, 285] width 36 height 7
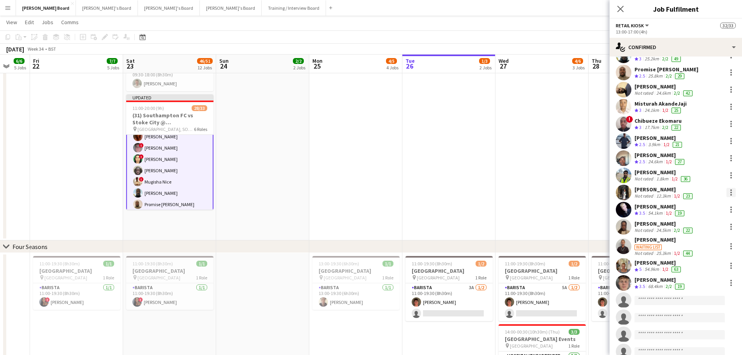
click at [731, 189] on div at bounding box center [732, 190] width 2 height 2
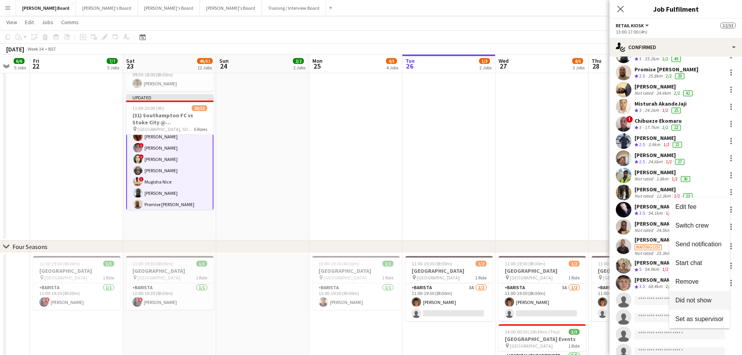
click at [701, 296] on button "Did not show" at bounding box center [699, 300] width 61 height 19
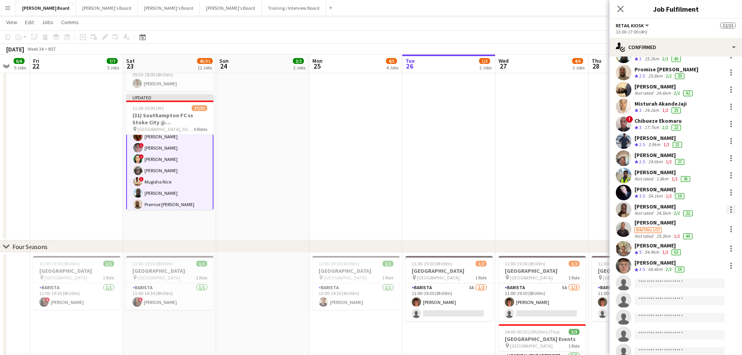
click at [727, 208] on div at bounding box center [731, 209] width 9 height 9
click at [702, 317] on span "Did not show" at bounding box center [694, 317] width 36 height 7
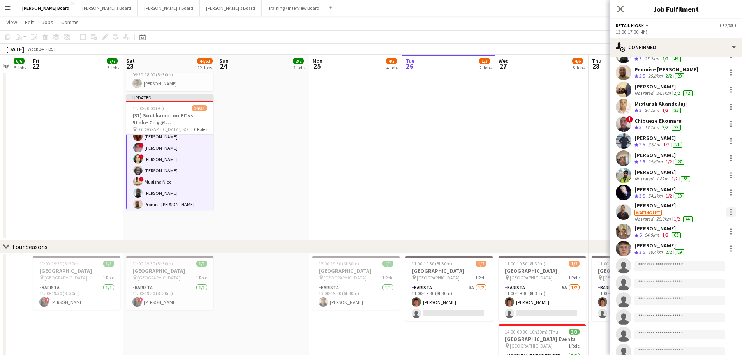
click at [728, 213] on div at bounding box center [731, 211] width 9 height 9
click at [700, 317] on span "Did not show" at bounding box center [694, 319] width 36 height 7
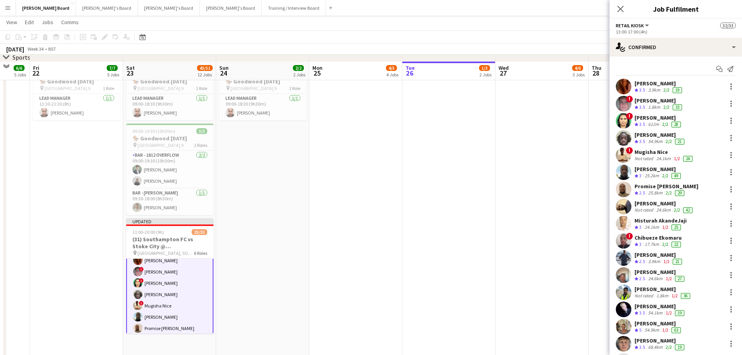
scroll to position [468, 0]
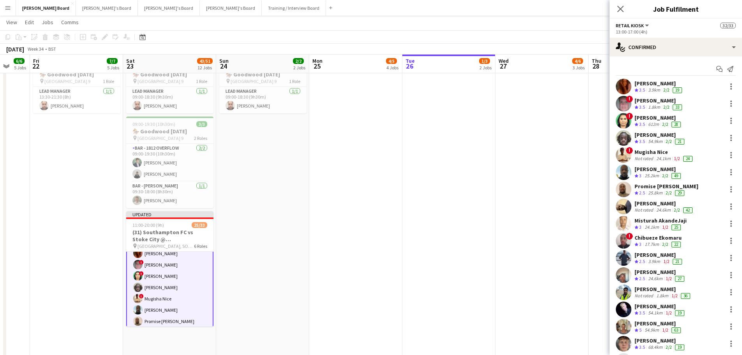
click at [310, 233] on app-date-cell at bounding box center [355, 207] width 93 height 301
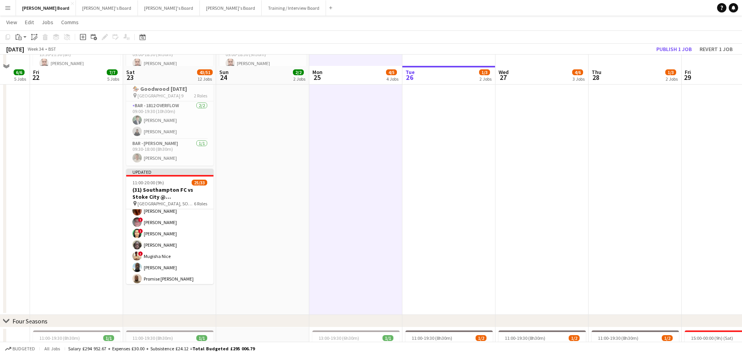
scroll to position [546, 0]
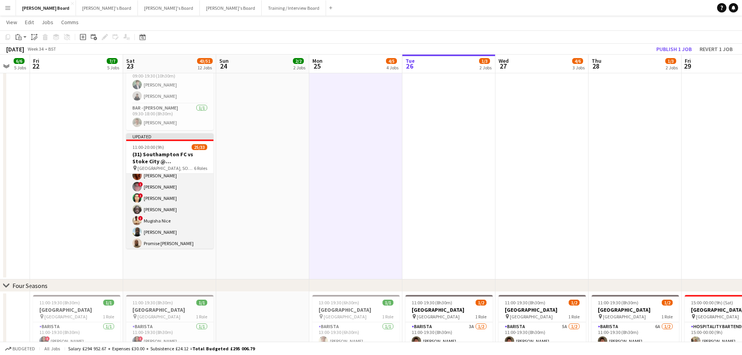
click at [177, 233] on app-card-role "Retail Kiosk 18I 1A 16/24 13:00-17:00 (4h) Courteney Gardner ! Liam Jenkins ! S…" at bounding box center [169, 300] width 87 height 286
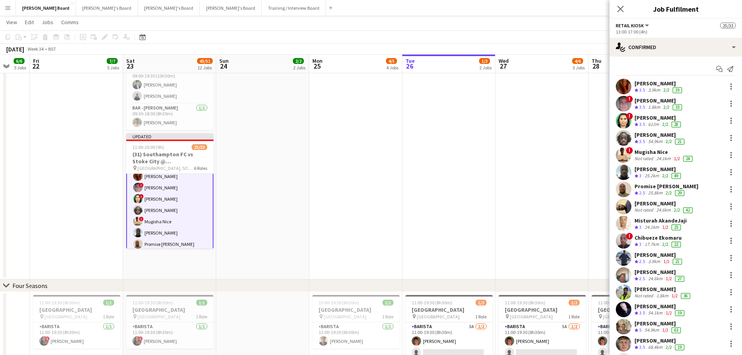
scroll to position [196, 0]
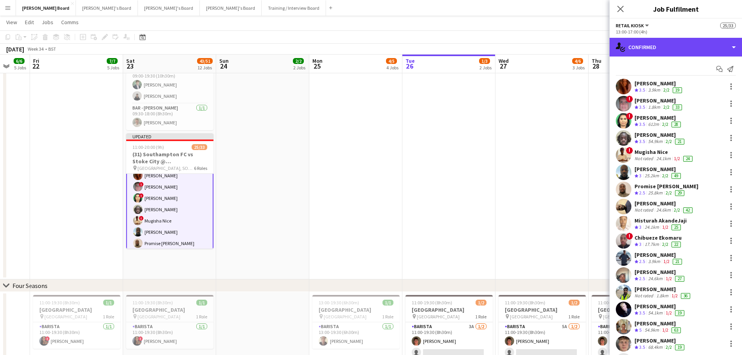
click at [672, 52] on div "single-neutral-actions-check-2 Confirmed" at bounding box center [676, 47] width 132 height 19
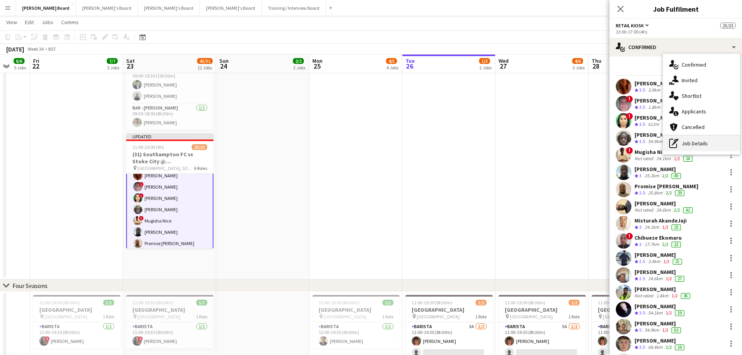
click at [695, 137] on div "pen-write Job Details" at bounding box center [701, 144] width 77 height 16
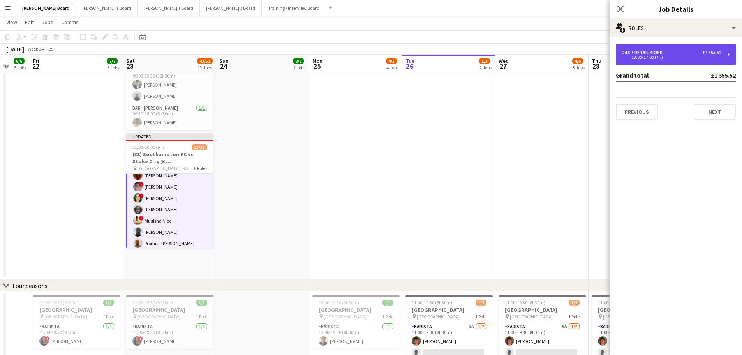
click at [674, 54] on div "24 x Retail Kiosk £1 355.52" at bounding box center [671, 52] width 99 height 5
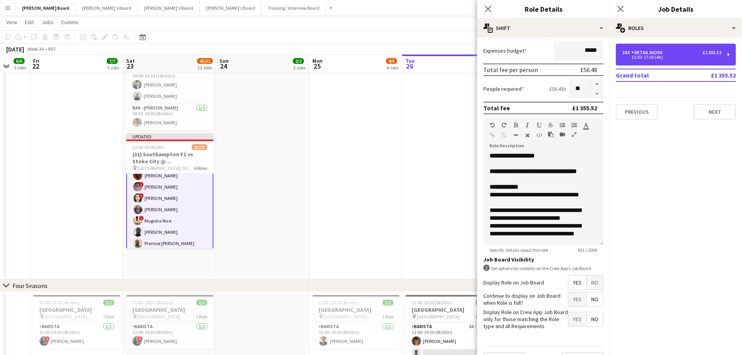
scroll to position [156, 0]
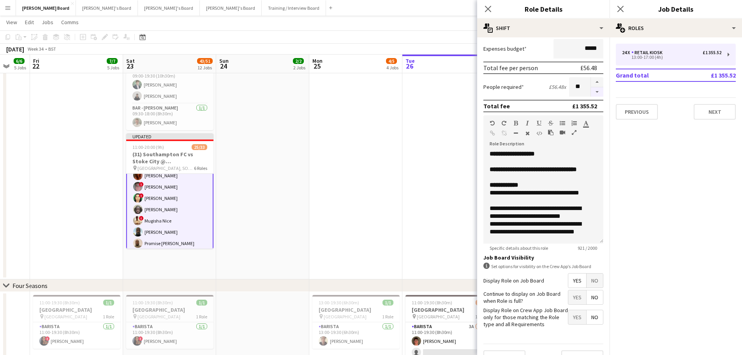
click at [591, 92] on button "button" at bounding box center [597, 92] width 12 height 10
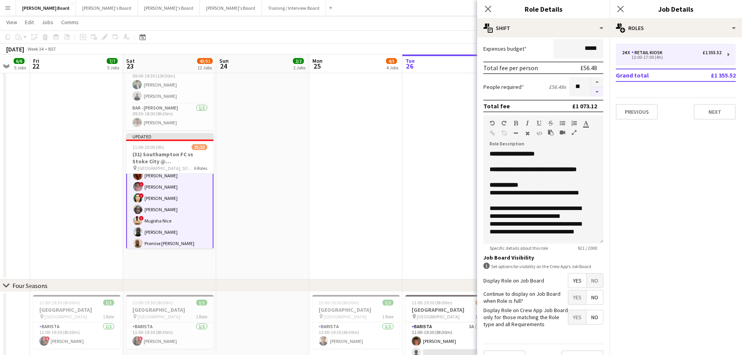
click at [591, 92] on button "button" at bounding box center [597, 92] width 12 height 10
type input "**"
click at [591, 92] on div at bounding box center [597, 86] width 13 height 19
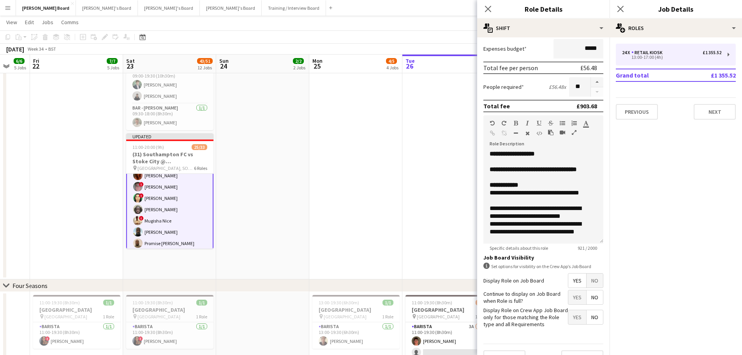
click at [467, 111] on app-date-cell at bounding box center [449, 129] width 93 height 301
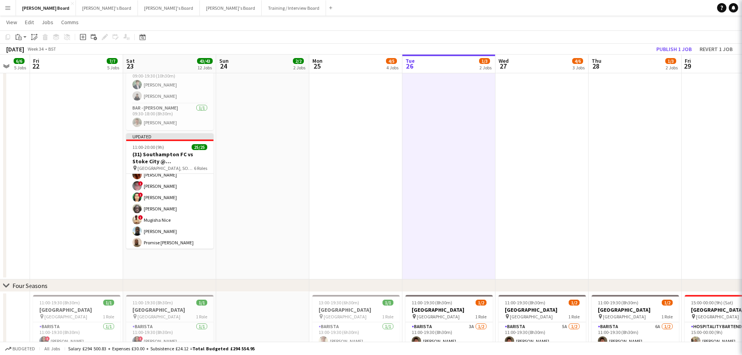
scroll to position [195, 0]
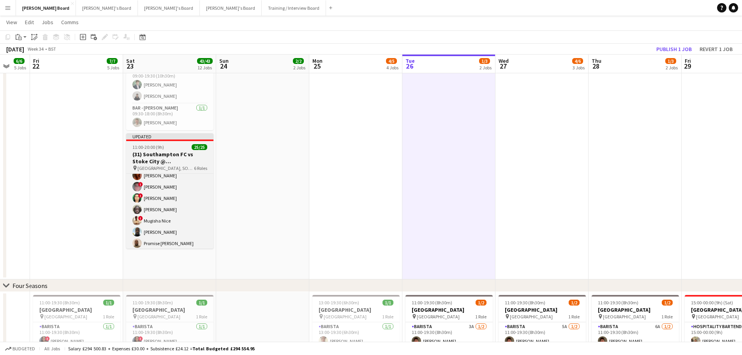
click at [163, 165] on h3 "(31) Southampton FC vs Stoke City @ St Mary's Stadium, SO14 5FP" at bounding box center [169, 158] width 87 height 14
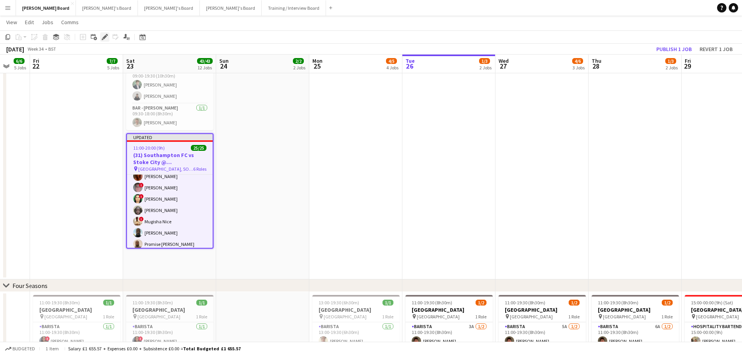
click at [102, 38] on icon "Edit" at bounding box center [105, 37] width 6 height 6
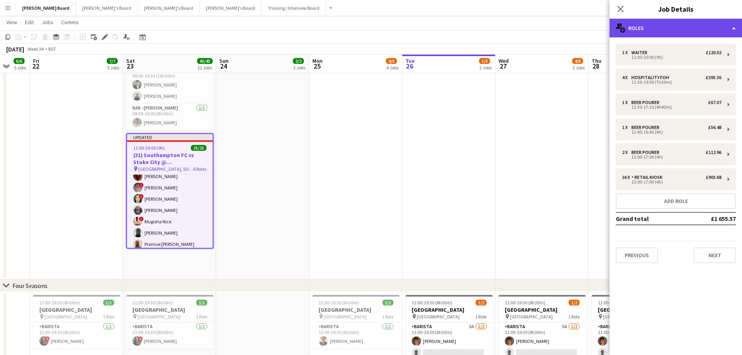
click at [713, 33] on div "multiple-users-add Roles" at bounding box center [676, 28] width 132 height 19
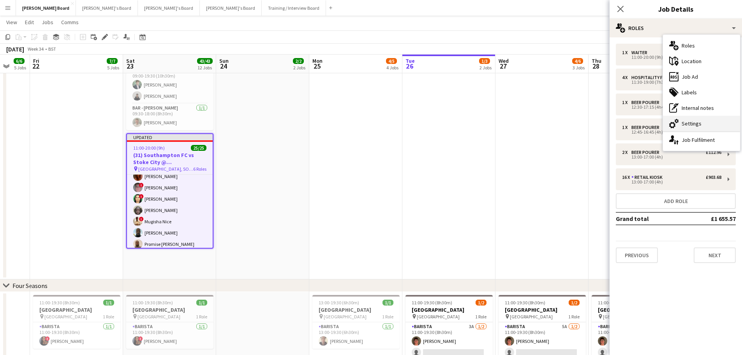
click at [694, 122] on div "cog-double-3 Settings" at bounding box center [701, 124] width 77 height 16
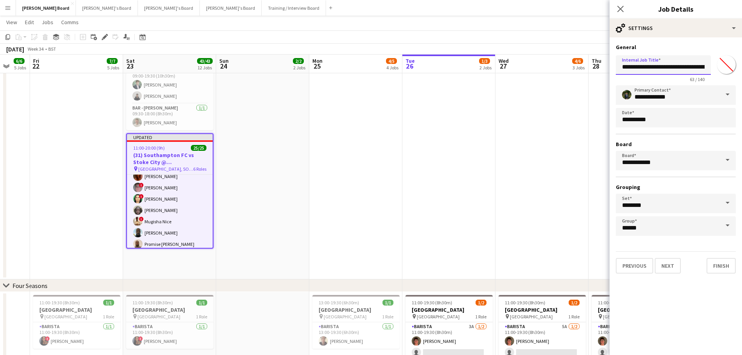
drag, startPoint x: 629, startPoint y: 69, endPoint x: 602, endPoint y: 74, distance: 27.0
click at [608, 71] on body "Menu Boards Boards Boards All jobs Status Workforce Workforce My Workforce Recr…" at bounding box center [371, 89] width 742 height 1271
type input "**********"
click at [466, 148] on app-date-cell at bounding box center [449, 129] width 93 height 301
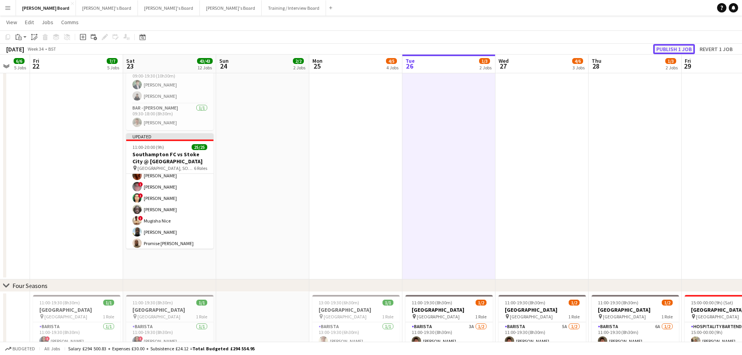
click at [669, 49] on button "Publish 1 job" at bounding box center [675, 49] width 42 height 10
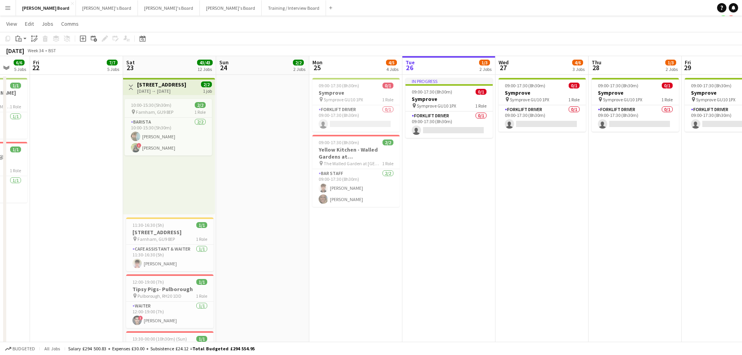
scroll to position [0, 0]
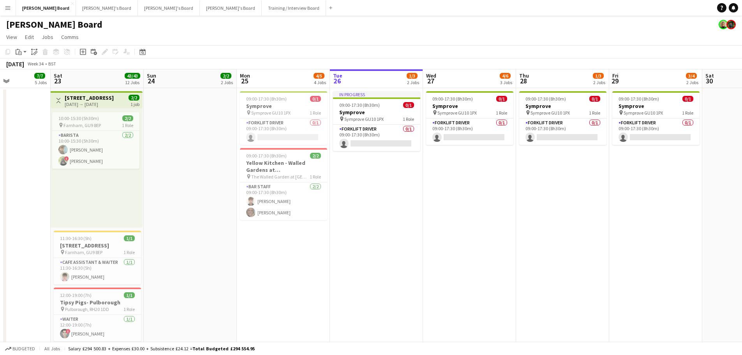
drag, startPoint x: 507, startPoint y: 208, endPoint x: 447, endPoint y: 207, distance: 60.0
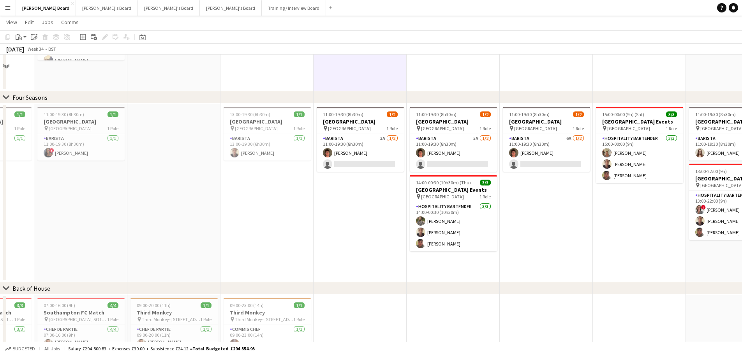
scroll to position [701, 0]
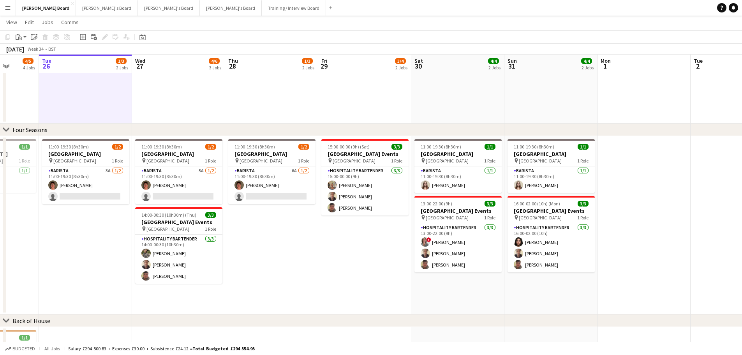
drag, startPoint x: 520, startPoint y: 246, endPoint x: 387, endPoint y: 228, distance: 134.4
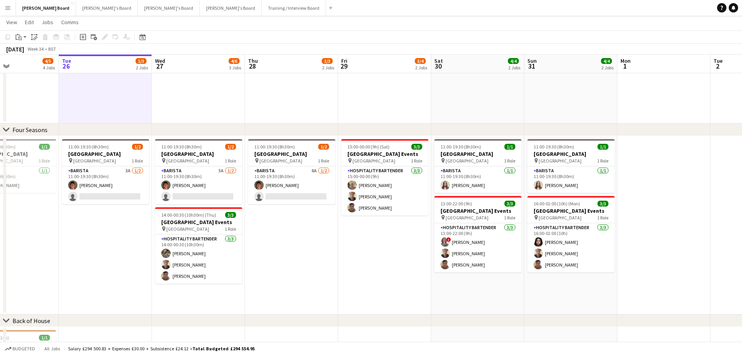
drag, startPoint x: 447, startPoint y: 258, endPoint x: 309, endPoint y: 248, distance: 137.5
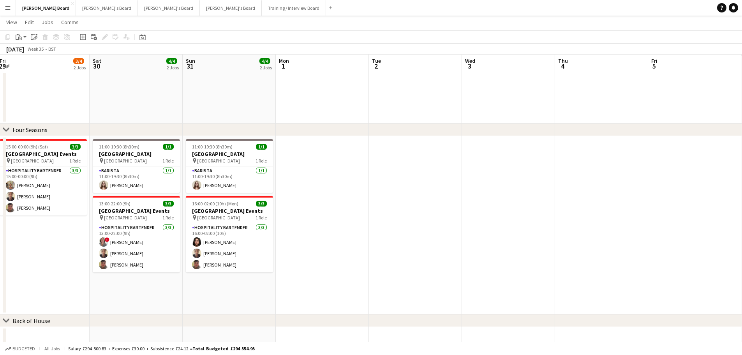
drag, startPoint x: 468, startPoint y: 214, endPoint x: 404, endPoint y: 208, distance: 65.0
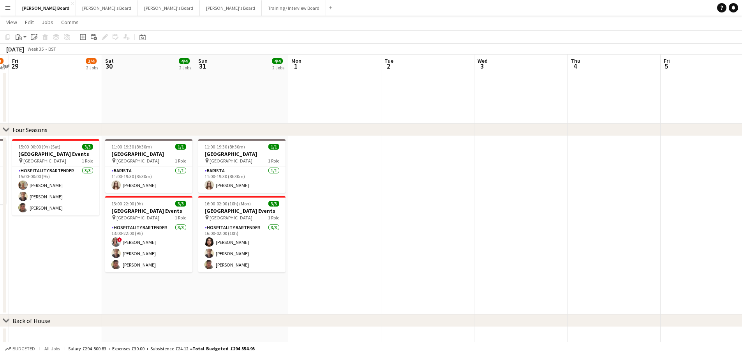
drag, startPoint x: 528, startPoint y: 190, endPoint x: 313, endPoint y: 191, distance: 215.5
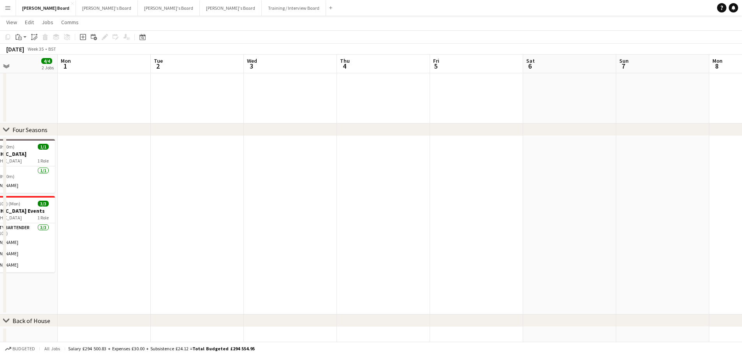
drag, startPoint x: 468, startPoint y: 184, endPoint x: 188, endPoint y: 163, distance: 281.0
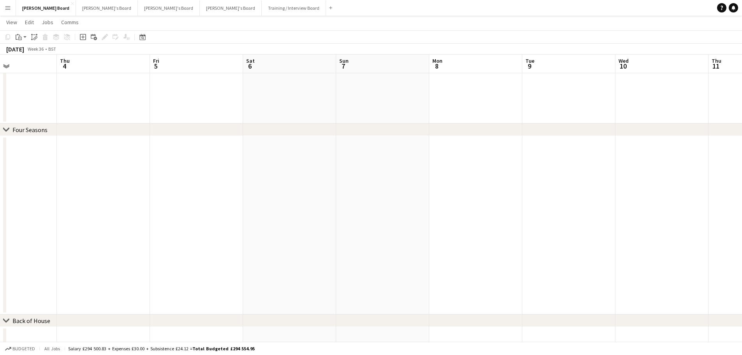
drag, startPoint x: 393, startPoint y: 155, endPoint x: 268, endPoint y: 159, distance: 124.4
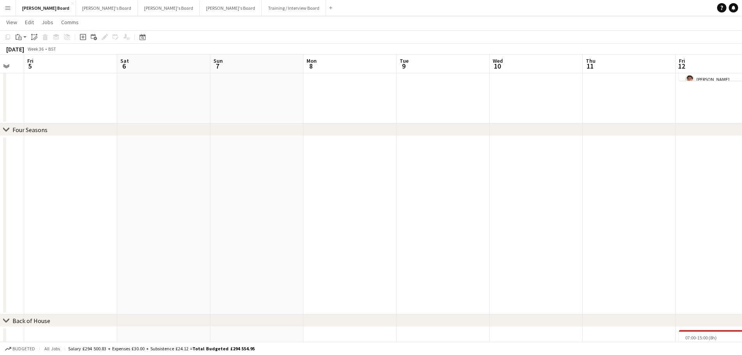
drag, startPoint x: 177, startPoint y: 163, endPoint x: 112, endPoint y: 145, distance: 66.9
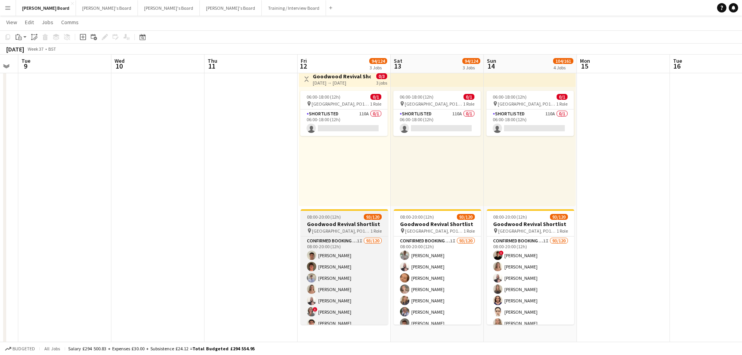
scroll to position [429, 0]
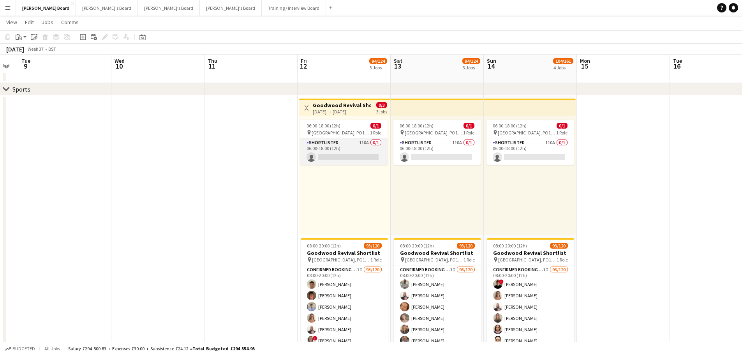
click at [342, 152] on app-card-role "Shortlisted 110A 0/1 06:00-18:00 (12h) single-neutral-actions" at bounding box center [343, 151] width 87 height 26
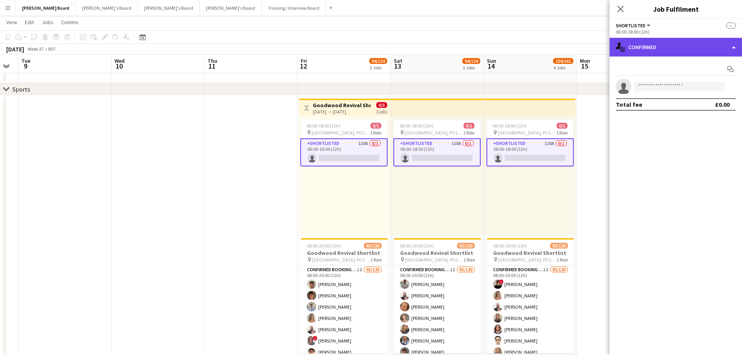
click at [646, 49] on div "single-neutral-actions-check-2 Confirmed" at bounding box center [676, 47] width 132 height 19
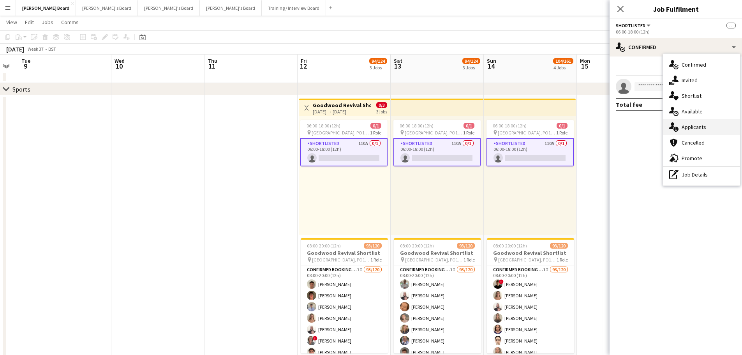
click at [684, 126] on div "single-neutral-actions-information Applicants" at bounding box center [701, 127] width 77 height 16
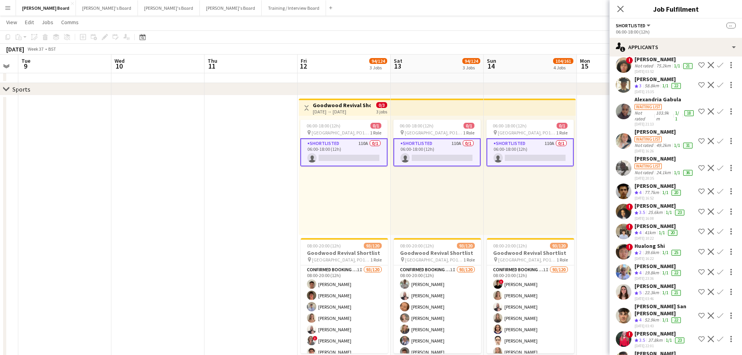
scroll to position [0, 0]
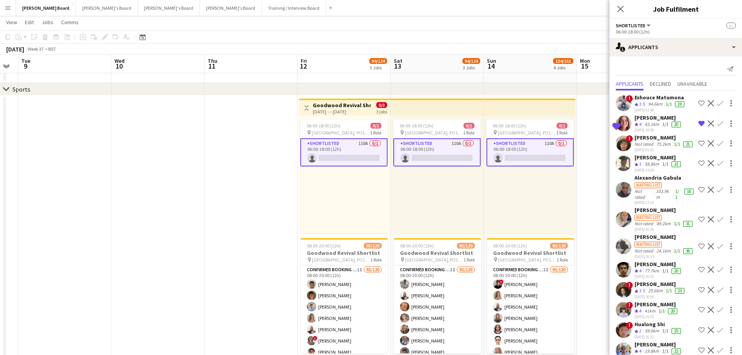
click at [717, 123] on app-icon "Confirm" at bounding box center [720, 123] width 6 height 6
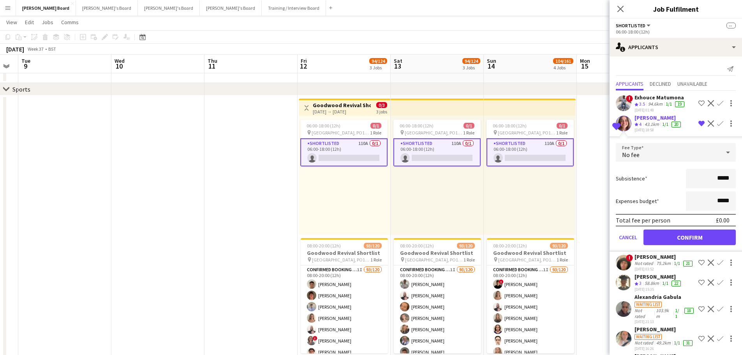
click at [708, 123] on app-icon "Decline" at bounding box center [711, 123] width 6 height 6
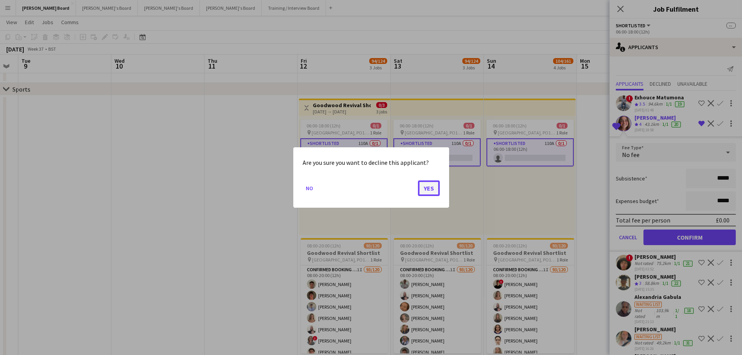
click at [428, 188] on button "Yes" at bounding box center [429, 188] width 22 height 16
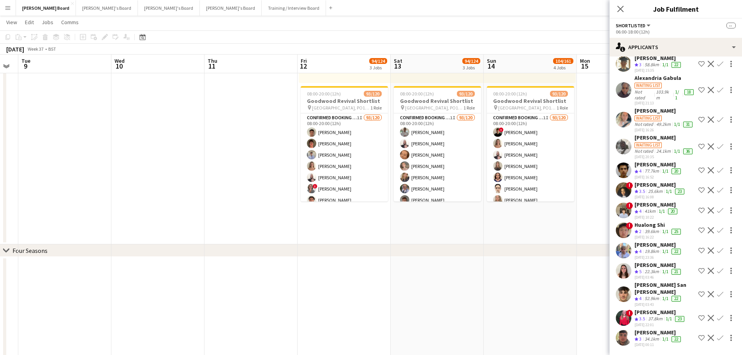
scroll to position [585, 0]
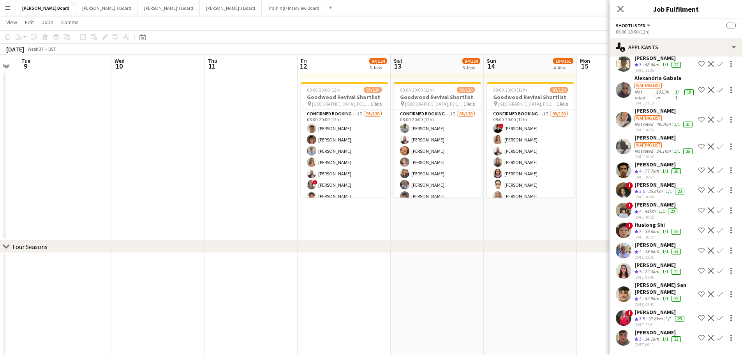
click at [652, 253] on div "19.8km" at bounding box center [652, 251] width 18 height 7
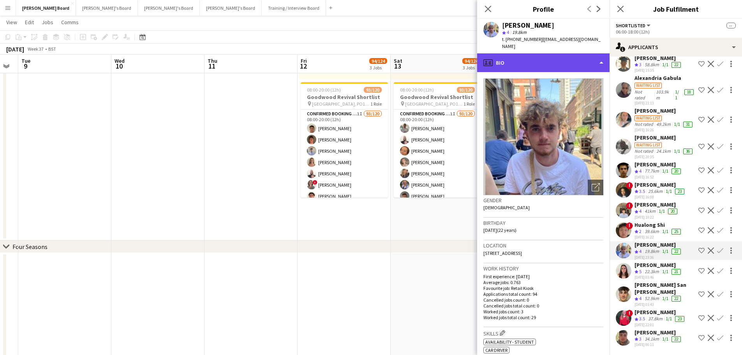
click at [535, 53] on div "profile Bio" at bounding box center [543, 62] width 132 height 19
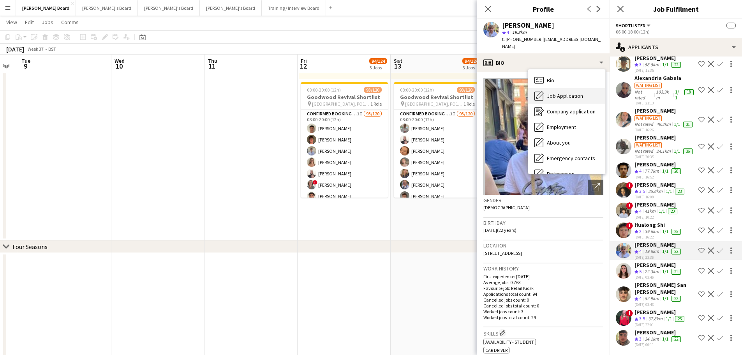
click at [567, 92] on span "Job Application" at bounding box center [565, 95] width 36 height 7
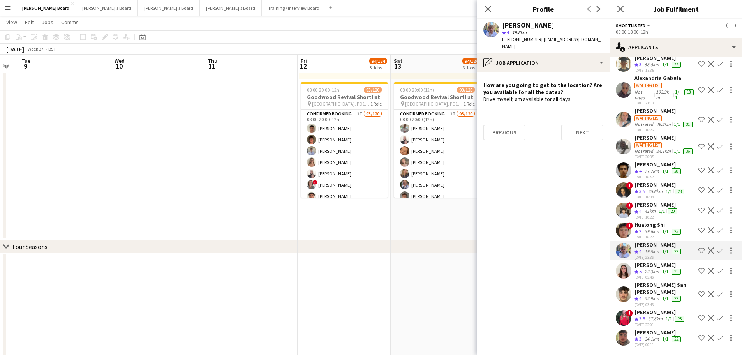
click at [657, 274] on div "22.3km" at bounding box center [652, 271] width 18 height 7
click at [648, 300] on div "52.9km" at bounding box center [652, 298] width 18 height 7
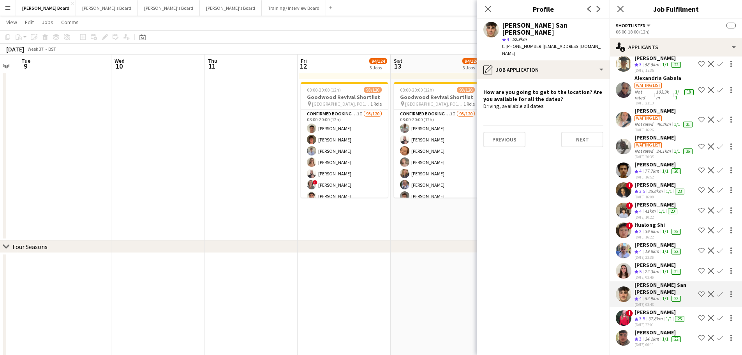
click at [649, 318] on div "37.8km" at bounding box center [656, 319] width 18 height 7
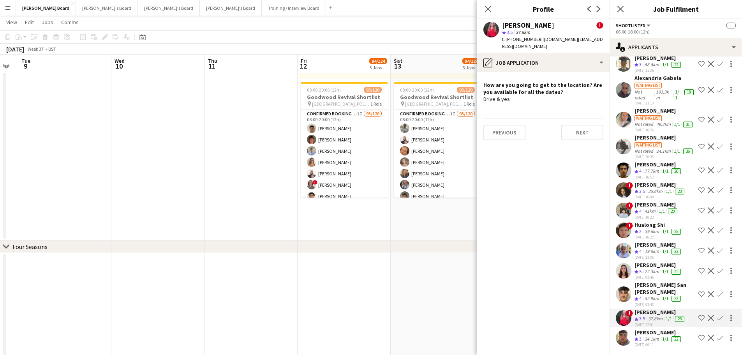
click at [658, 343] on div "26-08-2025 00:11" at bounding box center [659, 344] width 48 height 5
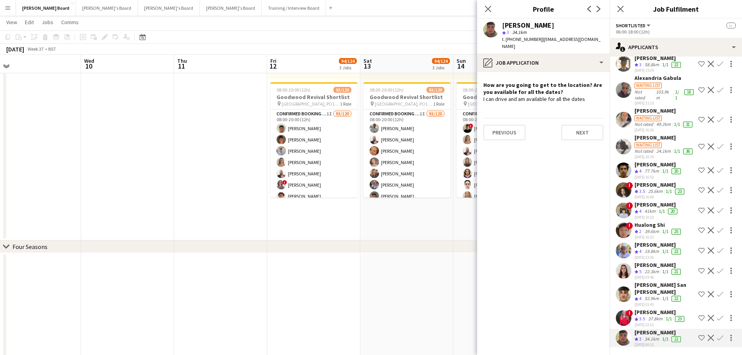
drag, startPoint x: 432, startPoint y: 230, endPoint x: 397, endPoint y: 229, distance: 35.5
click at [401, 230] on app-calendar-viewport "Sat 6 Sun 7 Mon 8 Tue 9 Wed 10 Thu 11 Fri 12 94/124 3 Jobs Sat 13 94/124 3 Jobs…" at bounding box center [371, 59] width 742 height 1227
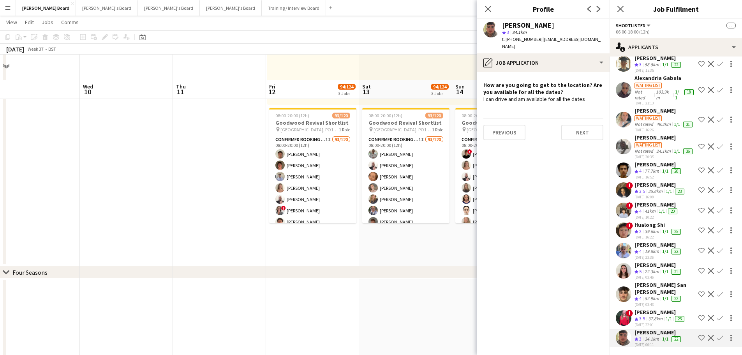
scroll to position [546, 0]
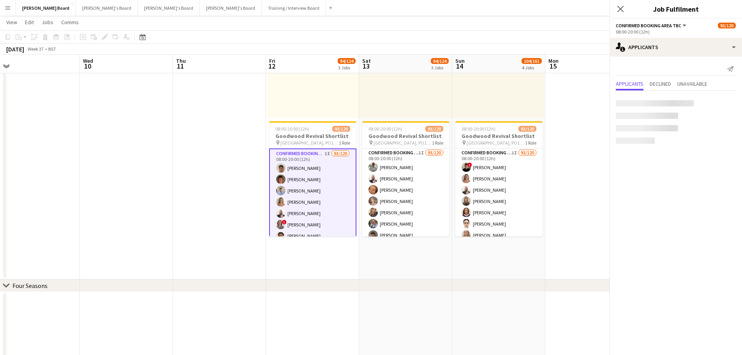
scroll to position [0, 0]
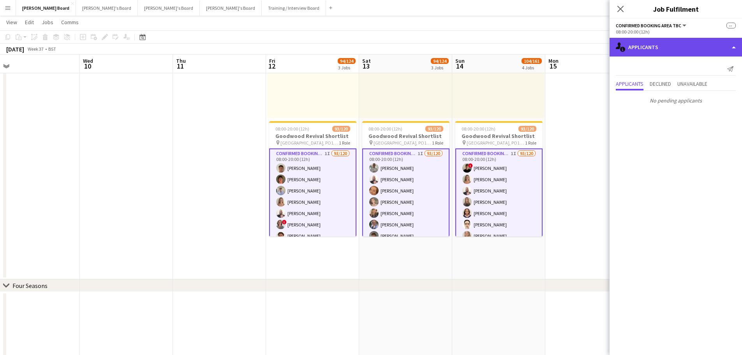
click at [652, 42] on div "single-neutral-actions-information Applicants" at bounding box center [676, 47] width 132 height 19
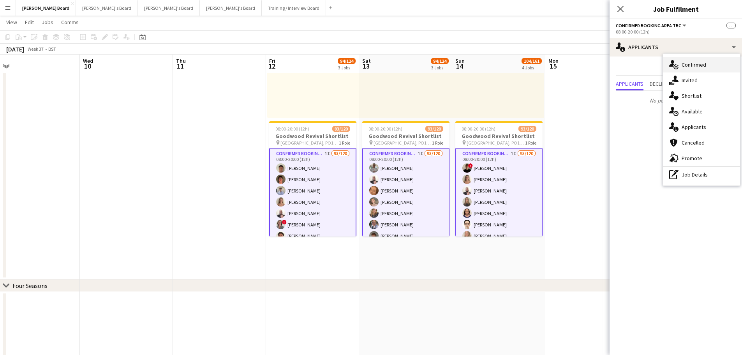
click at [682, 70] on div "single-neutral-actions-check-2 Confirmed" at bounding box center [701, 65] width 77 height 16
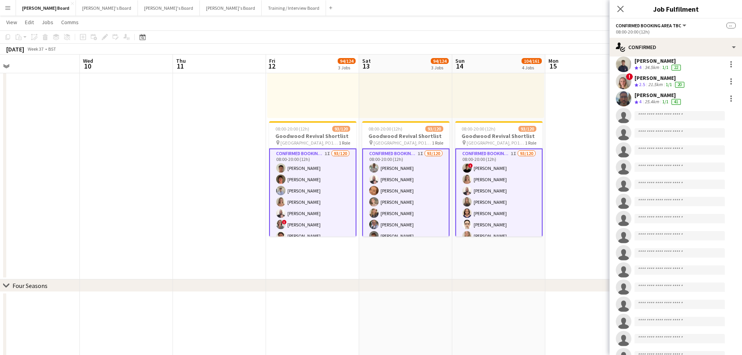
scroll to position [1559, 0]
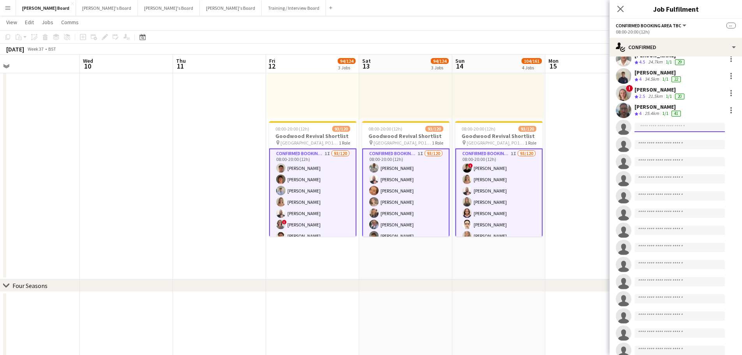
click at [661, 123] on input at bounding box center [680, 127] width 90 height 9
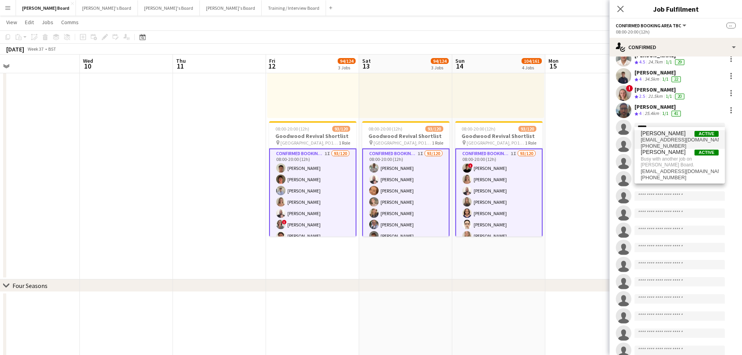
type input "*****"
click at [669, 141] on span "freddiebarham1@gmail.com" at bounding box center [680, 140] width 78 height 6
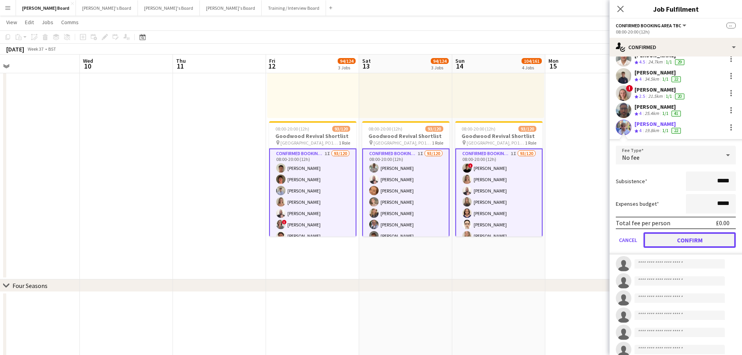
click at [673, 239] on button "Confirm" at bounding box center [690, 240] width 92 height 16
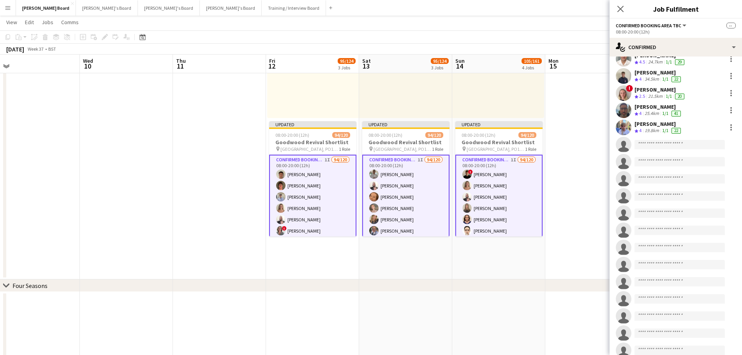
click at [666, 137] on app-invite-slot "single-neutral-actions" at bounding box center [676, 145] width 132 height 16
click at [661, 140] on input at bounding box center [680, 144] width 90 height 9
type input "****"
click at [661, 154] on span "chloe.tt@btinternet.com" at bounding box center [680, 157] width 78 height 6
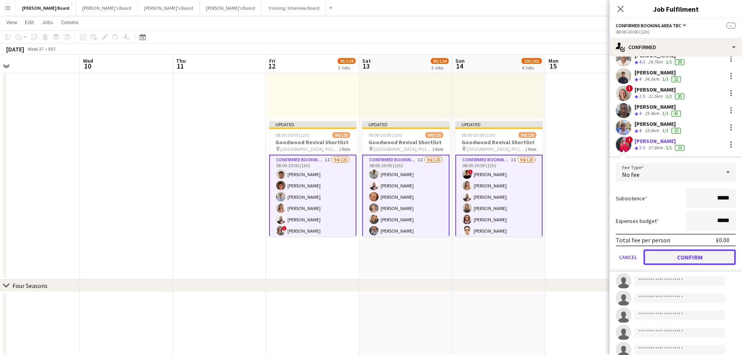
drag, startPoint x: 703, startPoint y: 258, endPoint x: 701, endPoint y: 251, distance: 7.2
click at [703, 256] on button "Confirm" at bounding box center [690, 257] width 92 height 16
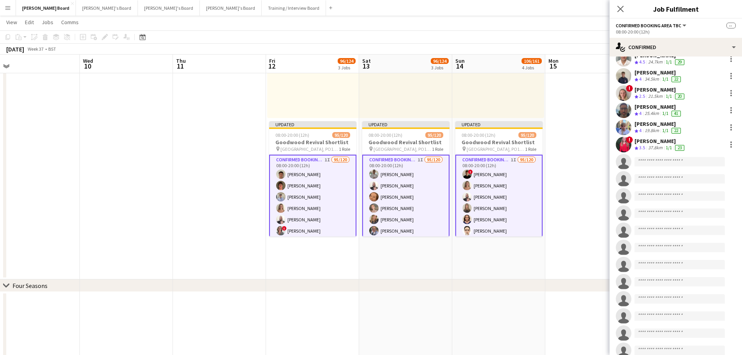
click at [640, 154] on app-invite-slot "single-neutral-actions" at bounding box center [676, 162] width 132 height 16
click at [641, 157] on input at bounding box center [680, 161] width 90 height 9
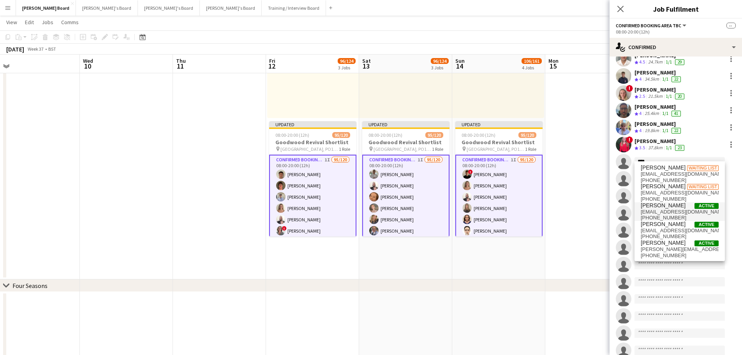
type input "****"
click at [662, 215] on span "+447393301632" at bounding box center [680, 218] width 78 height 6
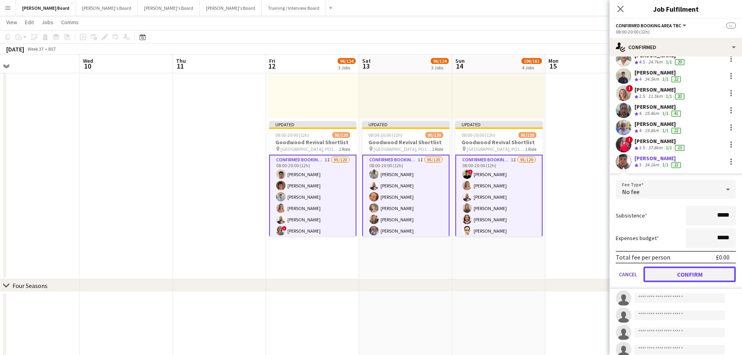
click at [676, 267] on button "Confirm" at bounding box center [690, 275] width 92 height 16
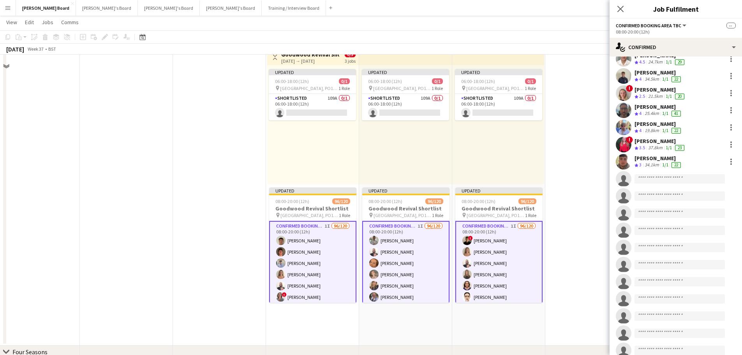
scroll to position [429, 0]
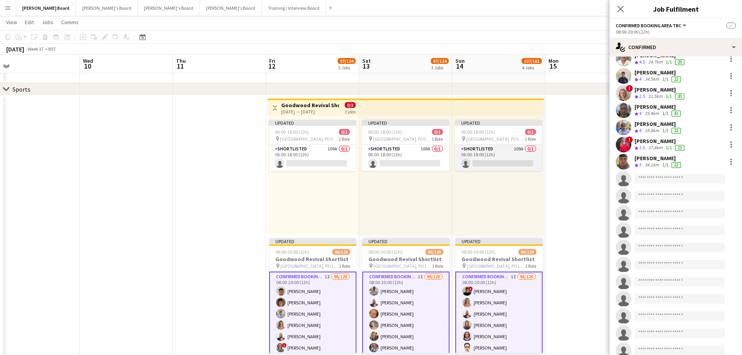
click at [475, 145] on app-card-role "Shortlisted 109A 0/1 06:00-18:00 (12h) single-neutral-actions" at bounding box center [498, 158] width 87 height 26
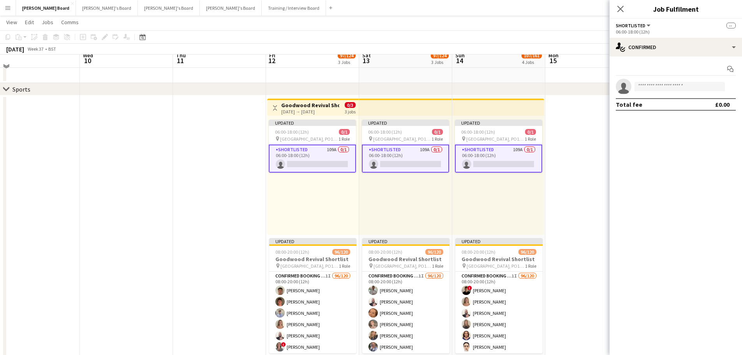
scroll to position [390, 0]
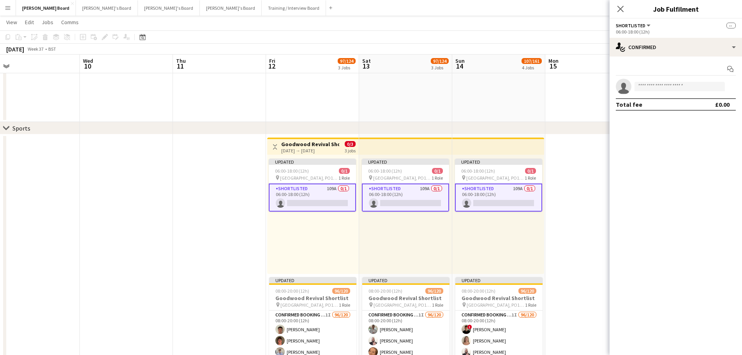
click at [700, 37] on app-options-switcher "Shortlisted All roles Shortlisted -- 06:00-18:00 (12h)" at bounding box center [676, 28] width 132 height 19
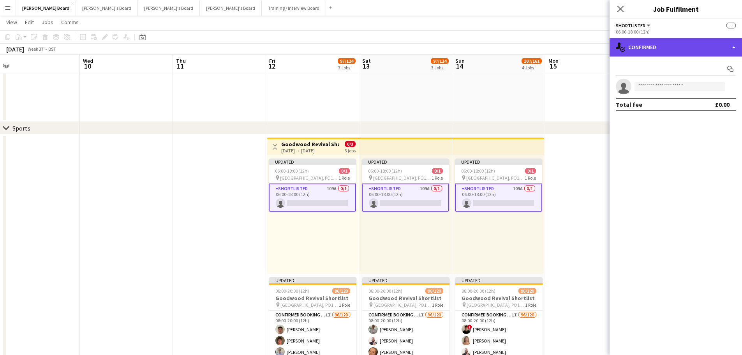
click at [702, 51] on div "single-neutral-actions-check-2 Confirmed" at bounding box center [676, 47] width 132 height 19
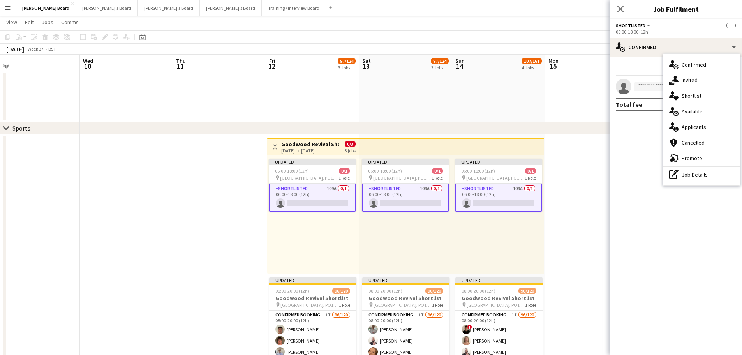
click at [705, 126] on div "single-neutral-actions-information Applicants" at bounding box center [701, 127] width 77 height 16
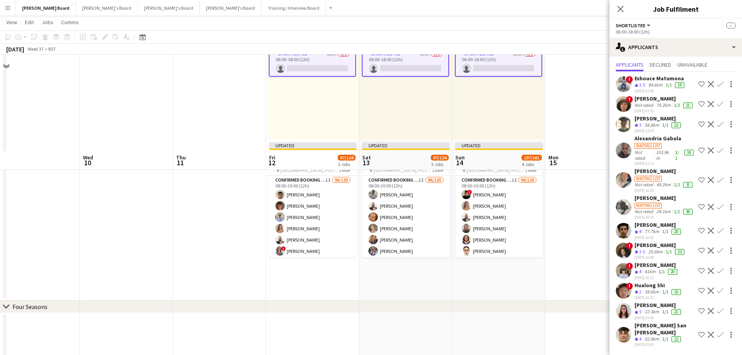
scroll to position [624, 0]
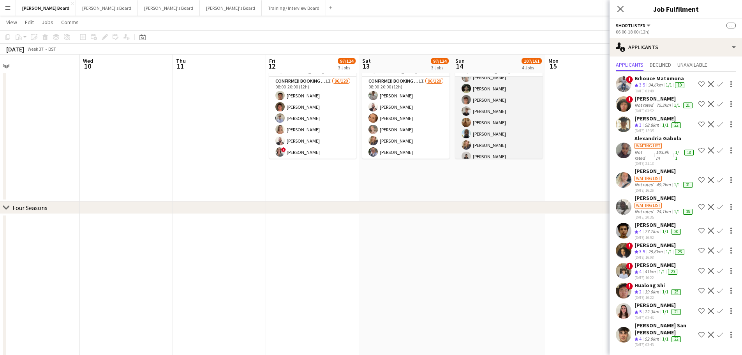
click at [496, 131] on app-card-role "Confirmed Booking Area TBC 1I 96/120 08:00-20:00 (12h) ! Sam Martin Niamh Bedfo…" at bounding box center [499, 261] width 87 height 1383
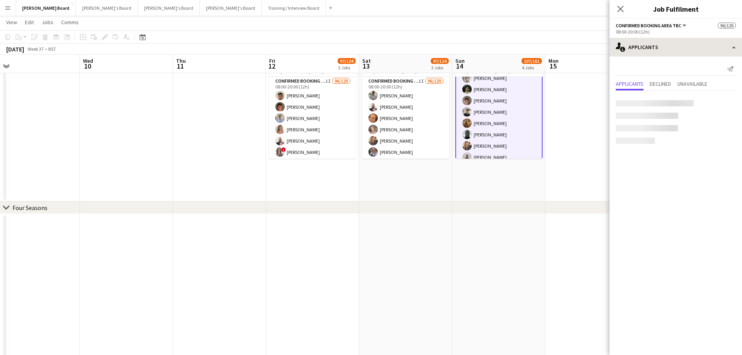
scroll to position [0, 0]
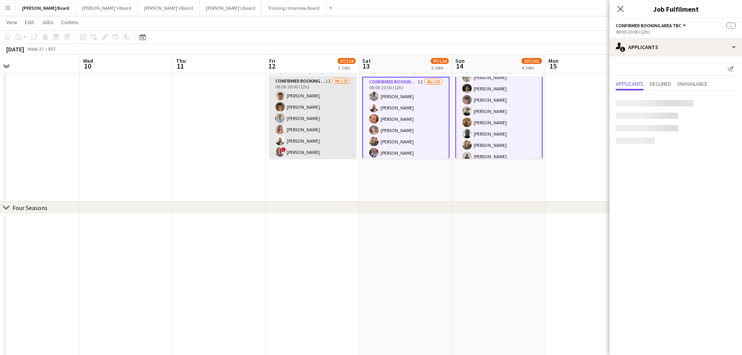
scroll to position [0, 292]
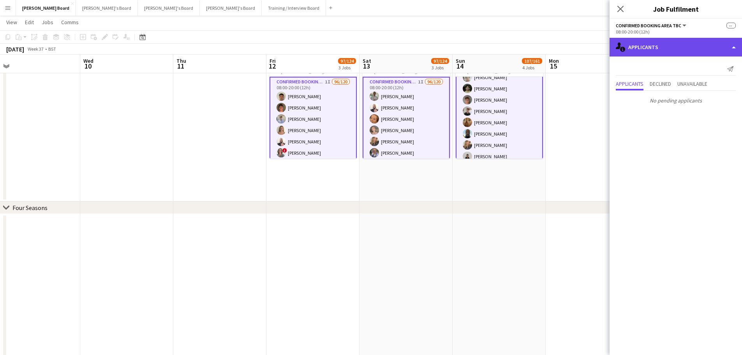
drag, startPoint x: 683, startPoint y: 49, endPoint x: 683, endPoint y: 53, distance: 3.9
click at [683, 50] on div "single-neutral-actions-information Applicants" at bounding box center [676, 47] width 132 height 19
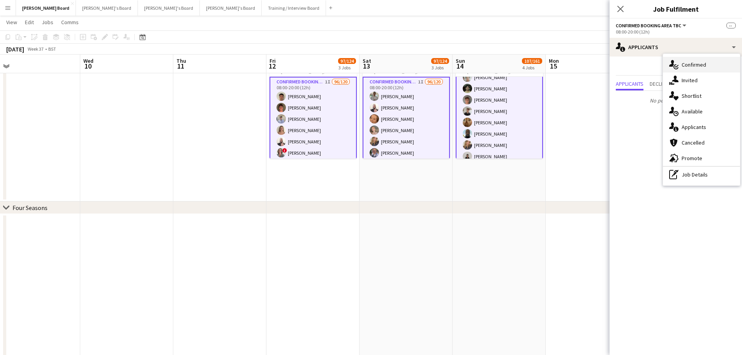
click at [692, 71] on div "single-neutral-actions-check-2 Confirmed" at bounding box center [701, 65] width 77 height 16
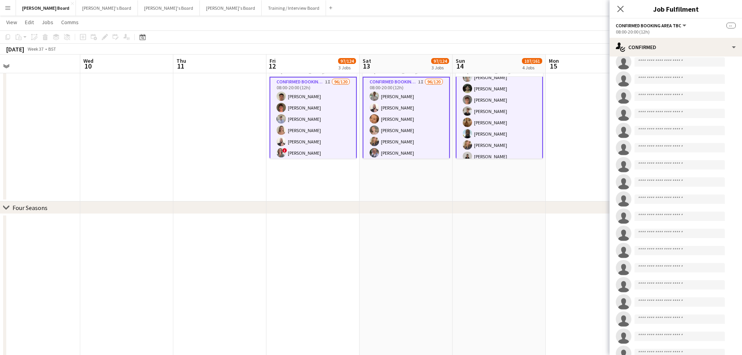
scroll to position [1598, 0]
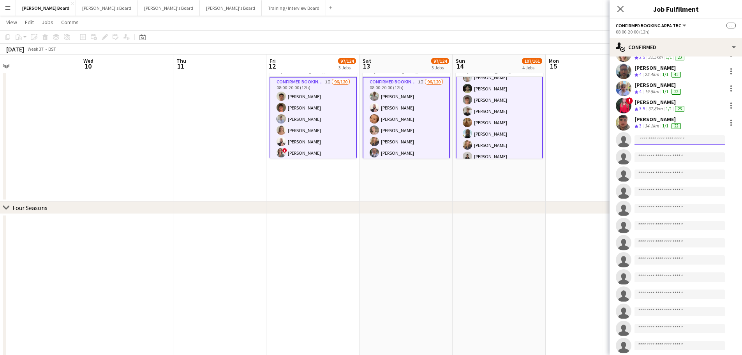
click at [663, 135] on input at bounding box center [680, 139] width 90 height 9
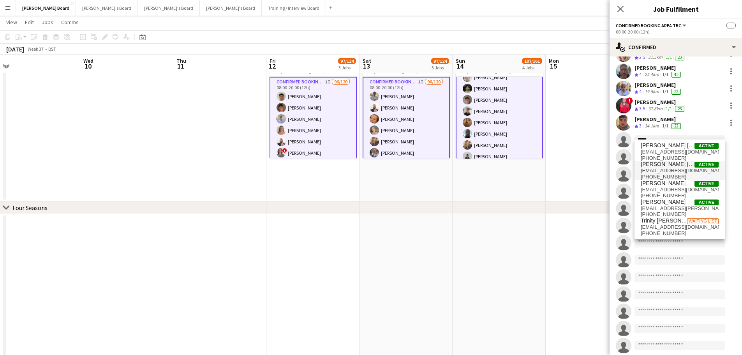
scroll to position [0, 0]
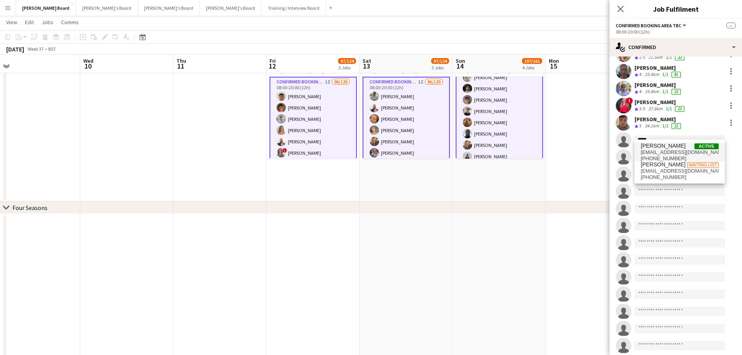
type input "*****"
click at [672, 150] on span "sachafairweather@outlook.com" at bounding box center [680, 152] width 78 height 6
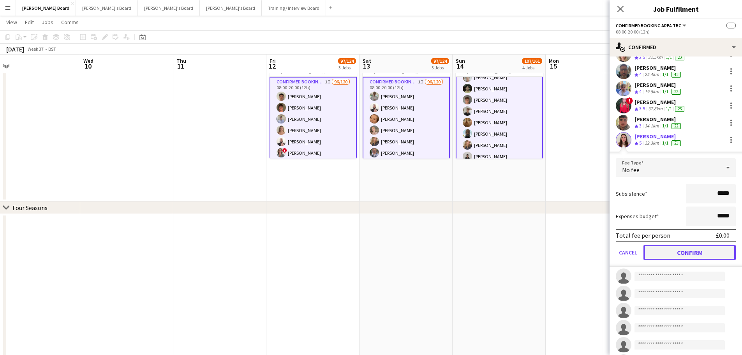
click at [680, 253] on button "Confirm" at bounding box center [690, 253] width 92 height 16
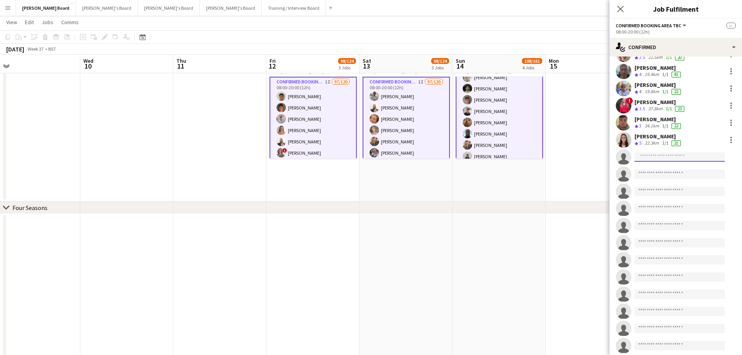
click at [650, 152] on input at bounding box center [680, 156] width 90 height 9
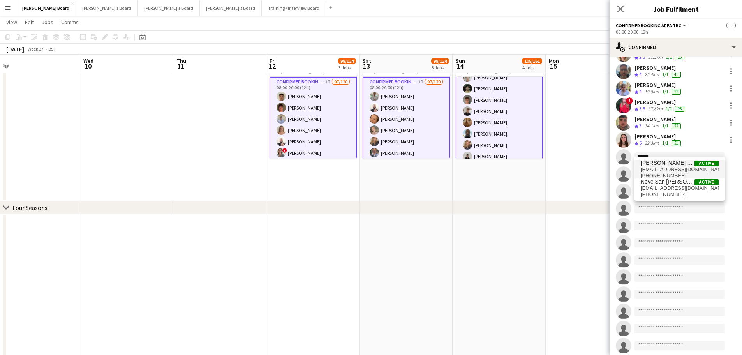
type input "******"
click at [655, 166] on span "[PERSON_NAME] San [PERSON_NAME]" at bounding box center [668, 163] width 54 height 7
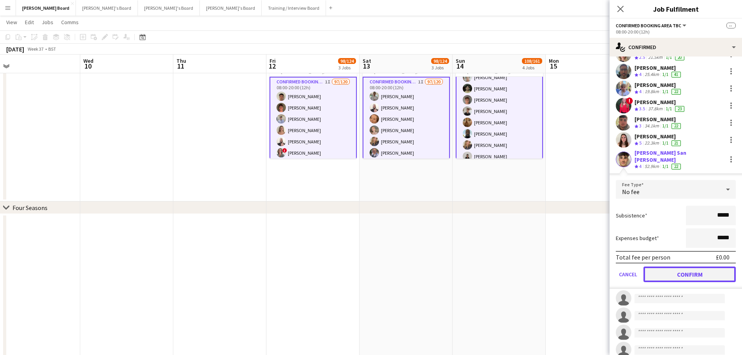
click at [684, 267] on button "Confirm" at bounding box center [690, 275] width 92 height 16
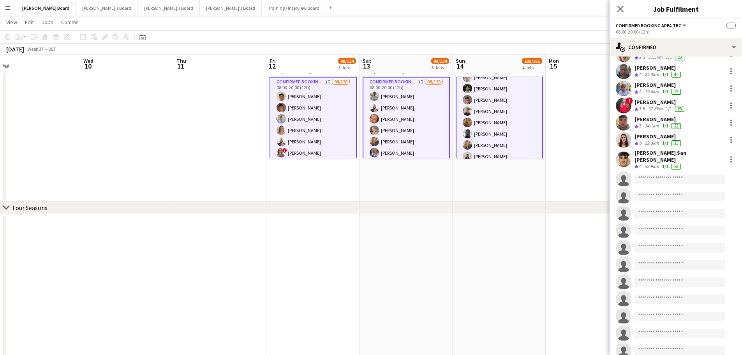
click at [567, 150] on app-date-cell at bounding box center [592, 51] width 93 height 301
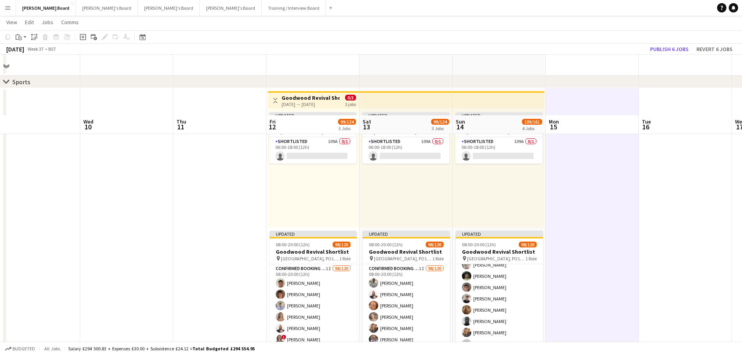
scroll to position [429, 0]
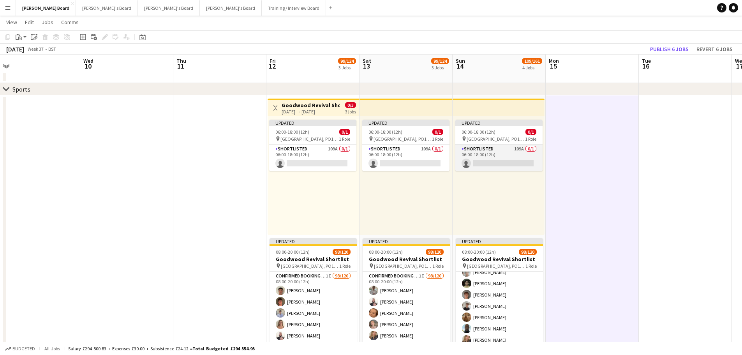
click at [499, 159] on app-card-role "Shortlisted 109A 0/1 06:00-18:00 (12h) single-neutral-actions" at bounding box center [499, 158] width 87 height 26
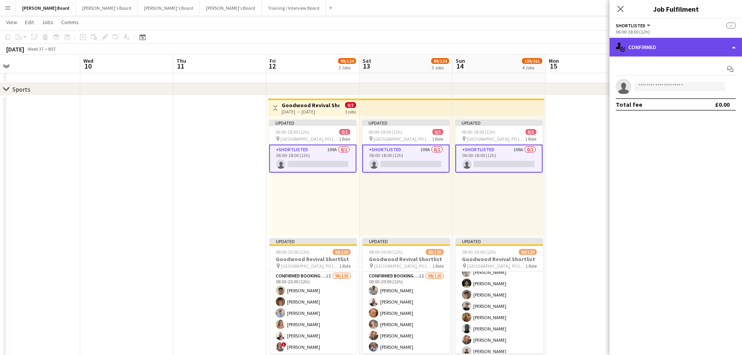
click at [650, 51] on div "single-neutral-actions-check-2 Confirmed" at bounding box center [676, 47] width 132 height 19
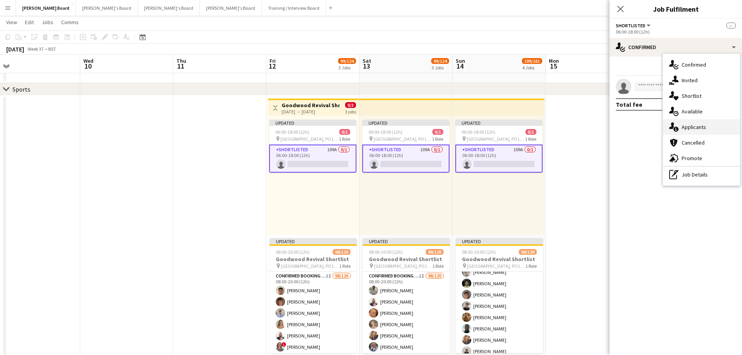
click at [688, 127] on div "single-neutral-actions-information Applicants" at bounding box center [701, 127] width 77 height 16
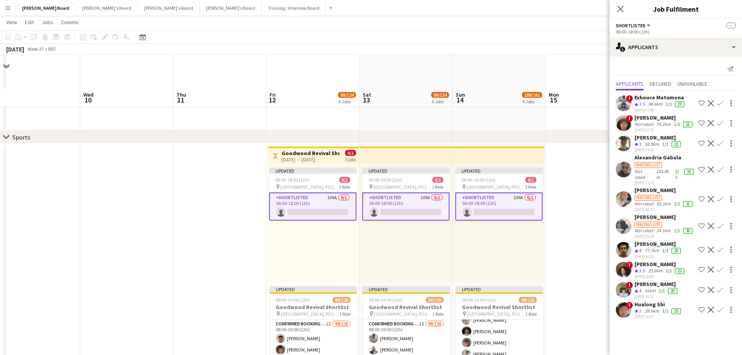
scroll to position [468, 0]
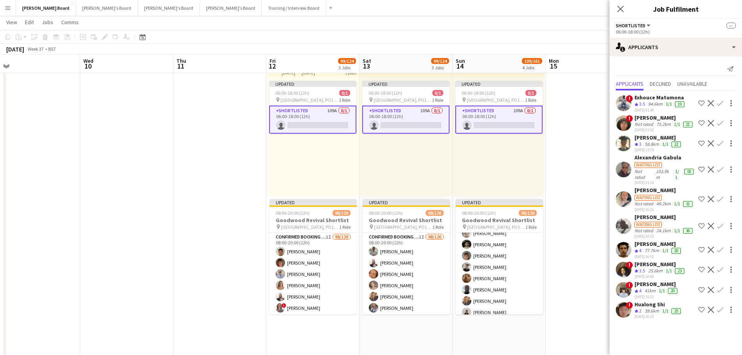
click at [567, 234] on app-date-cell at bounding box center [592, 207] width 93 height 301
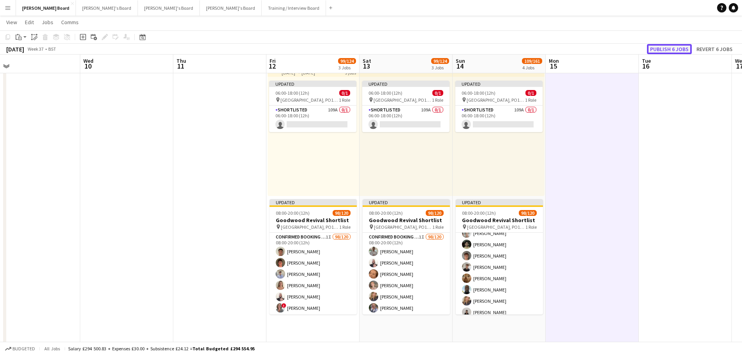
click at [675, 51] on button "Publish 6 jobs" at bounding box center [669, 49] width 45 height 10
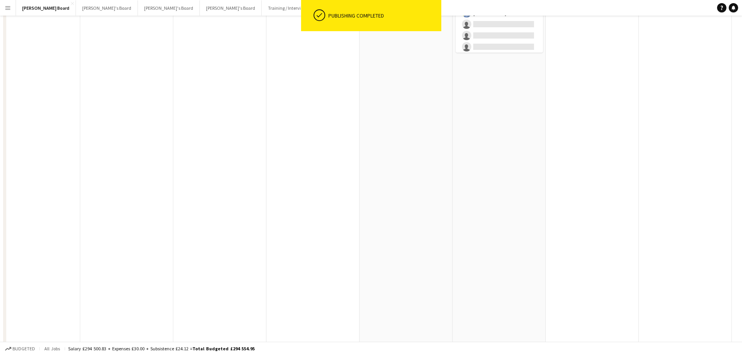
scroll to position [0, 0]
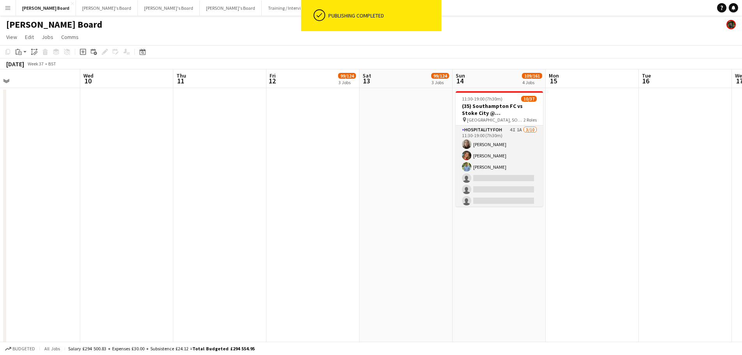
click at [510, 157] on app-card-role "Hospitality FOH 4I 1A 3/10 11:30-19:00 (7h30m) Dana Holloway katie duff William…" at bounding box center [499, 189] width 87 height 128
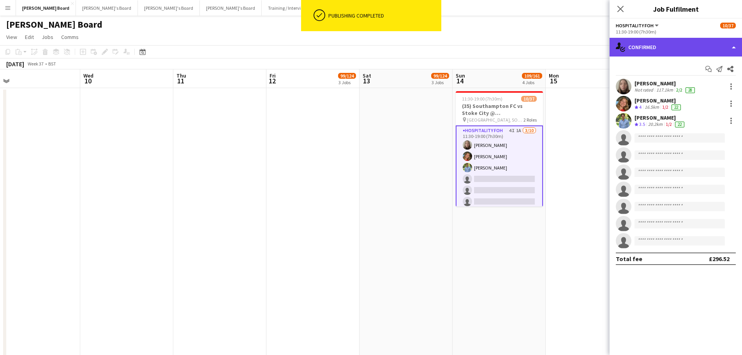
click at [694, 40] on div "single-neutral-actions-check-2 Confirmed" at bounding box center [676, 47] width 132 height 19
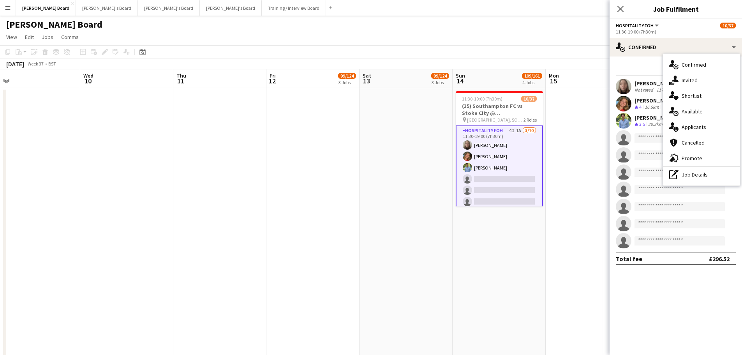
click at [713, 124] on div "single-neutral-actions-information Applicants" at bounding box center [701, 127] width 77 height 16
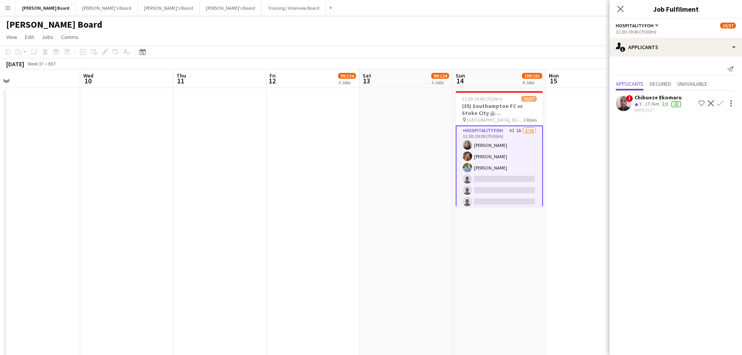
click at [719, 104] on app-icon "Confirm" at bounding box center [720, 103] width 6 height 6
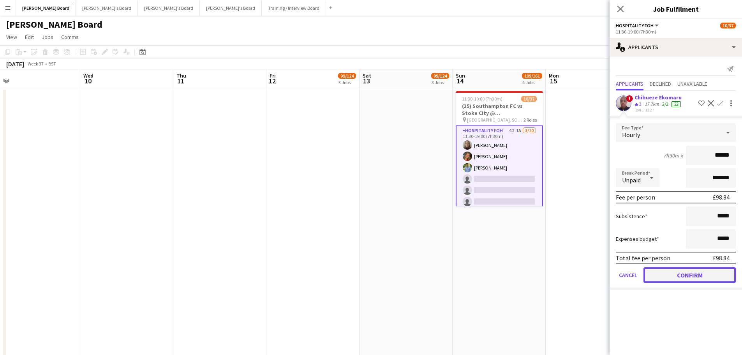
click at [675, 275] on button "Confirm" at bounding box center [690, 275] width 92 height 16
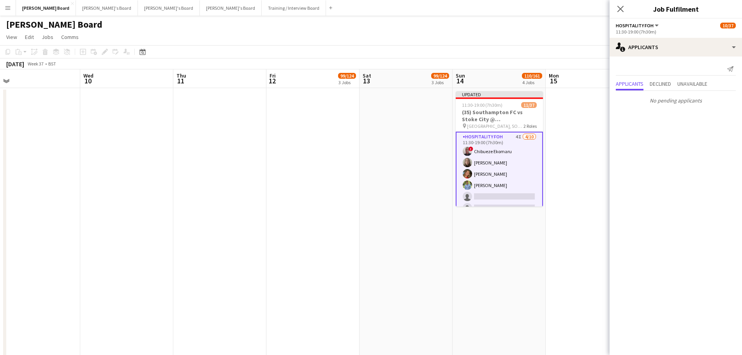
click at [558, 200] on app-date-cell at bounding box center [592, 300] width 93 height 424
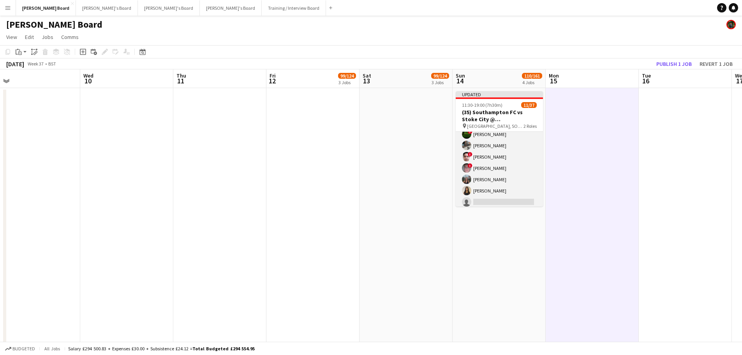
click at [512, 174] on app-card-role "Retail Kiosk 10I 1A 7/27 13:00-17:00 (4h) ! Shenéla Fernando ! Stephany Abadir …" at bounding box center [499, 264] width 87 height 320
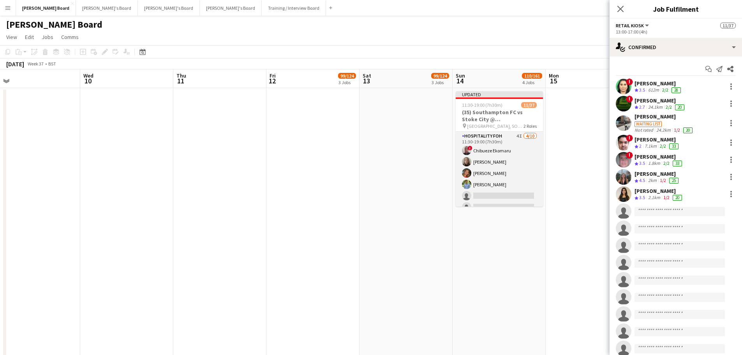
click at [498, 176] on app-card-role "Hospitality FOH 4I 4/10 11:30-19:00 (7h30m) ! Chibueze Ekomaru Dana Holloway ka…" at bounding box center [499, 196] width 87 height 128
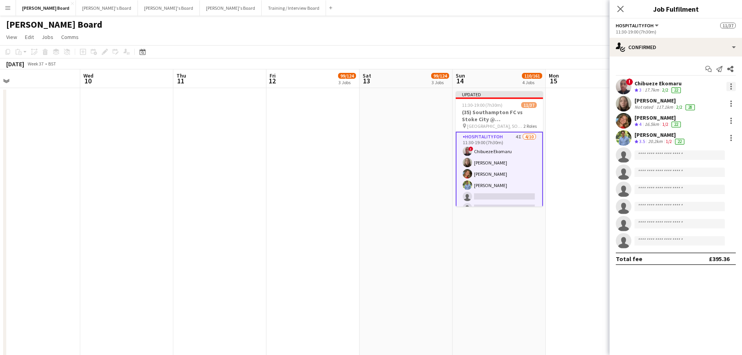
click at [730, 87] on div at bounding box center [731, 86] width 9 height 9
click at [717, 117] on span "Switch crew" at bounding box center [706, 119] width 48 height 7
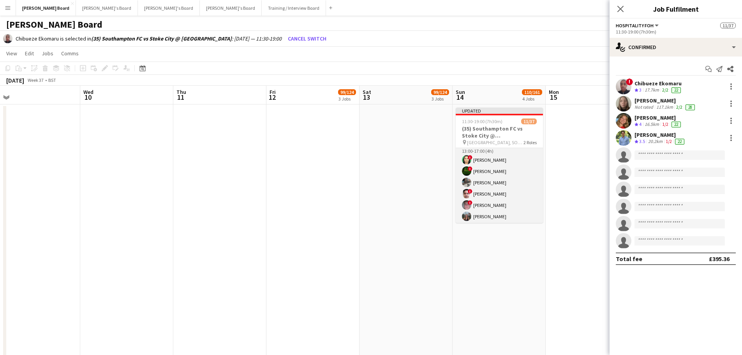
scroll to position [156, 0]
click at [520, 198] on app-card-role "Retail Kiosk 10I 1A 7/27 13:00-17:00 (4h) ! Shenéla Fernando ! Stephany Abadir …" at bounding box center [499, 282] width 87 height 320
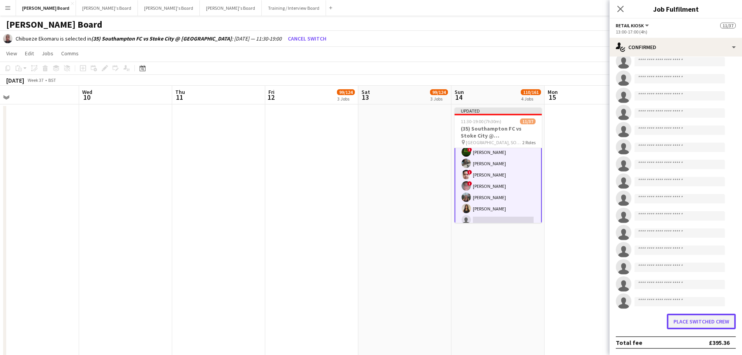
click at [689, 322] on button "Place switched crew" at bounding box center [701, 322] width 69 height 16
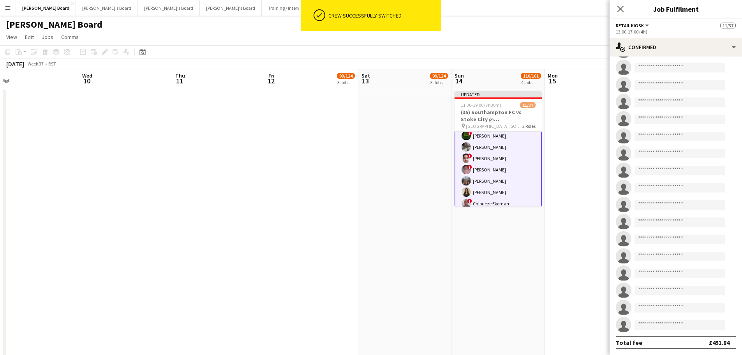
scroll to position [212, 0]
click at [571, 157] on app-date-cell at bounding box center [591, 300] width 93 height 424
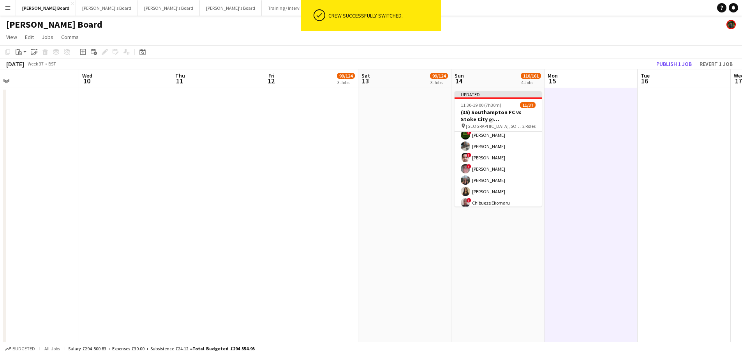
scroll to position [154, 0]
click at [682, 66] on button "Publish 1 job" at bounding box center [675, 64] width 42 height 10
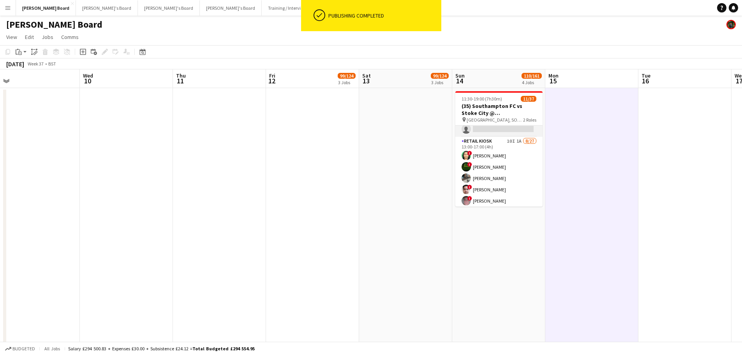
scroll to position [78, 0]
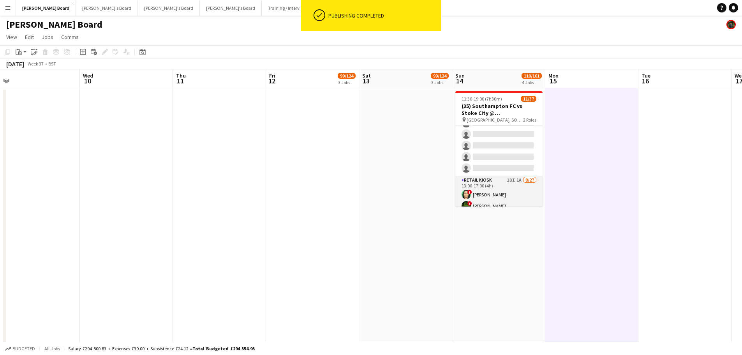
click at [507, 191] on app-card-role "Retail Kiosk 10I 1A 8/27 13:00-17:00 (4h) ! Shenéla Fernando ! Stephany Abadir …" at bounding box center [499, 336] width 87 height 320
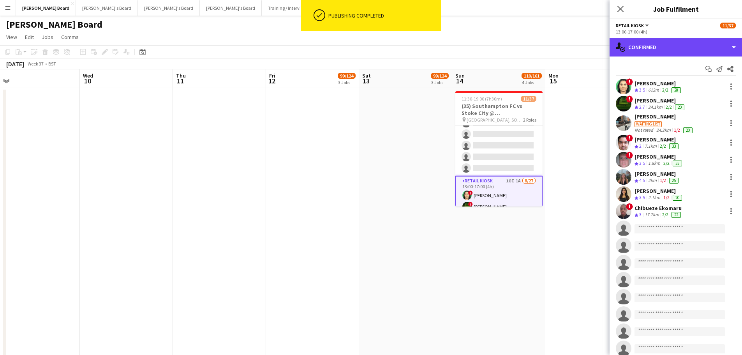
drag, startPoint x: 700, startPoint y: 46, endPoint x: 701, endPoint y: 82, distance: 35.5
click at [700, 46] on div "single-neutral-actions-check-2 Confirmed" at bounding box center [676, 47] width 132 height 19
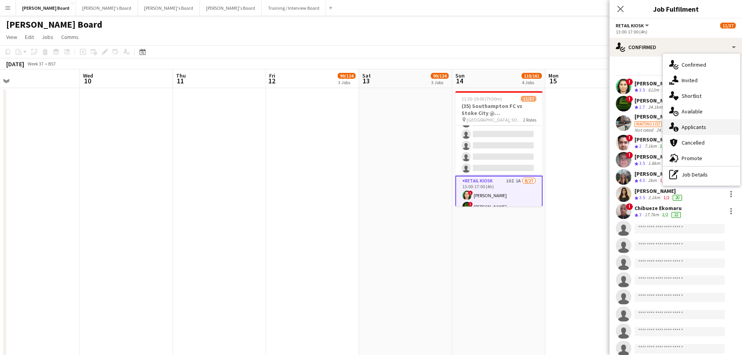
click at [705, 124] on div "single-neutral-actions-information Applicants" at bounding box center [701, 127] width 77 height 16
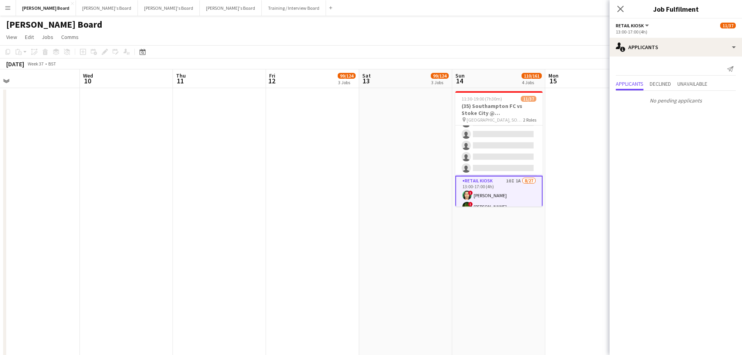
click at [565, 162] on app-date-cell at bounding box center [592, 300] width 93 height 424
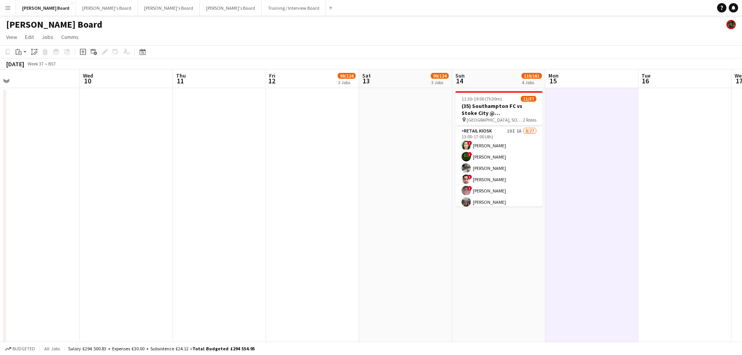
scroll to position [156, 0]
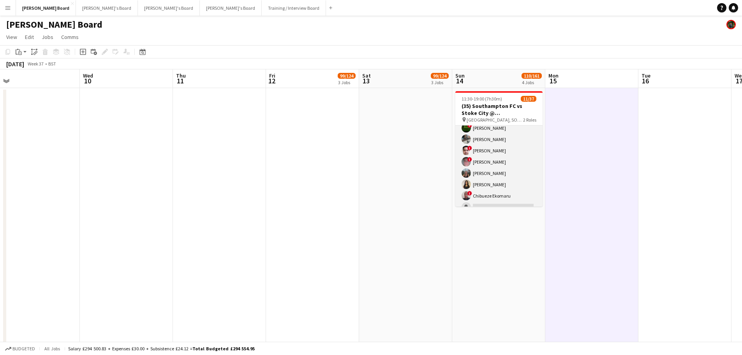
click at [519, 162] on app-card-role "Retail Kiosk 10I 1A 8/27 13:00-17:00 (4h) ! Shenéla Fernando ! Stephany Abadir …" at bounding box center [499, 258] width 87 height 320
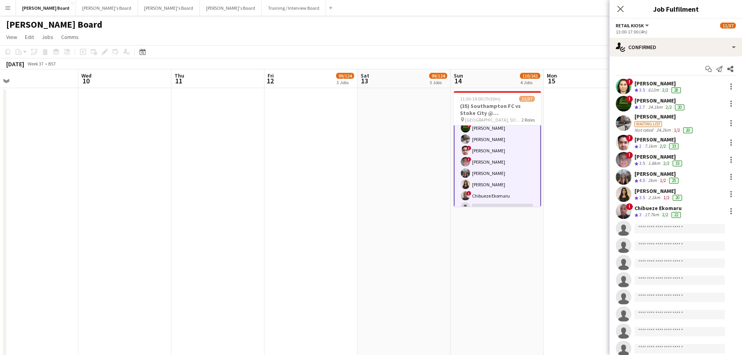
scroll to position [118, 0]
click at [322, 352] on app-date-cell at bounding box center [311, 300] width 93 height 424
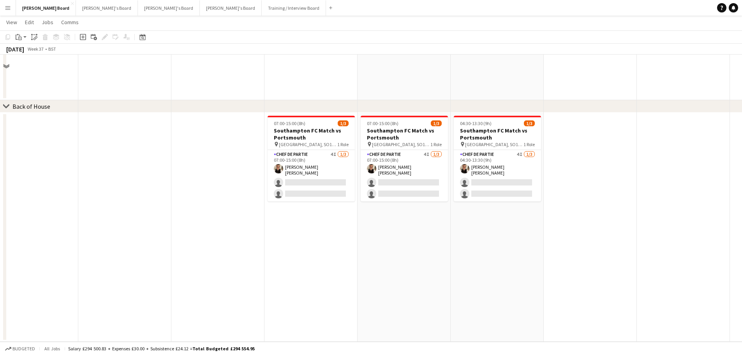
scroll to position [877, 0]
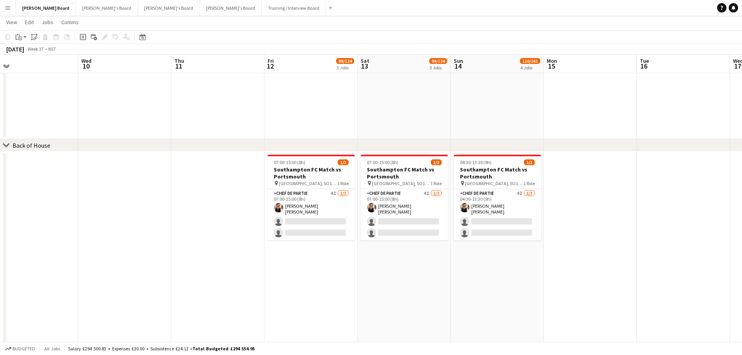
drag, startPoint x: 204, startPoint y: 279, endPoint x: 426, endPoint y: 251, distance: 223.0
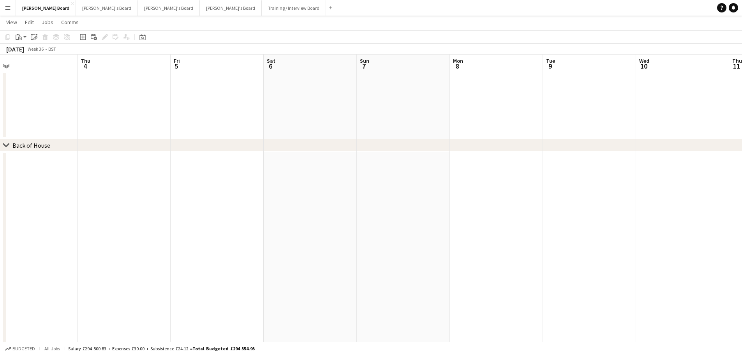
drag, startPoint x: 115, startPoint y: 224, endPoint x: 332, endPoint y: 223, distance: 216.7
drag, startPoint x: 178, startPoint y: 228, endPoint x: 329, endPoint y: 231, distance: 150.5
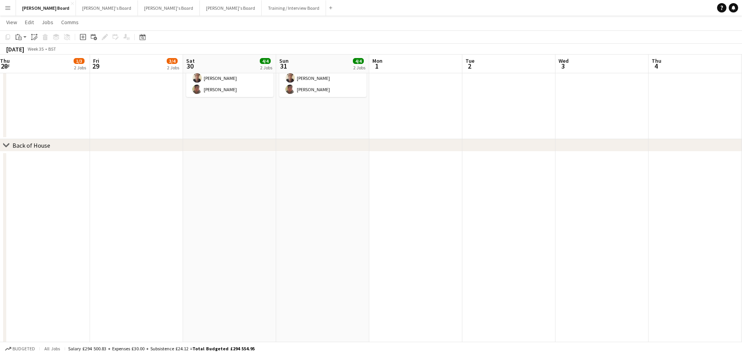
drag, startPoint x: 347, startPoint y: 230, endPoint x: 376, endPoint y: 231, distance: 29.2
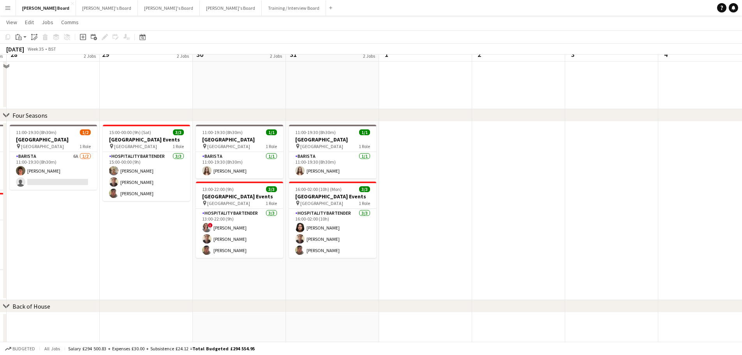
scroll to position [682, 0]
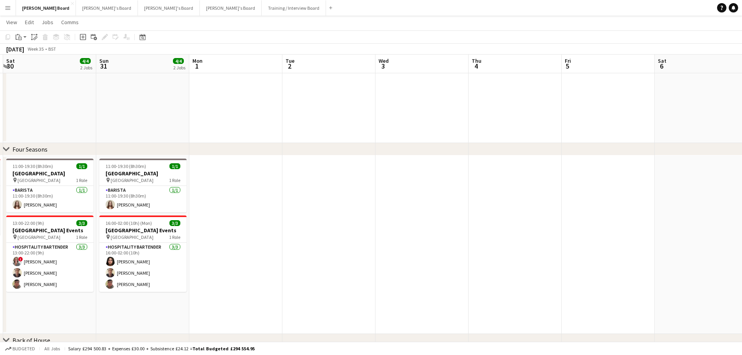
drag, startPoint x: 286, startPoint y: 206, endPoint x: 282, endPoint y: 205, distance: 3.9
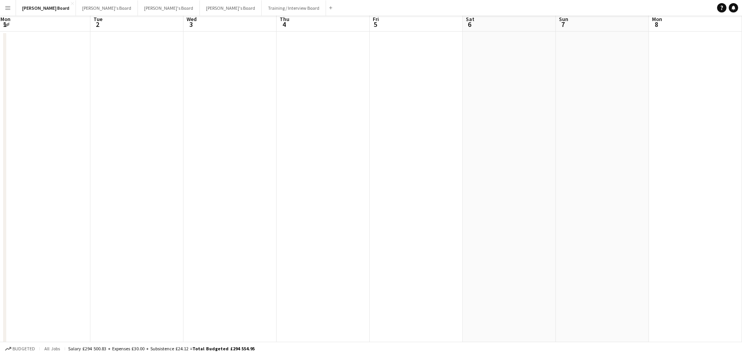
scroll to position [0, 0]
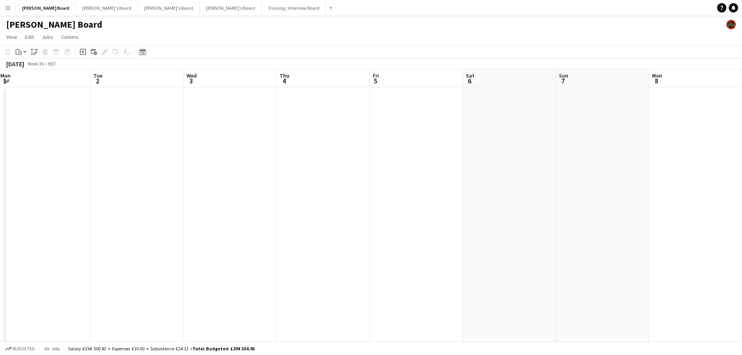
click at [140, 53] on icon "Date picker" at bounding box center [143, 52] width 6 height 6
click at [194, 130] on span "16" at bounding box center [195, 130] width 9 height 9
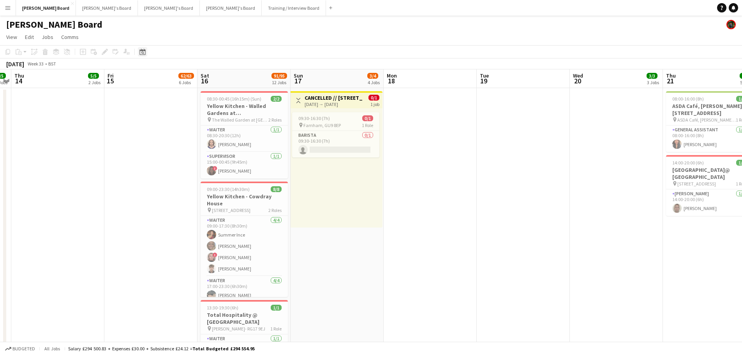
click at [143, 53] on icon at bounding box center [142, 52] width 3 height 3
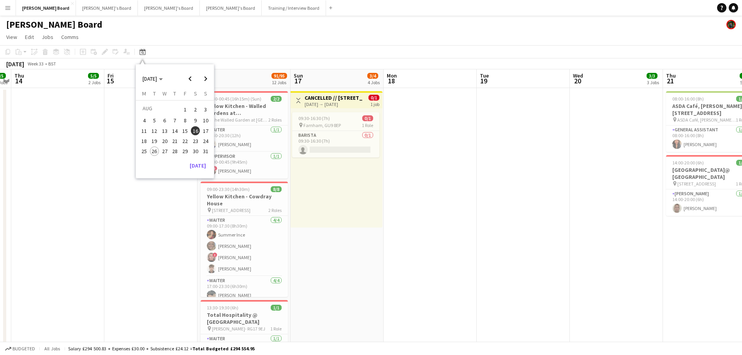
drag, startPoint x: 481, startPoint y: 159, endPoint x: 158, endPoint y: 159, distance: 322.7
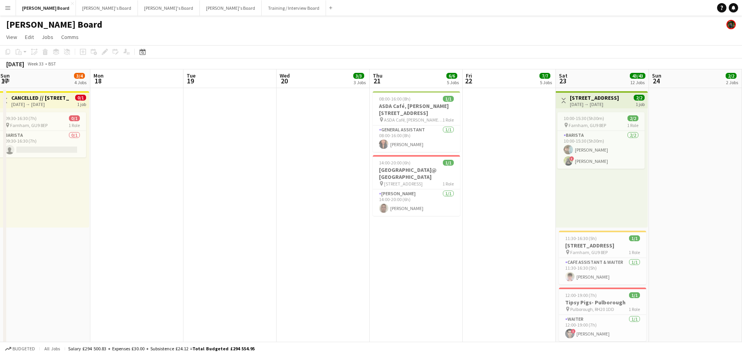
drag, startPoint x: 343, startPoint y: 205, endPoint x: 231, endPoint y: 200, distance: 112.4
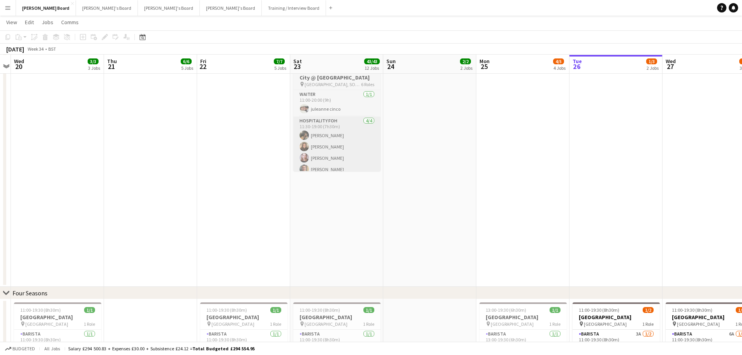
scroll to position [624, 0]
click at [330, 157] on app-card-role "Hospitality FOH 4/4 11:30-19:00 (7h30m) Emily Bonser millie bates Oliver Weathe…" at bounding box center [336, 146] width 87 height 60
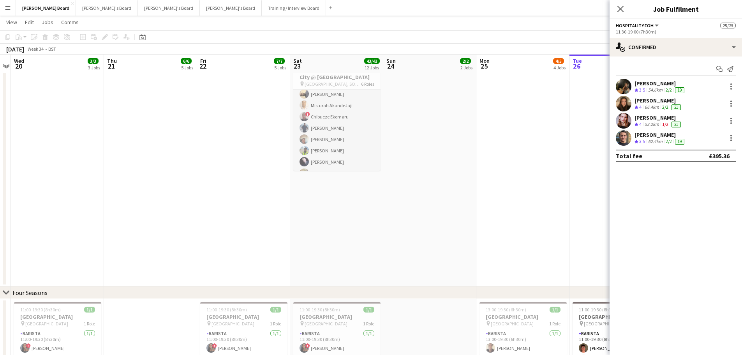
click at [346, 159] on app-card-role "Retail Kiosk 16/16 13:00-17:00 (4h) Courteney Gardner ! Liam Jenkins ! Shenéla …" at bounding box center [336, 94] width 87 height 196
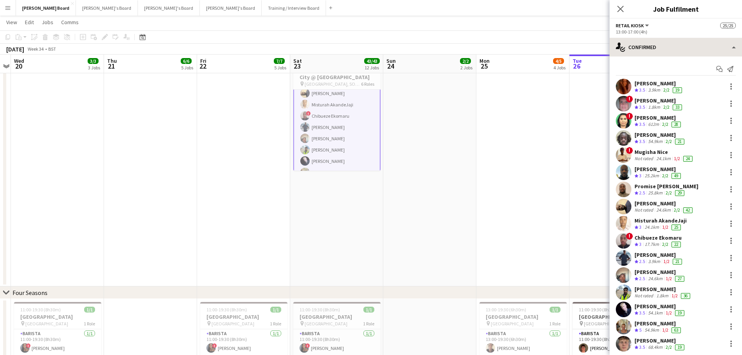
scroll to position [272, 0]
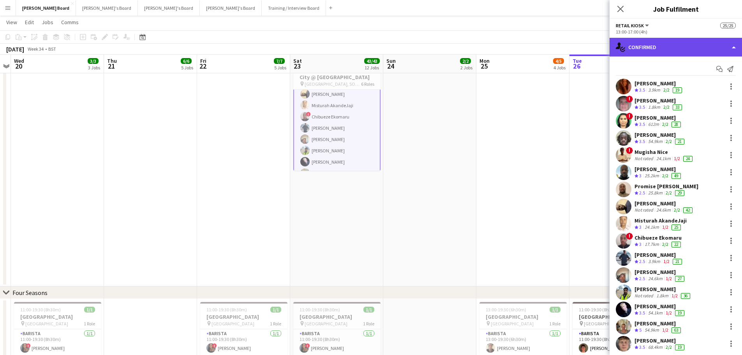
click at [716, 48] on div "single-neutral-actions-check-2 Confirmed" at bounding box center [676, 47] width 132 height 19
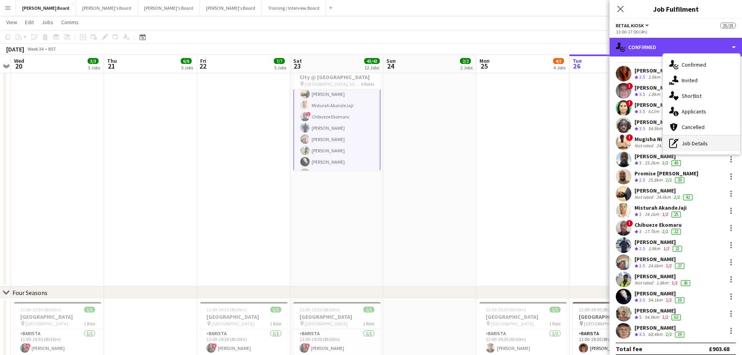
scroll to position [19, 0]
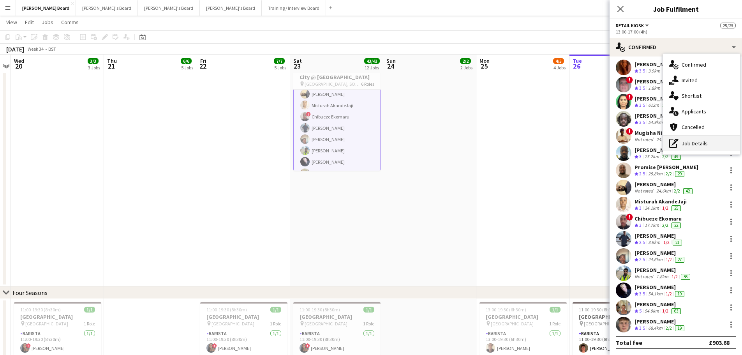
click at [706, 141] on div "pen-write Job Details" at bounding box center [701, 144] width 77 height 16
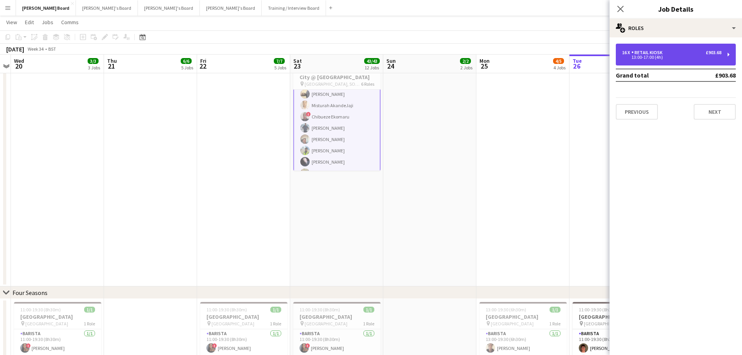
click at [657, 59] on div "13:00-17:00 (4h)" at bounding box center [671, 57] width 99 height 4
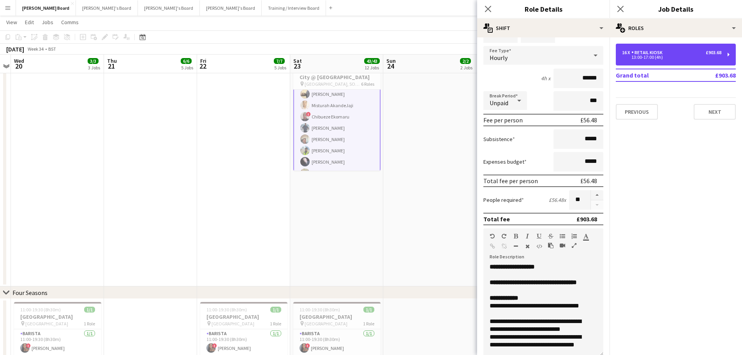
scroll to position [156, 0]
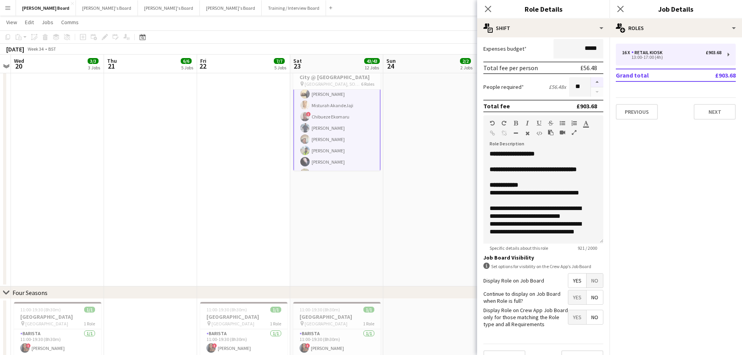
click at [591, 79] on button "button" at bounding box center [597, 82] width 12 height 10
type input "**"
click at [431, 119] on app-date-cell "09:00-18:30 (9h30m) 1/1 🏇 Goodwood August Bank Holiday pin Goodwood Car Park 9 …" at bounding box center [429, 94] width 93 height 386
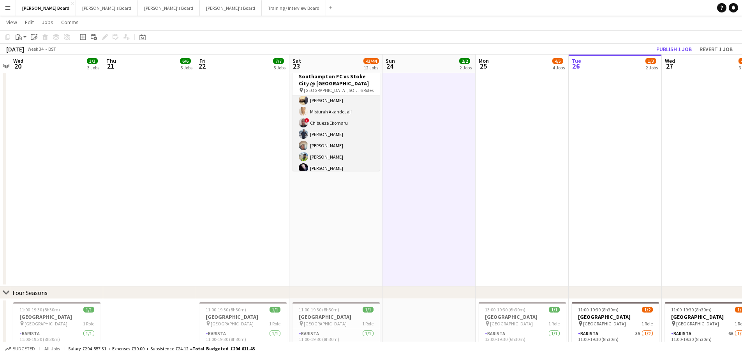
scroll to position [310, 0]
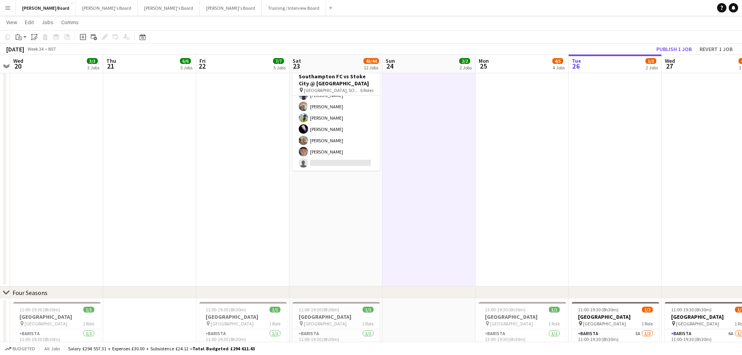
drag, startPoint x: 334, startPoint y: 164, endPoint x: 597, endPoint y: 120, distance: 266.4
click at [334, 165] on app-card-role "Retail Kiosk 18I 1A 16/17 13:00-17:00 (4h) Courteney Gardner ! Liam Jenkins ! S…" at bounding box center [336, 66] width 87 height 207
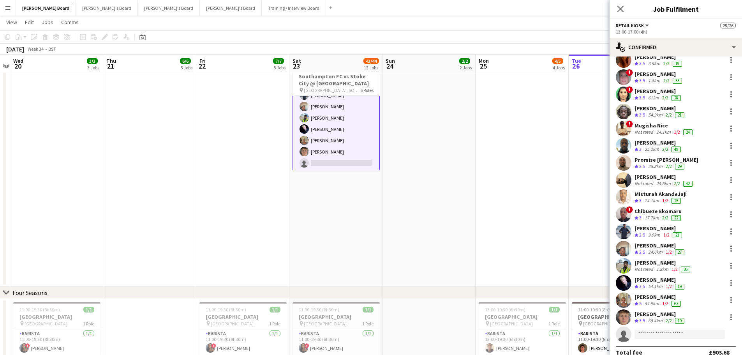
scroll to position [36, 0]
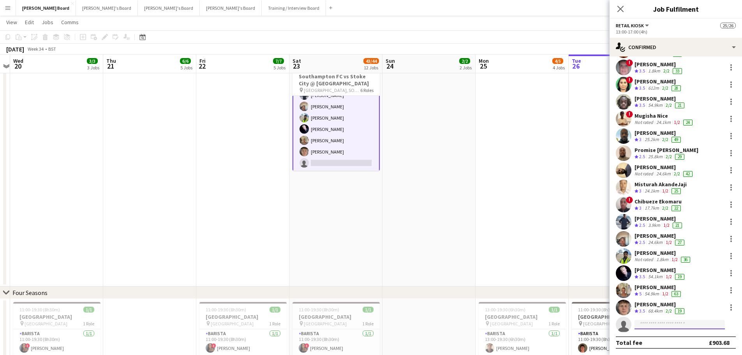
click at [682, 327] on input at bounding box center [680, 324] width 90 height 9
type input "******"
click at [665, 343] on span "pamelabockarie@gmail.com" at bounding box center [680, 342] width 78 height 6
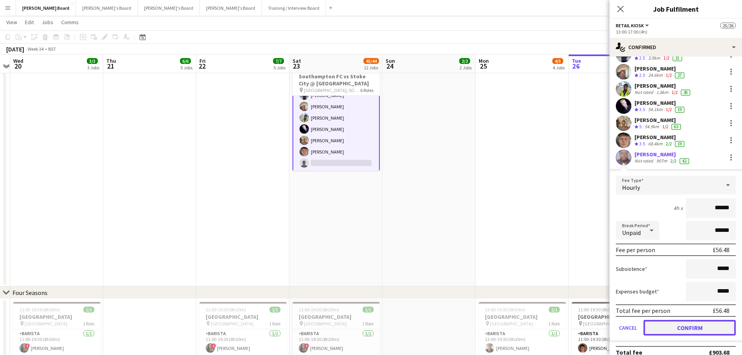
click at [683, 331] on button "Confirm" at bounding box center [690, 328] width 92 height 16
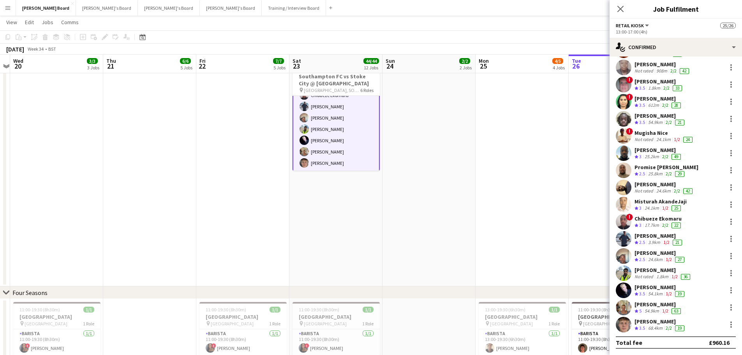
click at [563, 188] on app-date-cell at bounding box center [522, 94] width 93 height 386
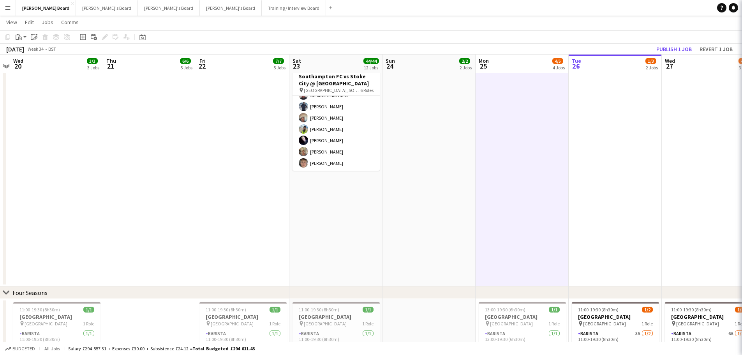
scroll to position [310, 0]
click at [673, 49] on button "Publish 1 job" at bounding box center [675, 49] width 42 height 10
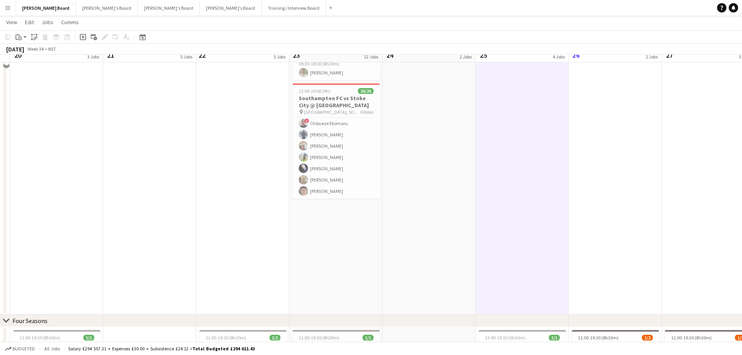
scroll to position [585, 0]
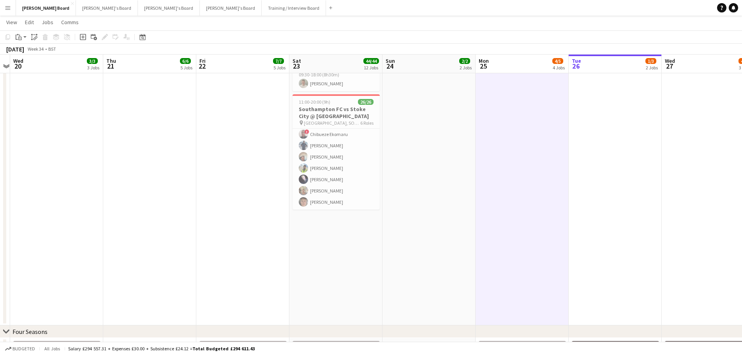
drag, startPoint x: 582, startPoint y: 175, endPoint x: 394, endPoint y: 173, distance: 187.8
click at [179, 188] on app-calendar-viewport "Sun 17 3/4 4 Jobs Mon 18 Tue 19 Wed 20 3/3 3 Jobs Thu 21 6/6 5 Jobs Fri 22 7/7 …" at bounding box center [371, 106] width 742 height 1320
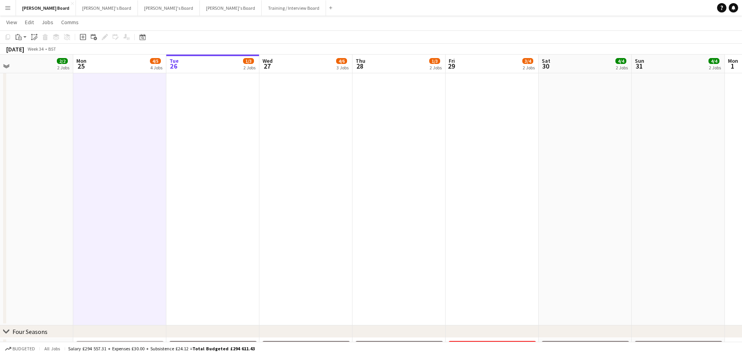
drag, startPoint x: 239, startPoint y: 178, endPoint x: 352, endPoint y: 166, distance: 114.0
click at [125, 177] on app-calendar-viewport "Fri 22 7/7 5 Jobs Sat 23 44/44 12 Jobs Sun 24 2/2 2 Jobs Mon 25 4/5 4 Jobs Tue …" at bounding box center [371, 106] width 742 height 1320
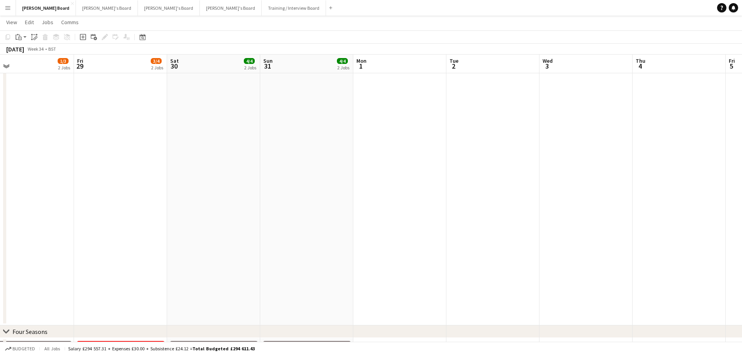
drag, startPoint x: 197, startPoint y: 182, endPoint x: 428, endPoint y: 163, distance: 231.9
click at [200, 180] on app-calendar-viewport "Mon 25 4/5 4 Jobs Tue 26 1/3 2 Jobs Wed 27 4/6 3 Jobs Thu 28 1/3 2 Jobs Fri 29 …" at bounding box center [371, 106] width 742 height 1320
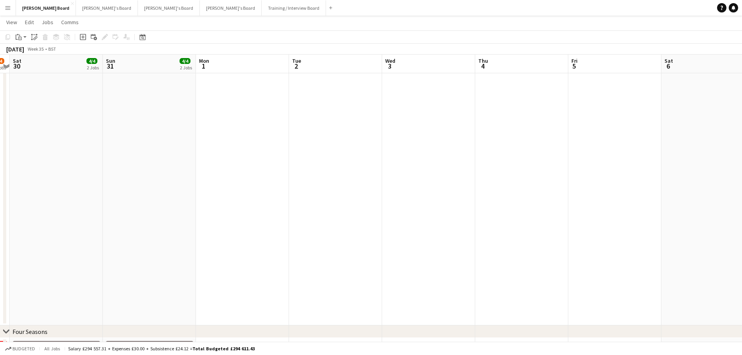
drag, startPoint x: 312, startPoint y: 164, endPoint x: 389, endPoint y: 113, distance: 92.7
click at [218, 148] on app-calendar-viewport "Wed 27 4/6 3 Jobs Thu 28 1/3 2 Jobs Fri 29 3/4 2 Jobs Sat 30 4/4 2 Jobs Sun 31 …" at bounding box center [371, 106] width 742 height 1320
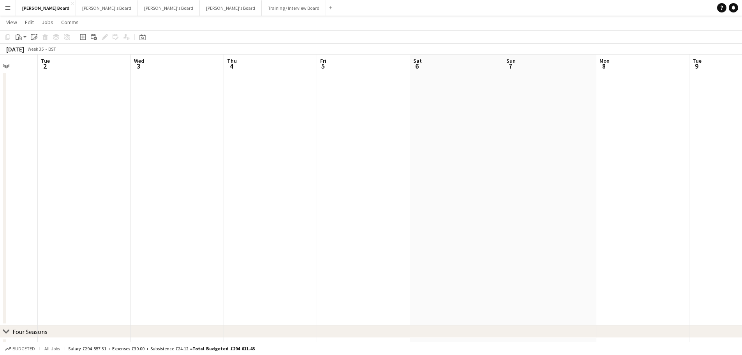
drag, startPoint x: 383, startPoint y: 127, endPoint x: 191, endPoint y: 124, distance: 191.4
click at [190, 125] on app-calendar-viewport "Sat 30 4/4 2 Jobs Sun 31 4/4 2 Jobs Mon 1 Tue 2 Wed 3 Thu 4 Fri 5 Sat 6 Sun 7 M…" at bounding box center [371, 106] width 742 height 1320
click at [307, 137] on app-calendar-viewport "Mon 1 Tue 2 Wed 3 Thu 4 Fri 5 Sat 6 Sun 7 Mon 8 Tue 9 Wed 10 Thu 11 Fri 12 99/1…" at bounding box center [371, 106] width 742 height 1320
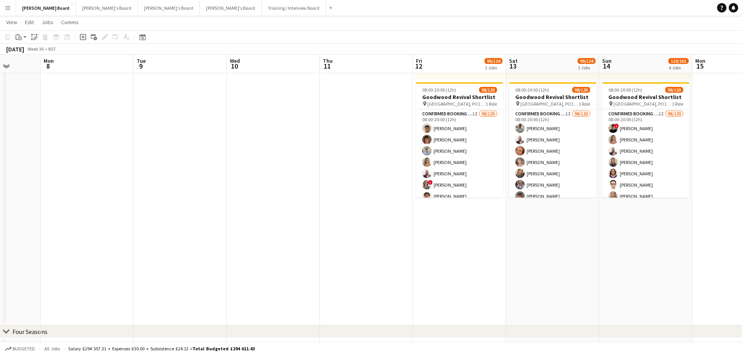
drag, startPoint x: 360, startPoint y: 184, endPoint x: 257, endPoint y: 179, distance: 103.8
click at [257, 180] on app-calendar-viewport "Fri 5 Sat 6 Sun 7 Mon 8 Tue 9 Wed 10 Thu 11 Fri 12 99/124 3 Jobs Sat 13 99/124 …" at bounding box center [371, 106] width 742 height 1320
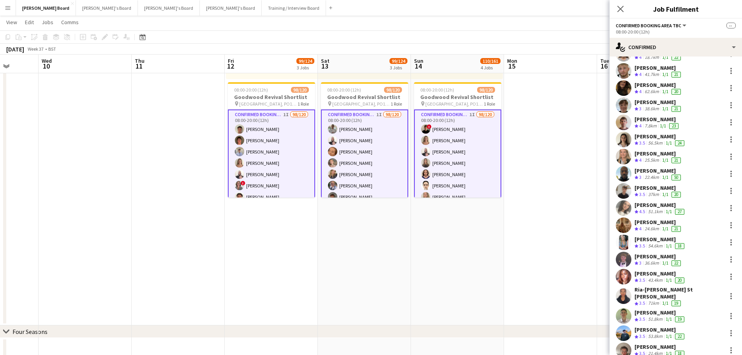
scroll to position [1169, 0]
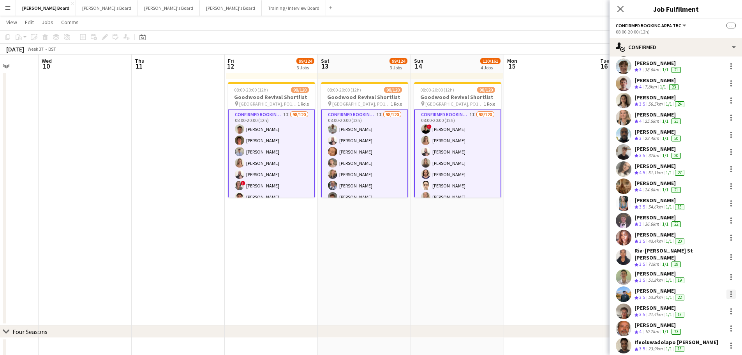
click at [731, 293] on div at bounding box center [732, 294] width 2 height 2
click at [698, 255] on span "Remove" at bounding box center [687, 256] width 23 height 7
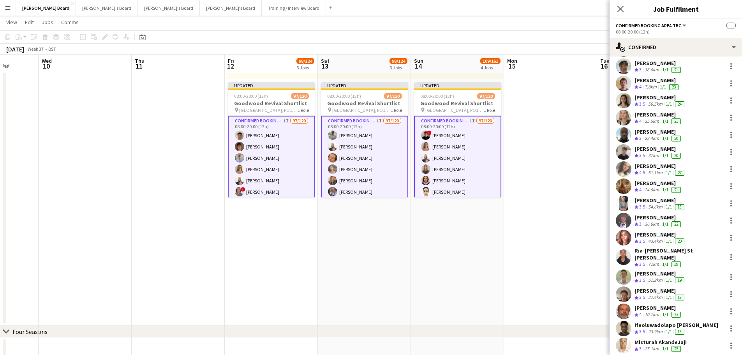
click at [556, 233] on app-date-cell at bounding box center [550, 133] width 93 height 386
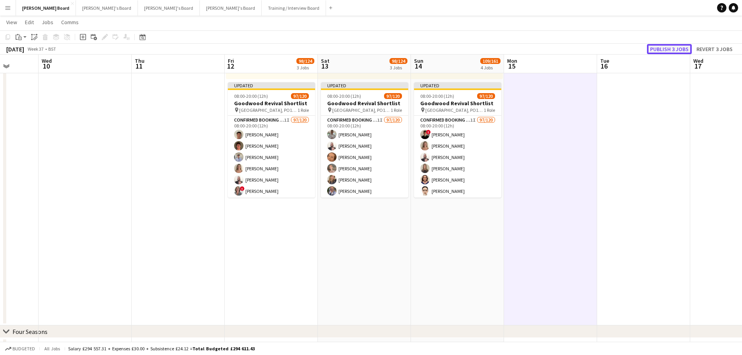
click at [660, 49] on button "Publish 3 jobs" at bounding box center [669, 49] width 45 height 10
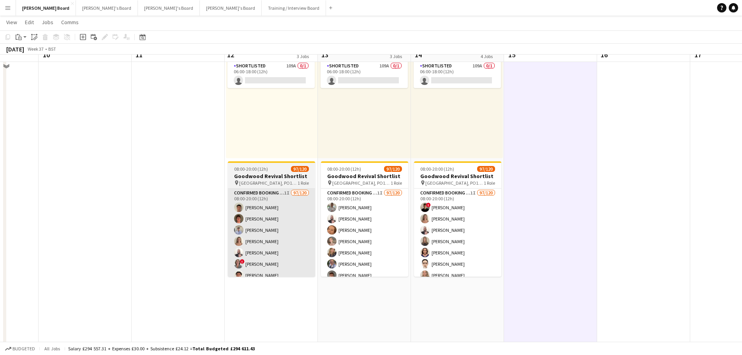
scroll to position [507, 0]
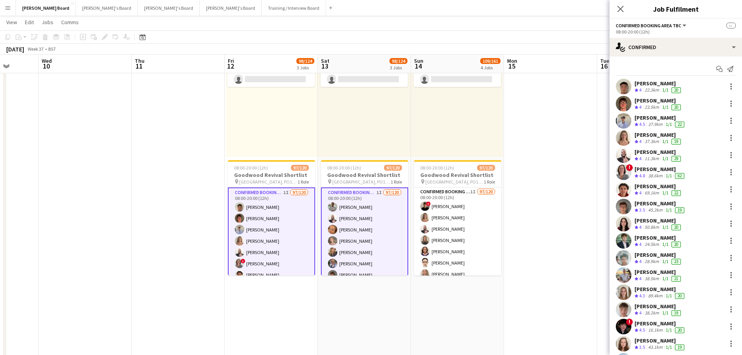
drag, startPoint x: 475, startPoint y: 236, endPoint x: 622, endPoint y: 212, distance: 149.2
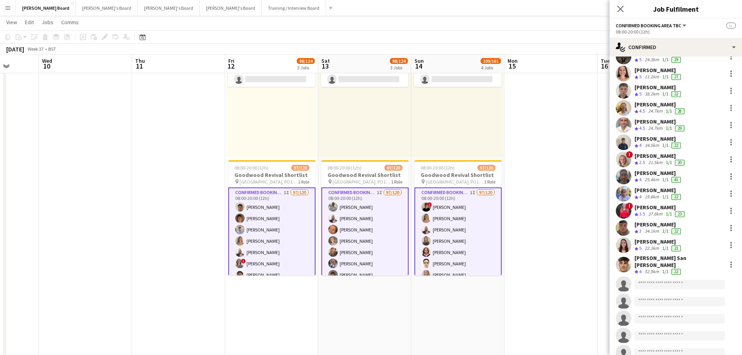
scroll to position [1520, 0]
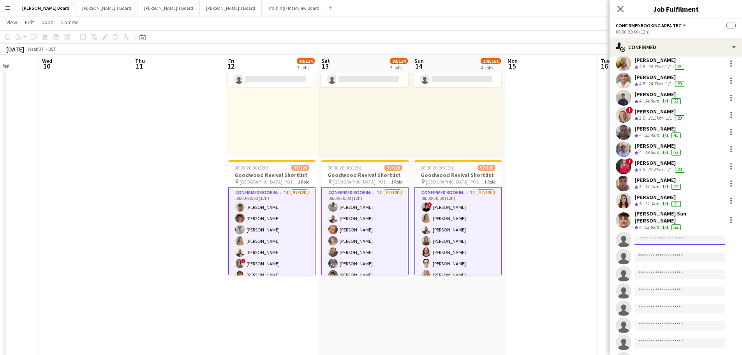
click at [660, 235] on input at bounding box center [680, 239] width 90 height 9
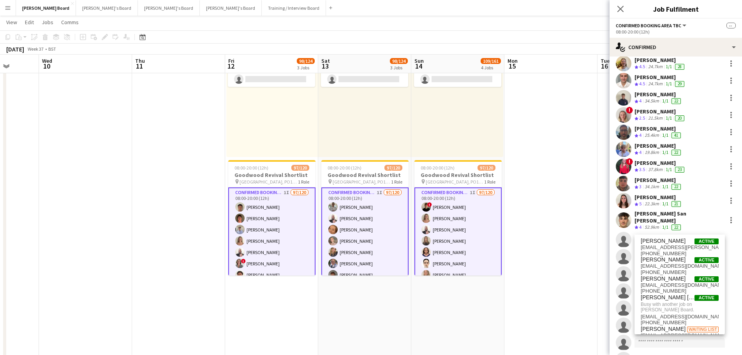
type input "*****"
click at [567, 262] on app-date-cell at bounding box center [551, 211] width 93 height 386
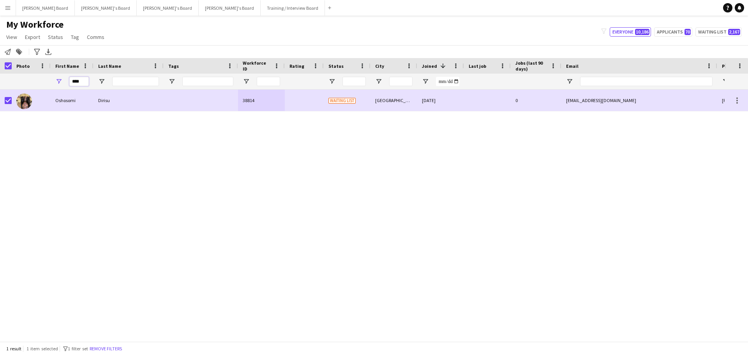
drag, startPoint x: 69, startPoint y: 82, endPoint x: 58, endPoint y: 82, distance: 10.9
click at [58, 82] on div "****" at bounding box center [72, 82] width 43 height 16
click at [131, 78] on input "Last Name Filter Input" at bounding box center [135, 81] width 47 height 9
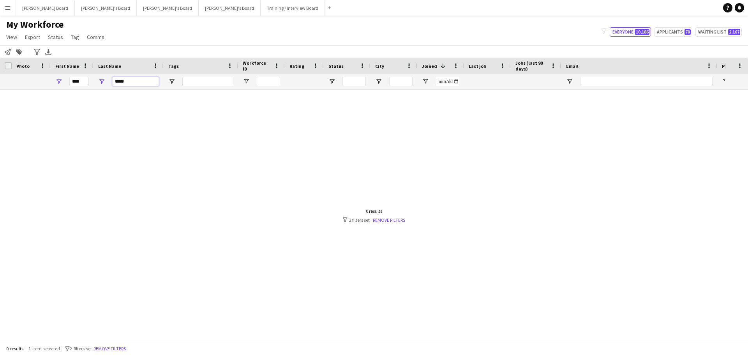
type input "*****"
drag, startPoint x: 85, startPoint y: 79, endPoint x: 48, endPoint y: 81, distance: 37.1
click at [48, 81] on div "**** *****" at bounding box center [469, 82] width 939 height 16
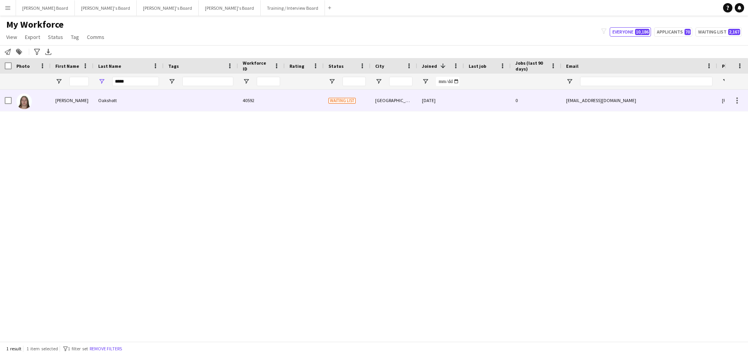
click at [134, 103] on div "Oakshott" at bounding box center [129, 100] width 70 height 21
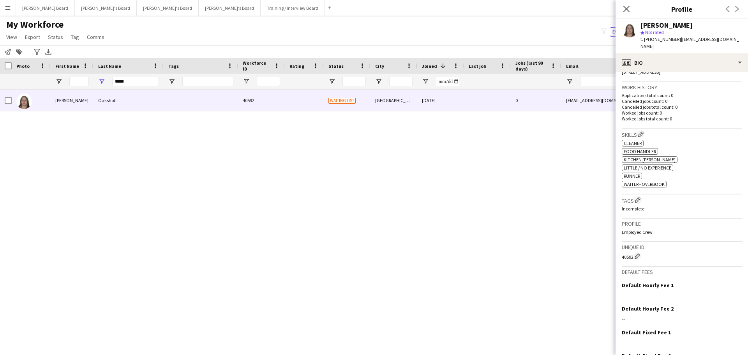
scroll to position [195, 0]
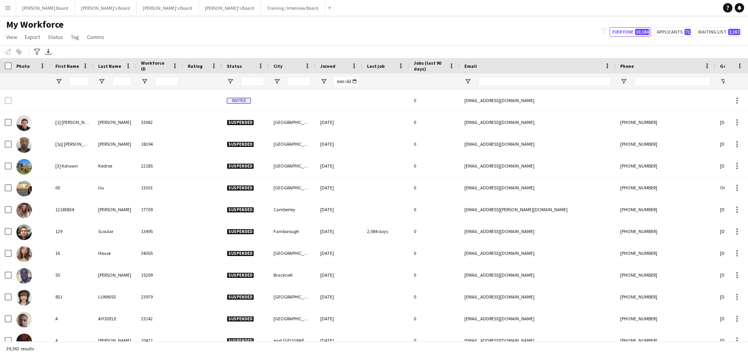
type input "*****"
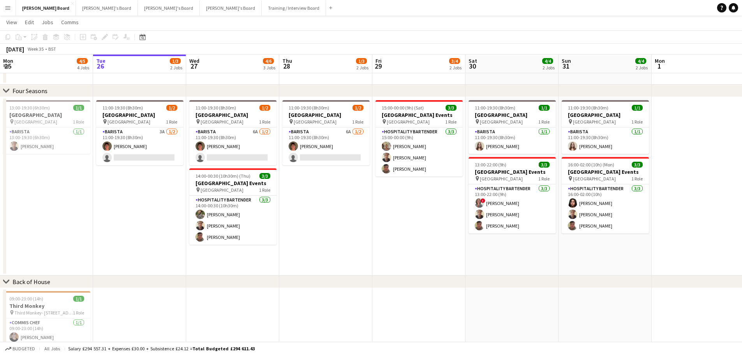
drag, startPoint x: 620, startPoint y: 66, endPoint x: 211, endPoint y: 113, distance: 412.2
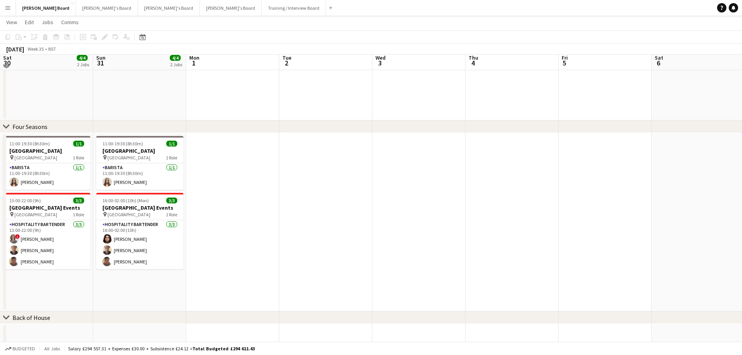
scroll to position [701, 0]
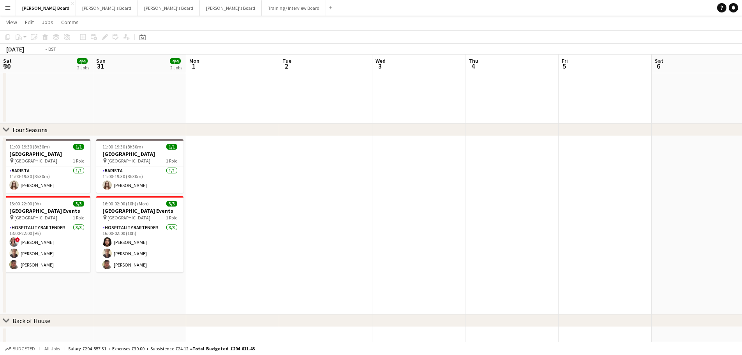
drag, startPoint x: 475, startPoint y: 184, endPoint x: 188, endPoint y: 165, distance: 287.5
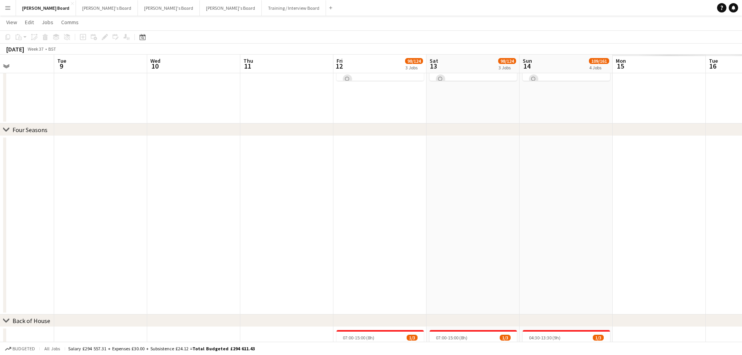
drag, startPoint x: 442, startPoint y: 156, endPoint x: 202, endPoint y: 148, distance: 240.2
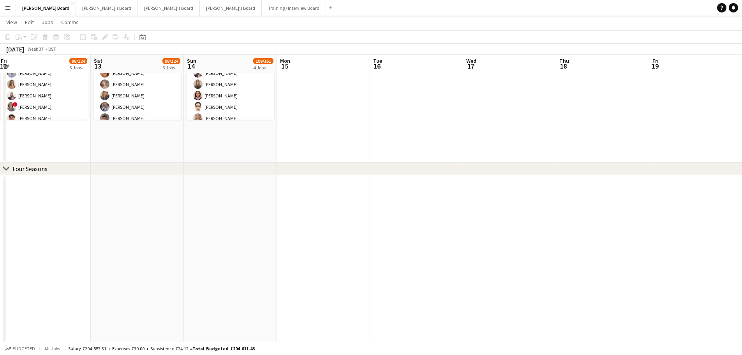
drag, startPoint x: 140, startPoint y: 164, endPoint x: 222, endPoint y: 155, distance: 82.7
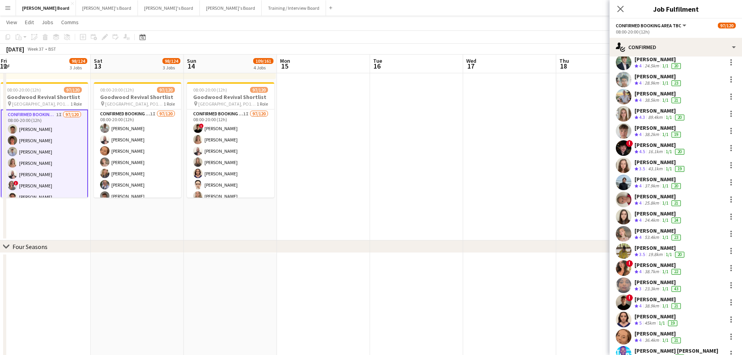
scroll to position [234, 0]
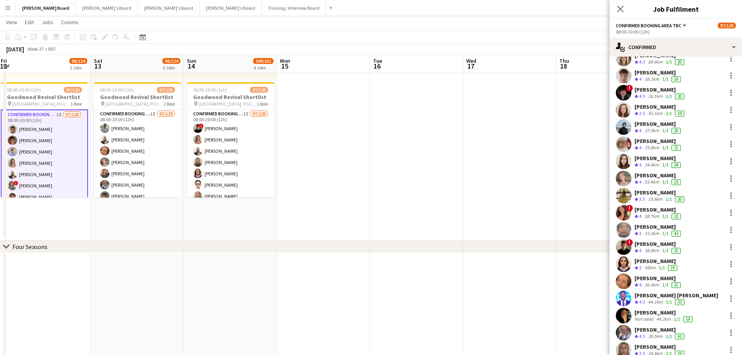
click at [662, 142] on div "[PERSON_NAME]" at bounding box center [659, 141] width 48 height 7
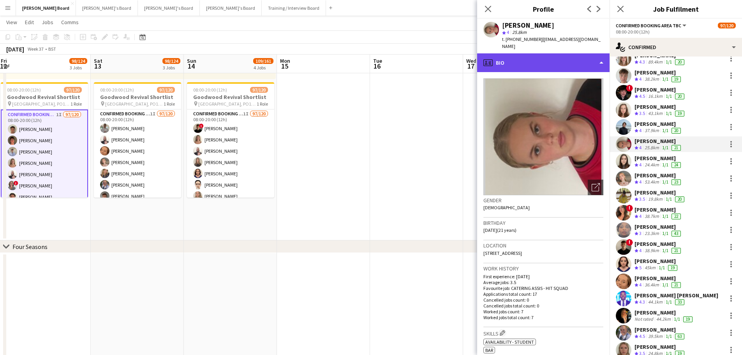
click at [509, 58] on div "profile Bio" at bounding box center [543, 62] width 132 height 19
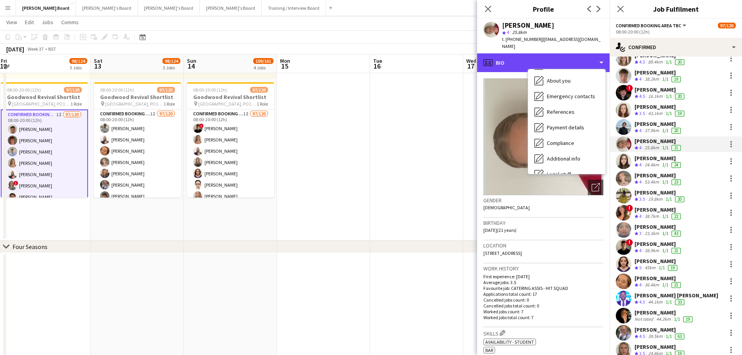
scroll to position [104, 0]
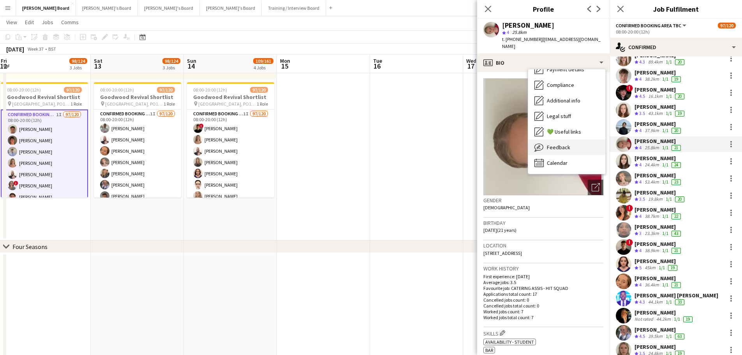
click at [562, 144] on span "Feedback" at bounding box center [558, 147] width 23 height 7
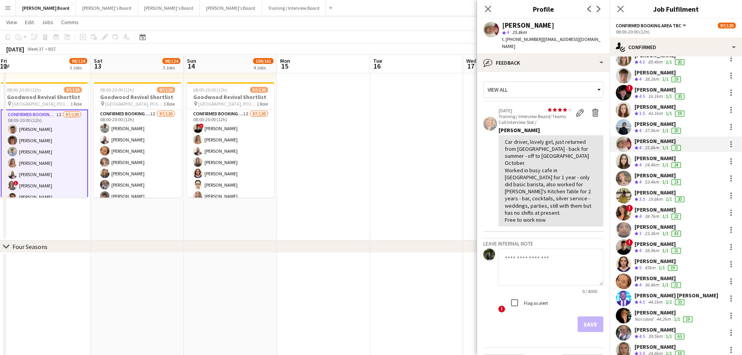
click at [549, 249] on textarea at bounding box center [550, 267] width 105 height 37
type textarea "**********"
click at [597, 316] on button "Save" at bounding box center [591, 324] width 26 height 16
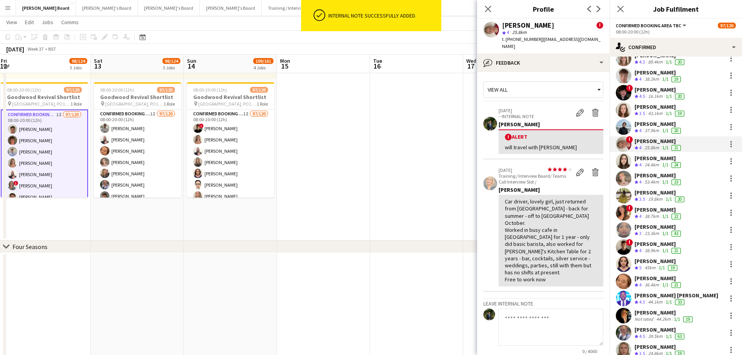
click at [410, 223] on app-date-cell at bounding box center [416, 90] width 93 height 301
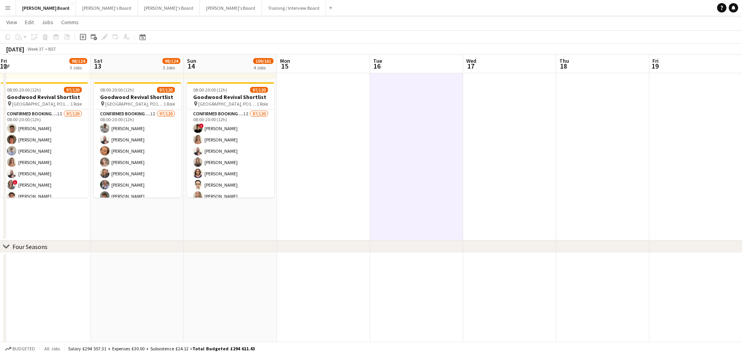
drag, startPoint x: 220, startPoint y: 154, endPoint x: 744, endPoint y: 48, distance: 535.2
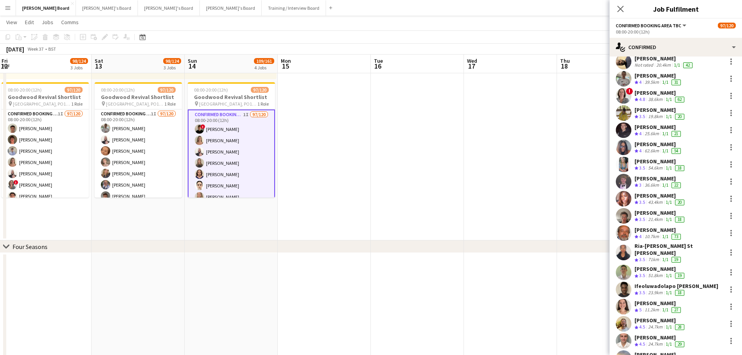
scroll to position [1247, 0]
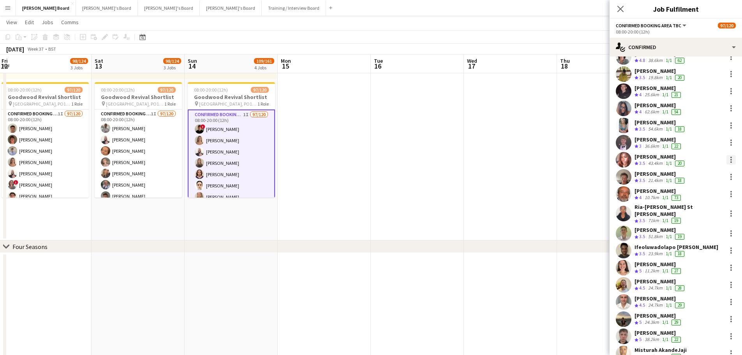
click at [727, 160] on div at bounding box center [731, 159] width 9 height 9
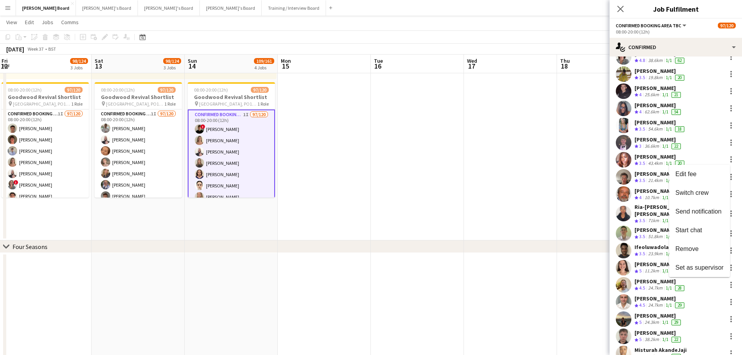
click at [706, 250] on span "Remove" at bounding box center [700, 249] width 48 height 7
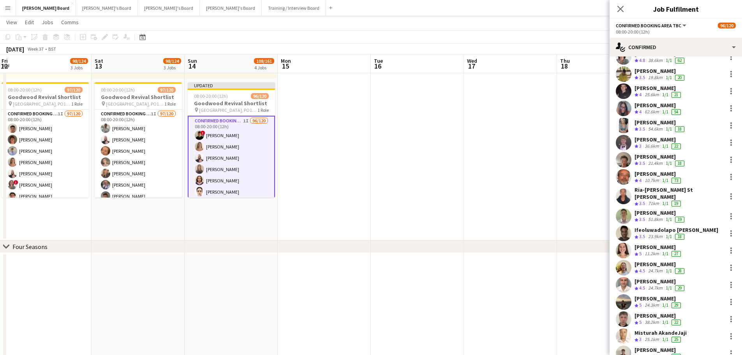
click at [371, 207] on app-date-cell at bounding box center [324, 90] width 93 height 301
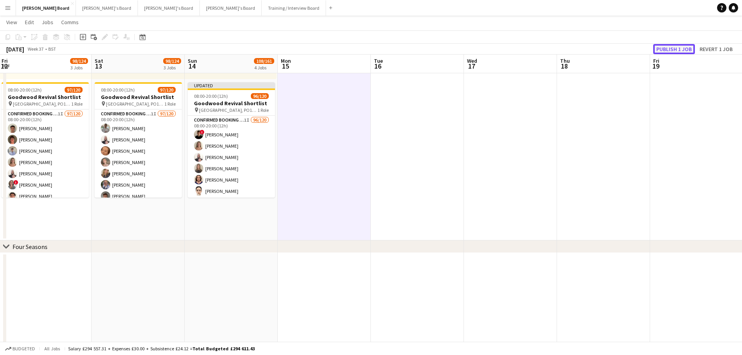
click at [679, 50] on button "Publish 1 job" at bounding box center [675, 49] width 42 height 10
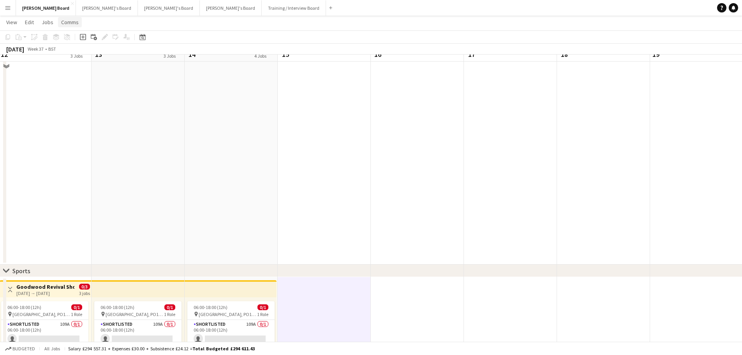
scroll to position [234, 0]
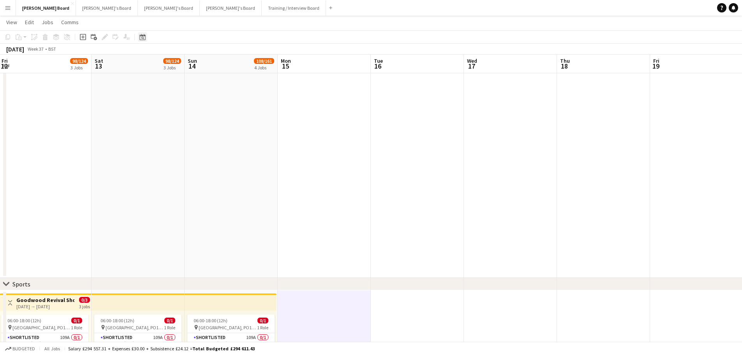
click at [144, 40] on icon at bounding box center [143, 37] width 6 height 6
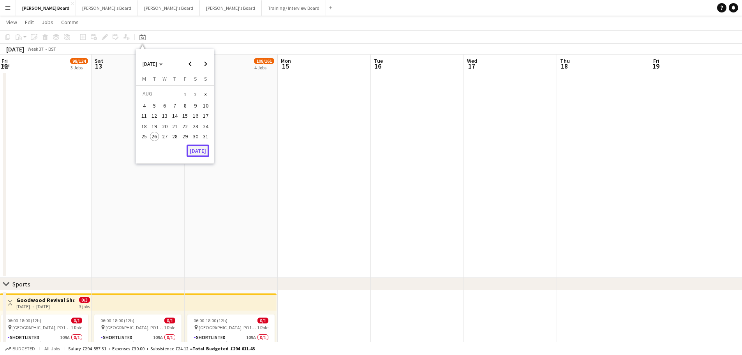
click at [200, 149] on button "[DATE]" at bounding box center [198, 151] width 23 height 12
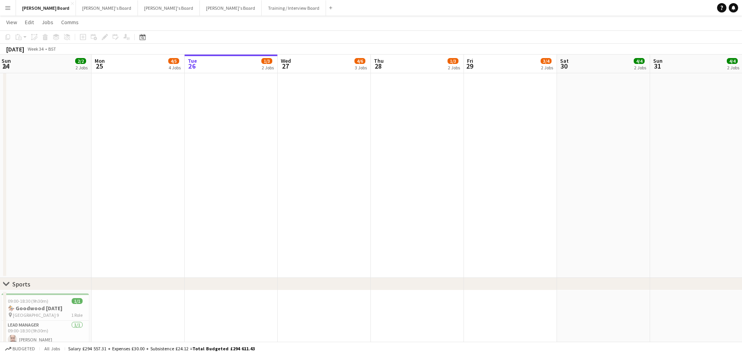
scroll to position [0, 268]
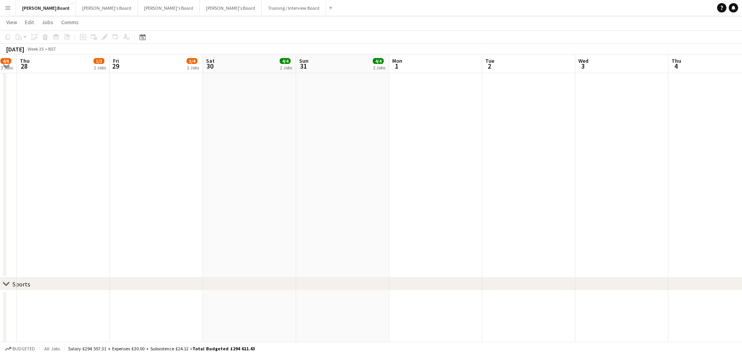
drag, startPoint x: 555, startPoint y: 171, endPoint x: 129, endPoint y: 188, distance: 427.0
drag, startPoint x: 466, startPoint y: 147, endPoint x: 217, endPoint y: 182, distance: 250.7
drag, startPoint x: 579, startPoint y: 173, endPoint x: 379, endPoint y: 196, distance: 201.6
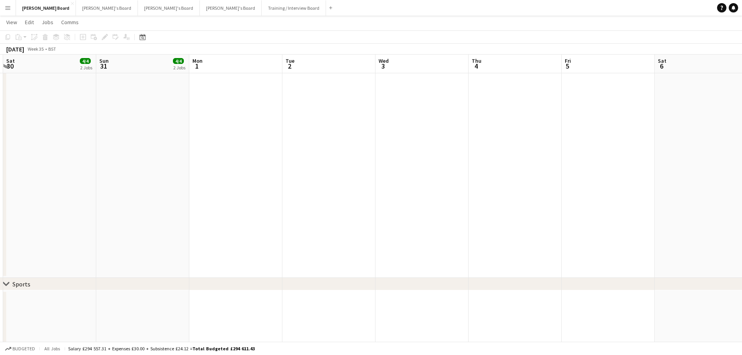
drag, startPoint x: 631, startPoint y: 195, endPoint x: 85, endPoint y: 167, distance: 546.7
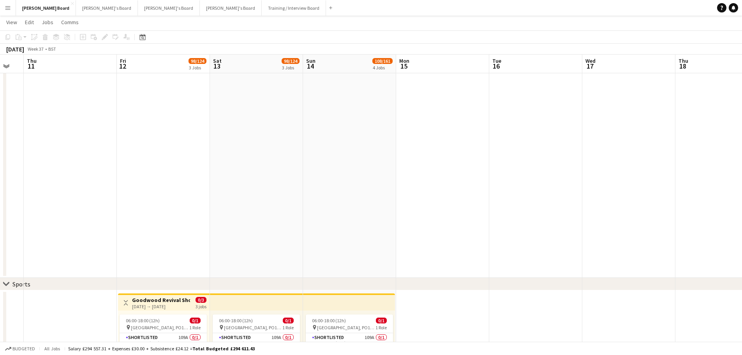
drag, startPoint x: 562, startPoint y: 157, endPoint x: 131, endPoint y: 175, distance: 431.8
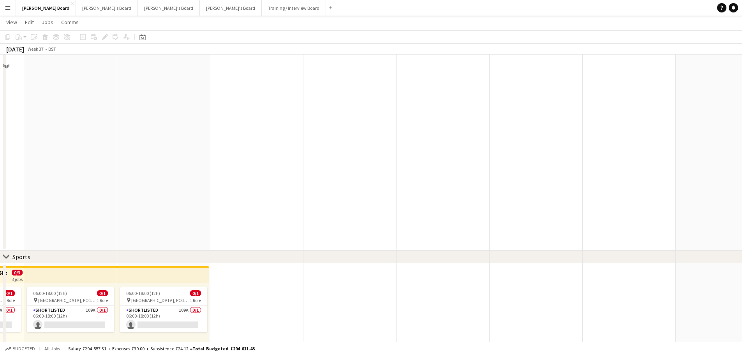
scroll to position [273, 0]
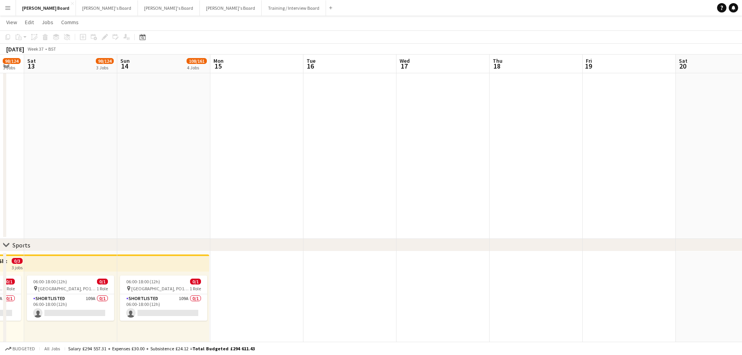
drag, startPoint x: 225, startPoint y: 175, endPoint x: 247, endPoint y: 177, distance: 21.5
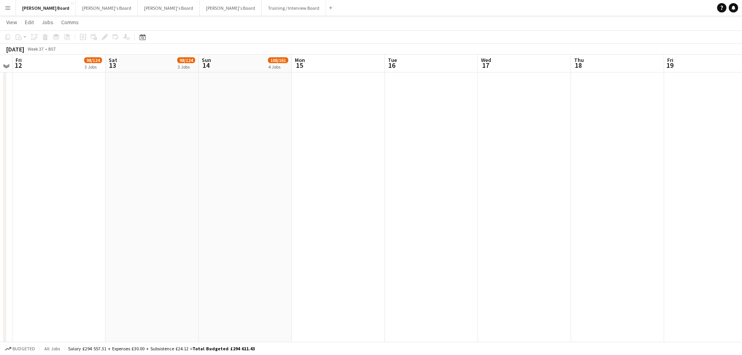
scroll to position [156, 0]
